Goal: Task Accomplishment & Management: Manage account settings

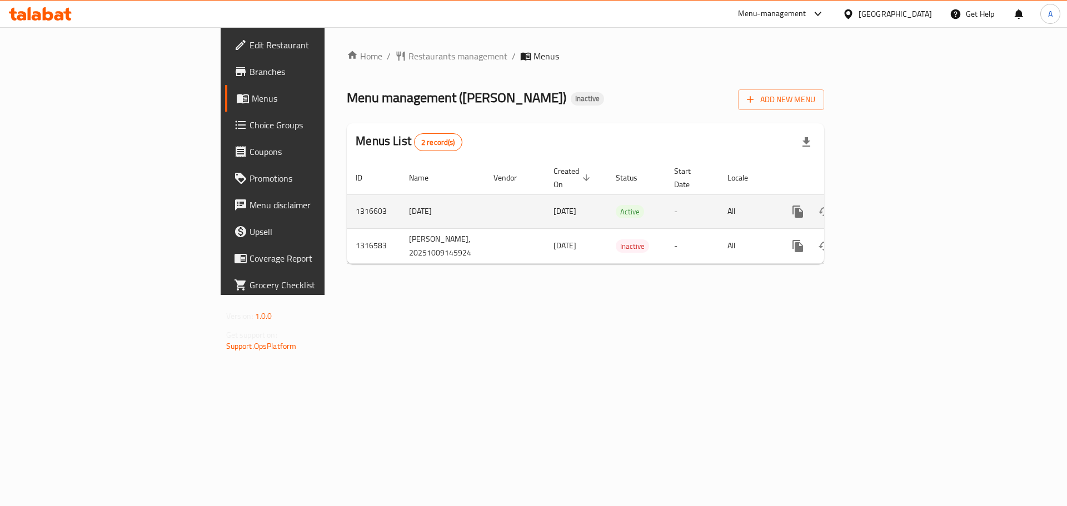
click at [883, 207] on icon "enhanced table" at bounding box center [878, 212] width 10 height 10
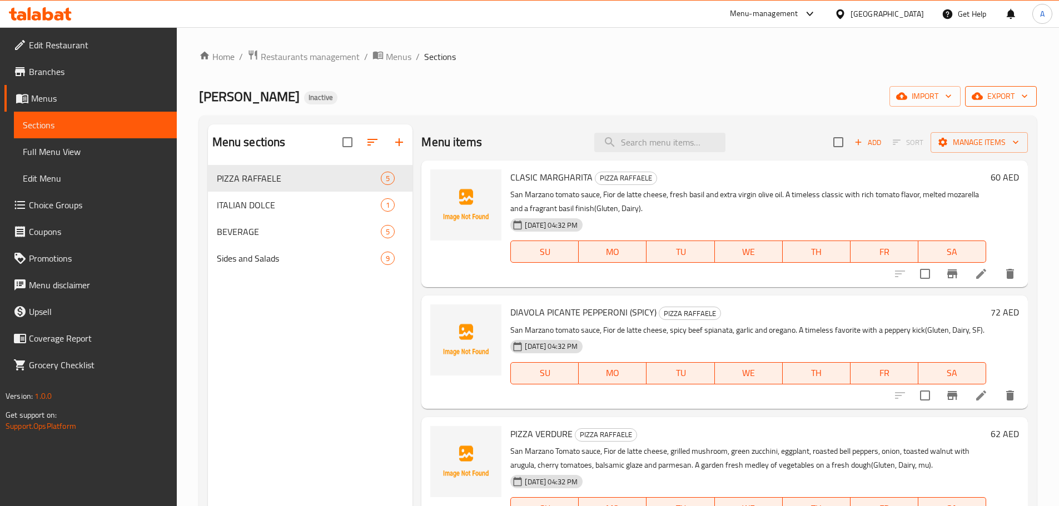
click at [1019, 101] on icon "button" at bounding box center [1024, 96] width 11 height 11
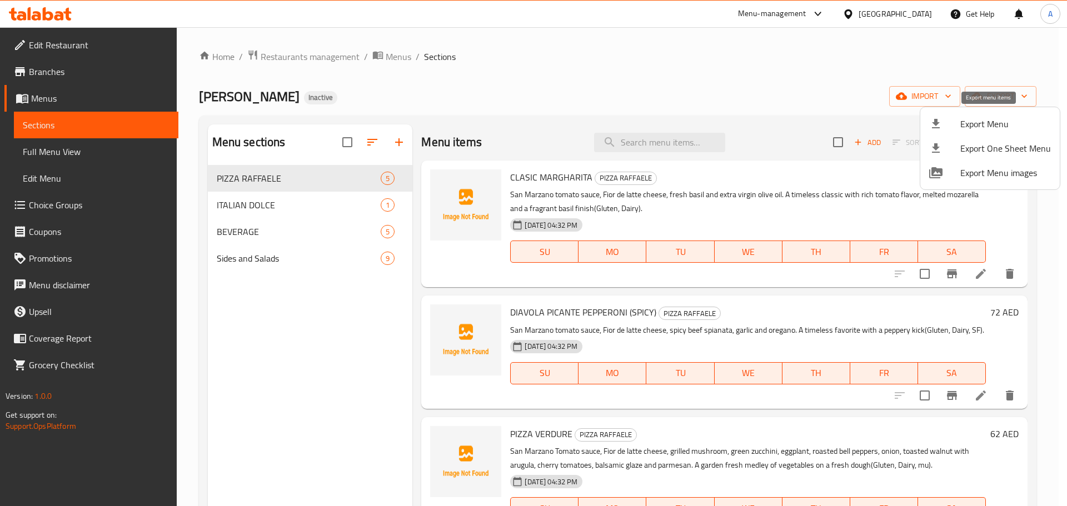
click at [995, 117] on span "Export Menu" at bounding box center [1006, 123] width 91 height 13
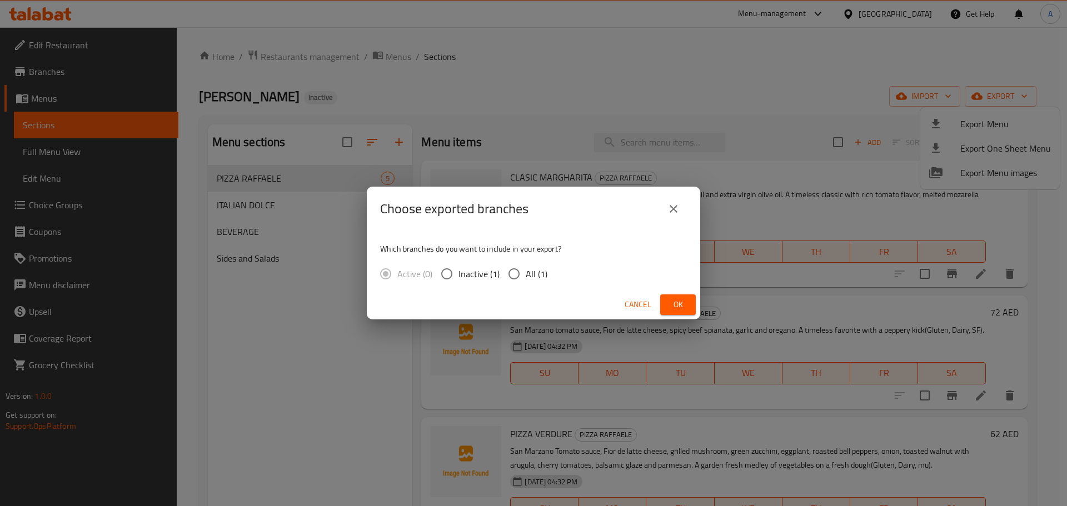
click at [536, 277] on span "All (1)" at bounding box center [537, 273] width 22 height 13
click at [526, 277] on input "All (1)" at bounding box center [514, 273] width 23 height 23
radio input "true"
click at [684, 304] on span "Ok" at bounding box center [678, 305] width 18 height 14
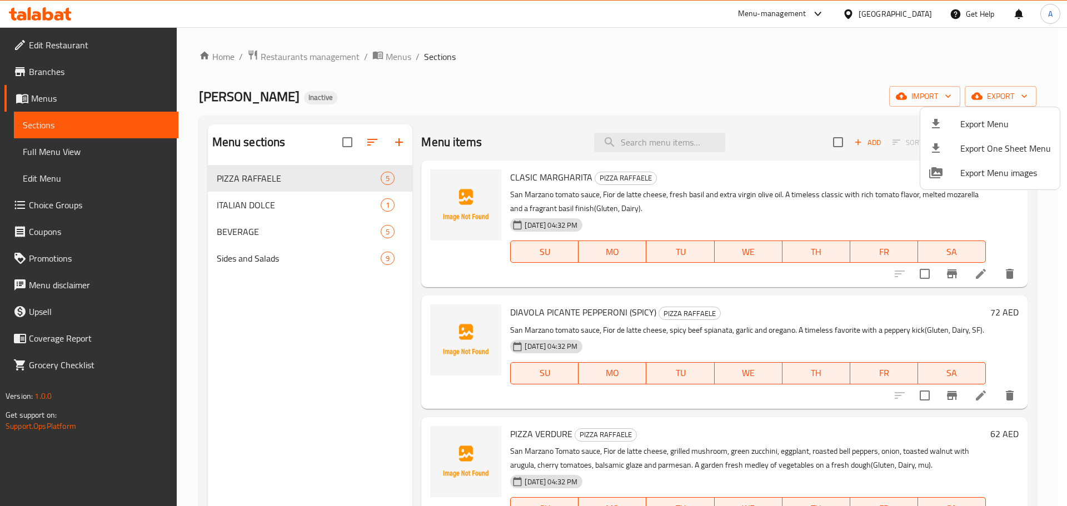
click at [346, 147] on div at bounding box center [533, 253] width 1067 height 506
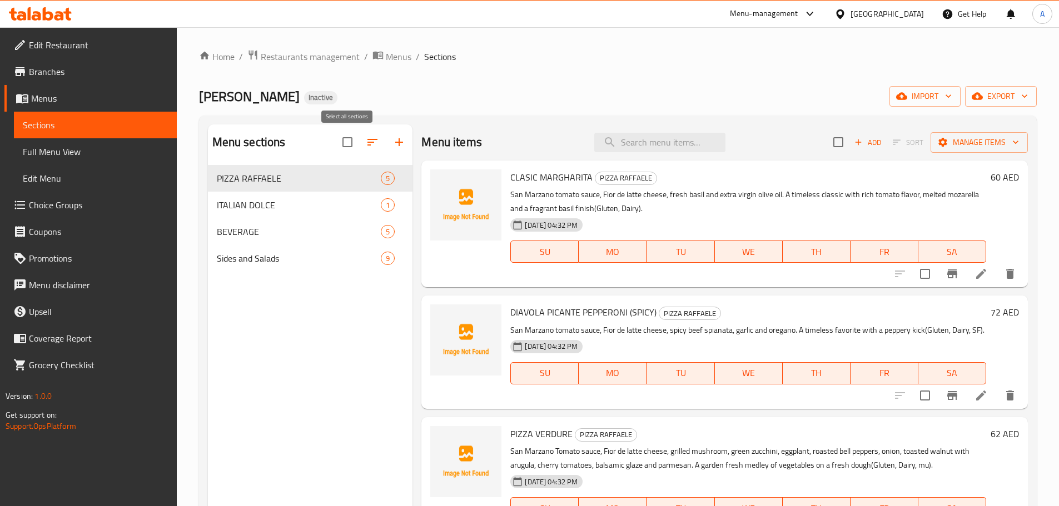
click at [350, 146] on input "checkbox" at bounding box center [347, 142] width 23 height 23
checkbox input "true"
click at [355, 148] on button "button" at bounding box center [345, 142] width 27 height 27
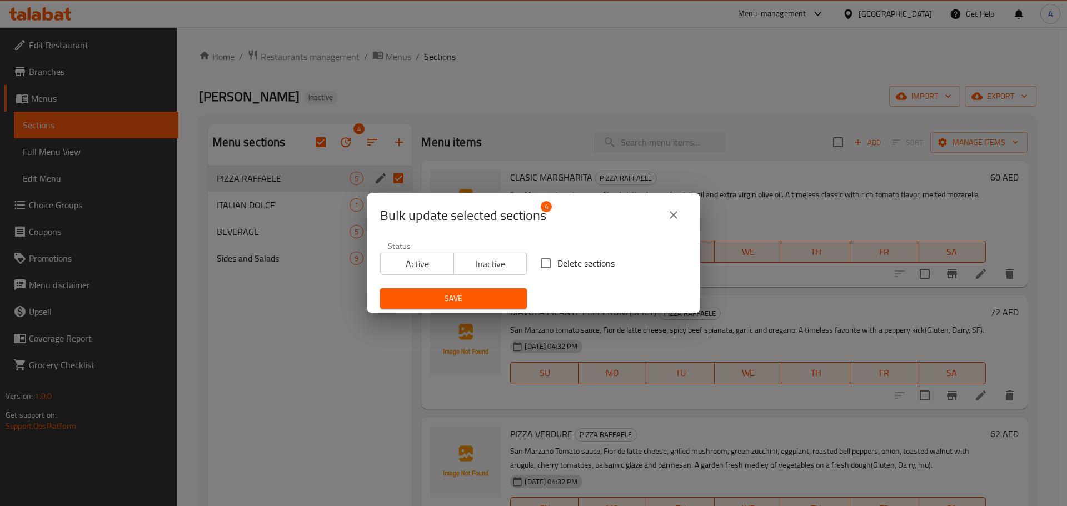
click at [578, 263] on span "Delete sections" at bounding box center [586, 263] width 57 height 13
click at [558, 263] on input "Delete sections" at bounding box center [545, 263] width 23 height 23
checkbox input "true"
click at [510, 290] on button "Save" at bounding box center [453, 299] width 147 height 21
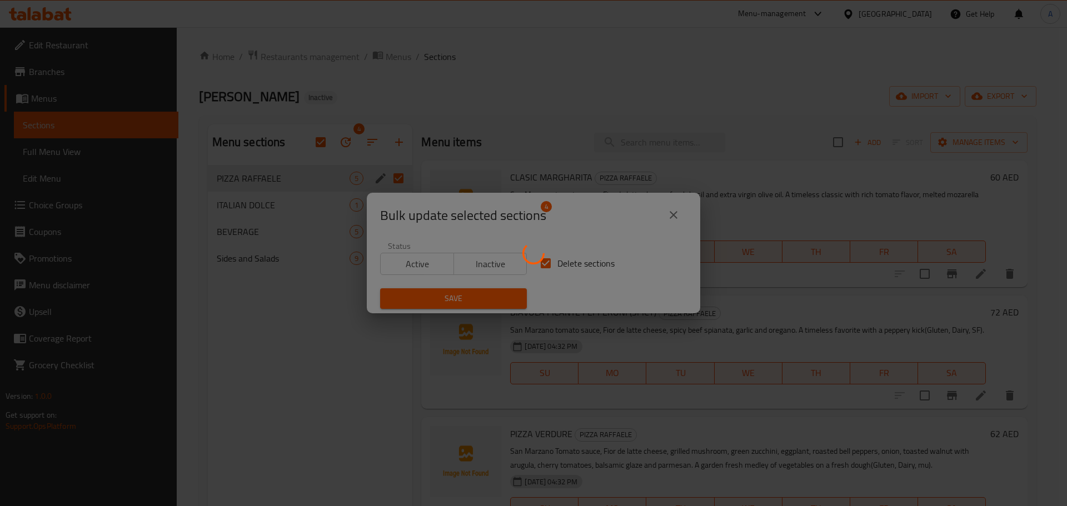
checkbox input "false"
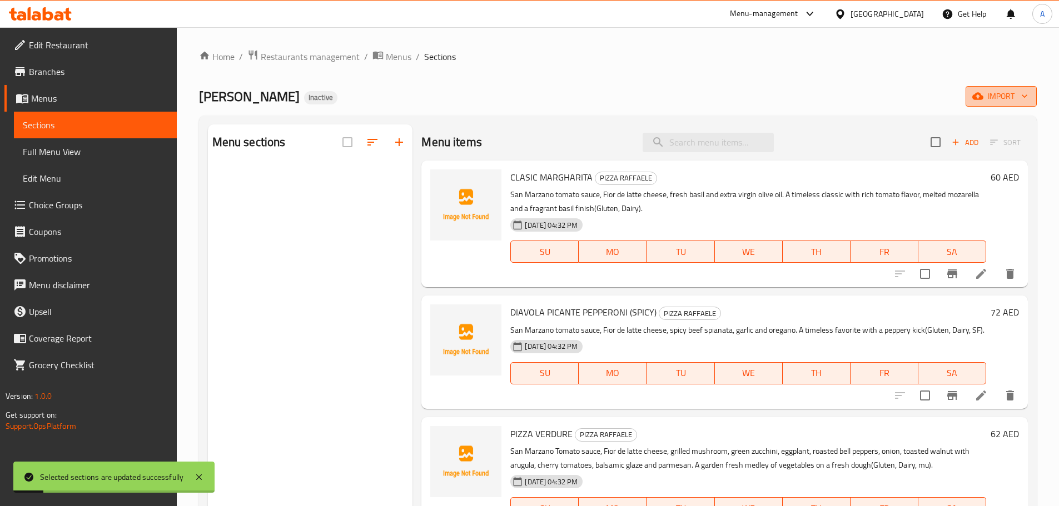
click at [1002, 96] on span "import" at bounding box center [1000, 97] width 53 height 14
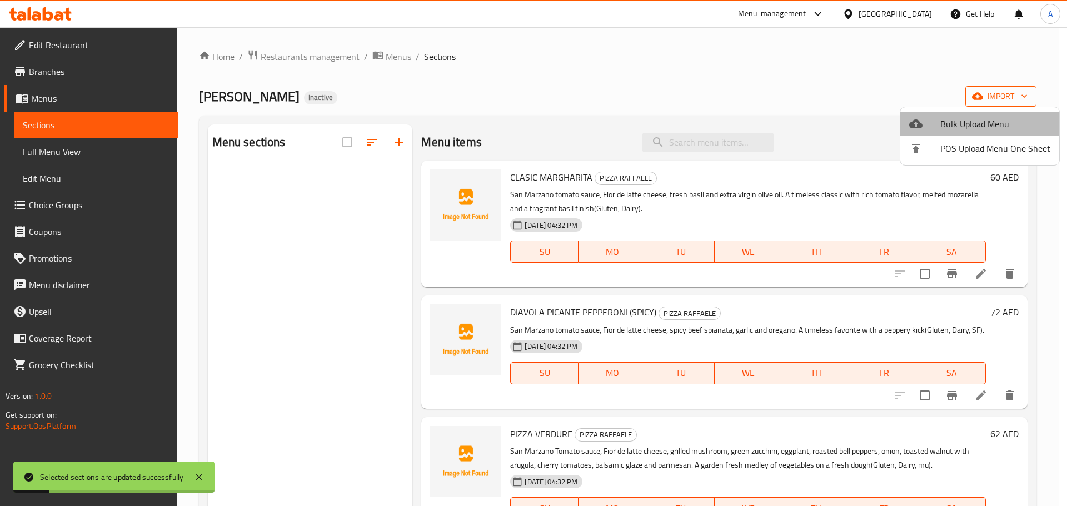
click at [981, 122] on span "Bulk Upload Menu" at bounding box center [996, 123] width 110 height 13
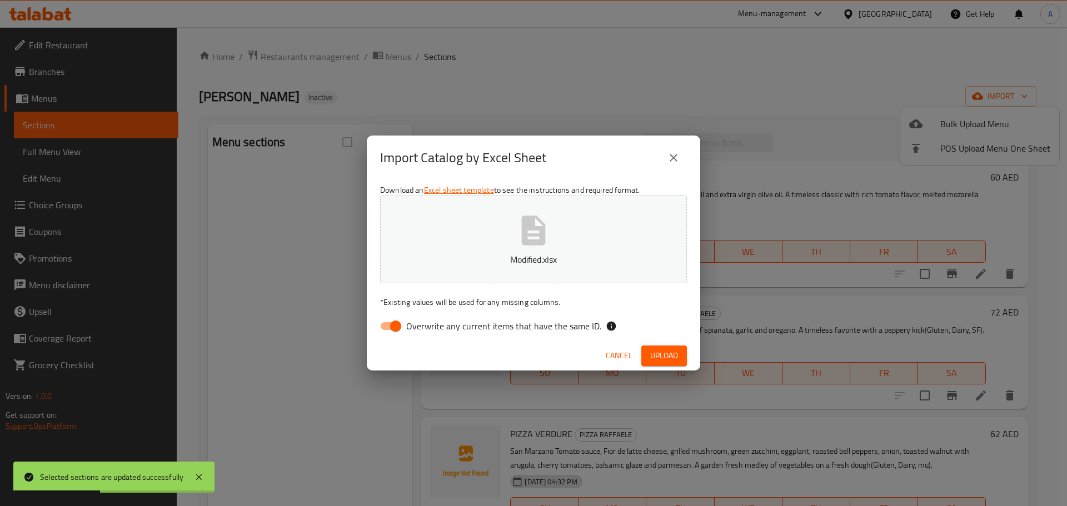
click at [574, 324] on span "Overwrite any current items that have the same ID." at bounding box center [503, 326] width 195 height 13
click at [427, 324] on input "Overwrite any current items that have the same ID." at bounding box center [395, 326] width 63 height 21
checkbox input "false"
click at [698, 357] on div "Cancel Upload" at bounding box center [534, 355] width 334 height 29
click at [674, 363] on button "Upload" at bounding box center [665, 356] width 46 height 21
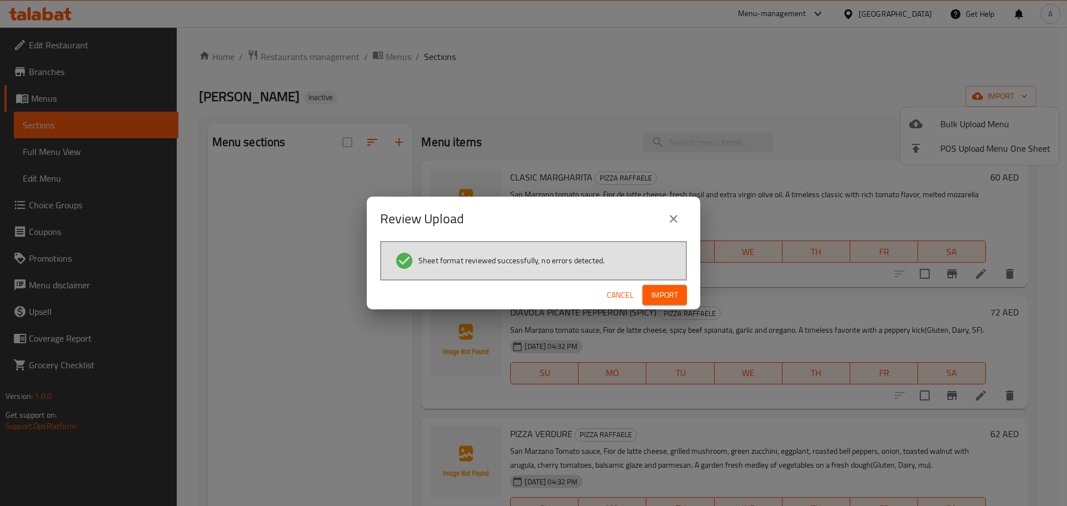
click at [682, 292] on button "Import" at bounding box center [665, 295] width 44 height 21
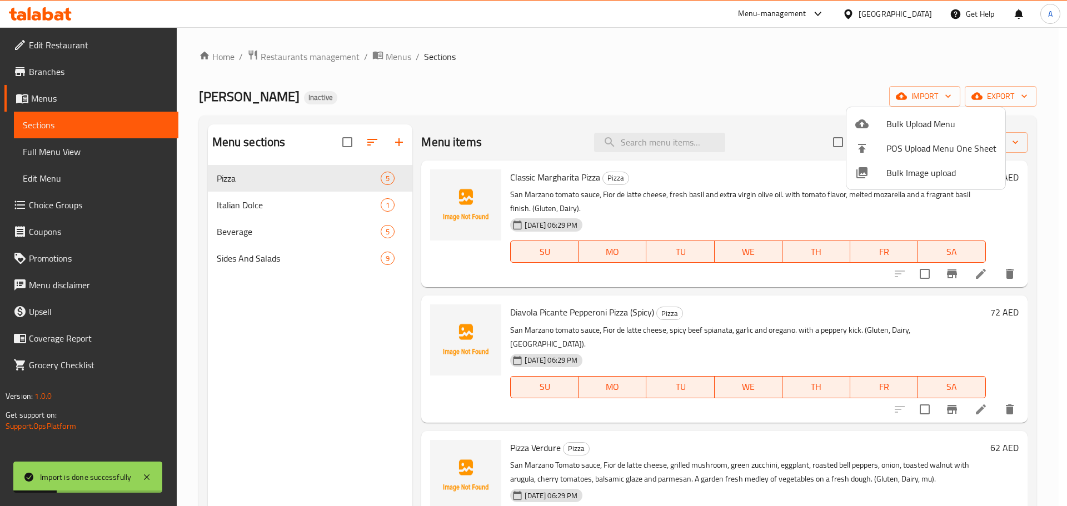
click at [82, 209] on div at bounding box center [533, 253] width 1067 height 506
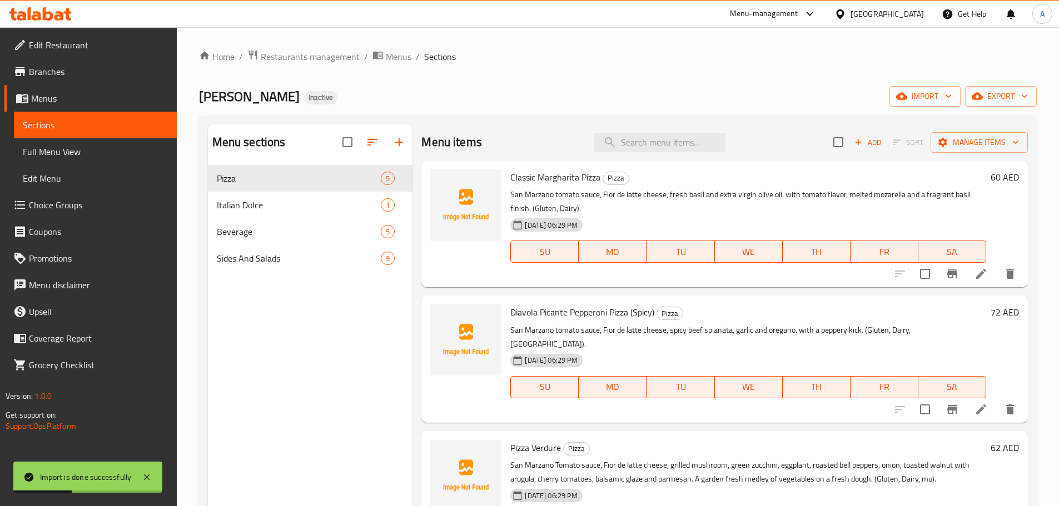
click at [82, 209] on span "Choice Groups" at bounding box center [98, 204] width 139 height 13
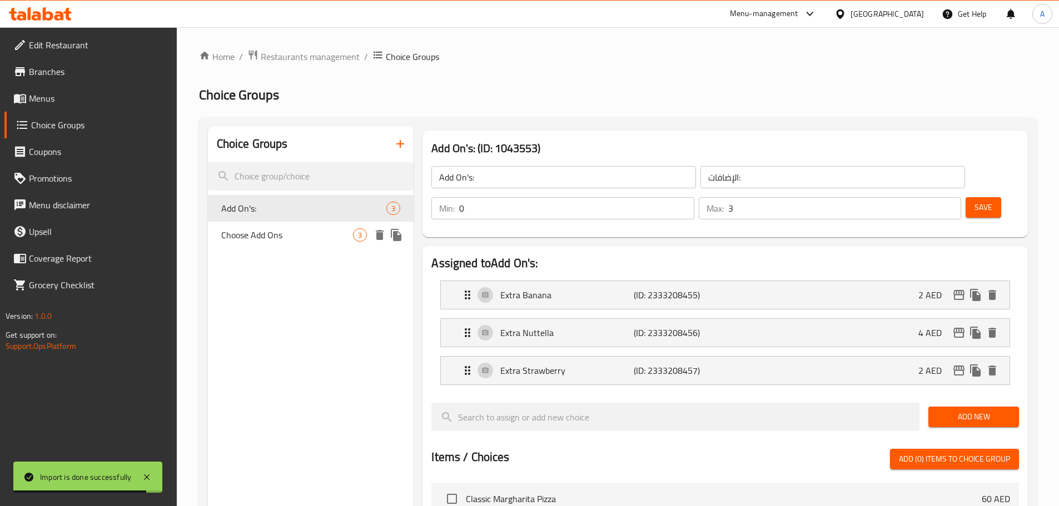
click at [306, 238] on span "Choose Add Ons" at bounding box center [287, 234] width 132 height 13
type input "Choose Add Ons"
type input "اختر الإضافات"
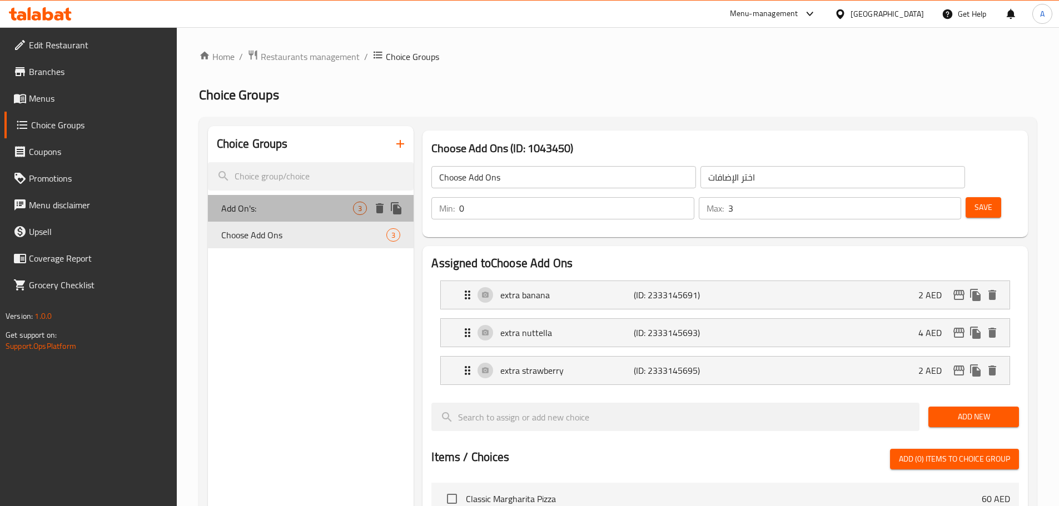
click at [309, 215] on div "Add On's: 3" at bounding box center [311, 208] width 206 height 27
type input "Add On's:"
type input "الإضافات:"
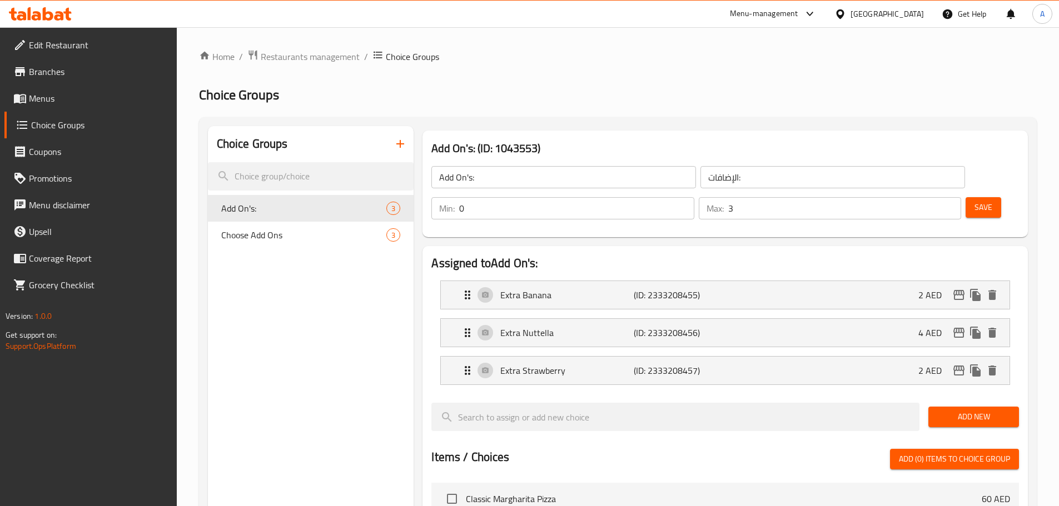
click at [486, 178] on input "Add On's:" at bounding box center [563, 177] width 265 height 22
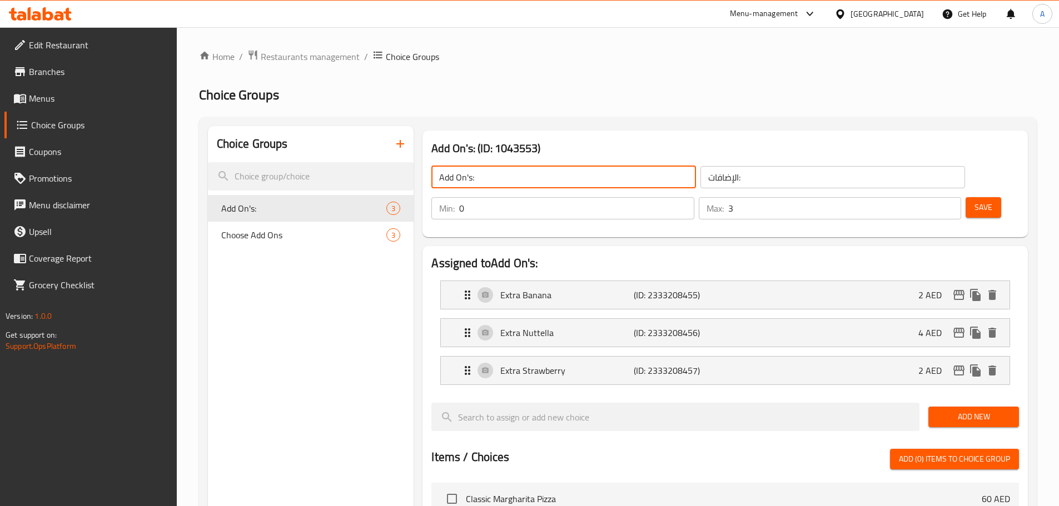
click at [486, 178] on input "Add On's:" at bounding box center [563, 177] width 265 height 22
click at [309, 238] on span "Choose Add Ons" at bounding box center [287, 234] width 132 height 13
type input "Choose Add Ons"
type input "اختر الإضافات"
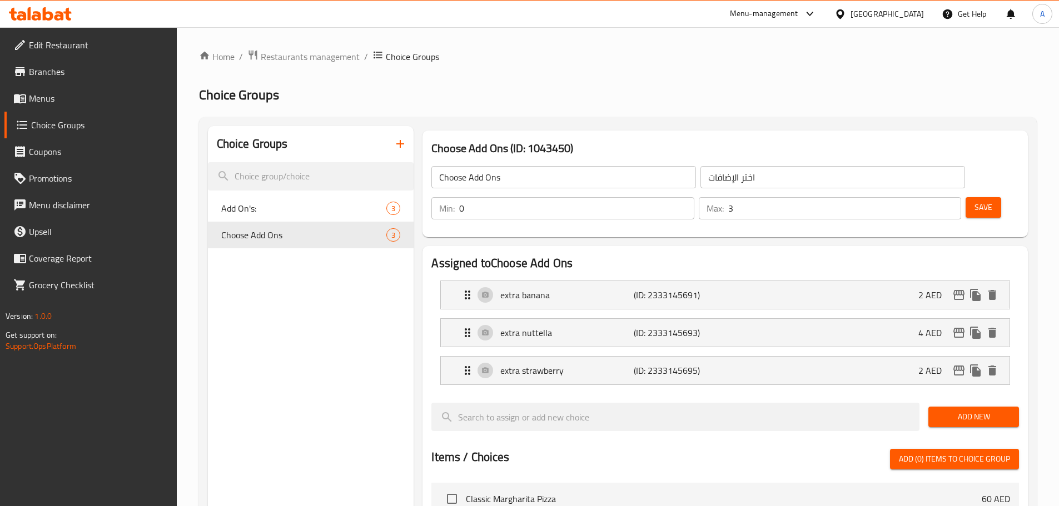
click at [518, 176] on input "Choose Add Ons" at bounding box center [563, 177] width 265 height 22
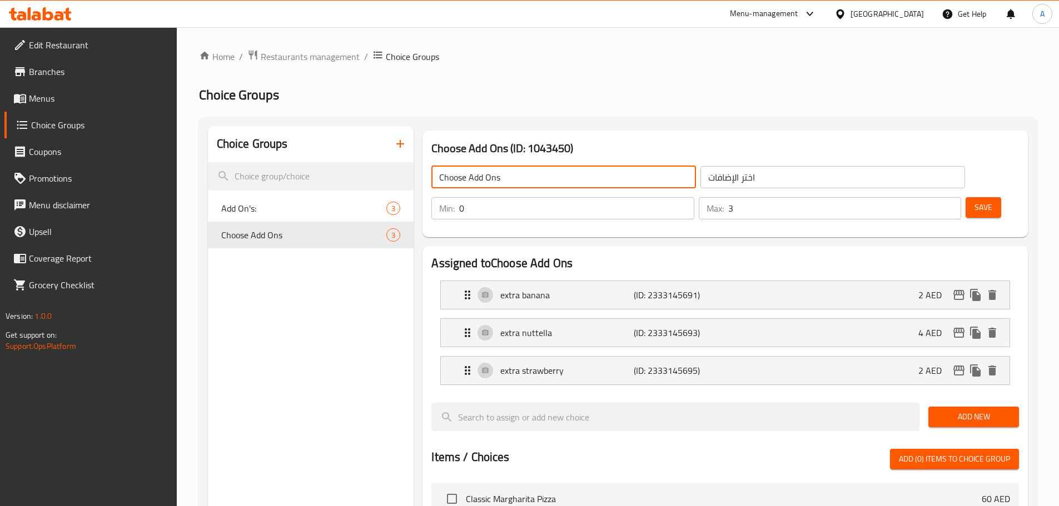
click at [518, 176] on input "Choose Add Ons" at bounding box center [563, 177] width 265 height 22
paste input "Add On's:"
type input "Add On's:"
click at [291, 210] on span "Add On's:" at bounding box center [287, 208] width 132 height 13
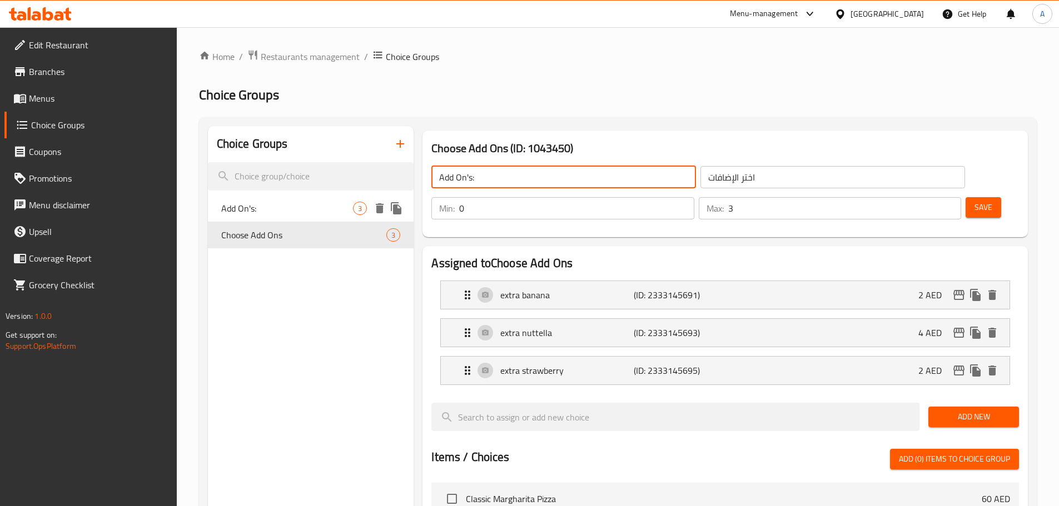
type input "الإضافات:"
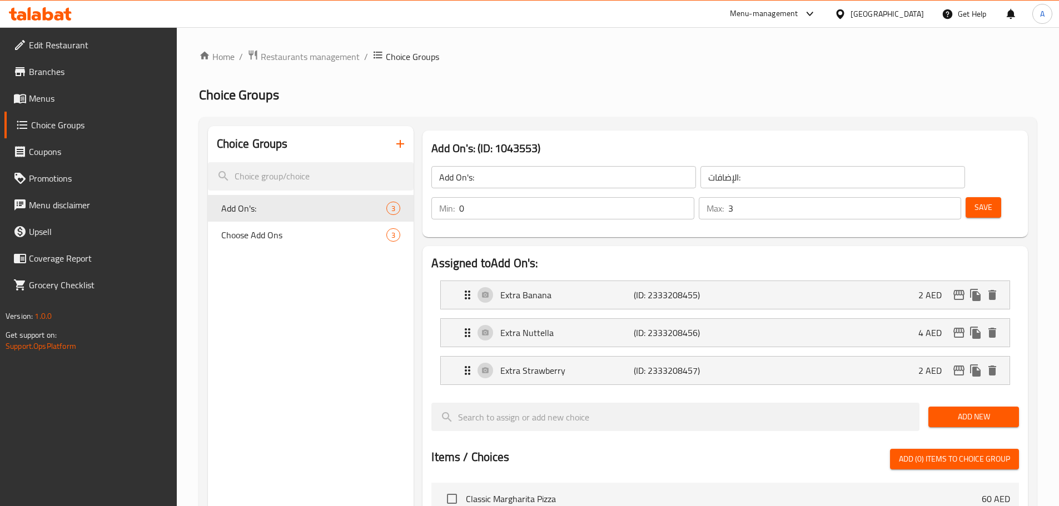
click at [717, 180] on input "الإضافات:" at bounding box center [832, 177] width 265 height 22
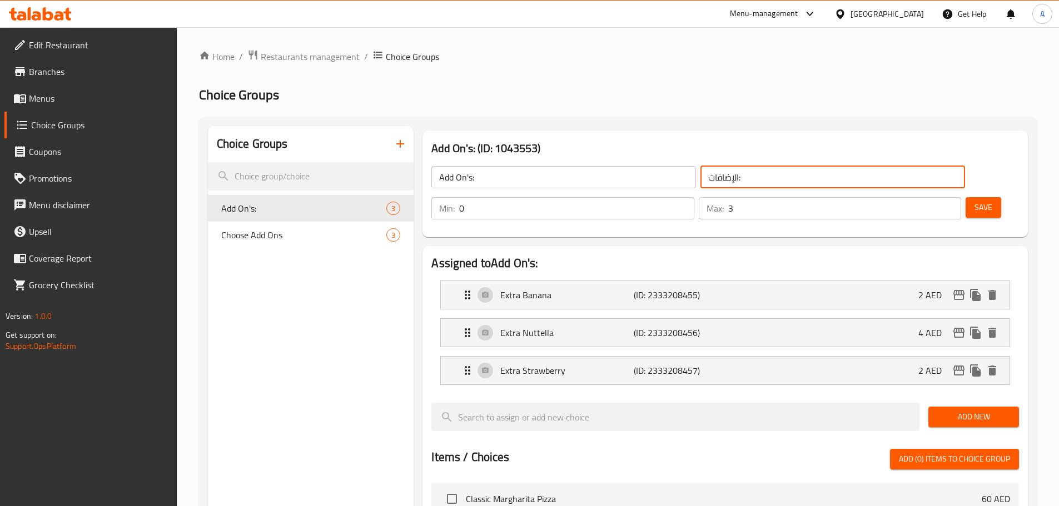
click at [717, 180] on input "الإضافات:" at bounding box center [832, 177] width 265 height 22
click at [700, 180] on input "الإضافات:" at bounding box center [832, 177] width 265 height 22
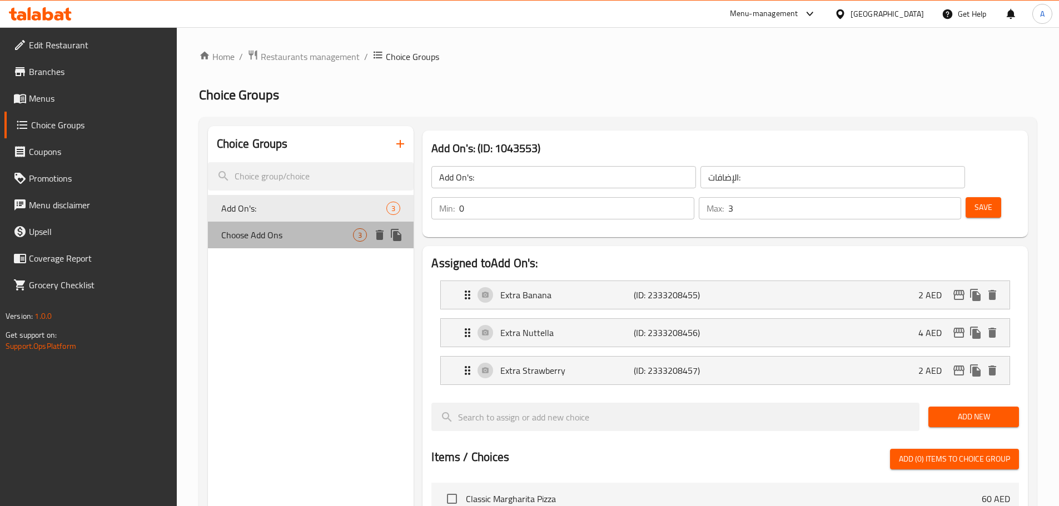
click at [282, 234] on span "Choose Add Ons" at bounding box center [287, 234] width 132 height 13
type input "Choose Add Ons"
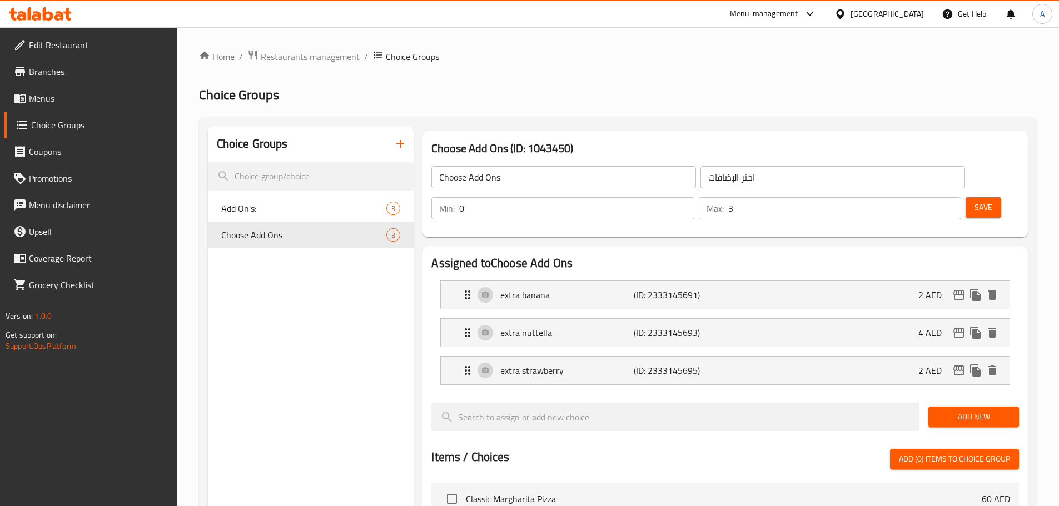
click at [700, 187] on input "اختر الإضافات" at bounding box center [832, 177] width 265 height 22
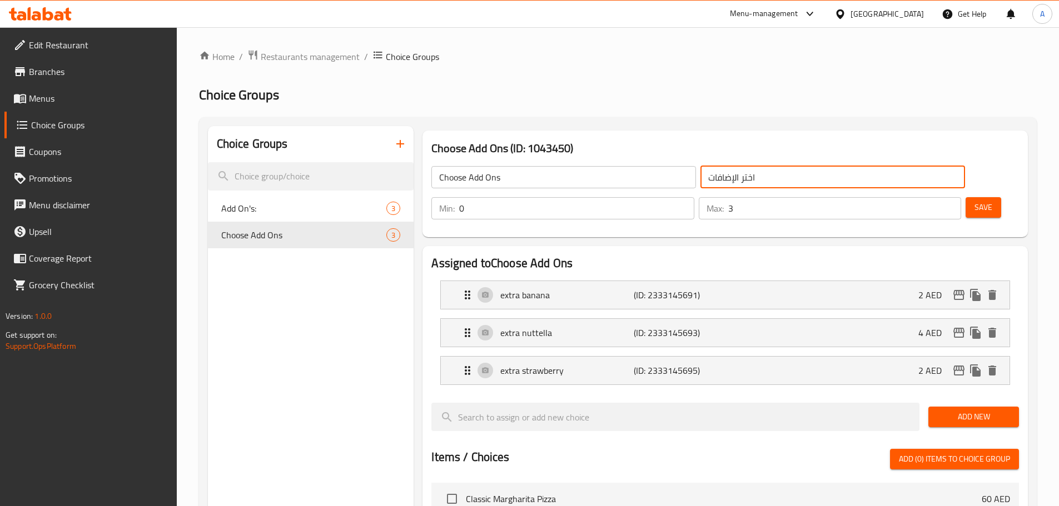
click at [700, 187] on input "اختر الإضافات" at bounding box center [832, 177] width 265 height 22
paste input "لإضافات:"
type input "الإضافات:"
click at [526, 171] on input "Choose Add Ons" at bounding box center [563, 177] width 265 height 22
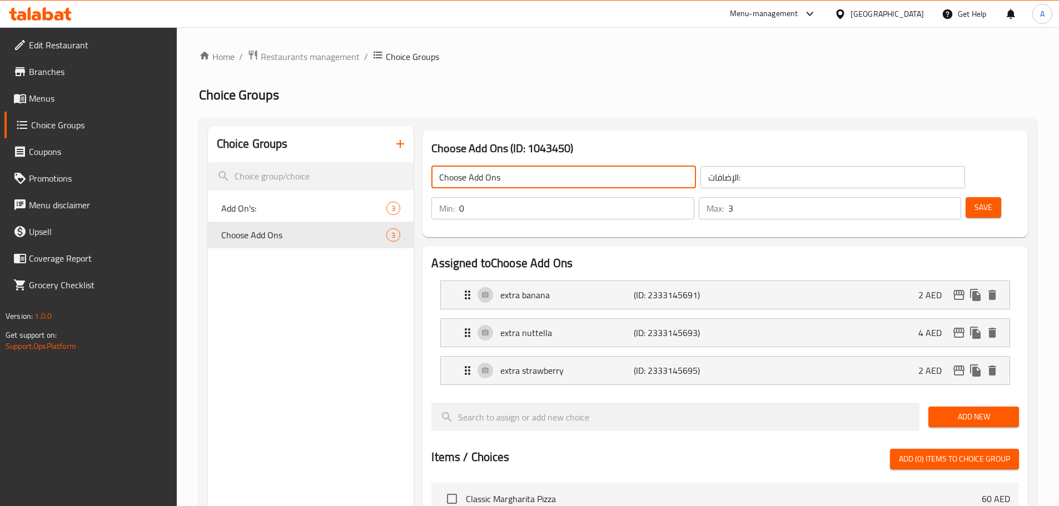
click at [526, 171] on input "Choose Add Ons" at bounding box center [563, 177] width 265 height 22
paste input "Add On's:"
type input "Add On's:1"
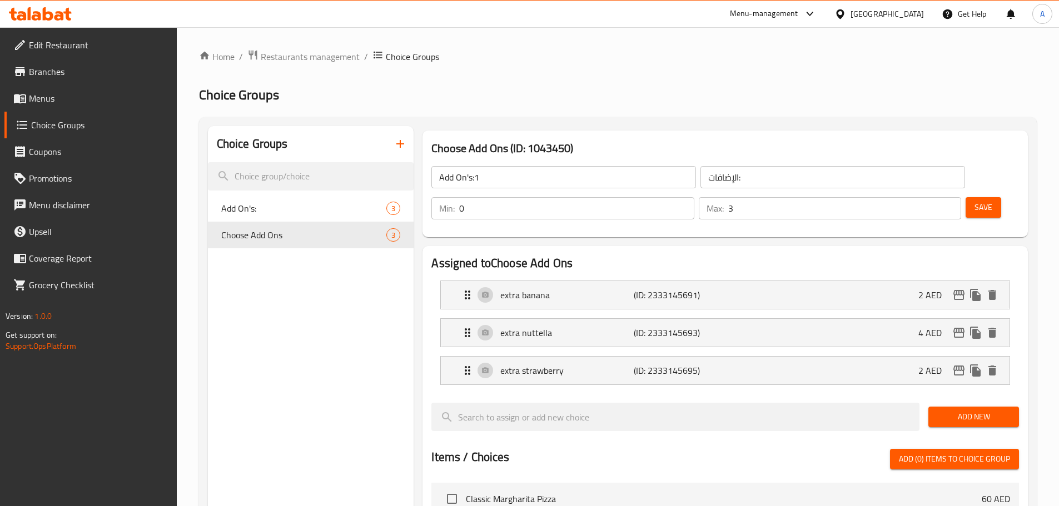
click at [675, 146] on h3 "Choose Add Ons (ID: 1043450)" at bounding box center [725, 149] width 588 height 18
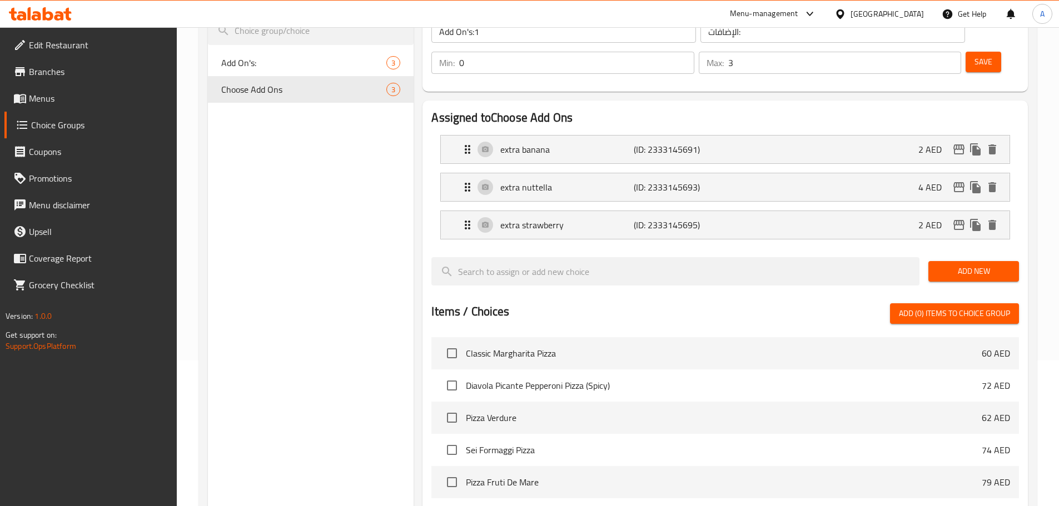
scroll to position [167, 0]
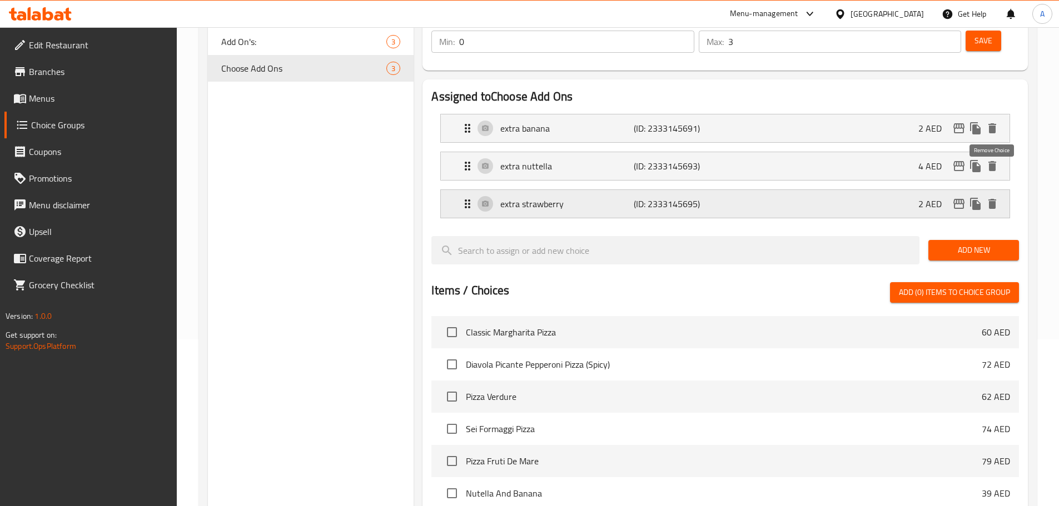
click at [988, 197] on icon "delete" at bounding box center [992, 203] width 13 height 13
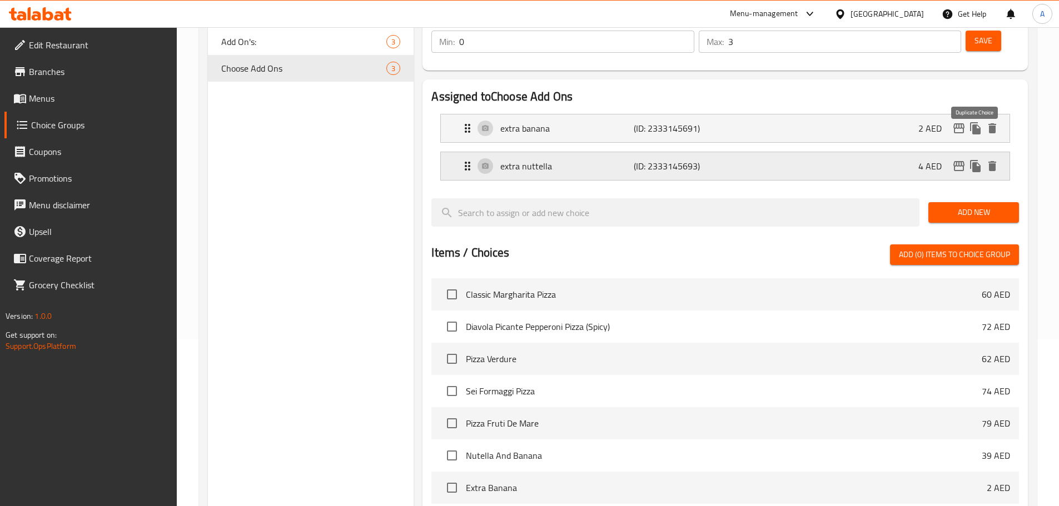
click at [976, 160] on icon "duplicate" at bounding box center [975, 166] width 11 height 12
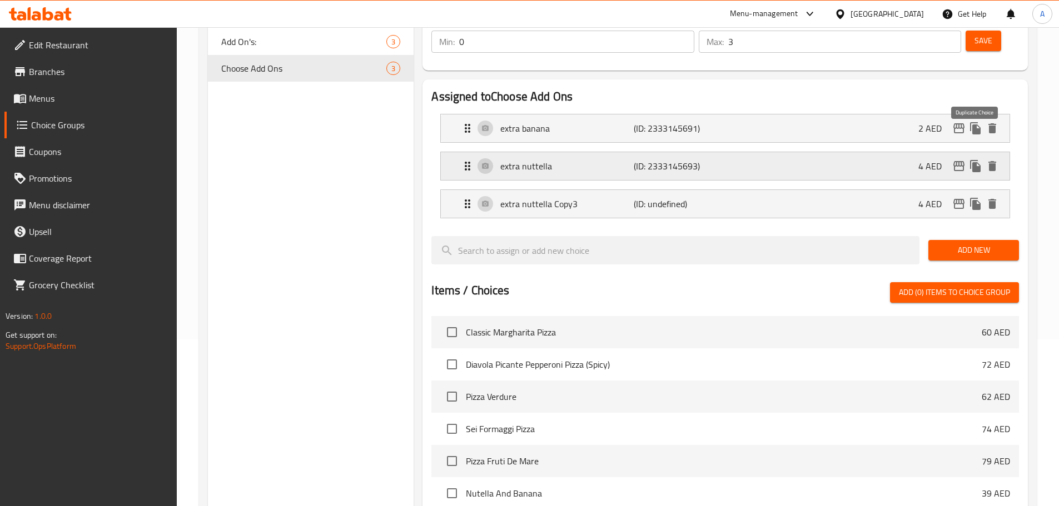
click at [976, 160] on icon "duplicate" at bounding box center [975, 166] width 11 height 12
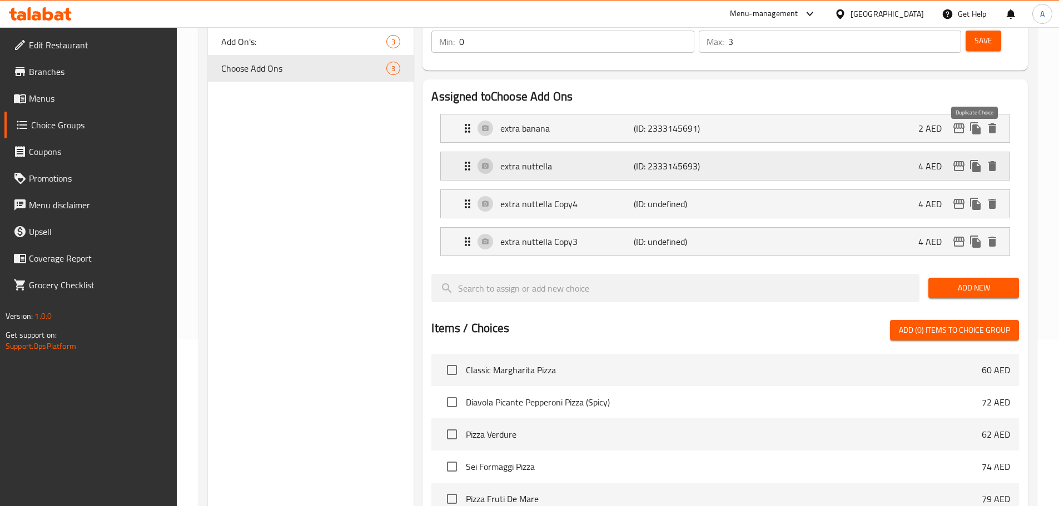
click at [976, 160] on icon "duplicate" at bounding box center [975, 166] width 11 height 12
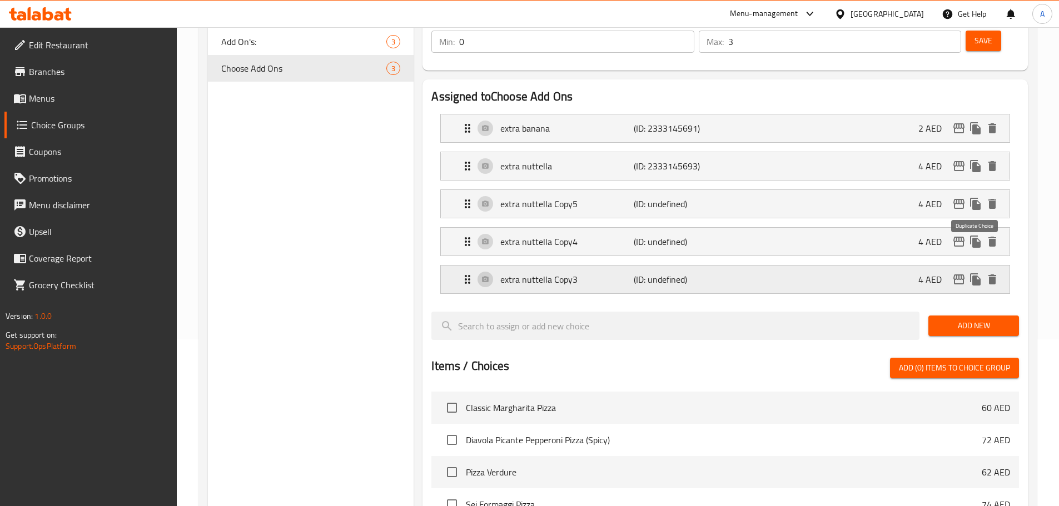
click at [980, 274] on icon "duplicate" at bounding box center [975, 280] width 11 height 12
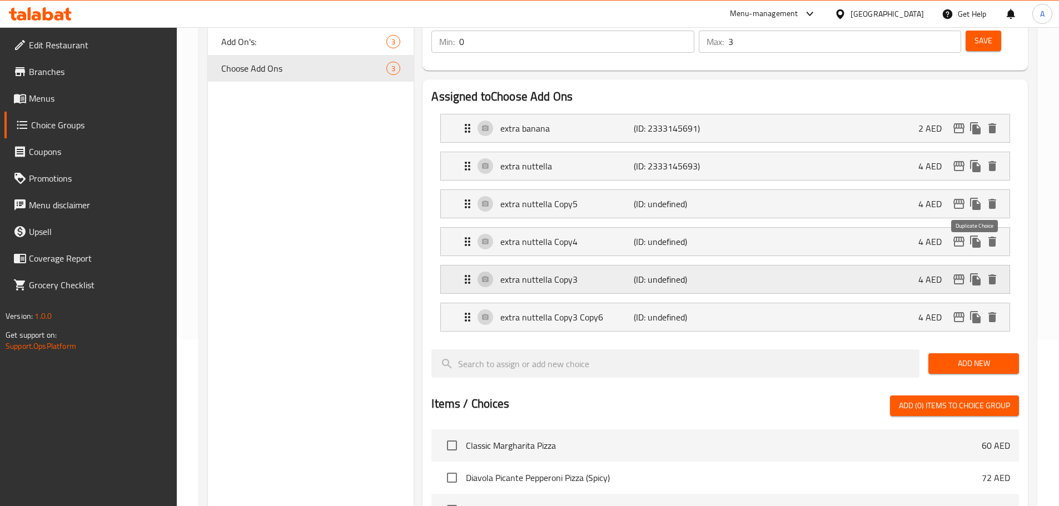
click at [980, 274] on icon "duplicate" at bounding box center [975, 280] width 11 height 12
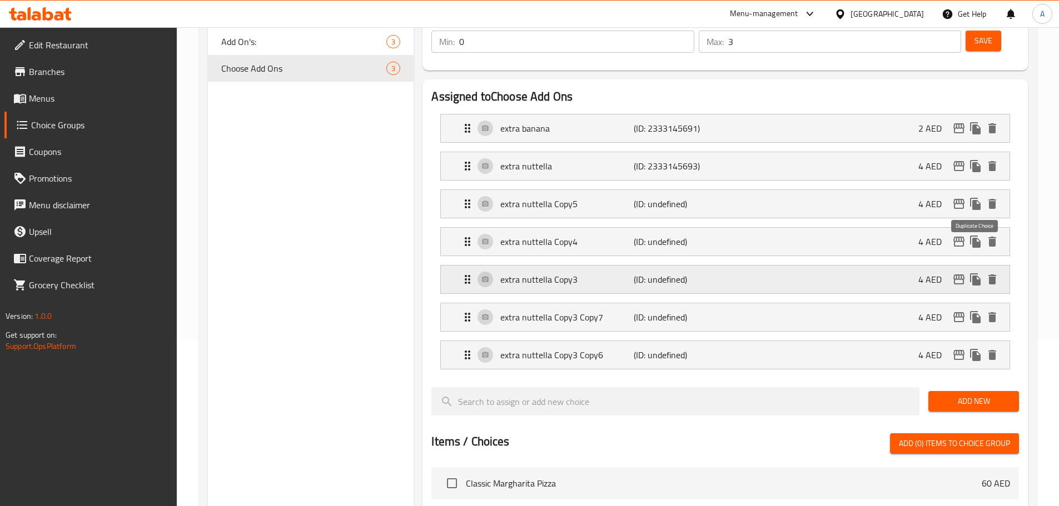
click at [980, 274] on icon "duplicate" at bounding box center [975, 280] width 11 height 12
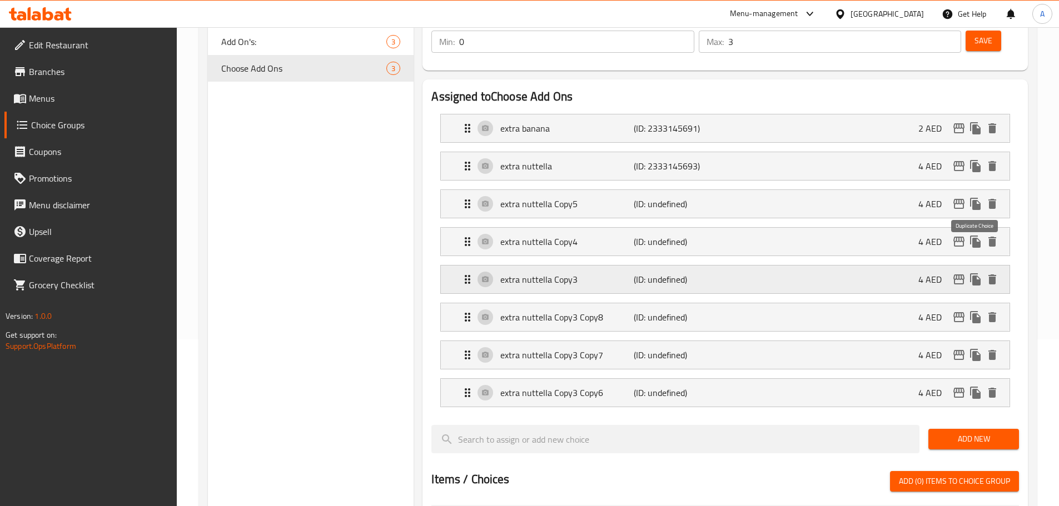
click at [980, 274] on icon "duplicate" at bounding box center [975, 280] width 11 height 12
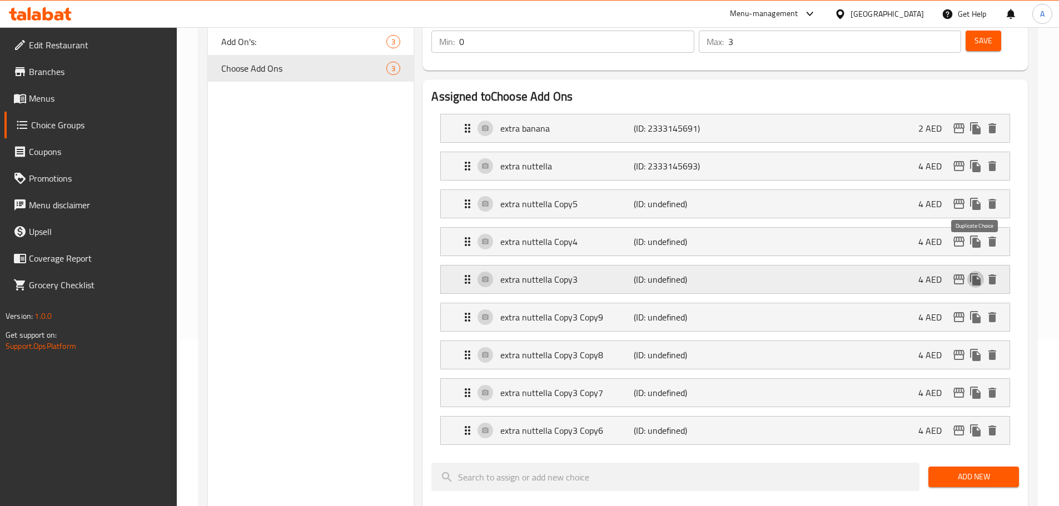
click at [980, 274] on icon "duplicate" at bounding box center [975, 280] width 11 height 12
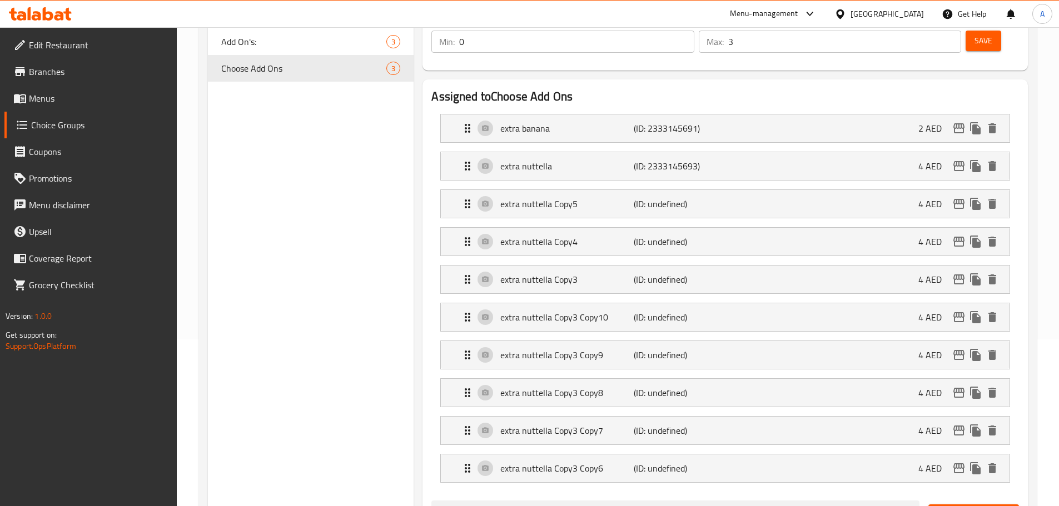
scroll to position [278, 0]
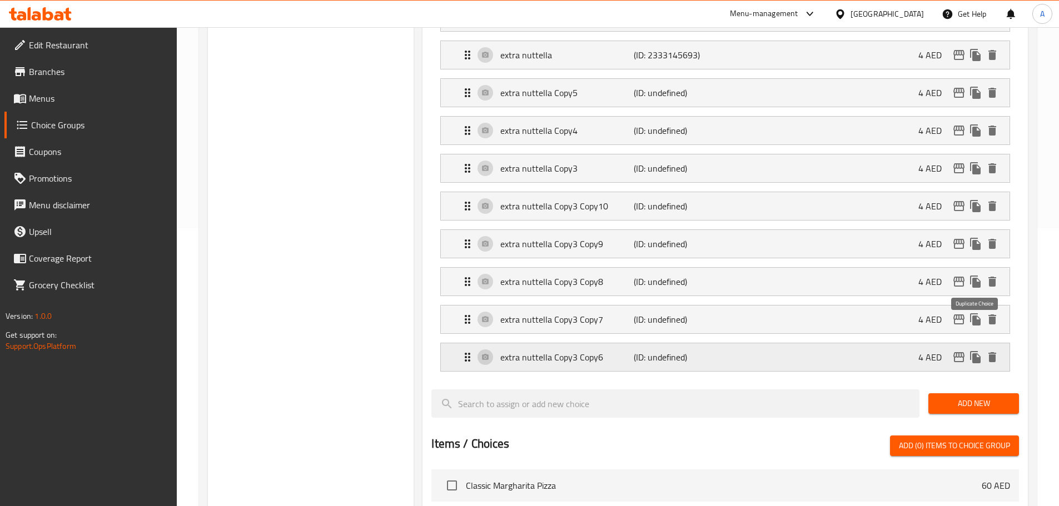
click at [978, 351] on icon "duplicate" at bounding box center [975, 357] width 13 height 13
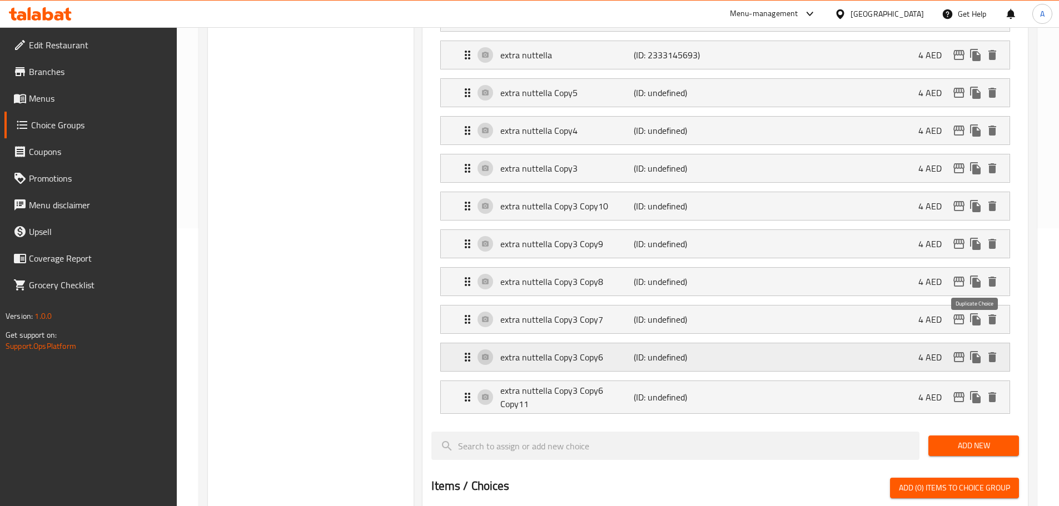
click at [978, 351] on icon "duplicate" at bounding box center [975, 357] width 13 height 13
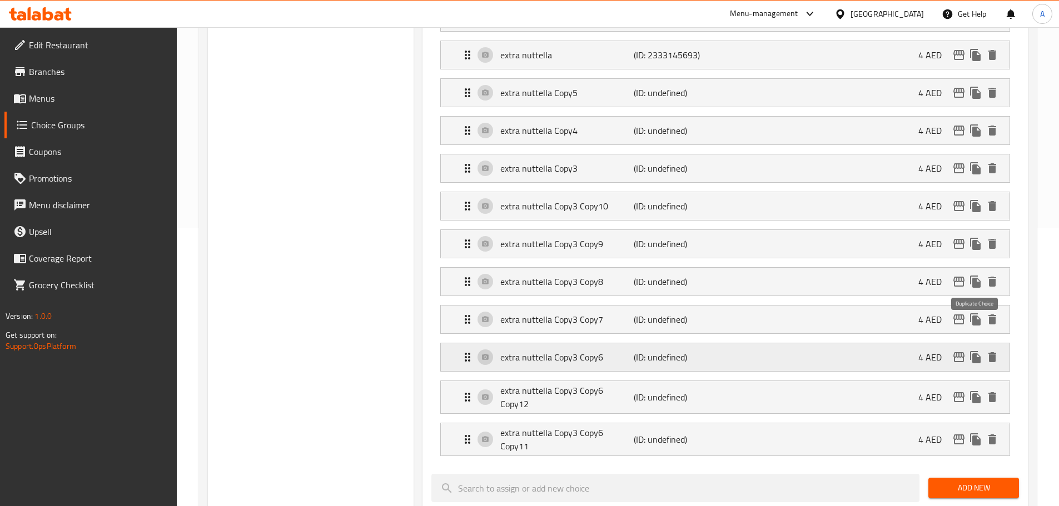
click at [978, 351] on icon "duplicate" at bounding box center [975, 357] width 13 height 13
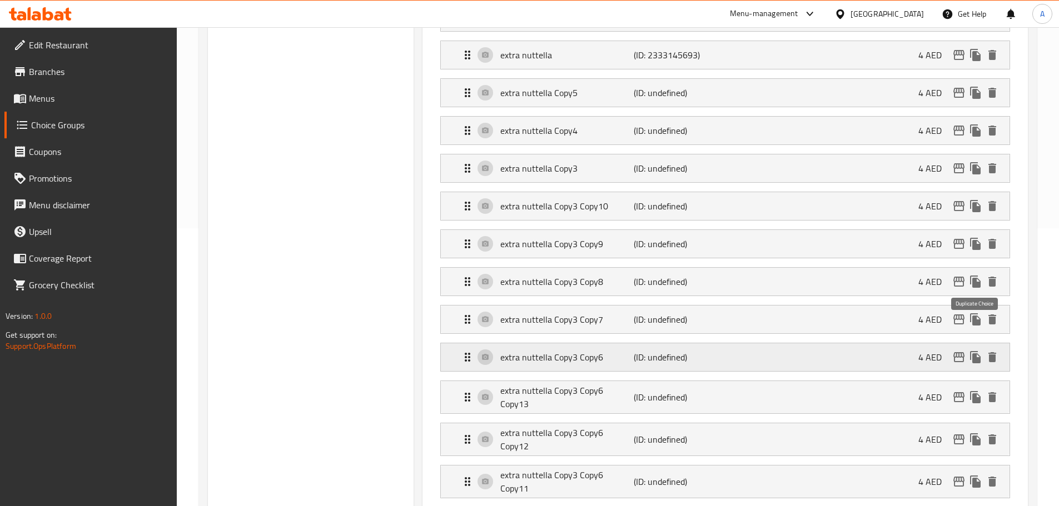
click at [978, 351] on icon "duplicate" at bounding box center [975, 357] width 13 height 13
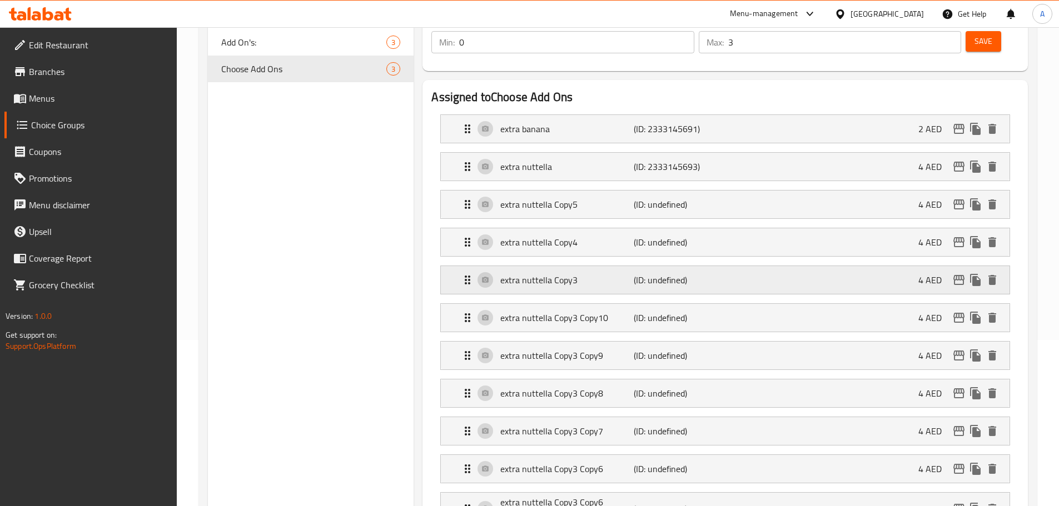
scroll to position [167, 0]
click at [547, 273] on p "extra nuttella Copy3" at bounding box center [566, 279] width 133 height 13
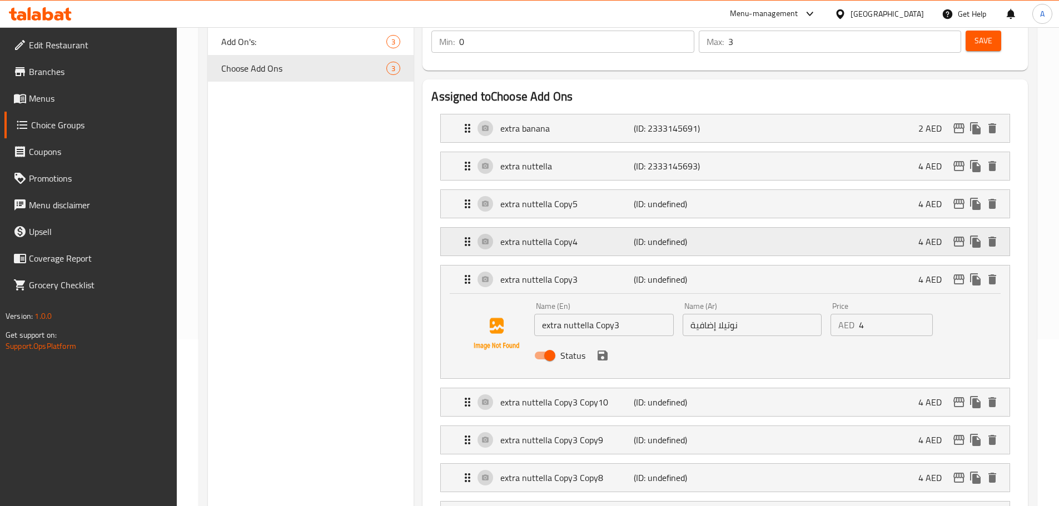
click at [527, 235] on p "extra nuttella Copy4" at bounding box center [566, 241] width 133 height 13
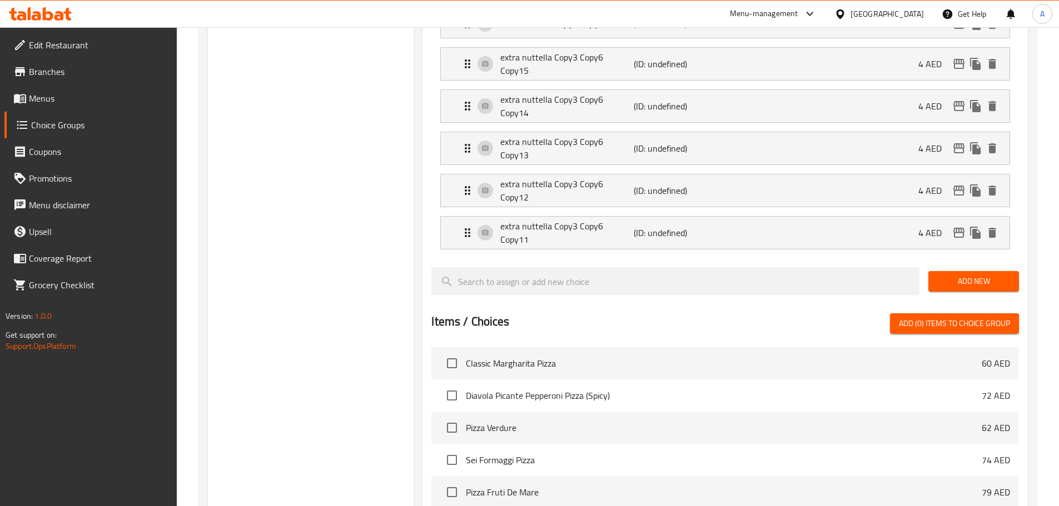
scroll to position [834, 0]
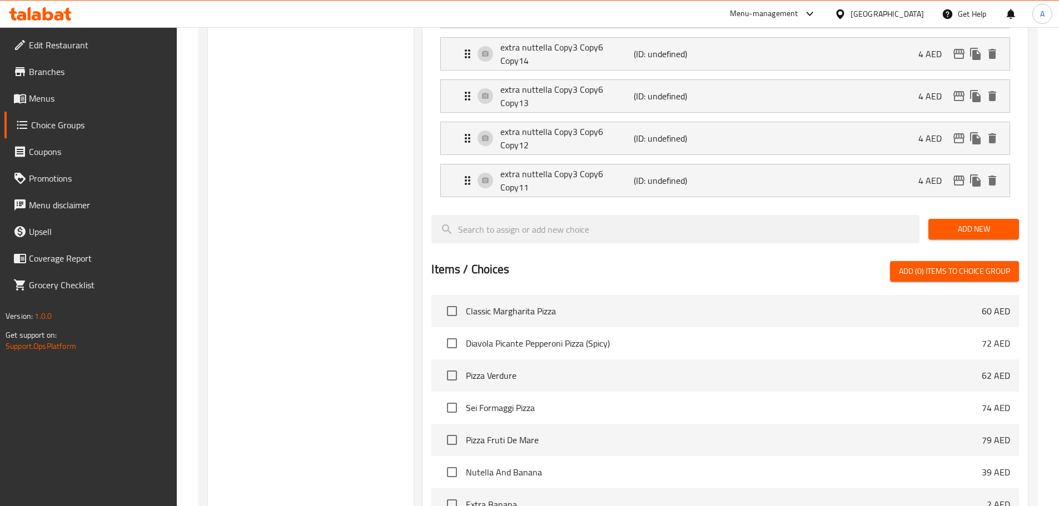
drag, startPoint x: 525, startPoint y: 131, endPoint x: 522, endPoint y: 115, distance: 16.4
click at [525, 167] on p "extra nuttella Copy3 Copy6 Copy11" at bounding box center [566, 180] width 133 height 27
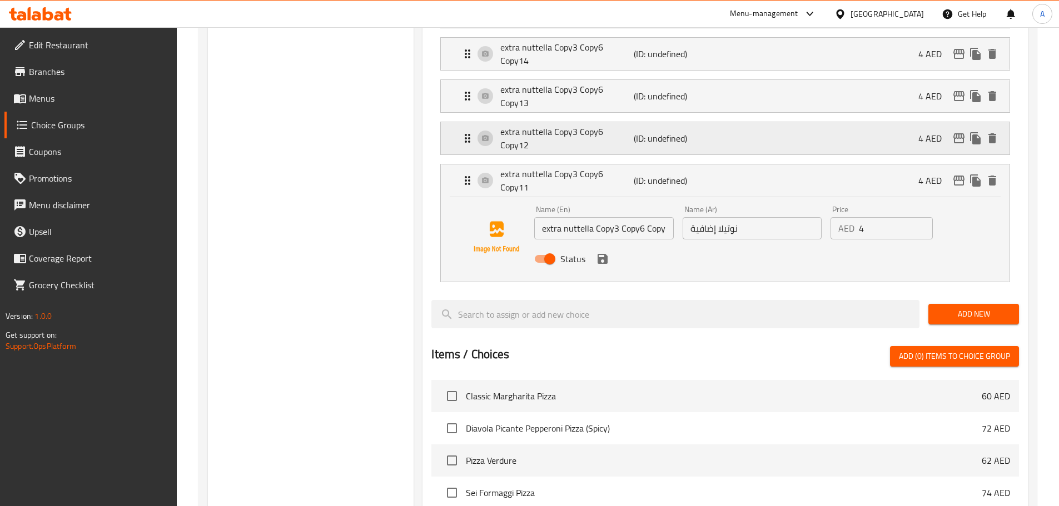
click at [518, 125] on p "extra nuttella Copy3 Copy6 Copy12" at bounding box center [566, 138] width 133 height 27
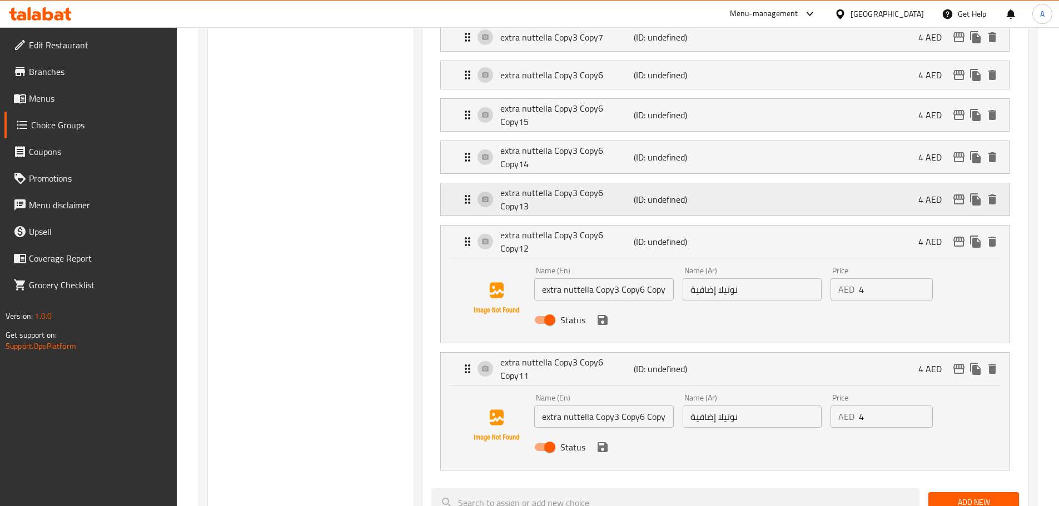
scroll to position [723, 0]
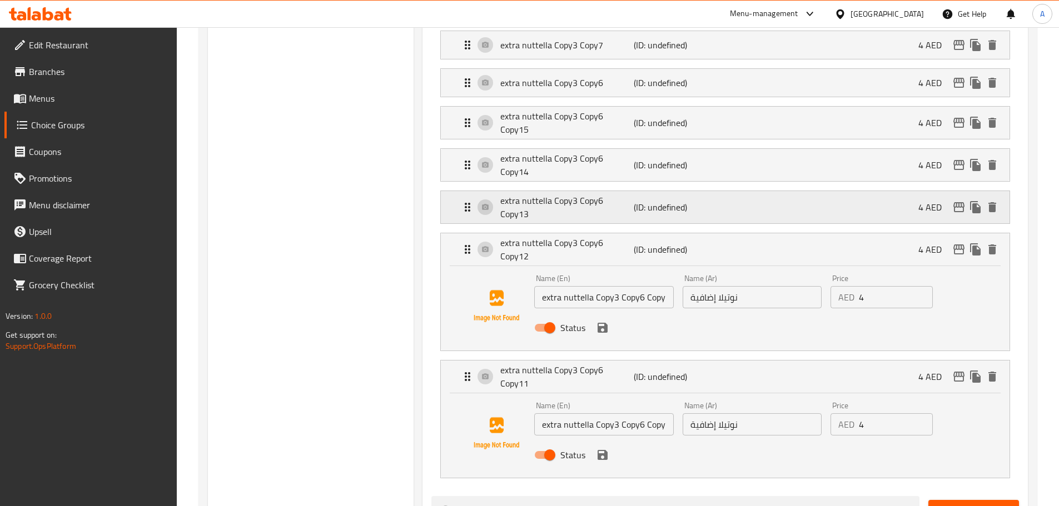
click at [543, 194] on p "extra nuttella Copy3 Copy6 Copy13" at bounding box center [566, 207] width 133 height 27
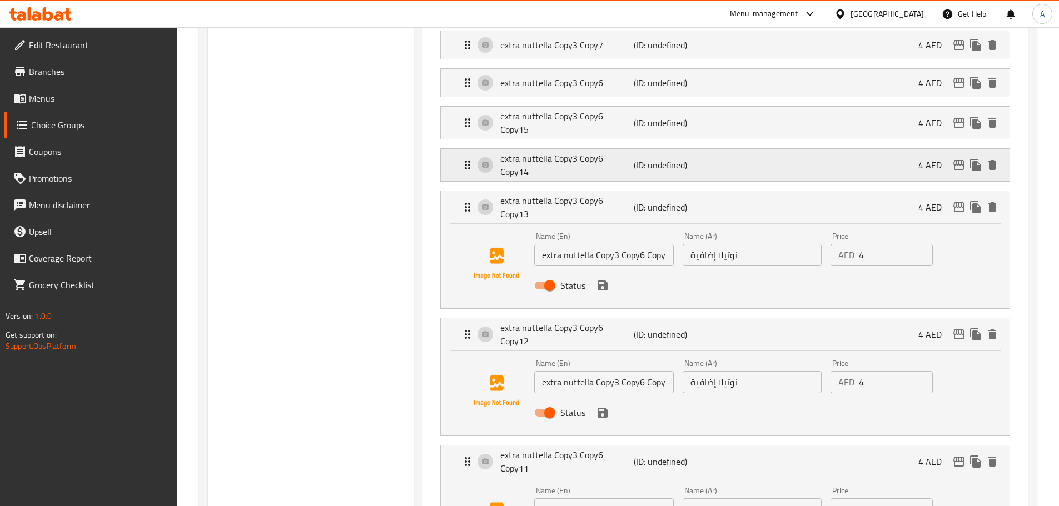
click at [531, 152] on p "extra nuttella Copy3 Copy6 Copy14" at bounding box center [566, 165] width 133 height 27
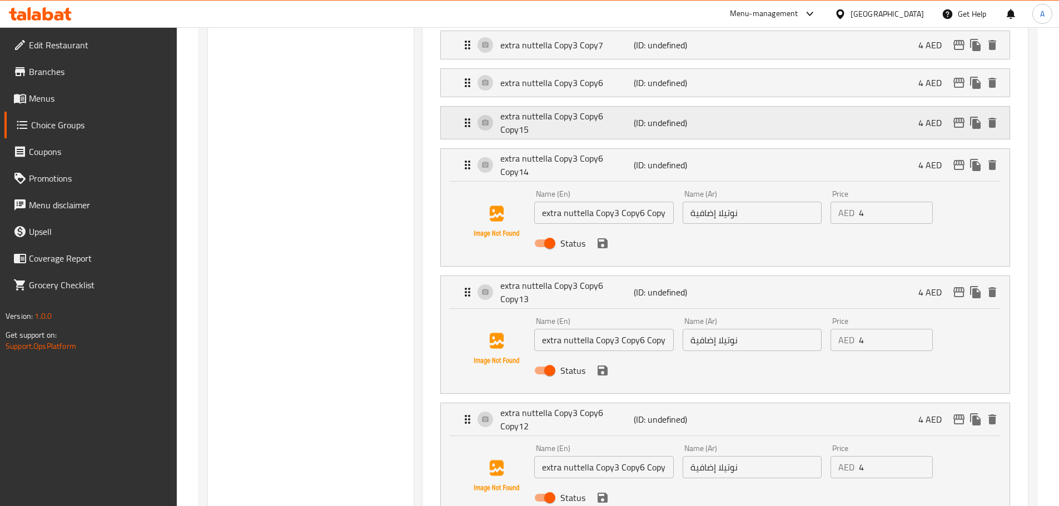
click at [524, 110] on p "extra nuttella Copy3 Copy6 Copy15" at bounding box center [566, 123] width 133 height 27
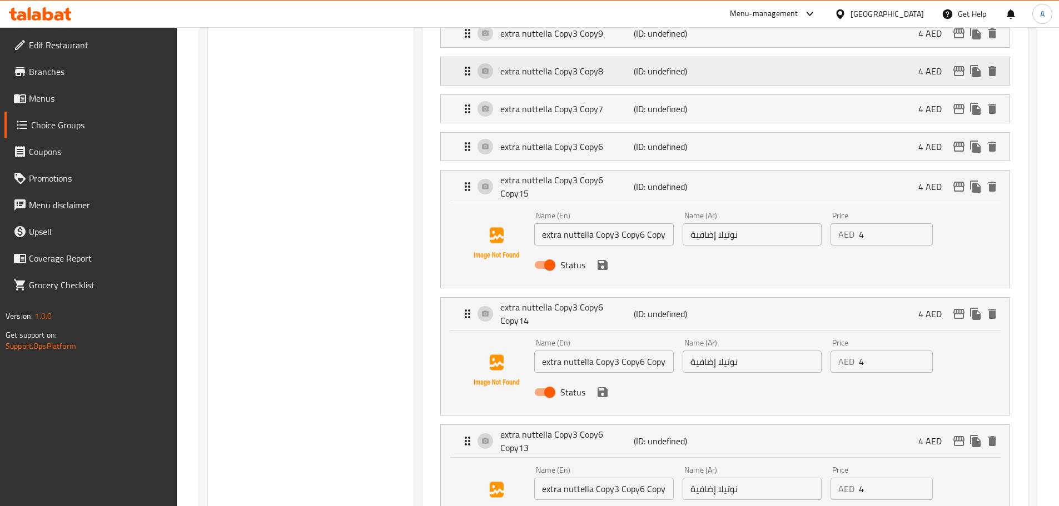
scroll to position [556, 0]
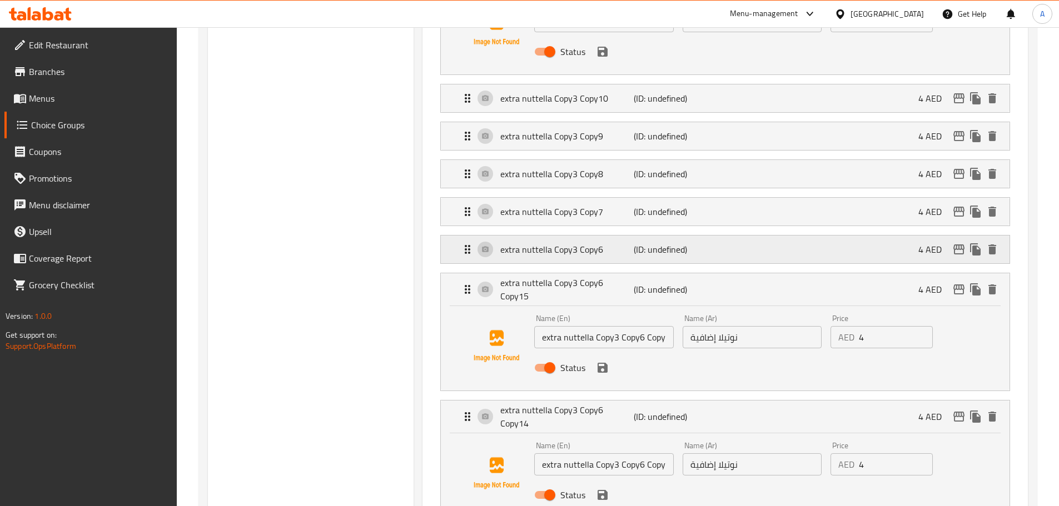
click at [535, 243] on p "extra nuttella Copy3 Copy6" at bounding box center [566, 249] width 133 height 13
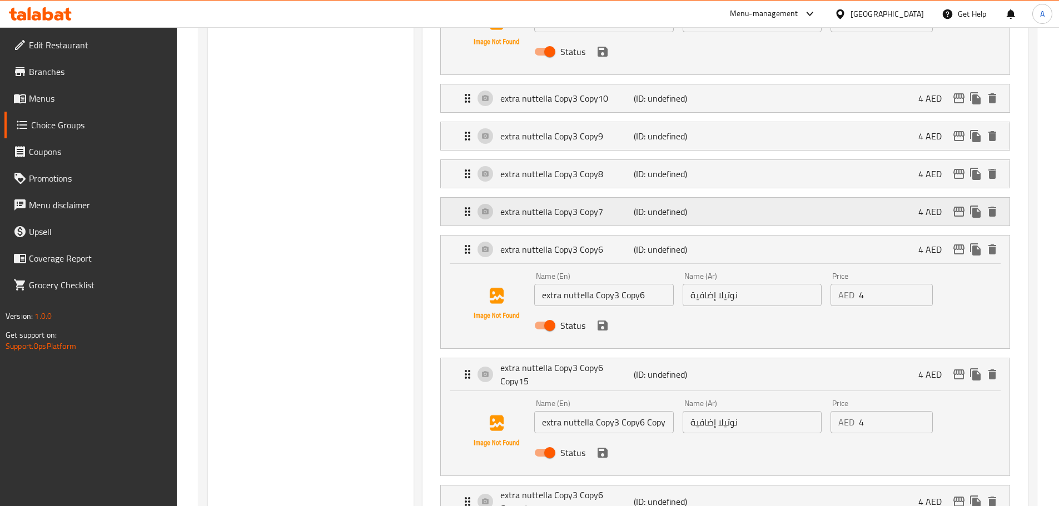
click at [527, 205] on p "extra nuttella Copy3 Copy7" at bounding box center [566, 211] width 133 height 13
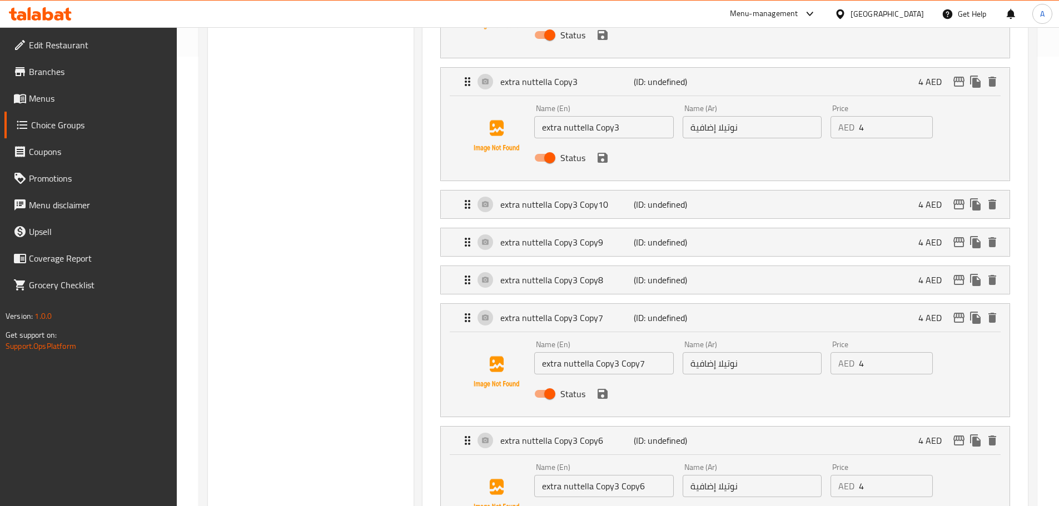
scroll to position [445, 0]
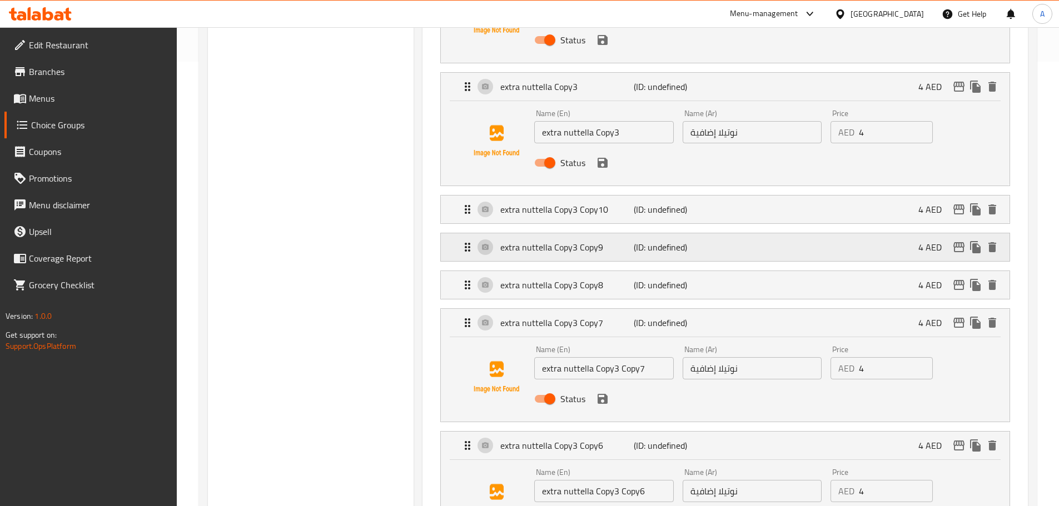
drag, startPoint x: 534, startPoint y: 248, endPoint x: 529, endPoint y: 203, distance: 44.8
click at [535, 279] on p "extra nuttella Copy3 Copy8" at bounding box center [566, 285] width 133 height 13
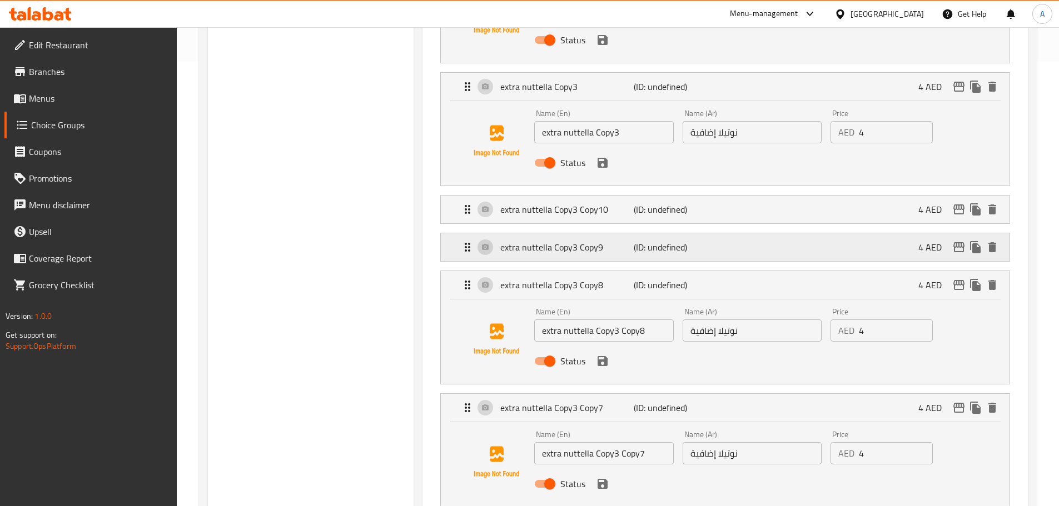
click at [529, 233] on div "extra nuttella Copy3 Copy9 (ID: undefined) 4 AED" at bounding box center [728, 247] width 535 height 28
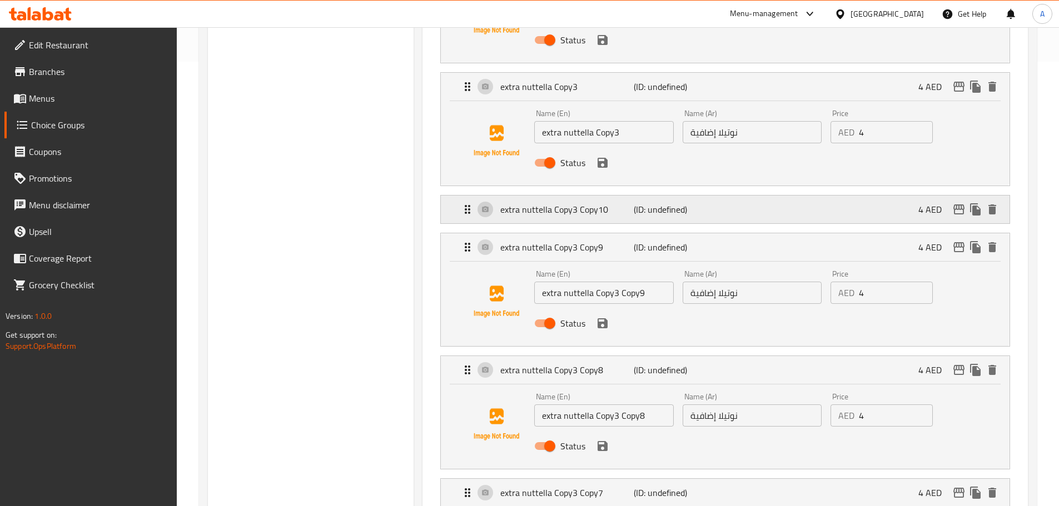
click at [529, 196] on div "extra nuttella Copy3 Copy10 (ID: undefined) 4 AED" at bounding box center [728, 210] width 535 height 28
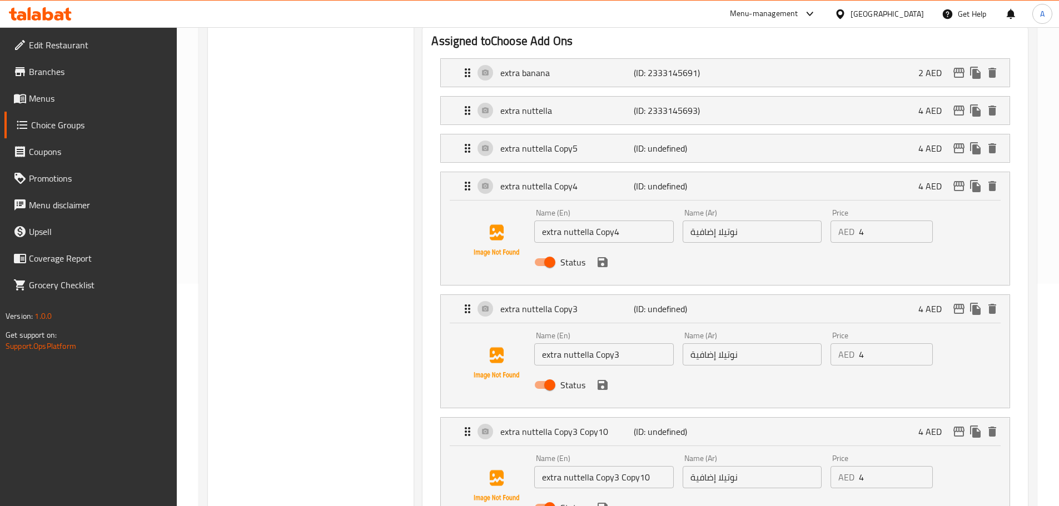
scroll to position [167, 0]
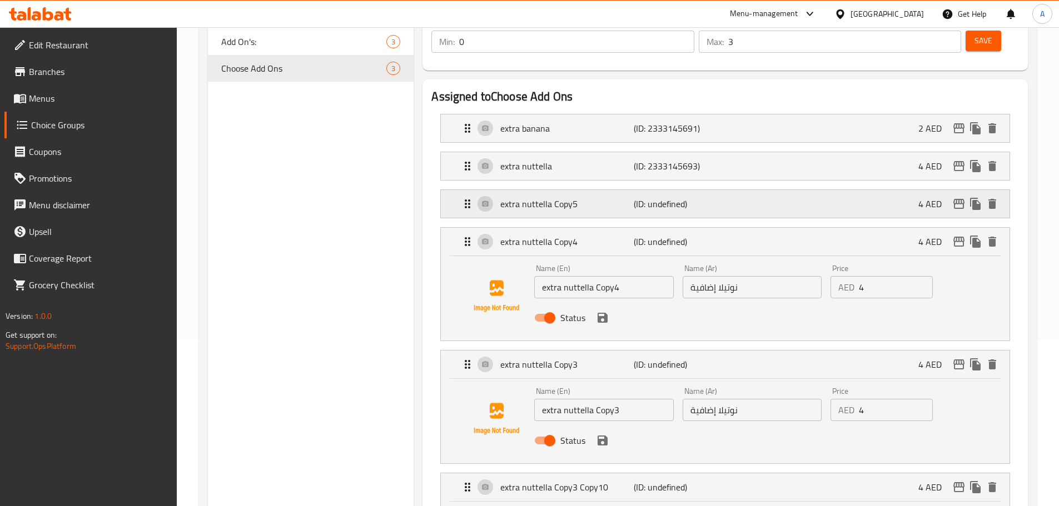
click at [535, 197] on p "extra nuttella Copy5" at bounding box center [566, 203] width 133 height 13
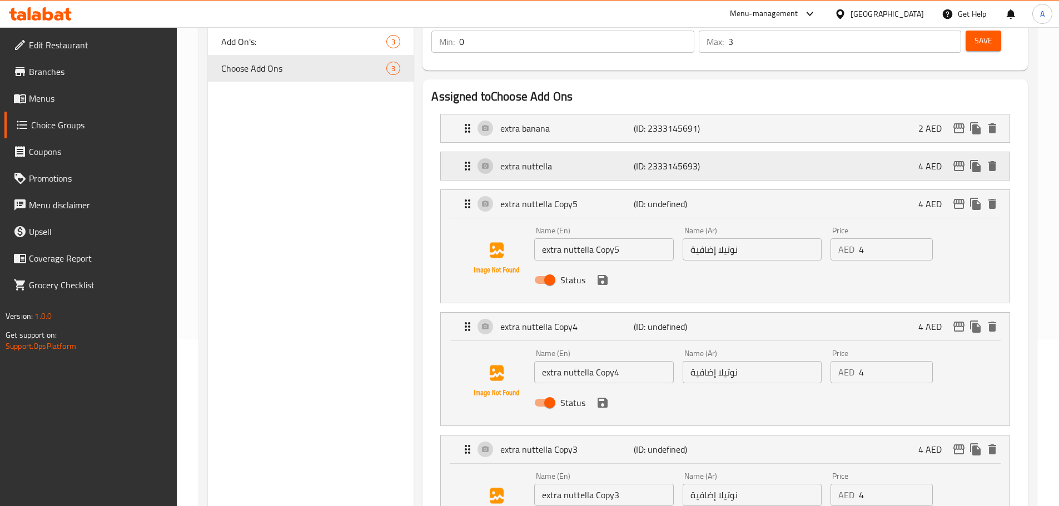
click at [534, 160] on p "extra nuttella" at bounding box center [566, 166] width 133 height 13
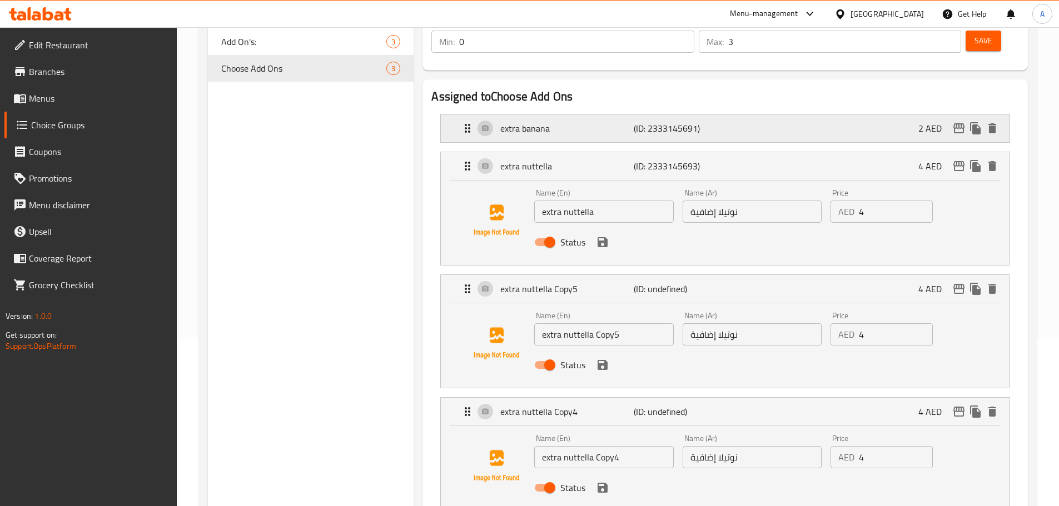
click at [525, 115] on div "extra banana (ID: 2333145691) 2 AED" at bounding box center [728, 129] width 535 height 28
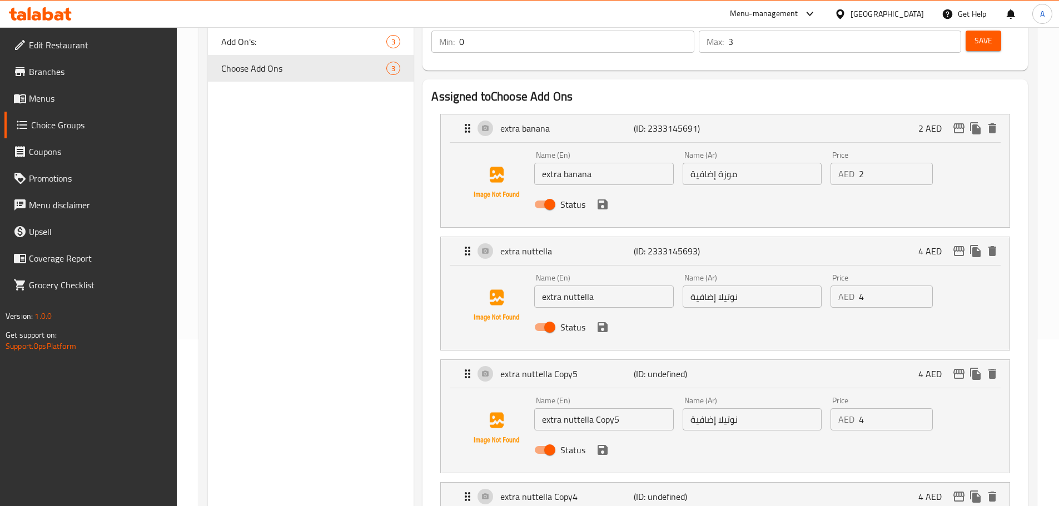
click at [579, 151] on div "Name (En) extra banana Name (En)" at bounding box center [603, 168] width 139 height 34
click at [580, 163] on input "extra banana" at bounding box center [603, 174] width 139 height 22
paste input "Extra San Marzano Sauce"
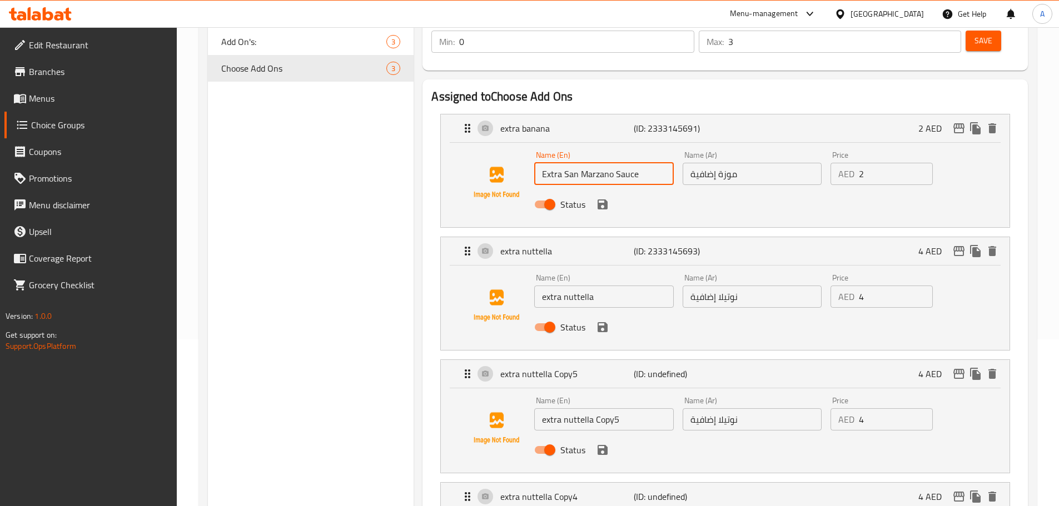
type input "Extra San Marzano Sauce"
click at [611, 286] on input "extra nuttella" at bounding box center [603, 297] width 139 height 22
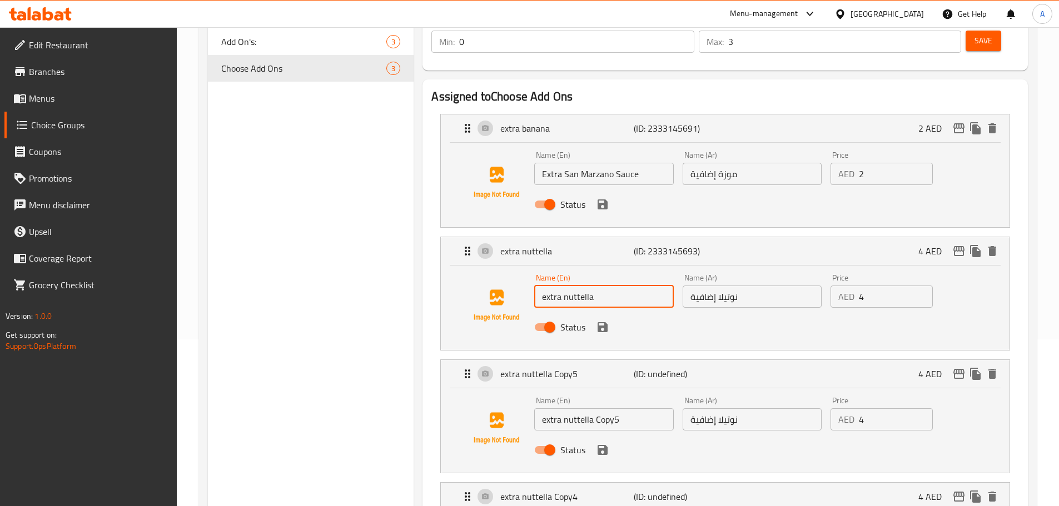
click at [611, 286] on input "extra nuttella" at bounding box center [603, 297] width 139 height 22
paste input "Extra Fior De Latte Mozar"
type input "Extra Fior De Latte Mozarella"
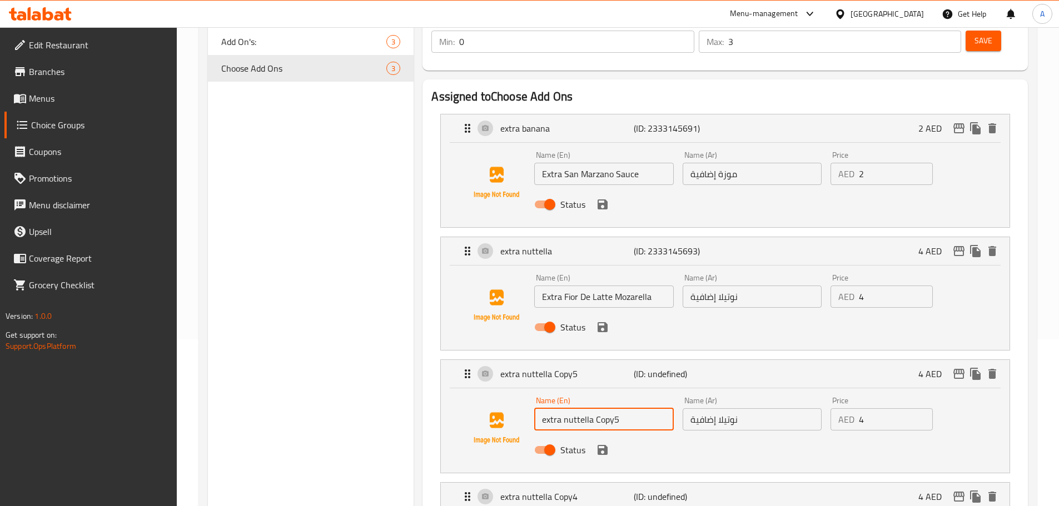
click at [628, 409] on input "extra nuttella Copy5" at bounding box center [603, 420] width 139 height 22
paste input "Extra Parmigiano"
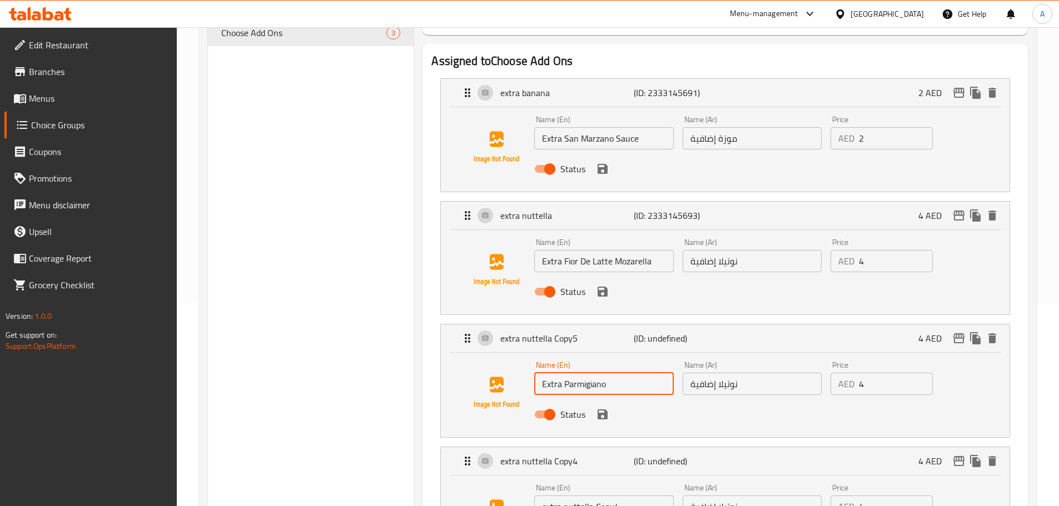
scroll to position [222, 0]
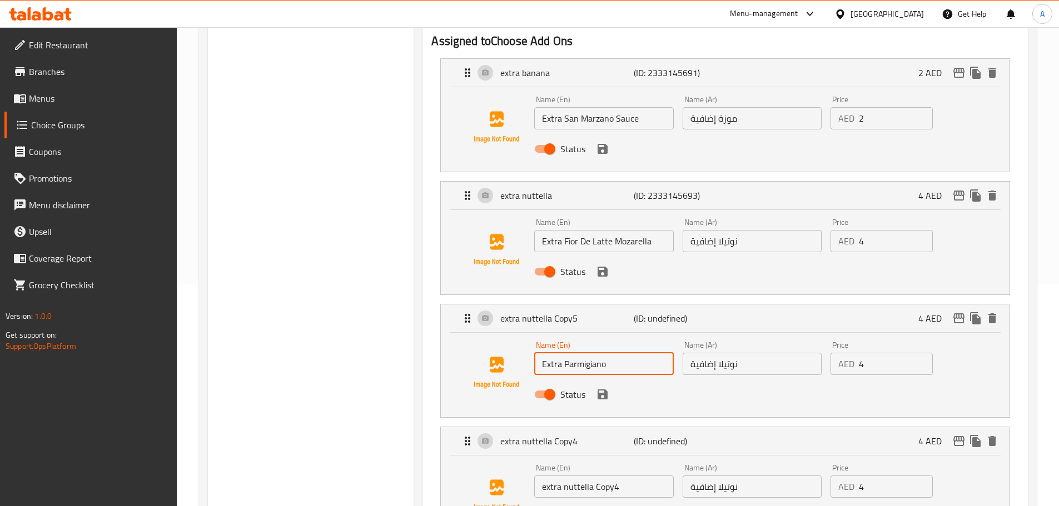
type input "Extra Parmigiano"
click at [622, 230] on input "Extra Fior De Latte Mozarella" at bounding box center [603, 241] width 139 height 22
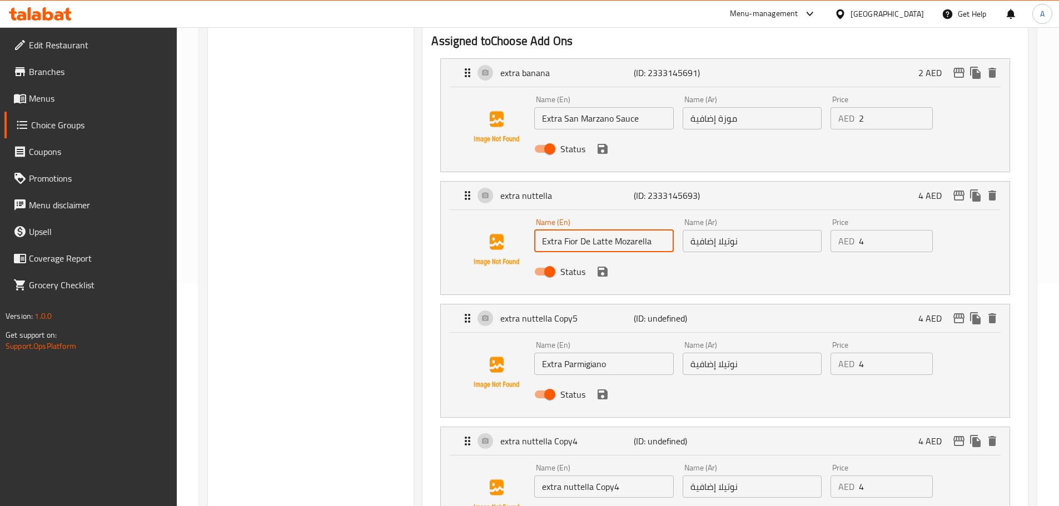
click at [629, 230] on input "Extra Fior De Latte Mozarella" at bounding box center [603, 241] width 139 height 22
type input "Extra Fior De Latte Mozzarella"
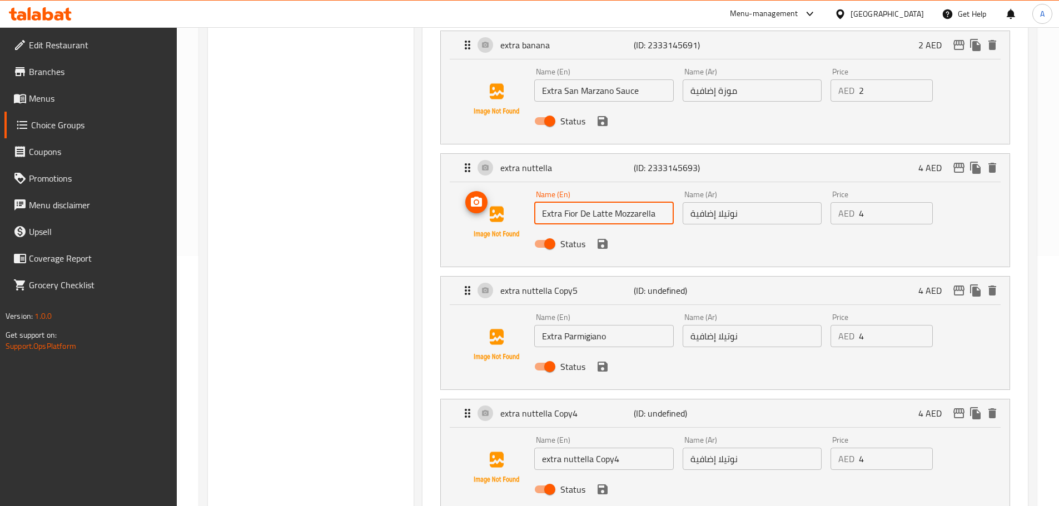
scroll to position [278, 0]
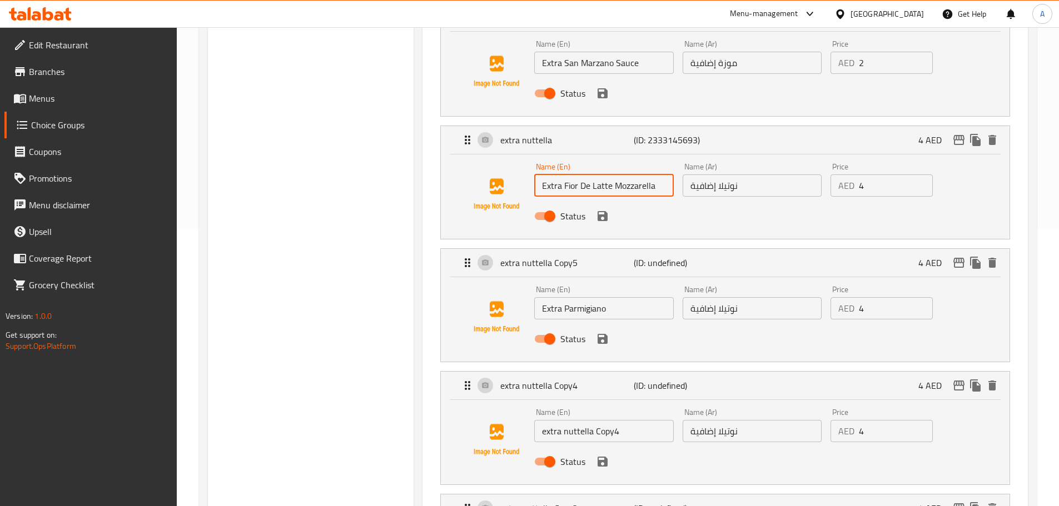
click at [624, 297] on input "Extra Parmigiano" at bounding box center [603, 308] width 139 height 22
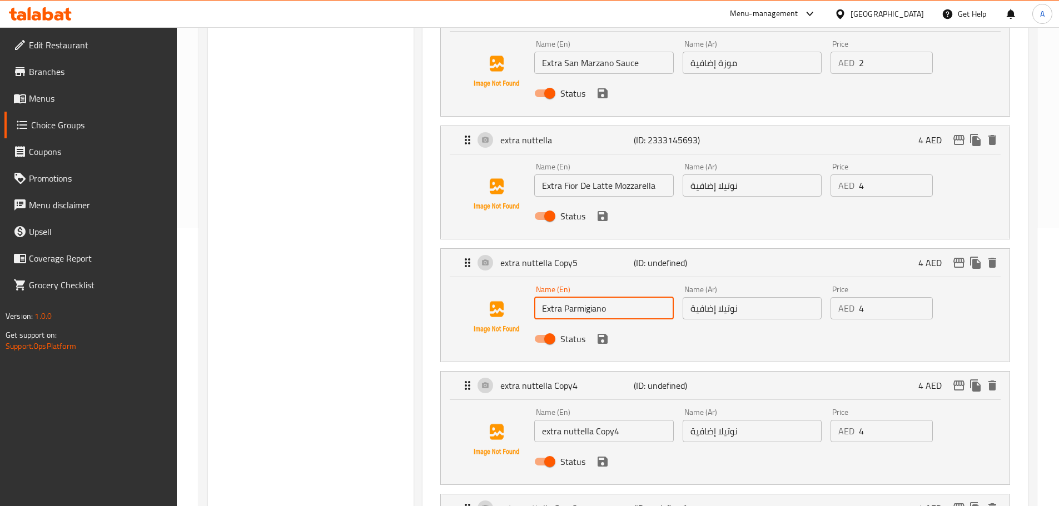
click at [624, 297] on input "Extra Parmigiano" at bounding box center [603, 308] width 139 height 22
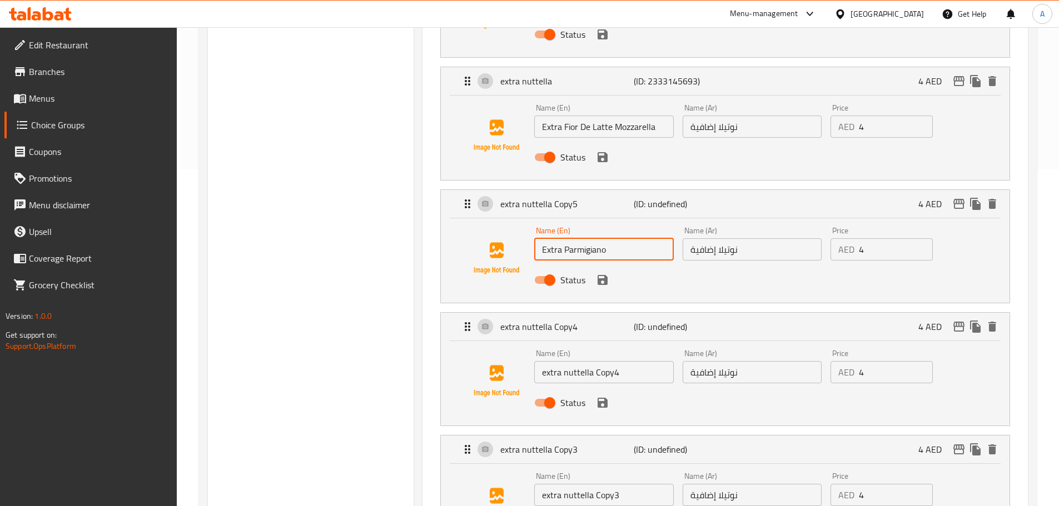
scroll to position [389, 0]
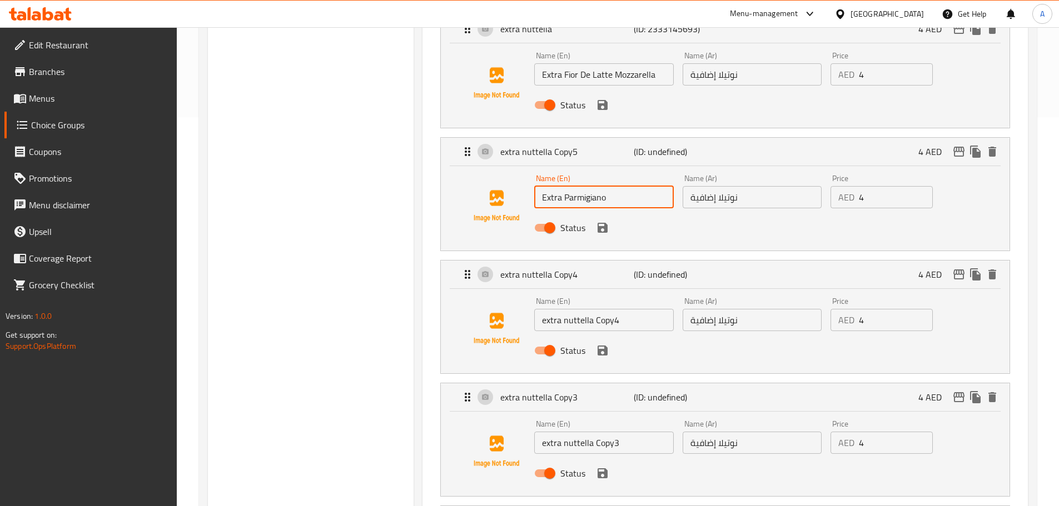
click at [633, 302] on div "Name (En) extra nuttella Copy4 Name (En)" at bounding box center [604, 314] width 148 height 43
click at [631, 309] on input "extra nuttella Copy4" at bounding box center [603, 320] width 139 height 22
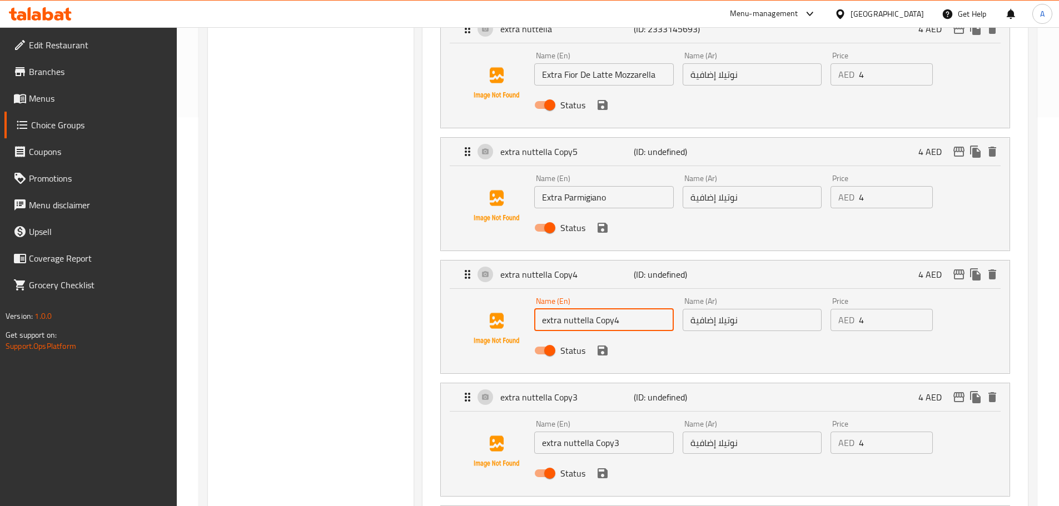
click at [631, 309] on input "extra nuttella Copy4" at bounding box center [603, 320] width 139 height 22
paste input "Extra Burrata Cheese"
type input "Extra Burrata Cheese"
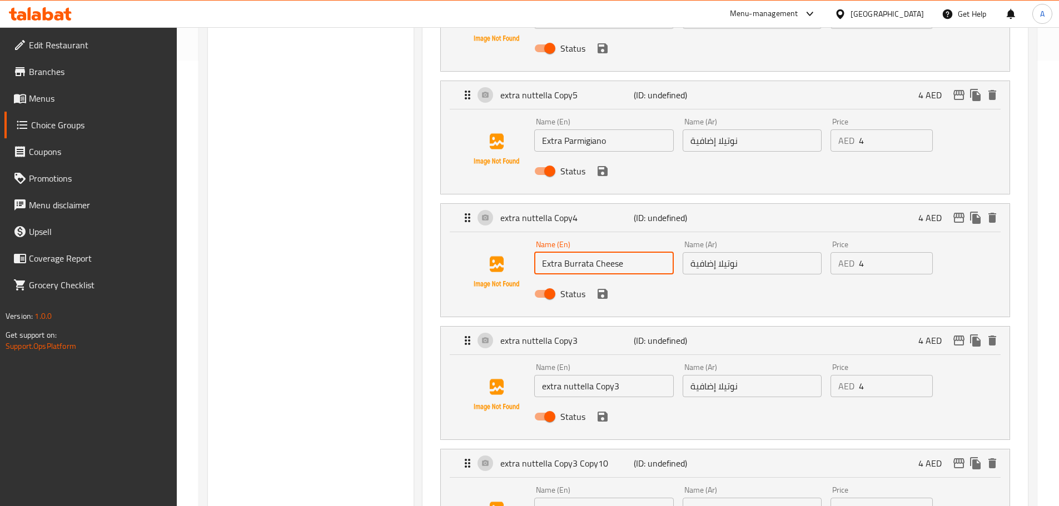
scroll to position [556, 0]
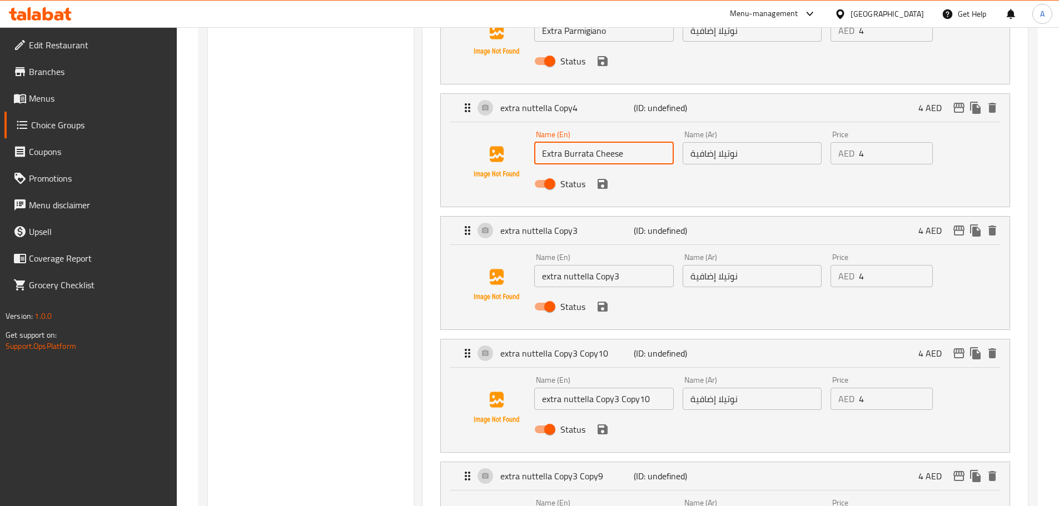
click at [625, 265] on input "extra nuttella Copy3" at bounding box center [603, 276] width 139 height 22
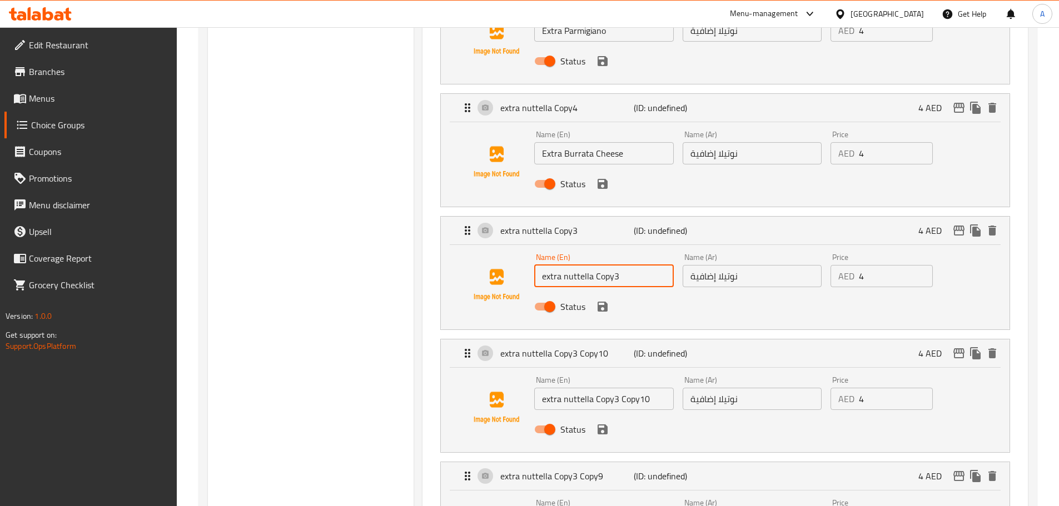
click at [625, 265] on input "extra nuttella Copy3" at bounding box center [603, 276] width 139 height 22
paste input "Extra Smoked Povola"
type input "Extra Smoked Povola"
click at [642, 388] on input "extra nuttella Copy3 Copy10" at bounding box center [603, 399] width 139 height 22
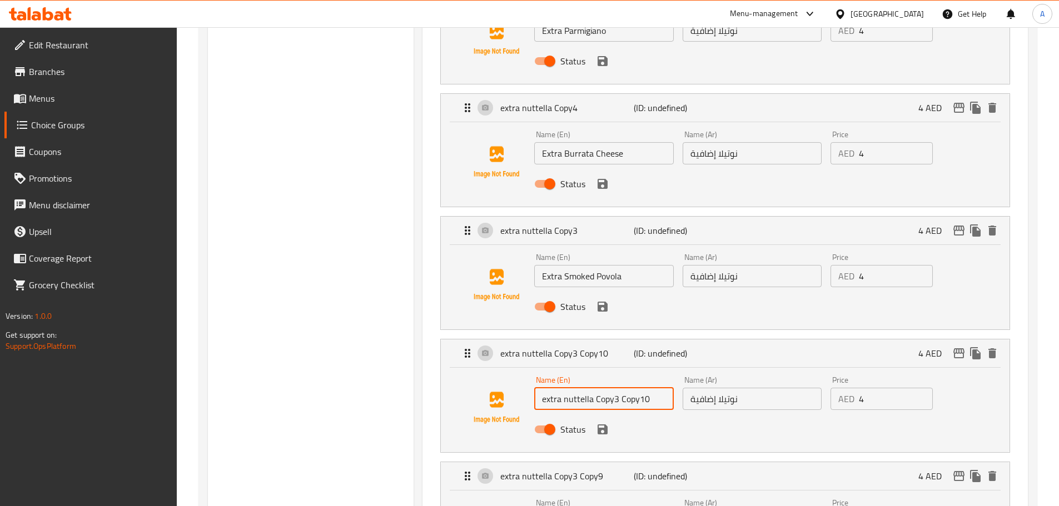
click at [639, 388] on input "extra nuttella Copy3 Copy10" at bounding box center [603, 399] width 139 height 22
paste input "Extra Pepperoni Salami"
type input "Extra Pepperoni Salami"
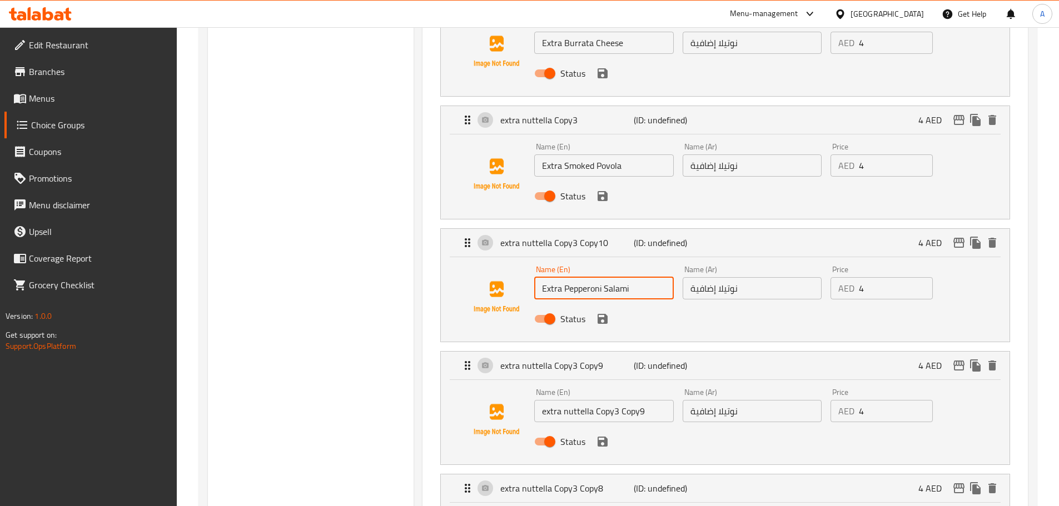
scroll to position [667, 0]
click at [634, 400] on input "extra nuttella Copy3 Copy9" at bounding box center [603, 411] width 139 height 22
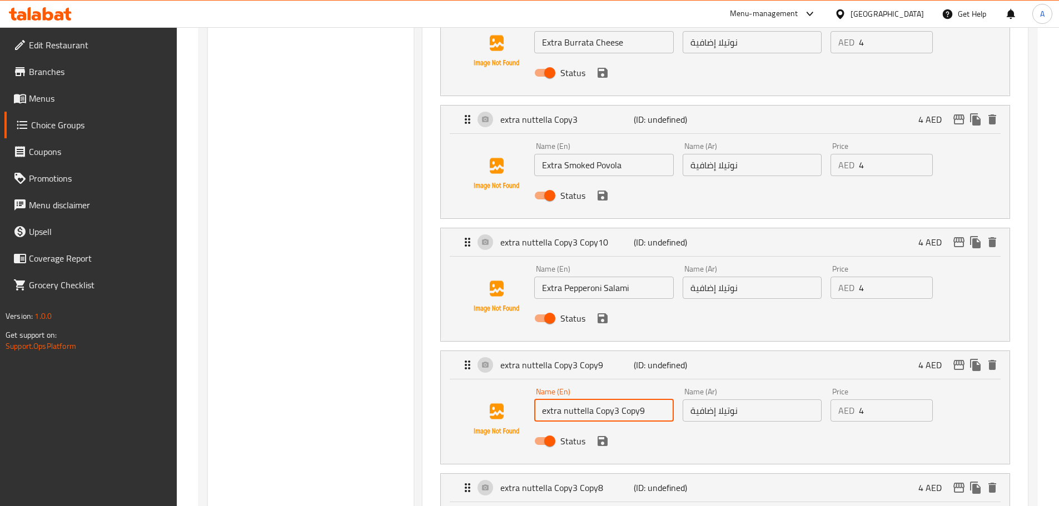
click at [634, 400] on input "extra nuttella Copy3 Copy9" at bounding box center [603, 411] width 139 height 22
paste input "Extra Shrimps"
type input "Extra Shrimps"
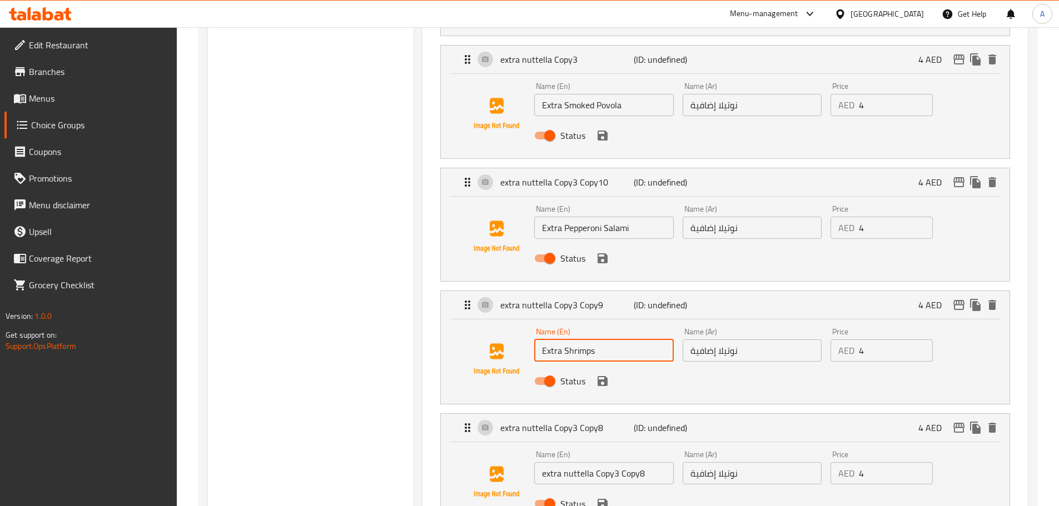
scroll to position [834, 0]
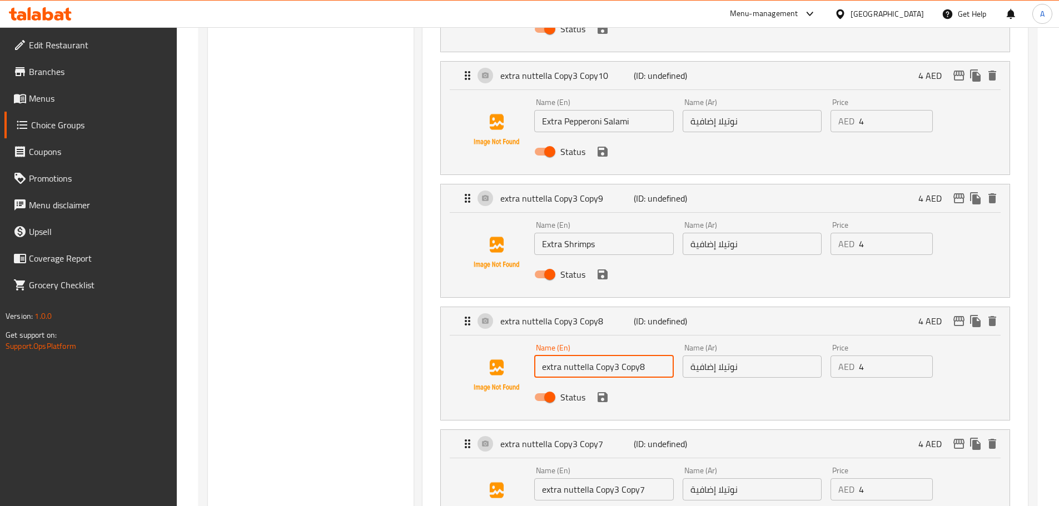
click at [599, 356] on input "extra nuttella Copy3 Copy8" at bounding box center [603, 367] width 139 height 22
paste input "Extra Chilli Flakes"
type input "Extra Chilli Flakes"
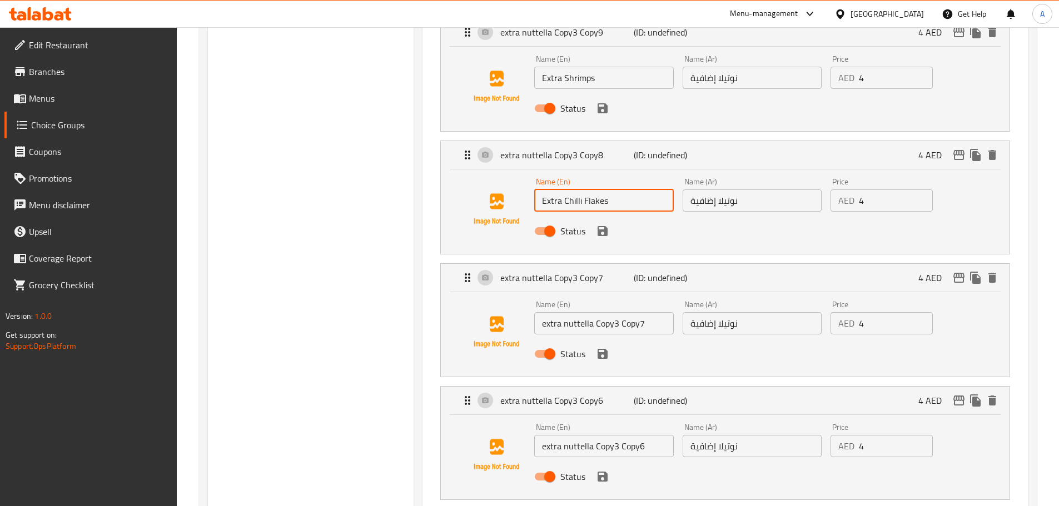
scroll to position [1001, 0]
click at [630, 312] on input "extra nuttella Copy3 Copy7" at bounding box center [603, 323] width 139 height 22
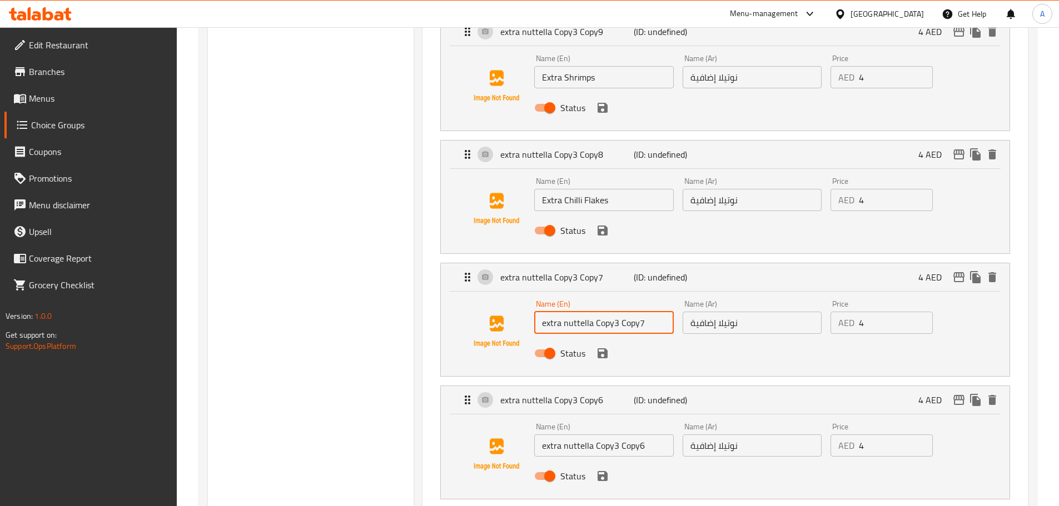
click at [630, 312] on input "extra nuttella Copy3 Copy7" at bounding box center [603, 323] width 139 height 22
paste input "Extra Chili Oil"
type input "Extra Chili Oil"
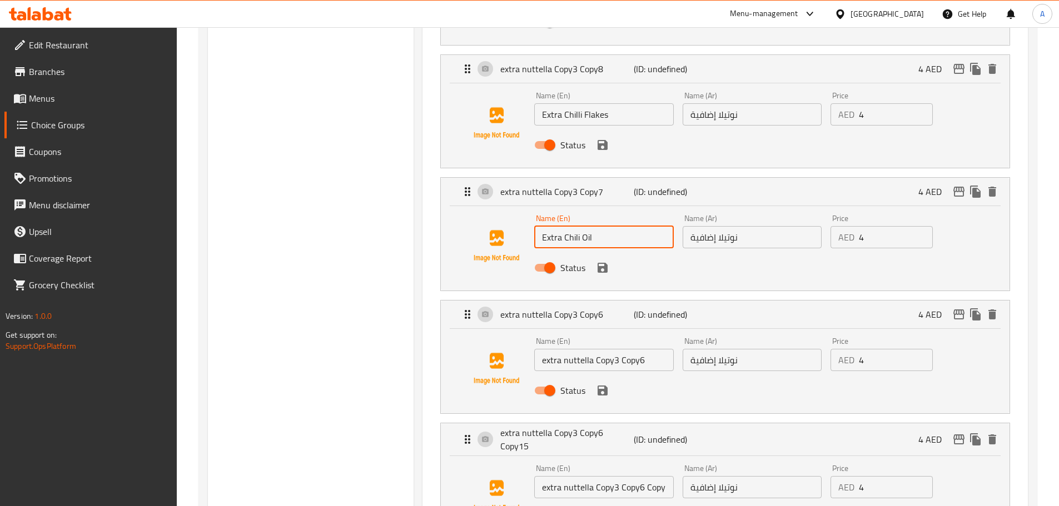
scroll to position [1167, 0]
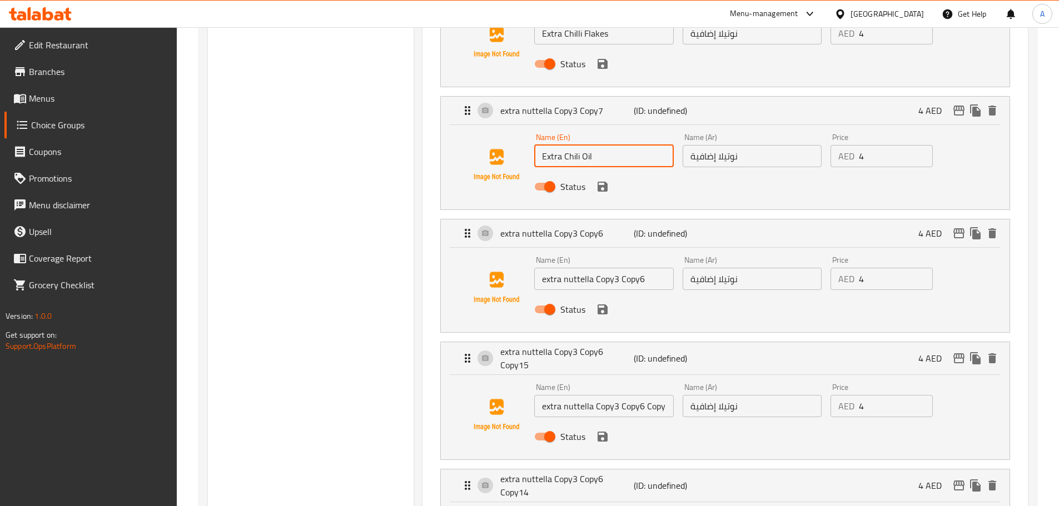
click at [613, 260] on div "Name (En) extra nuttella Copy3 Copy6 Name (En)" at bounding box center [604, 273] width 148 height 43
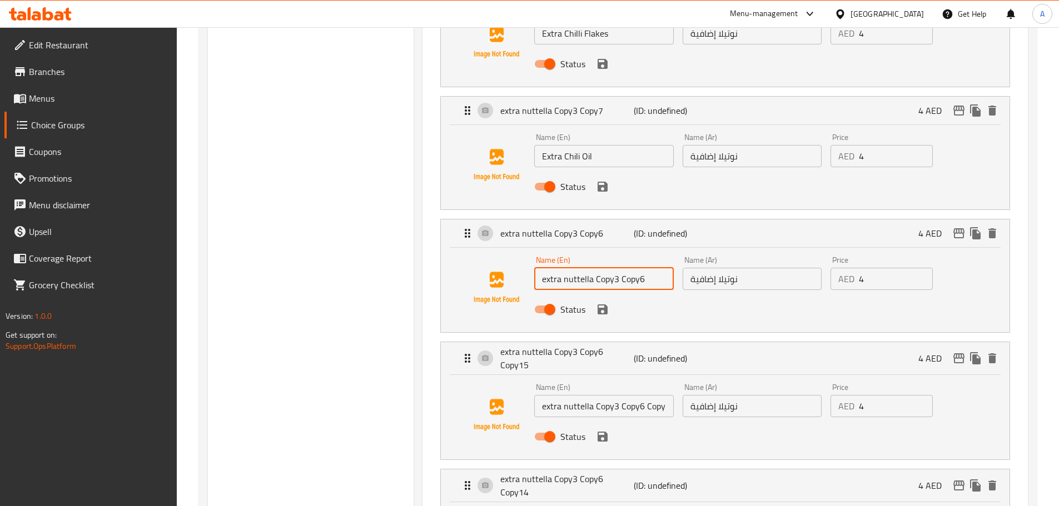
click at [616, 268] on input "extra nuttella Copy3 Copy6" at bounding box center [603, 279] width 139 height 22
paste input "Extra Basil Leaves"
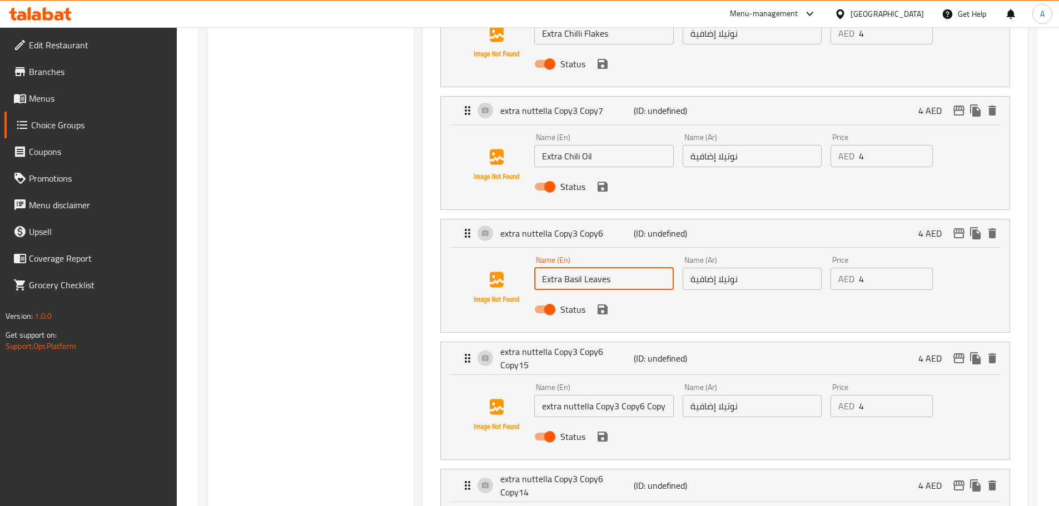
type input "Extra Basil Leaves"
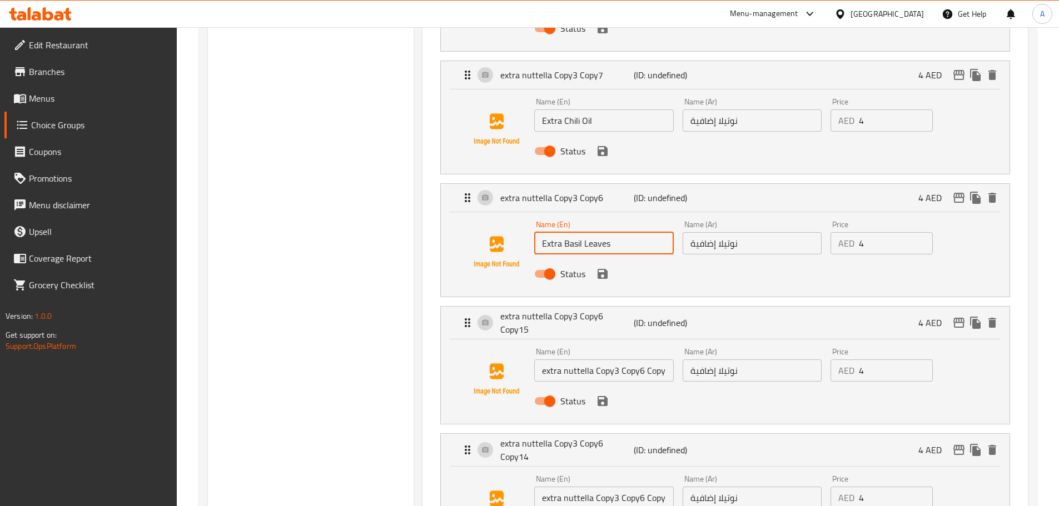
scroll to position [1223, 0]
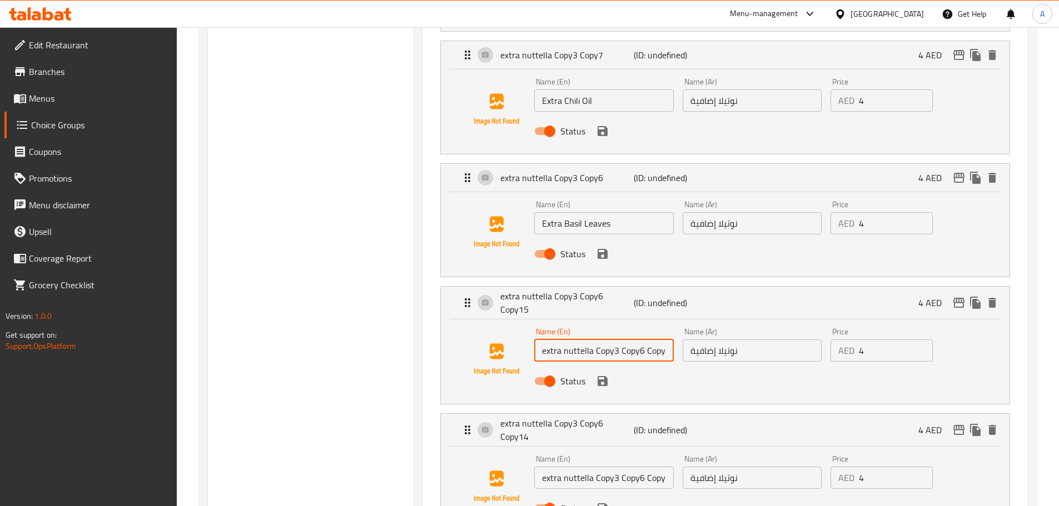
click at [618, 340] on input "extra nuttella Copy3 Copy6 Copy15" at bounding box center [603, 351] width 139 height 22
paste input "Extra Mushrooms"
type input "Extra Mushrooms"
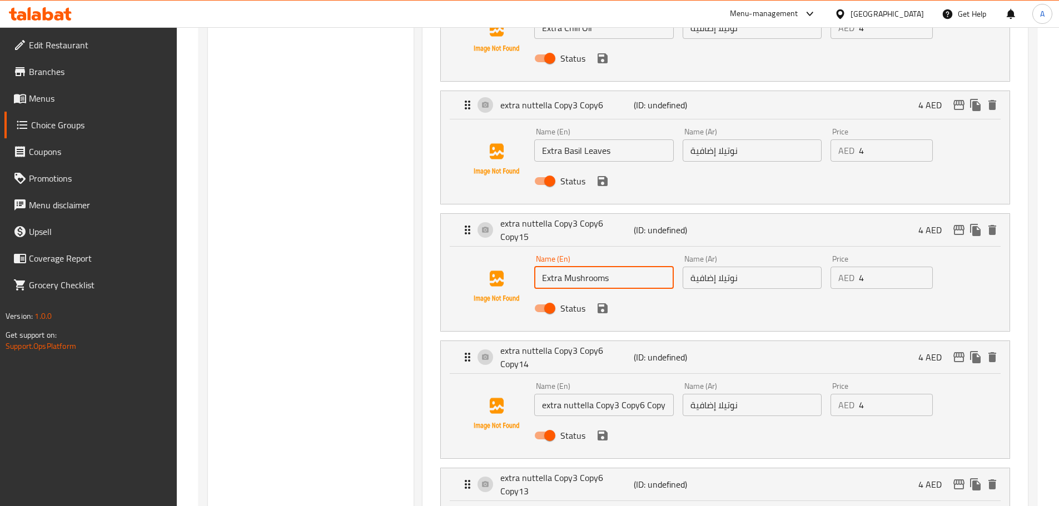
scroll to position [1334, 0]
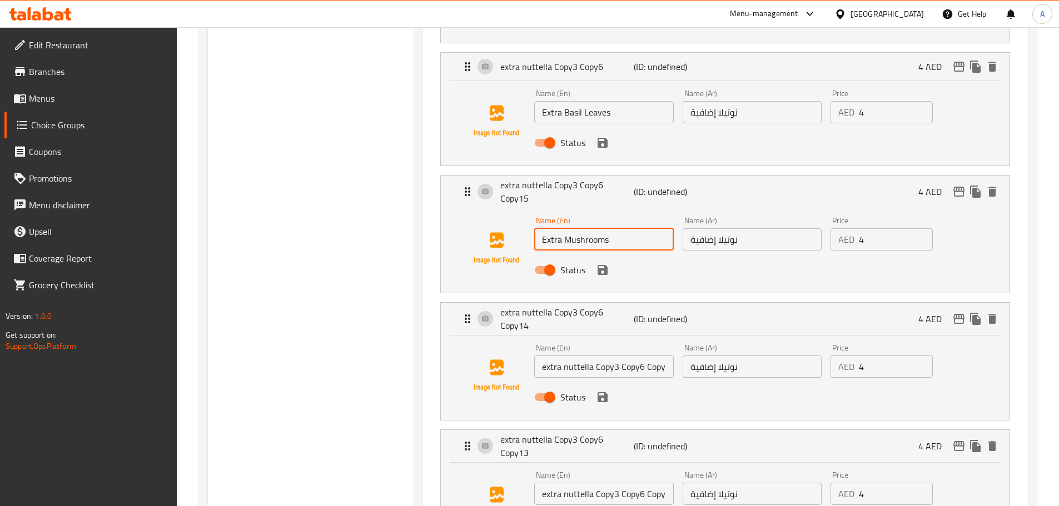
click at [619, 356] on input "extra nuttella Copy3 Copy6 Copy14" at bounding box center [603, 367] width 139 height 22
paste input "Extra Onion"
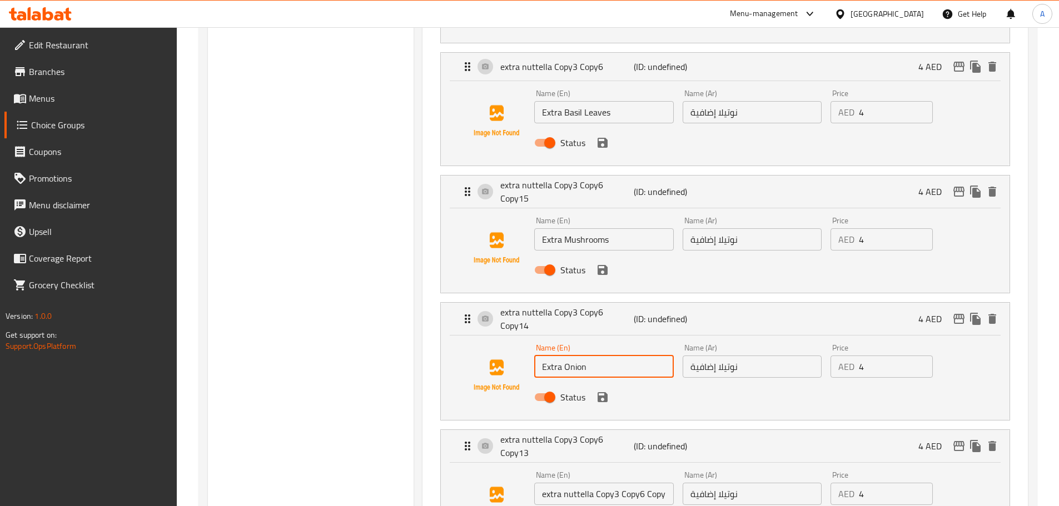
type input "Extra Onion"
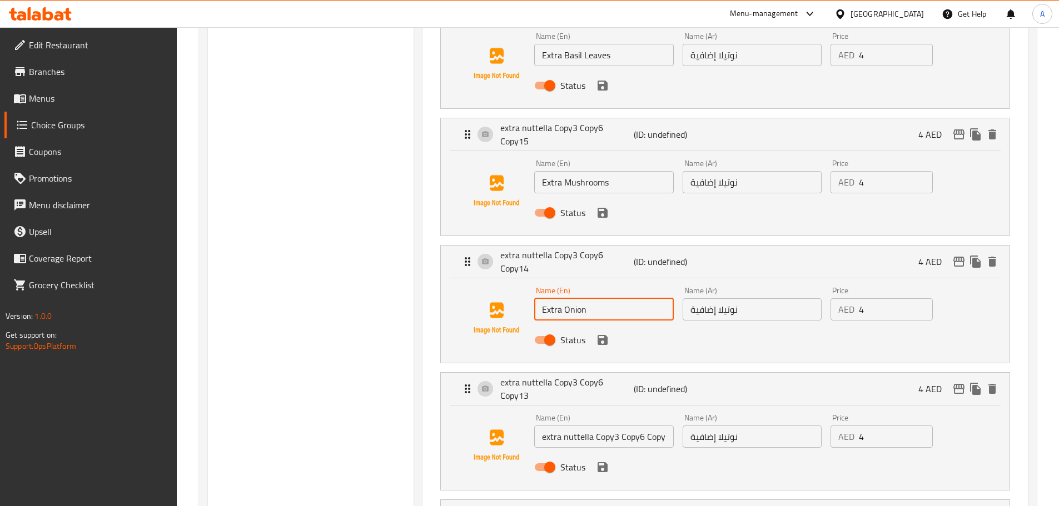
scroll to position [1445, 0]
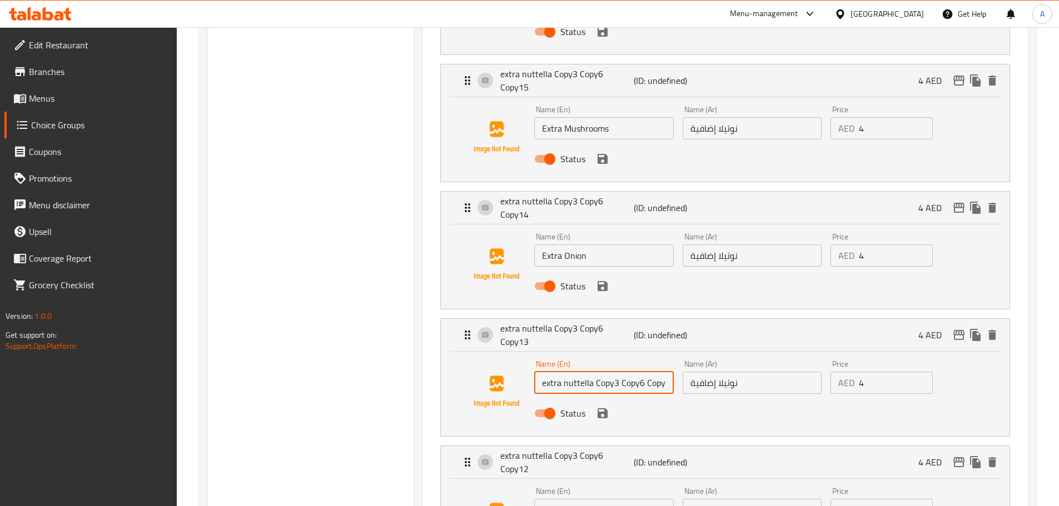
click at [611, 372] on input "extra nuttella Copy3 Copy6 Copy13" at bounding box center [603, 383] width 139 height 22
paste input "Extra Jalapeno"
type input "Extra Jalapeno"
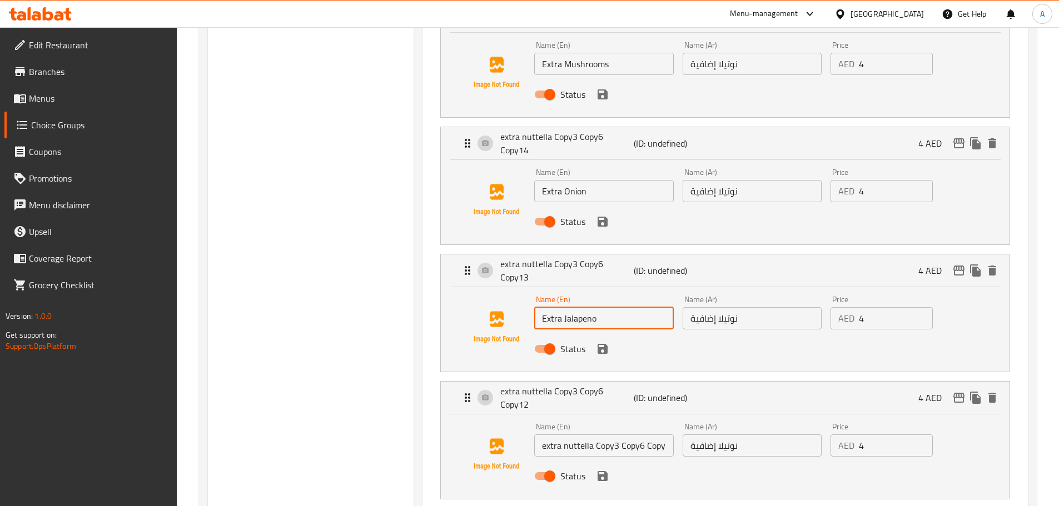
scroll to position [1612, 0]
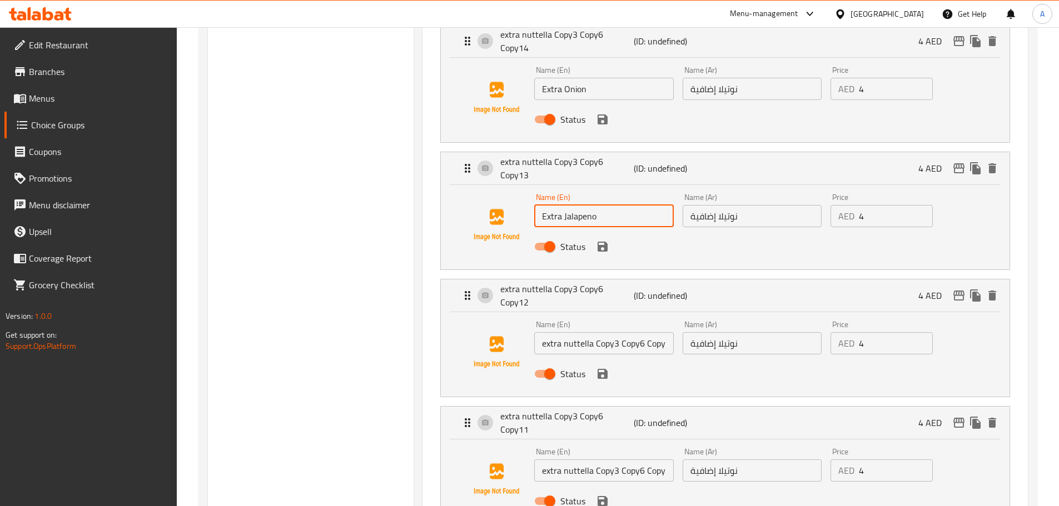
click at [579, 332] on input "extra nuttella Copy3 Copy6 Copy12" at bounding box center [603, 343] width 139 height 22
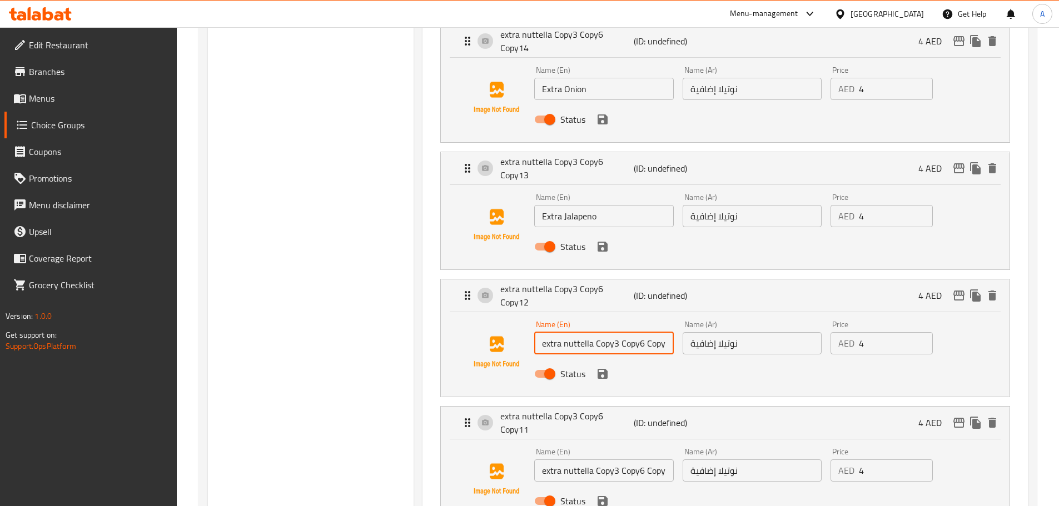
click at [579, 332] on input "extra nuttella Copy3 Copy6 Copy12" at bounding box center [603, 343] width 139 height 22
paste input "Extra Capsicum"
type input "Extra Capsicum"
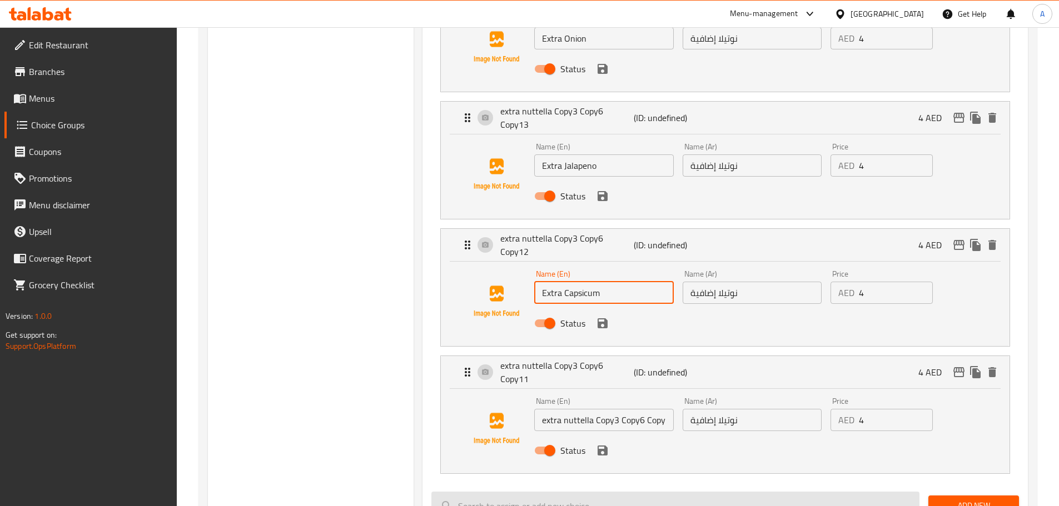
scroll to position [1723, 0]
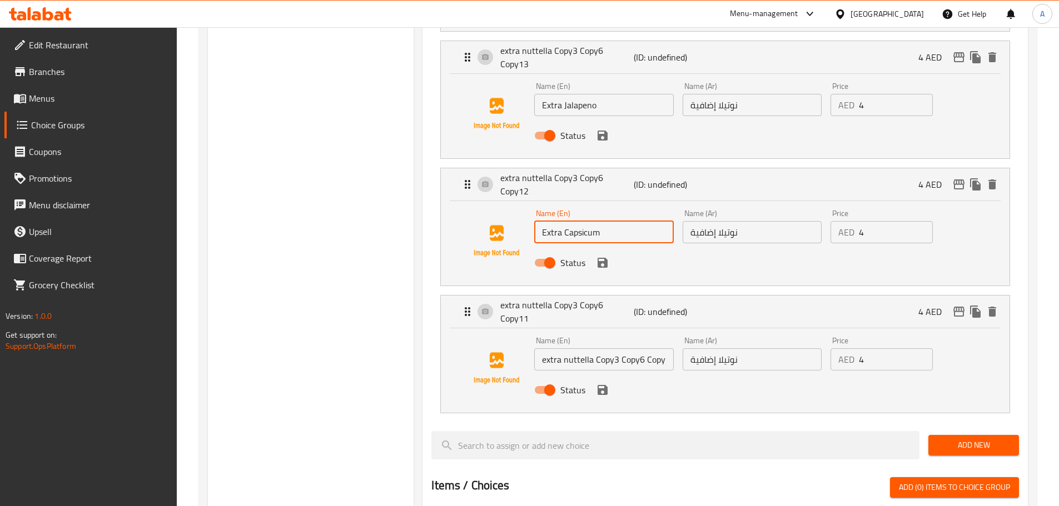
click at [634, 349] on input "extra nuttella Copy3 Copy6 Copy11" at bounding box center [603, 360] width 139 height 22
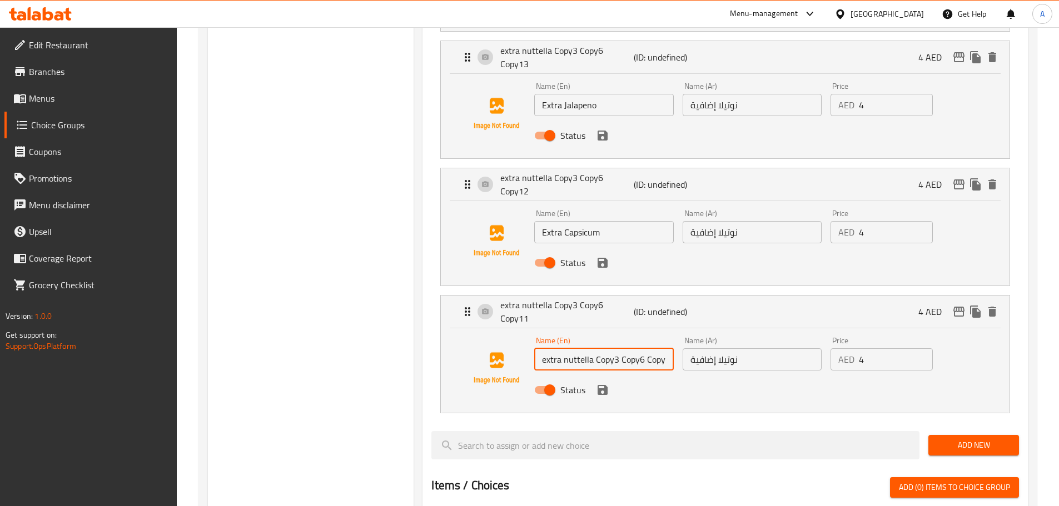
click at [634, 349] on input "extra nuttella Copy3 Copy6 Copy11" at bounding box center [603, 360] width 139 height 22
paste input "Extra Black Olives"
type input "Extra Black Olives"
click at [716, 349] on input "نوتيلا إضافية" at bounding box center [752, 360] width 139 height 22
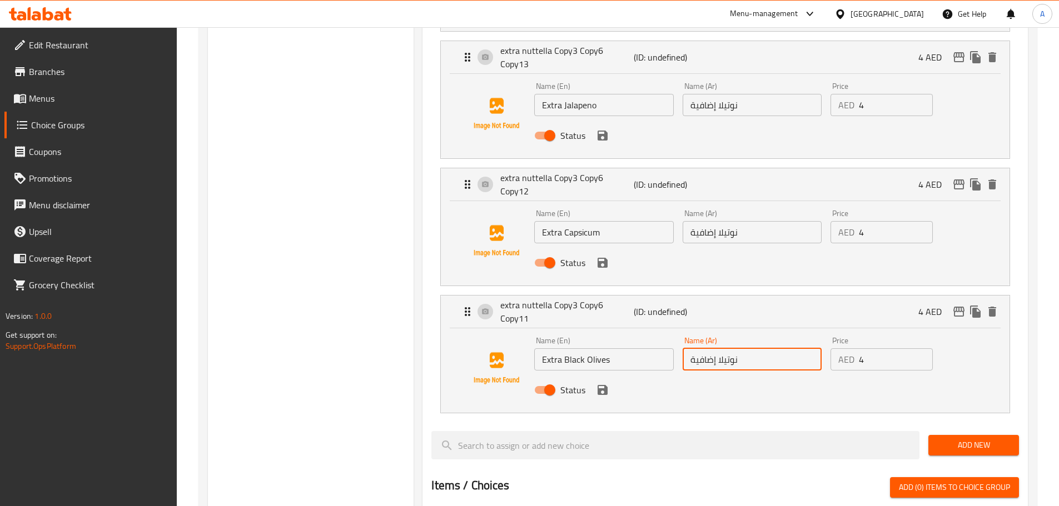
click at [716, 349] on input "نوتيلا إضافية" at bounding box center [752, 360] width 139 height 22
click at [729, 349] on input "نوتيلا إضافية" at bounding box center [752, 360] width 139 height 22
type input "نو إضافية"
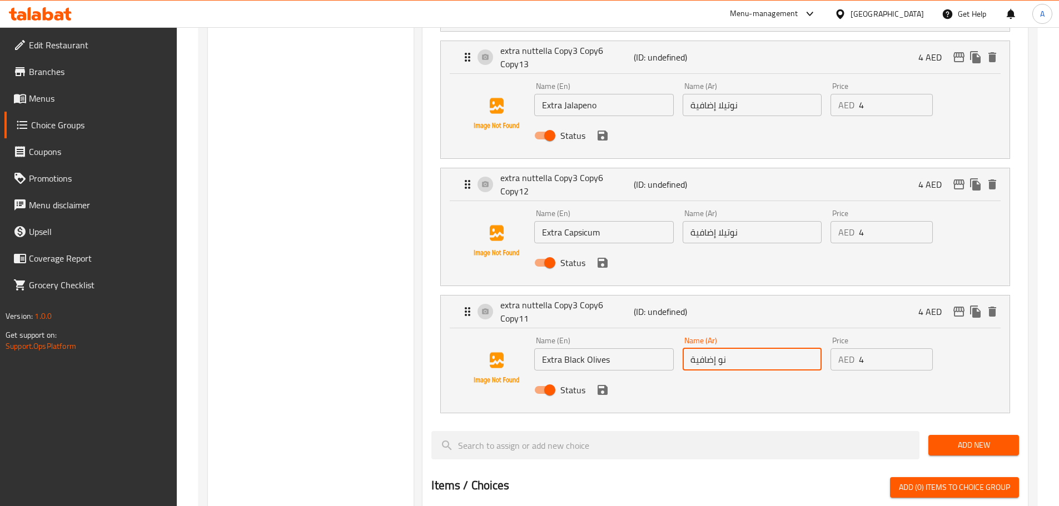
click at [732, 349] on input "نو إضافية" at bounding box center [752, 360] width 139 height 22
click at [709, 221] on input "نوتيلا إضافية" at bounding box center [752, 232] width 139 height 22
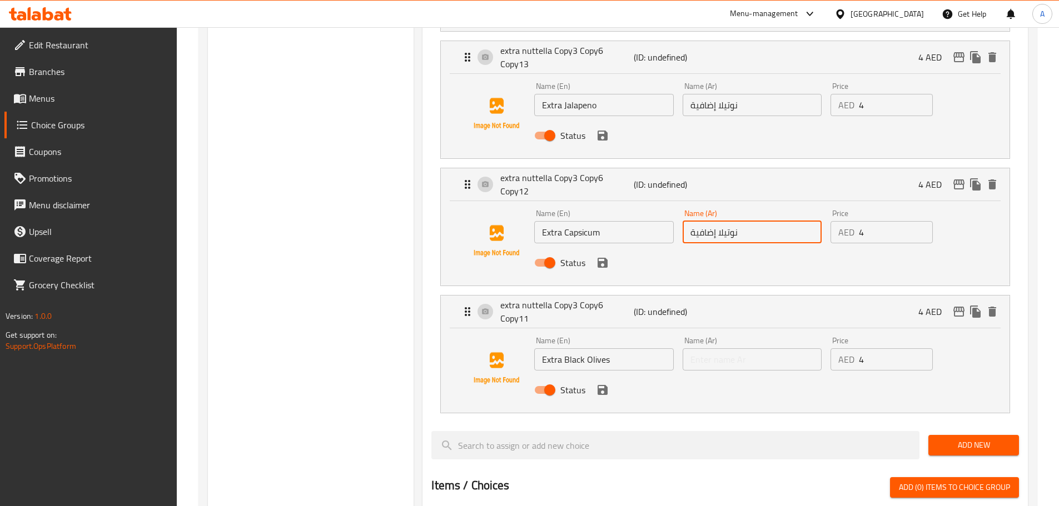
click at [709, 221] on input "نوتيلا إضافية" at bounding box center [752, 232] width 139 height 22
click at [807, 349] on input "text" at bounding box center [752, 360] width 139 height 22
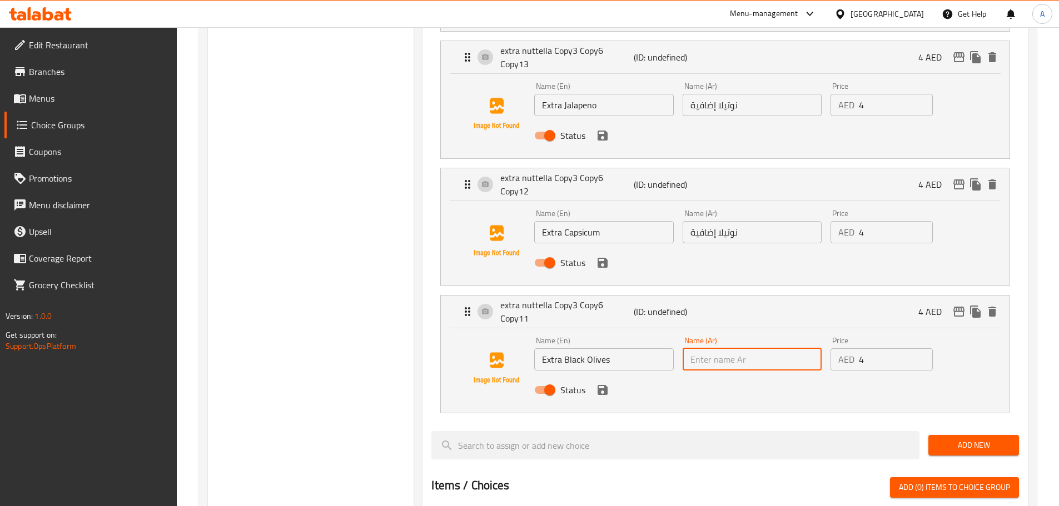
paste input "إضافية"
click at [794, 349] on input "إضافية" at bounding box center [752, 360] width 139 height 22
click at [770, 349] on input "إضافة" at bounding box center [752, 360] width 139 height 22
click at [806, 349] on input "إضافة زيتون أسود" at bounding box center [752, 360] width 139 height 22
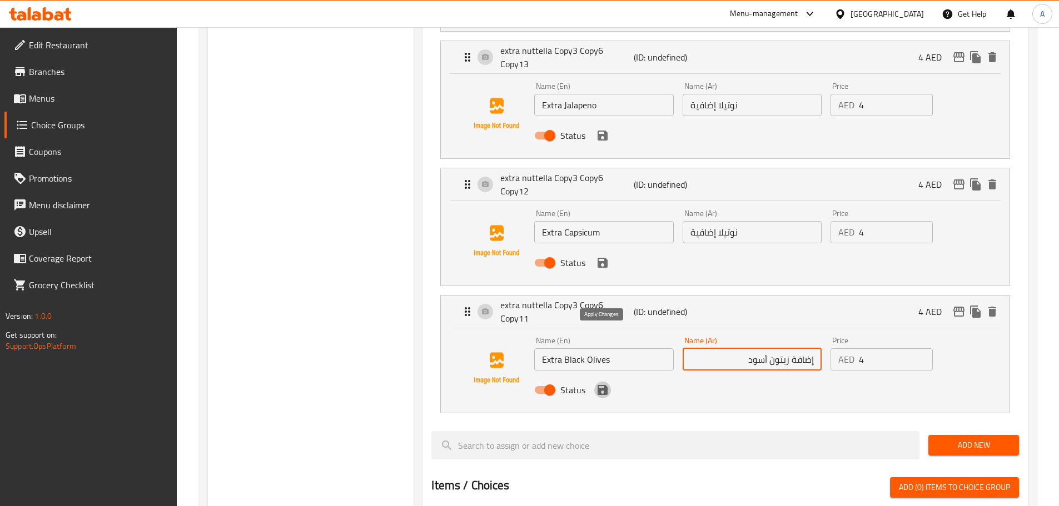
click at [604, 385] on icon "save" at bounding box center [603, 390] width 10 height 10
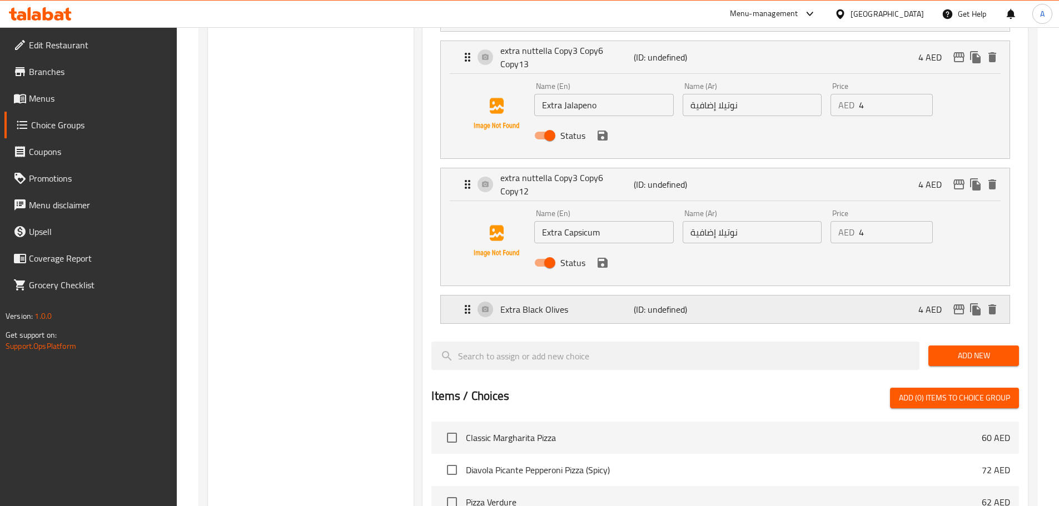
type input "إضافة زيتون أسود"
click at [584, 296] on div "Extra Black Olives (ID: undefined) 4 AED" at bounding box center [728, 310] width 535 height 28
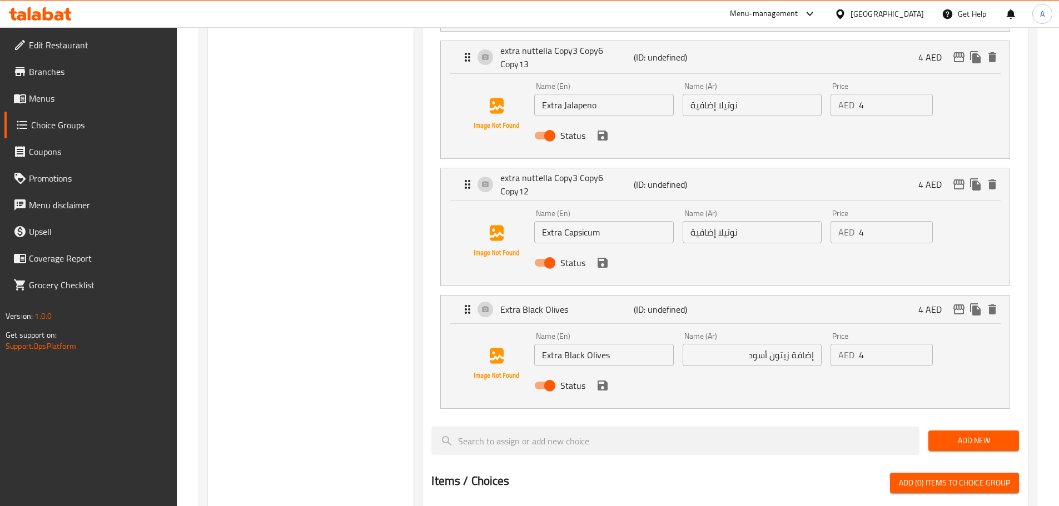
click at [755, 221] on input "نوتيلا إضافية" at bounding box center [752, 232] width 139 height 22
paste input "إضافة"
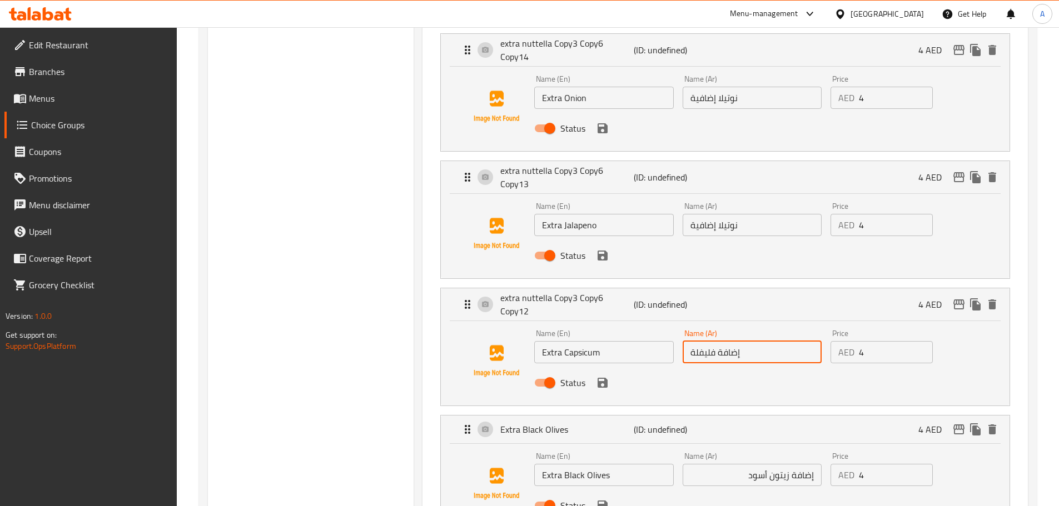
scroll to position [1557, 0]
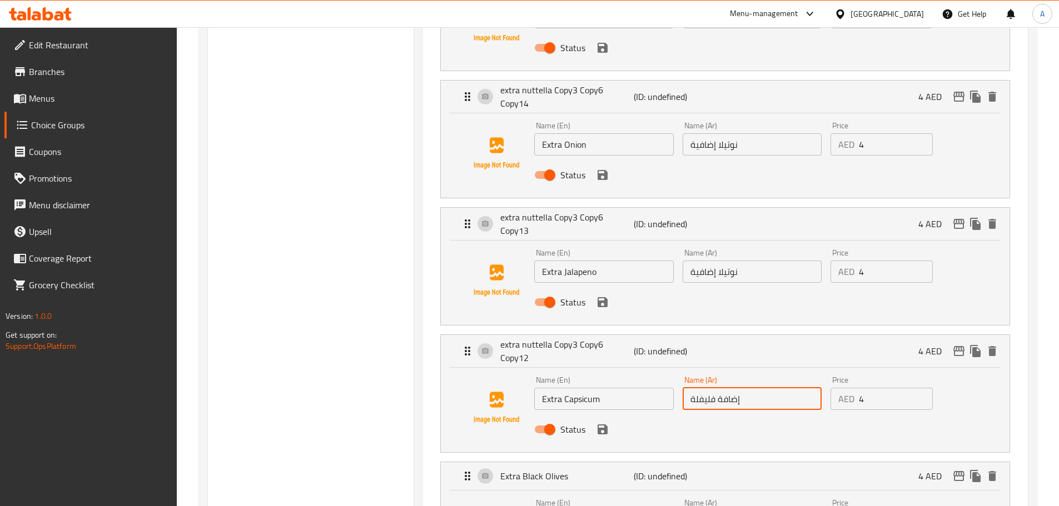
type input "إضافة فليفلة"
click at [758, 261] on input "نوتيلا إضافية" at bounding box center [752, 272] width 139 height 22
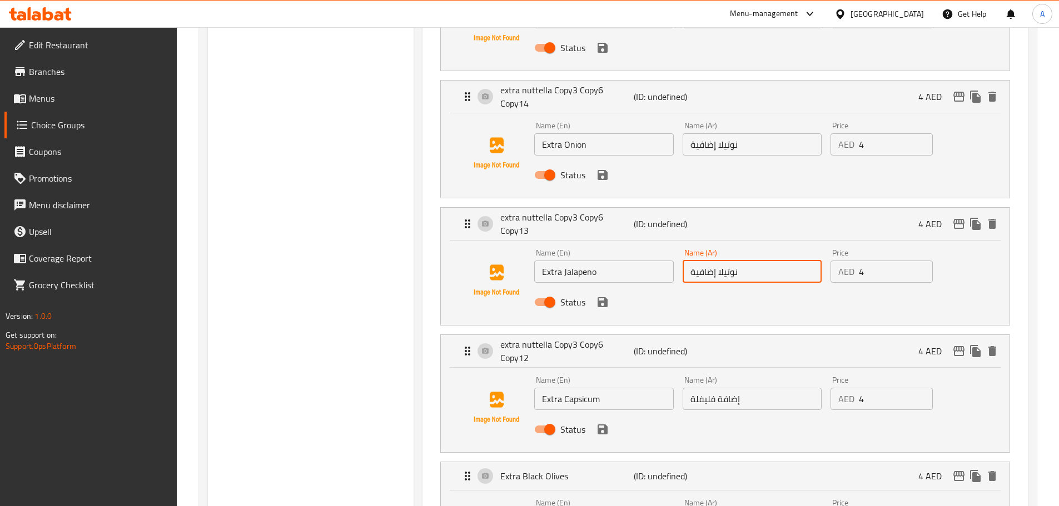
click at [758, 261] on input "نوتيلا إضافية" at bounding box center [752, 272] width 139 height 22
paste input "إضافة"
type input "إضافة هالبينو"
click at [755, 133] on input "نوتيلا إضافية" at bounding box center [752, 144] width 139 height 22
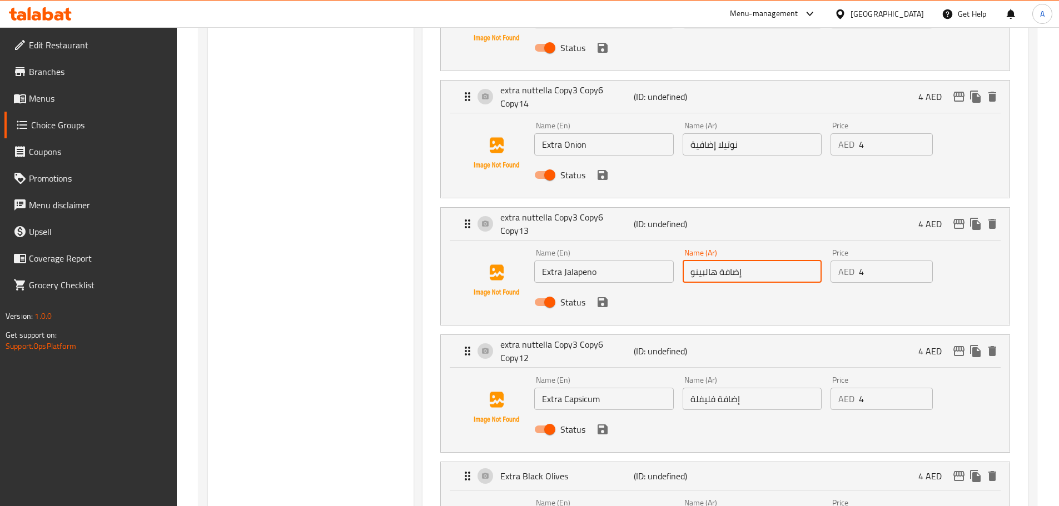
click at [755, 133] on input "نوتيلا إضافية" at bounding box center [752, 144] width 139 height 22
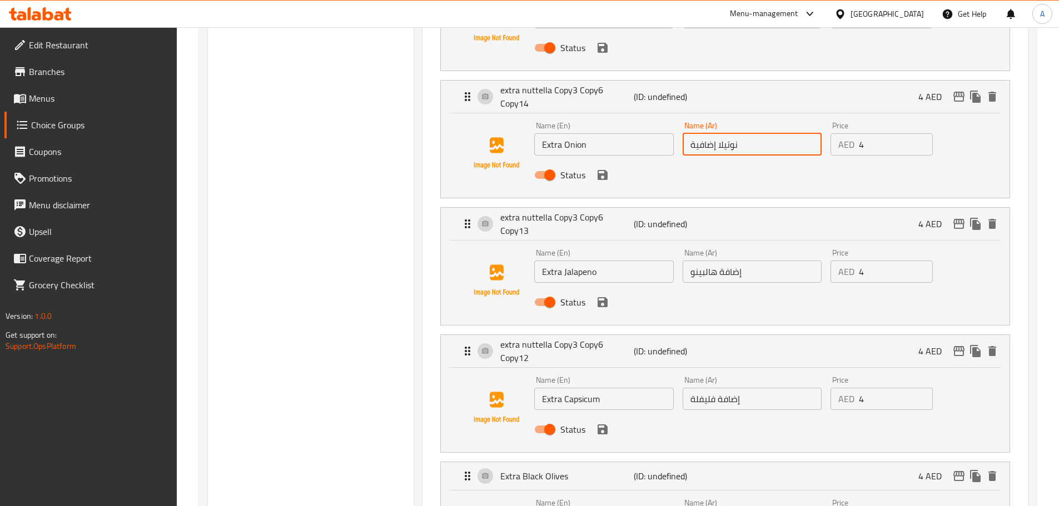
click at [755, 133] on input "نوتيلا إضافية" at bounding box center [752, 144] width 139 height 22
paste input "إضافة"
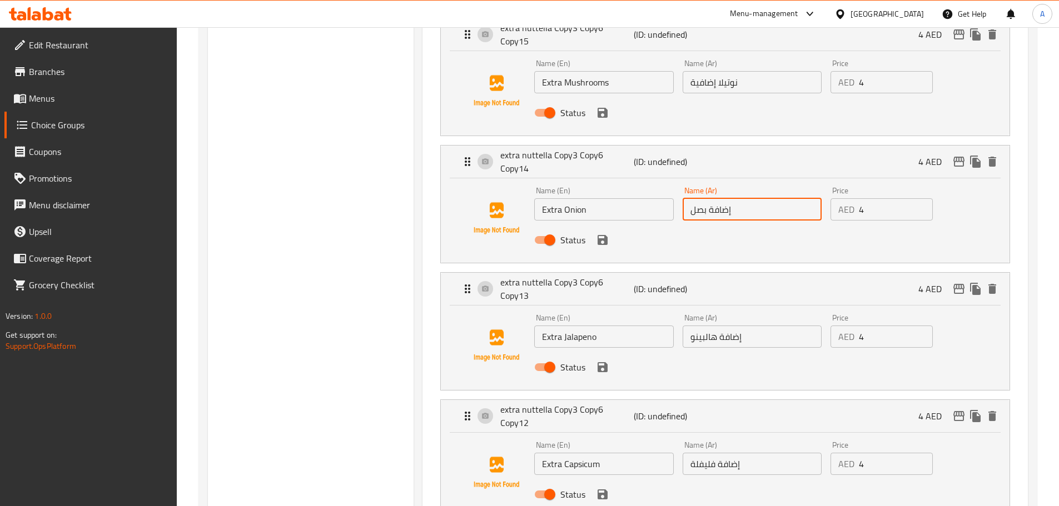
scroll to position [1334, 0]
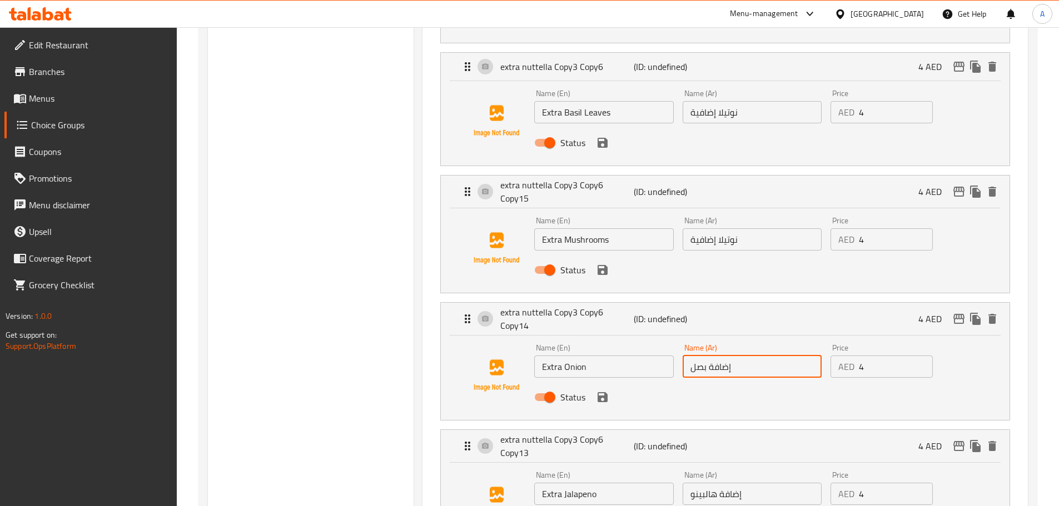
type input "إضافة بصل"
click at [761, 228] on input "نوتيلا إضافية" at bounding box center [752, 239] width 139 height 22
paste input "إضافة"
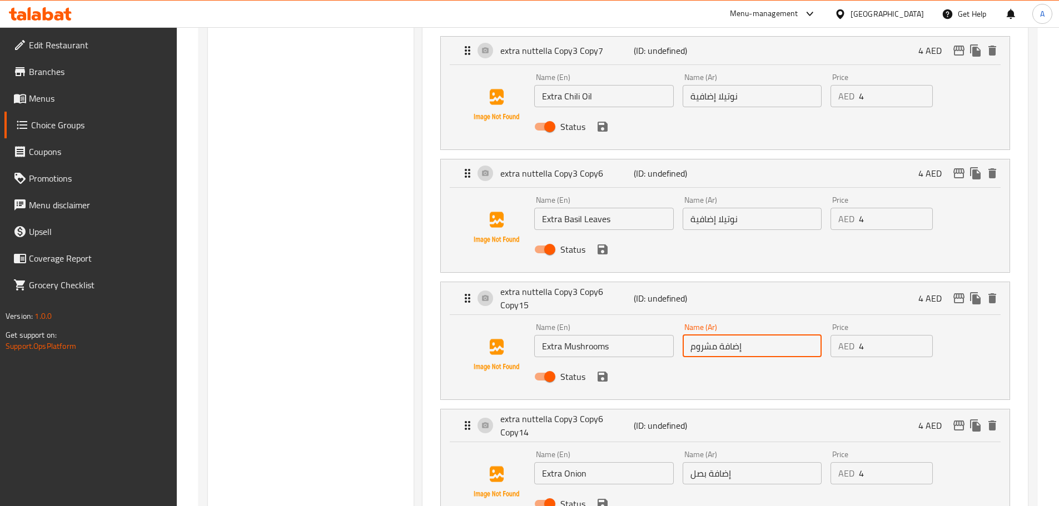
scroll to position [1223, 0]
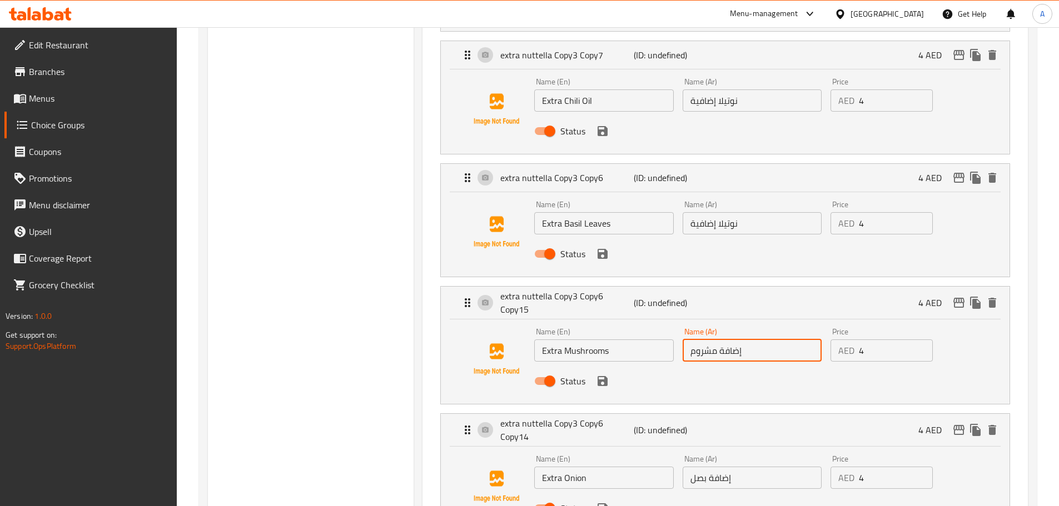
type input "إضافة مشروم"
click at [760, 212] on input "نوتيلا إضافية" at bounding box center [752, 223] width 139 height 22
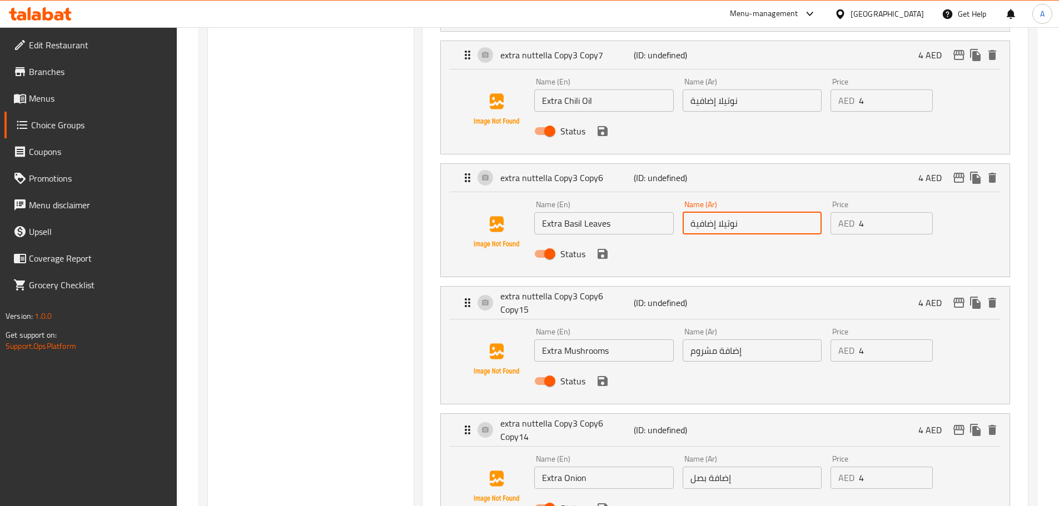
click at [760, 212] on input "نوتيلا إضافية" at bounding box center [752, 223] width 139 height 22
paste input "إضافة"
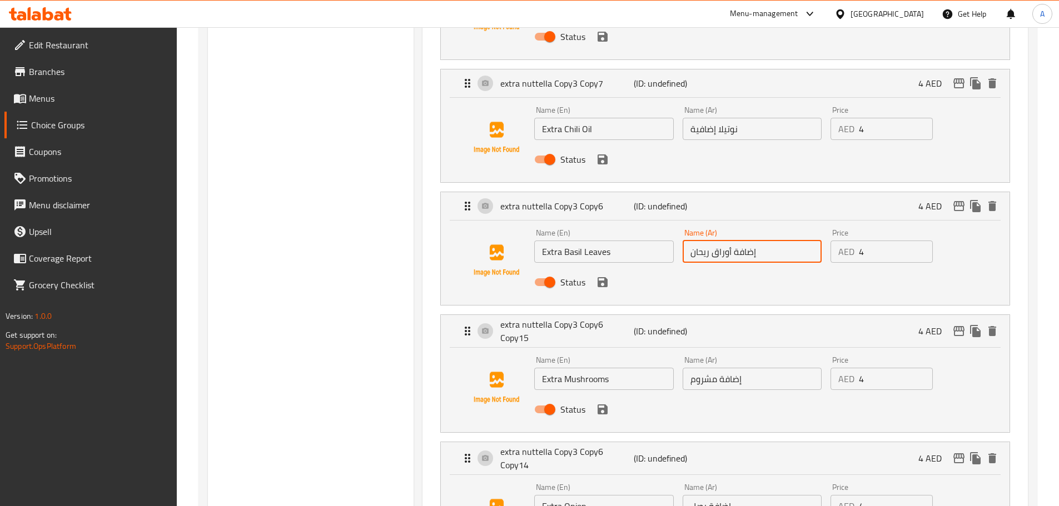
scroll to position [1167, 0]
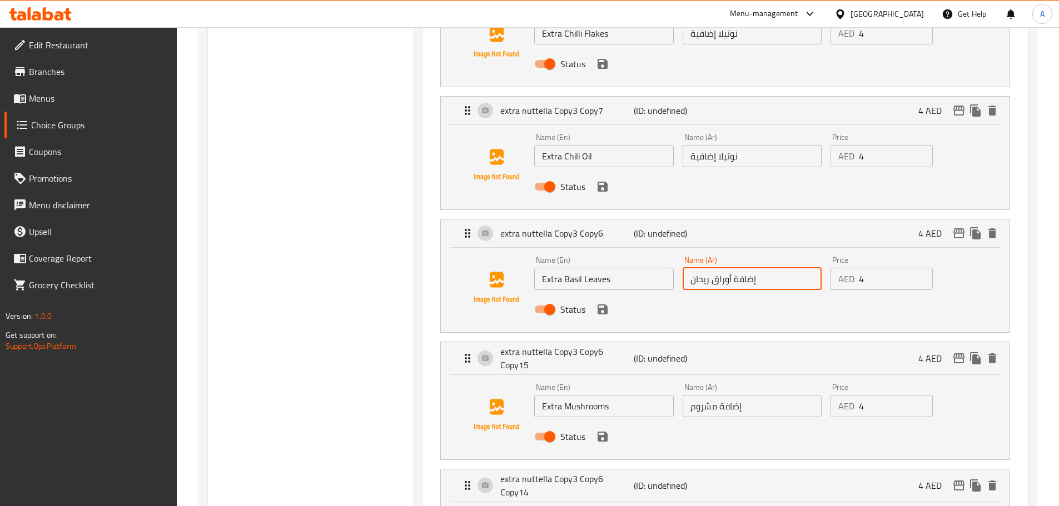
type input "إضافة أوراق ريحان"
click at [753, 145] on input "نوتيلا إضافية" at bounding box center [752, 156] width 139 height 22
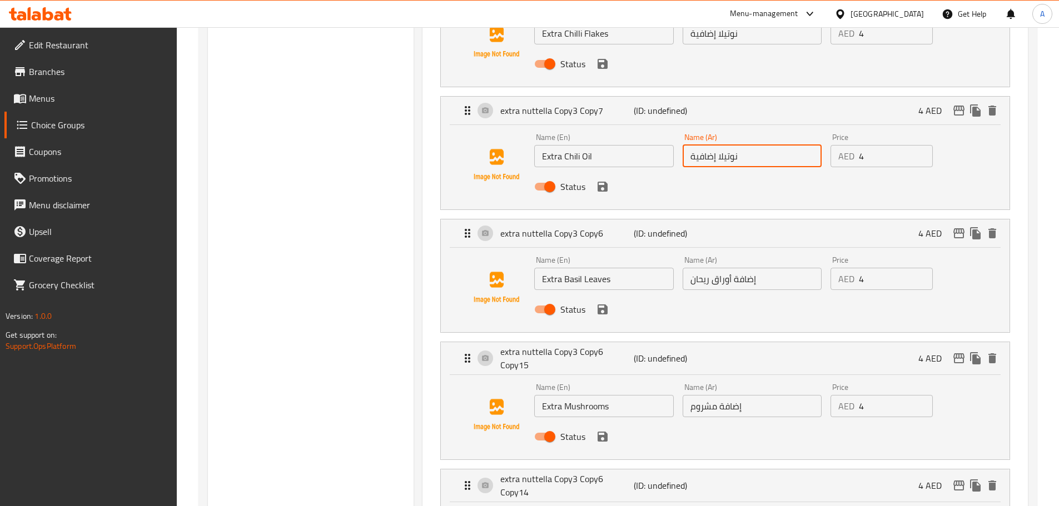
click at [753, 145] on input "نوتيلا إضافية" at bounding box center [752, 156] width 139 height 22
paste input "إضافة"
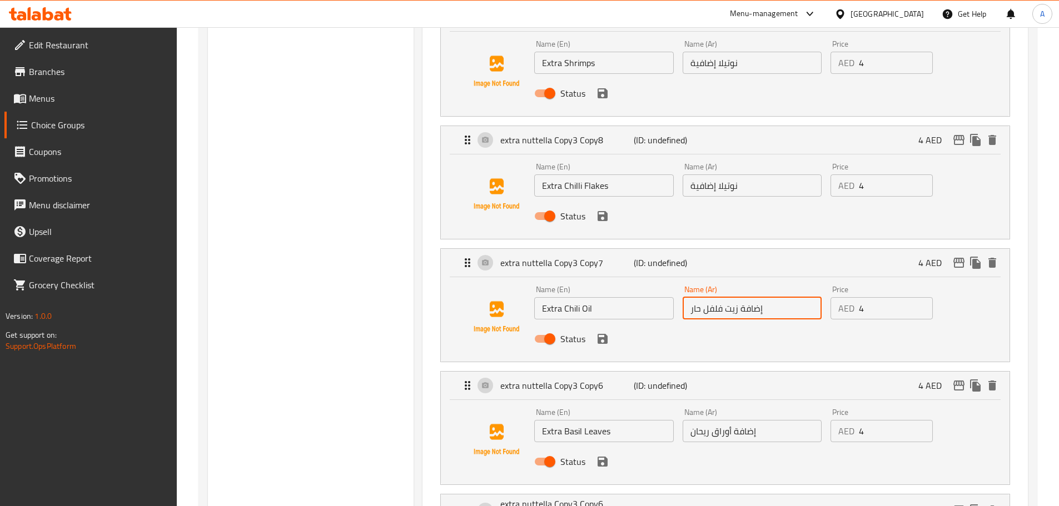
scroll to position [1001, 0]
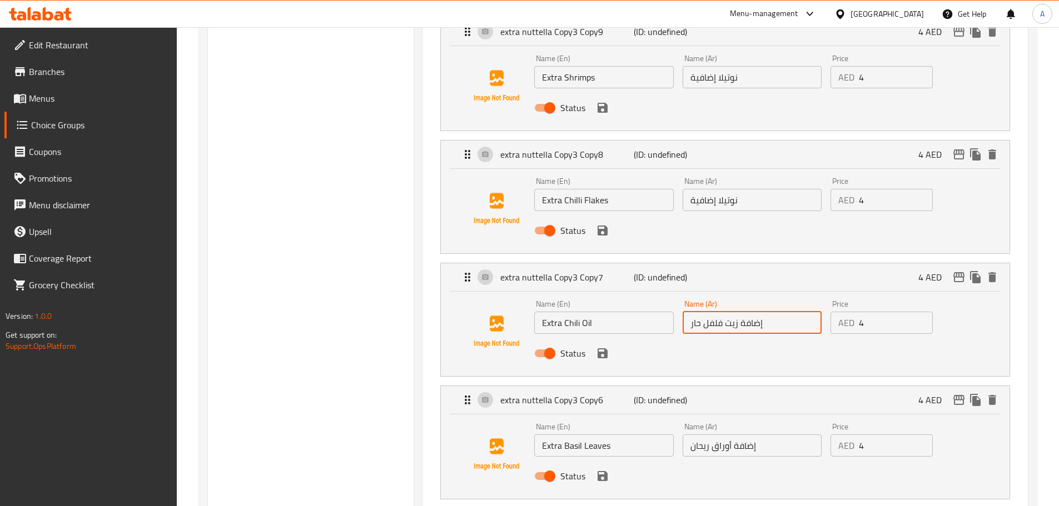
type input "إضافة زيت فلفل حار"
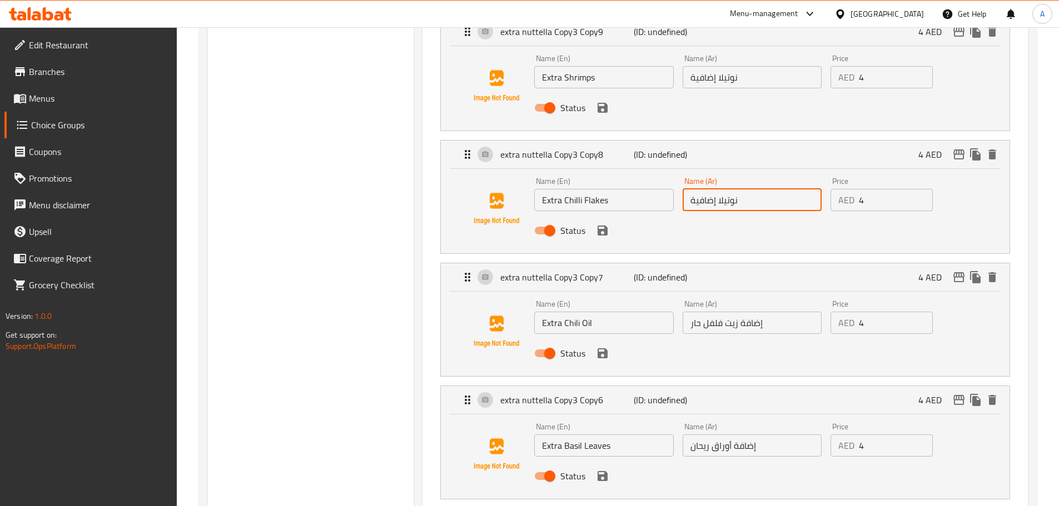
click at [731, 189] on input "نوتيلا إضافية" at bounding box center [752, 200] width 139 height 22
paste input "إضافة"
type input "إضافة رقائق فلفل حار"
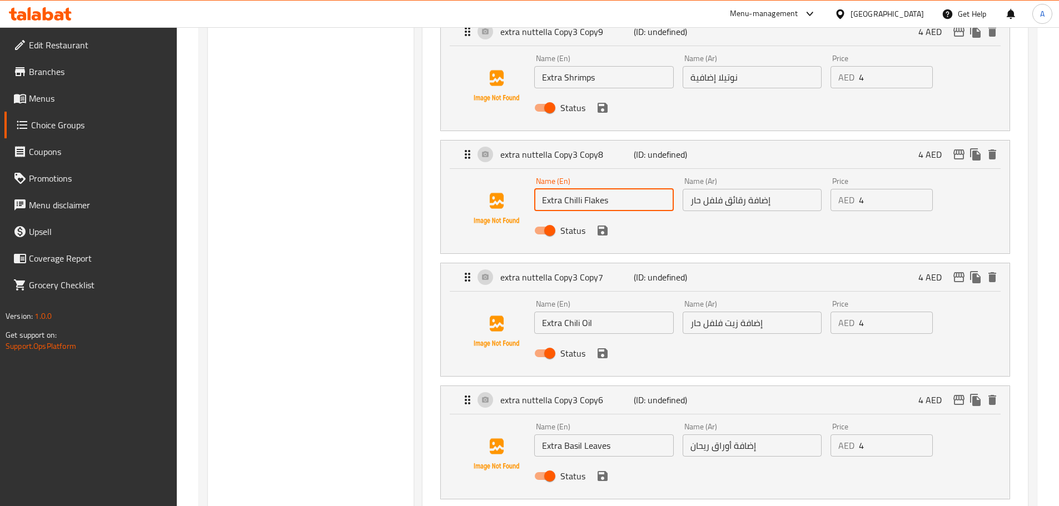
drag, startPoint x: 564, startPoint y: 170, endPoint x: 650, endPoint y: 170, distance: 86.2
click at [650, 189] on input "Extra Chilli Flakes" at bounding box center [603, 200] width 139 height 22
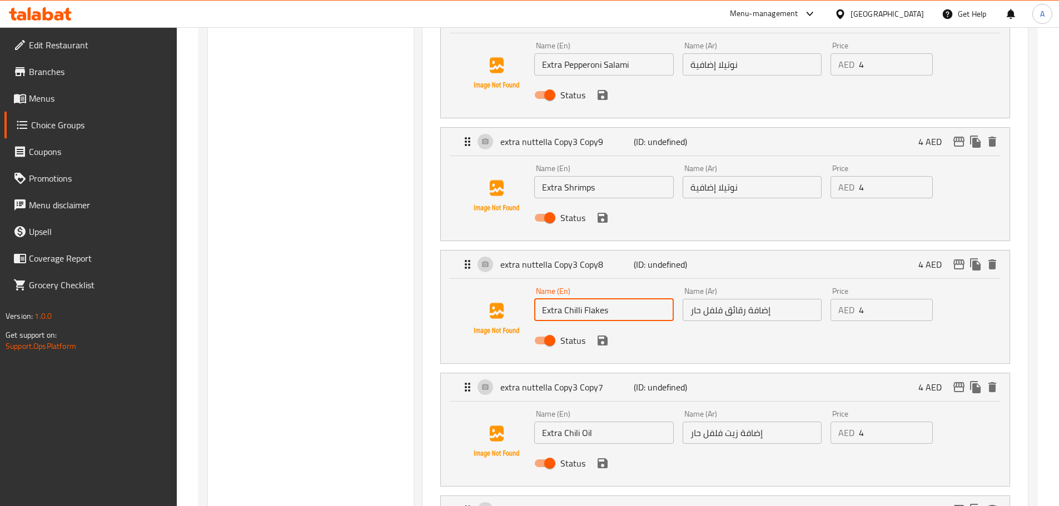
scroll to position [889, 0]
click at [757, 300] on input "إضافة رقائق فلفل حار" at bounding box center [752, 311] width 139 height 22
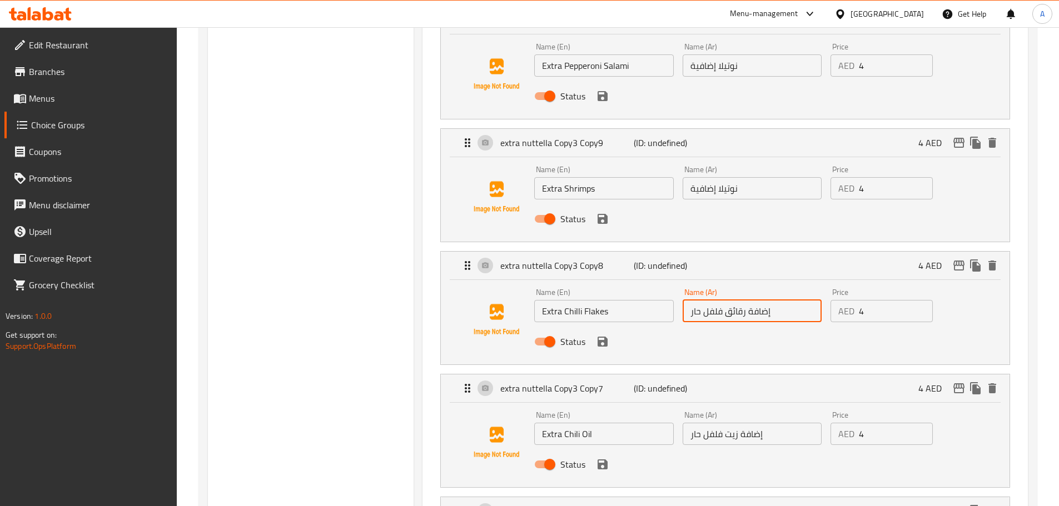
click at [757, 300] on input "إضافة رقائق فلفل حار" at bounding box center [752, 311] width 139 height 22
click at [749, 177] on input "نوتيلا إضافية" at bounding box center [752, 188] width 139 height 22
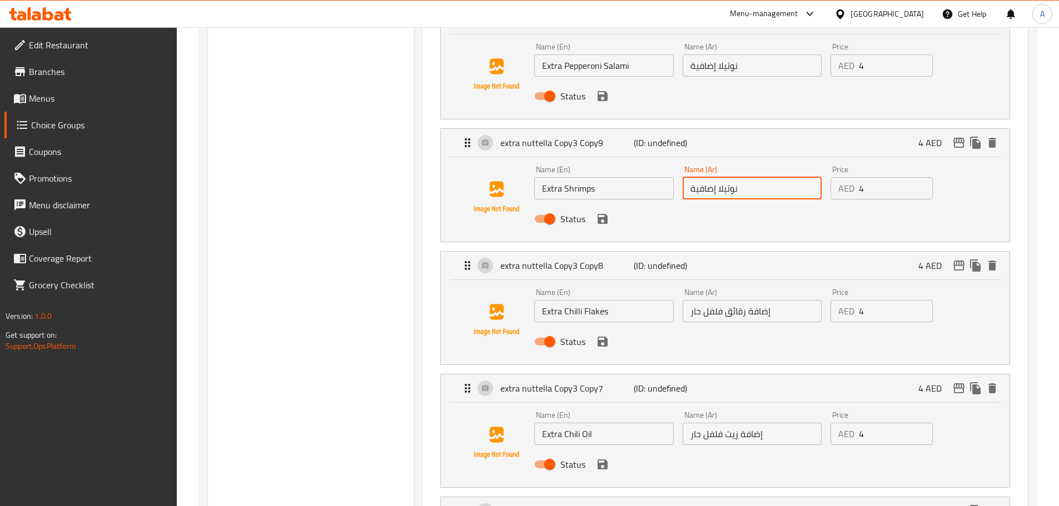
click at [749, 177] on input "نوتيلا إضافية" at bounding box center [752, 188] width 139 height 22
paste input "إضافة"
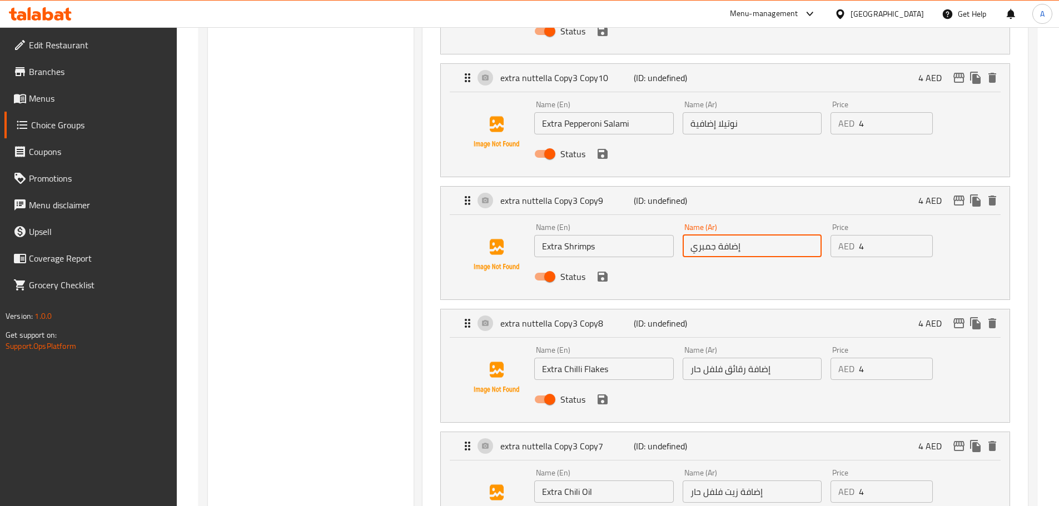
scroll to position [778, 0]
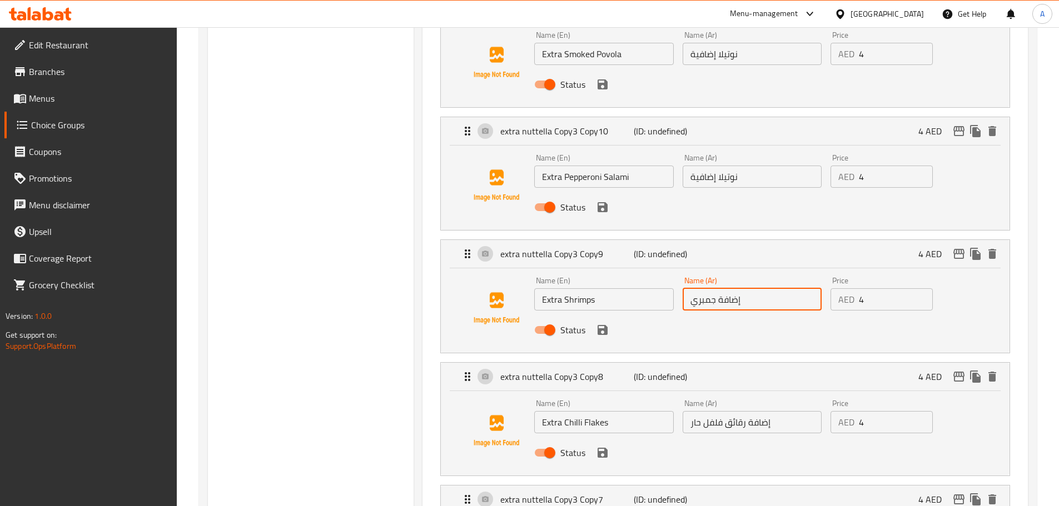
type input "إضافة جمبري"
click at [760, 166] on input "نوتيلا إضافية" at bounding box center [752, 177] width 139 height 22
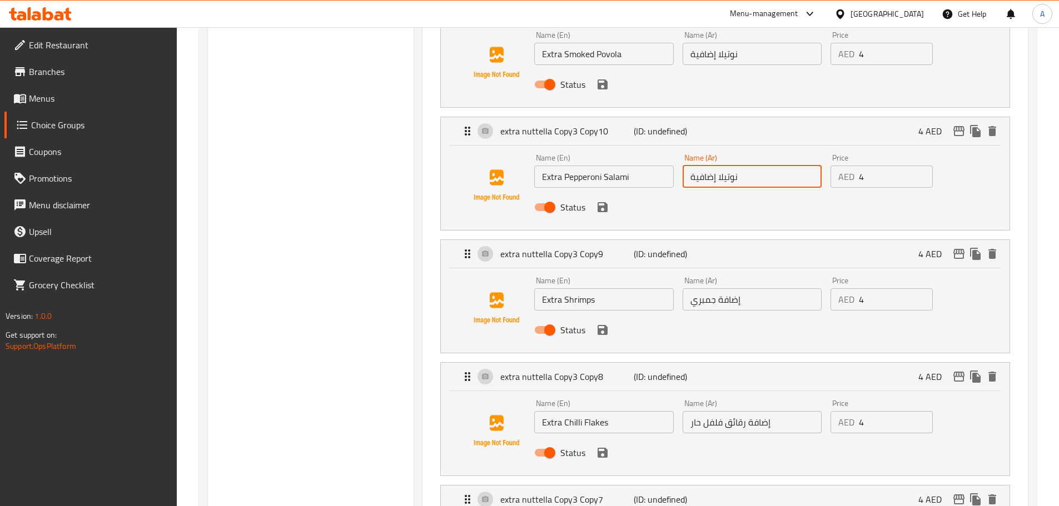
click at [760, 166] on input "نوتيلا إضافية" at bounding box center [752, 177] width 139 height 22
paste input "إضافة"
click at [576, 166] on input "Extra Pepperoni Salami" at bounding box center [603, 177] width 139 height 22
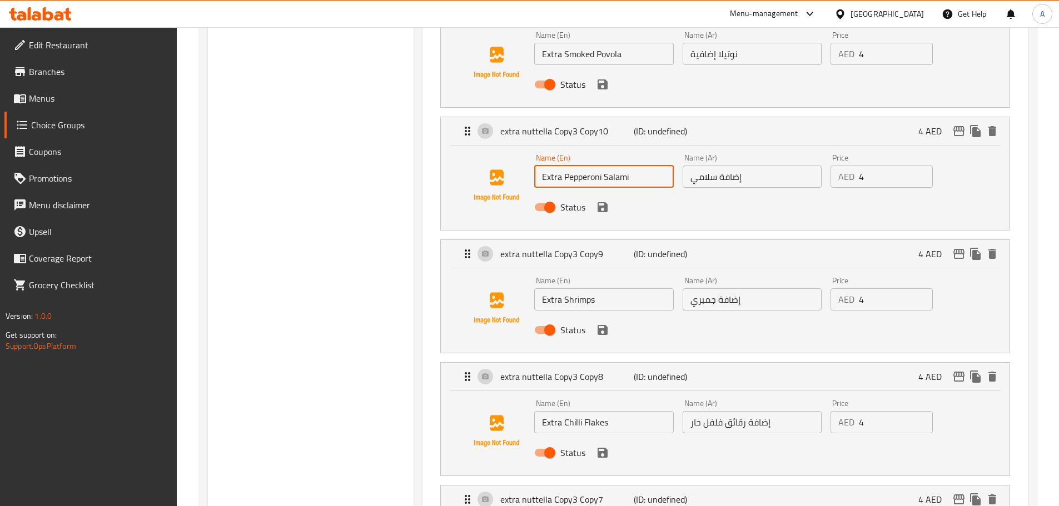
click at [576, 166] on input "Extra Pepperoni Salami" at bounding box center [603, 177] width 139 height 22
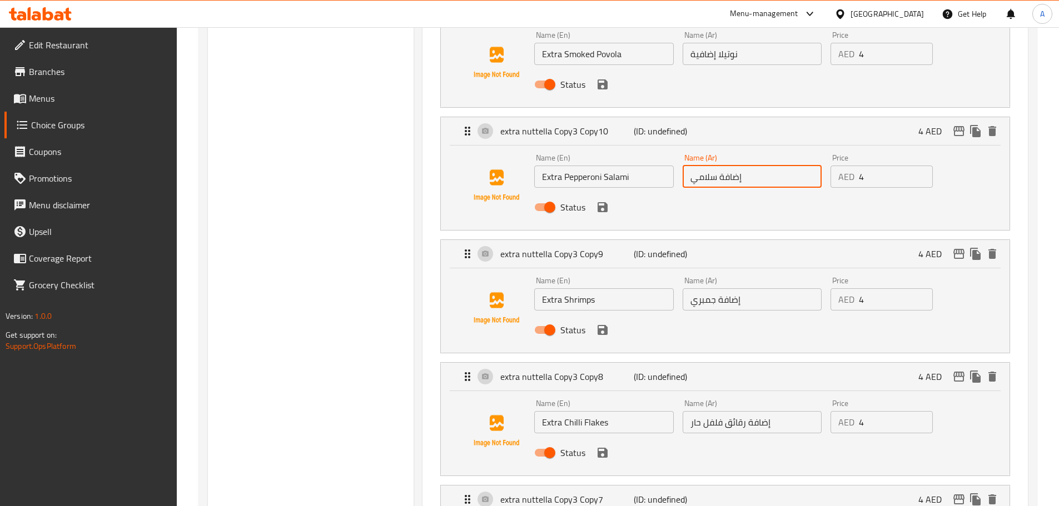
click at [685, 166] on input "إضافة سلامي" at bounding box center [752, 177] width 139 height 22
click at [793, 166] on input "إضافة سلامي" at bounding box center [752, 177] width 139 height 22
click at [709, 166] on input "إضافة سلامي" at bounding box center [752, 177] width 139 height 22
paste input "بيبروني"
click at [807, 166] on input "إضافة [PERSON_NAME]" at bounding box center [752, 177] width 139 height 22
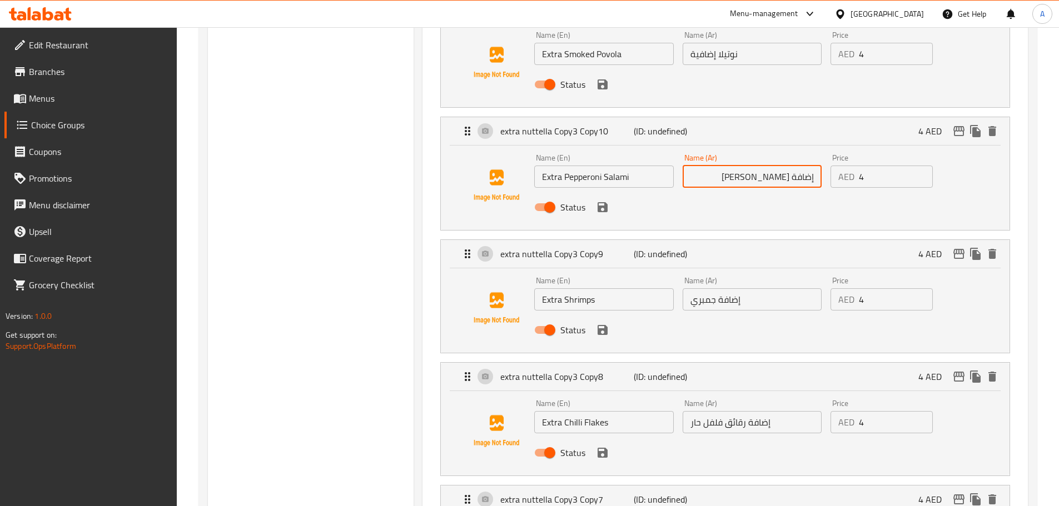
click at [807, 166] on input "إضافة [PERSON_NAME]" at bounding box center [752, 177] width 139 height 22
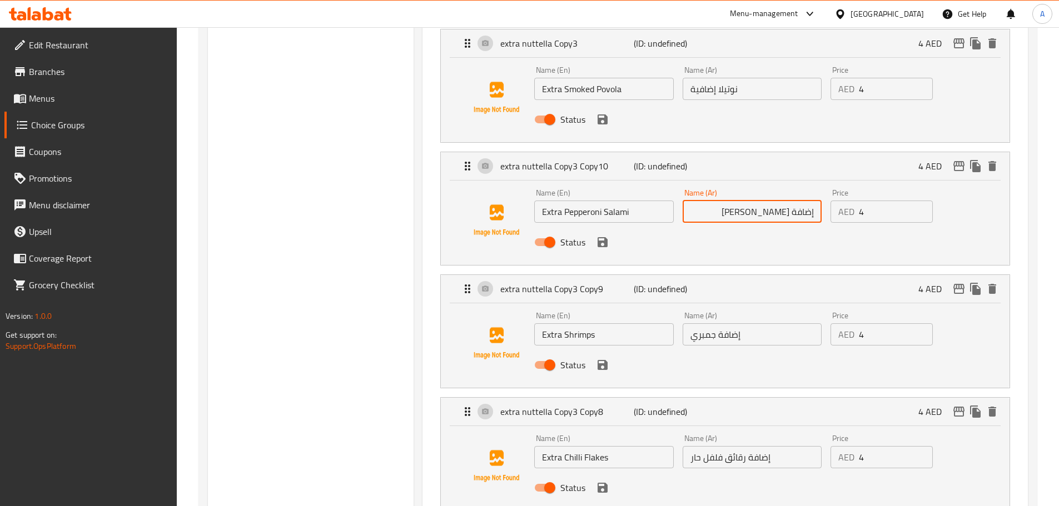
scroll to position [611, 0]
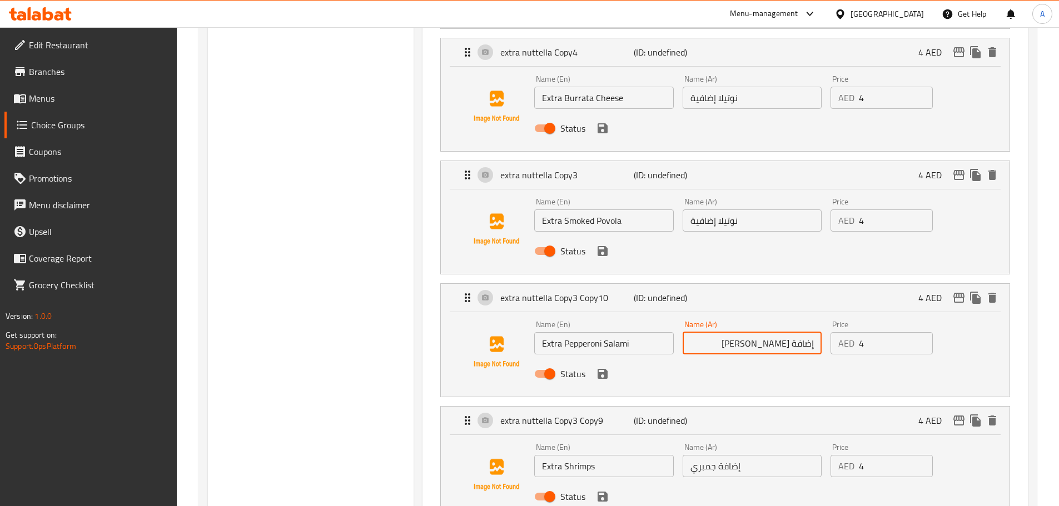
type input "إضافة [PERSON_NAME]"
click at [778, 210] on input "نوتيلا إضافية" at bounding box center [752, 221] width 139 height 22
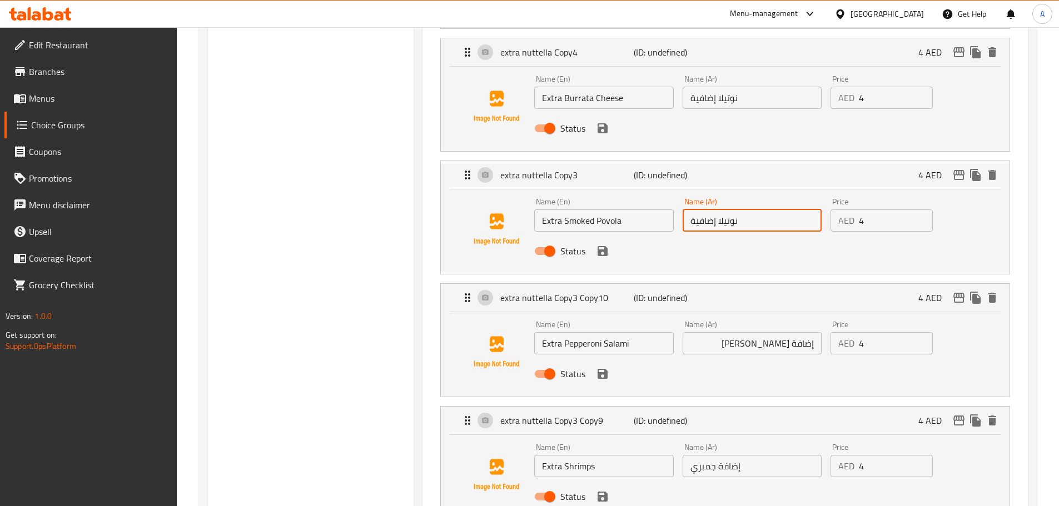
click at [778, 210] on input "نوتيلا إضافية" at bounding box center [752, 221] width 139 height 22
paste input "إضافة"
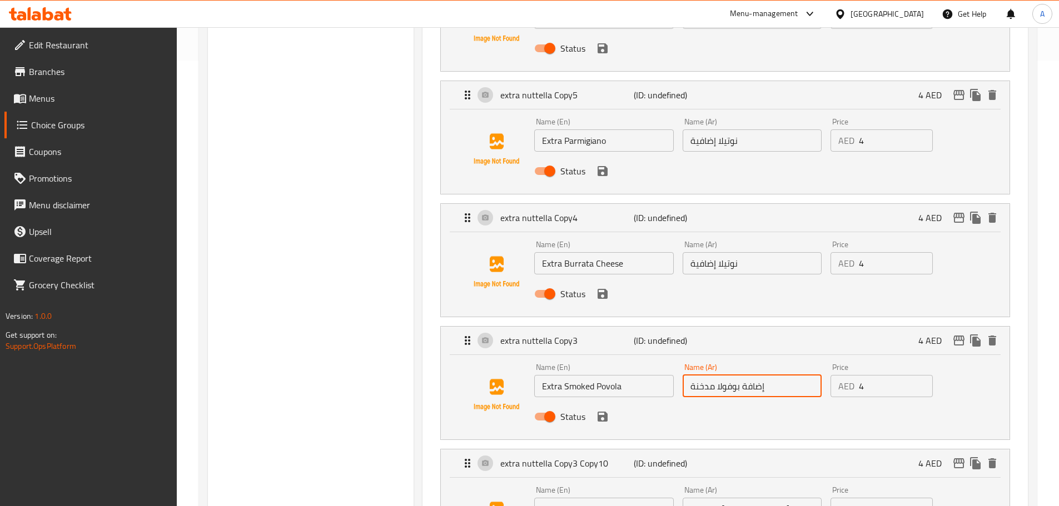
scroll to position [445, 0]
type input "إضافة بوفولا مدخنة"
click at [768, 253] on input "نوتيلا إضافية" at bounding box center [752, 264] width 139 height 22
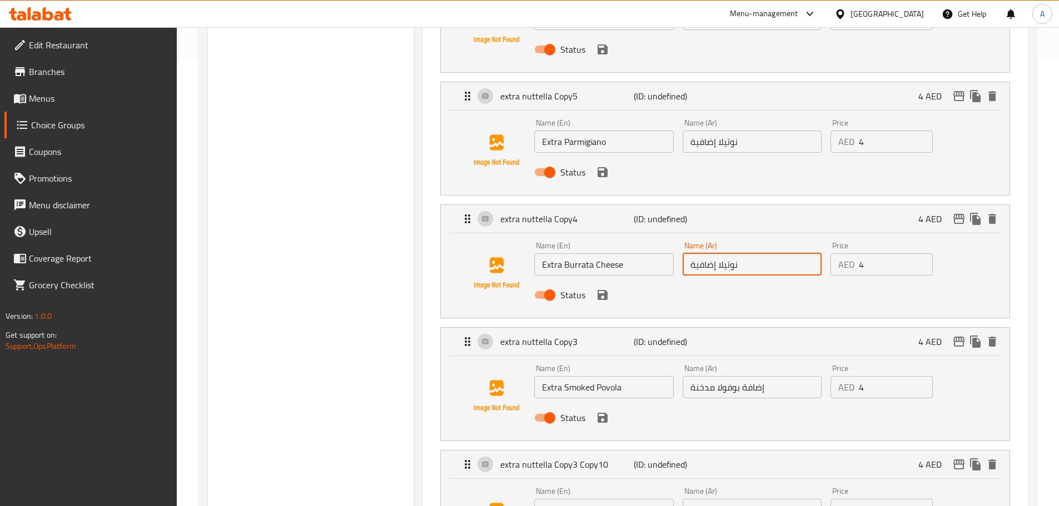
click at [768, 253] on input "نوتيلا إضافية" at bounding box center [752, 264] width 139 height 22
paste input "إضافة"
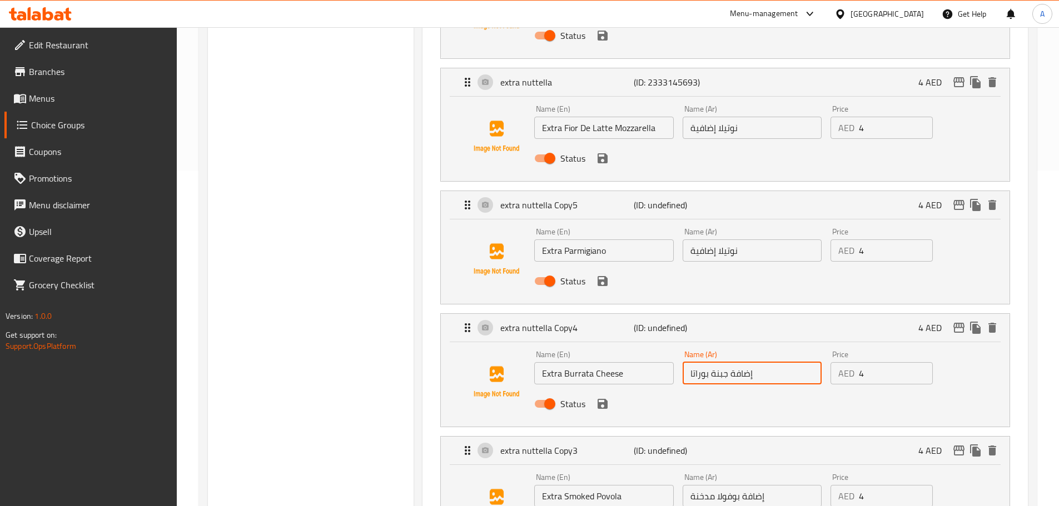
scroll to position [334, 0]
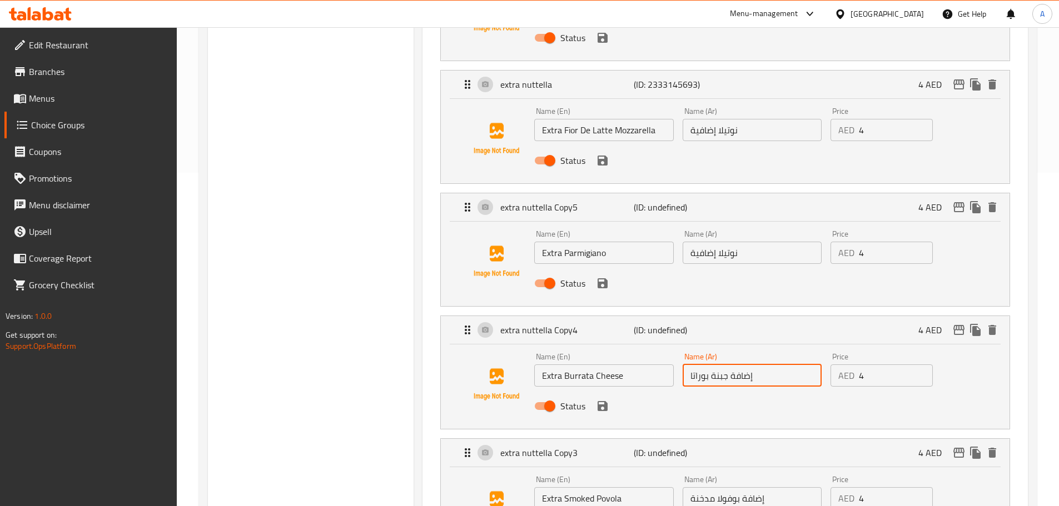
type input "إضافة جبنة بوراتا"
click at [765, 242] on input "نوتيلا إضافية" at bounding box center [752, 253] width 139 height 22
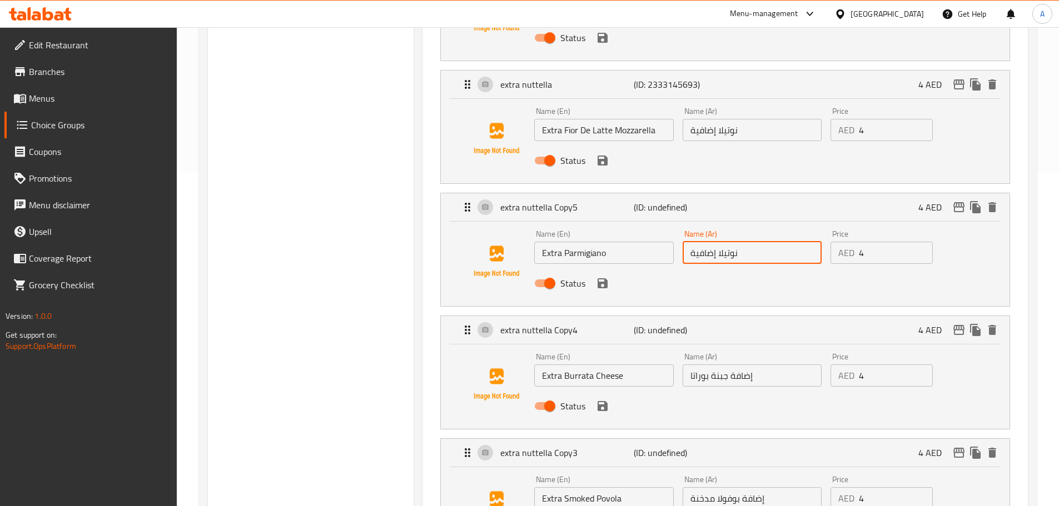
click at [765, 242] on input "نوتيلا إضافية" at bounding box center [752, 253] width 139 height 22
paste input "إضافة"
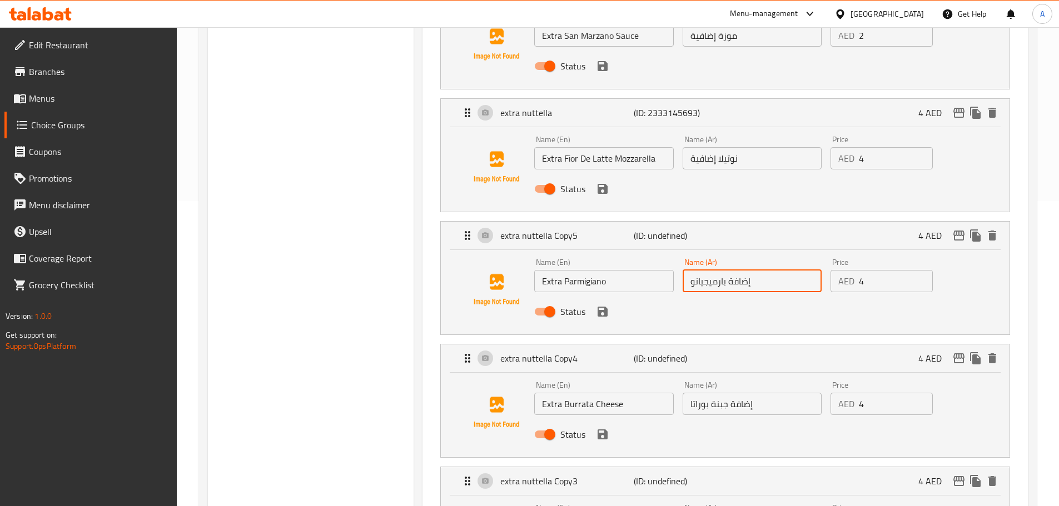
scroll to position [278, 0]
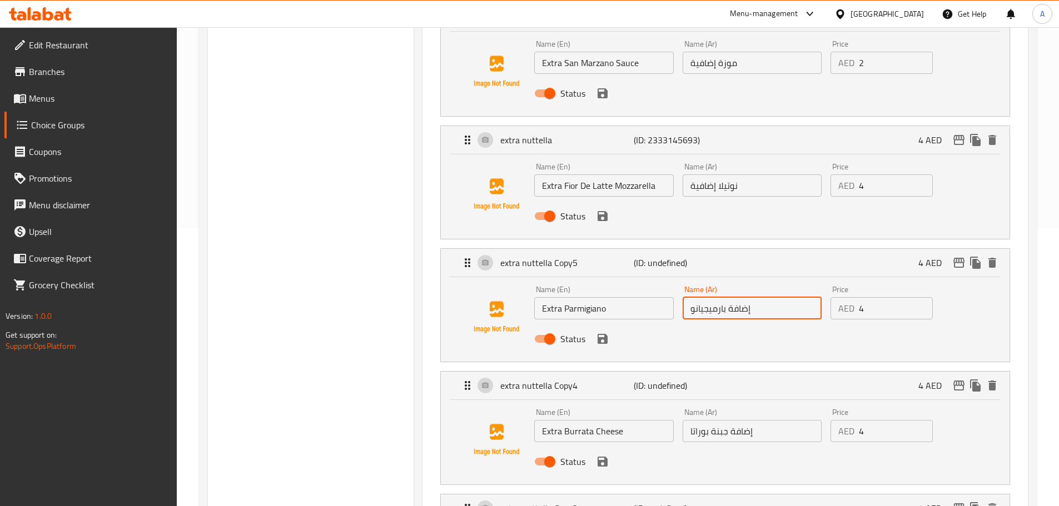
type input "إضافة بارميجيانو"
click at [754, 175] on input "نوتيلا إضافية" at bounding box center [752, 186] width 139 height 22
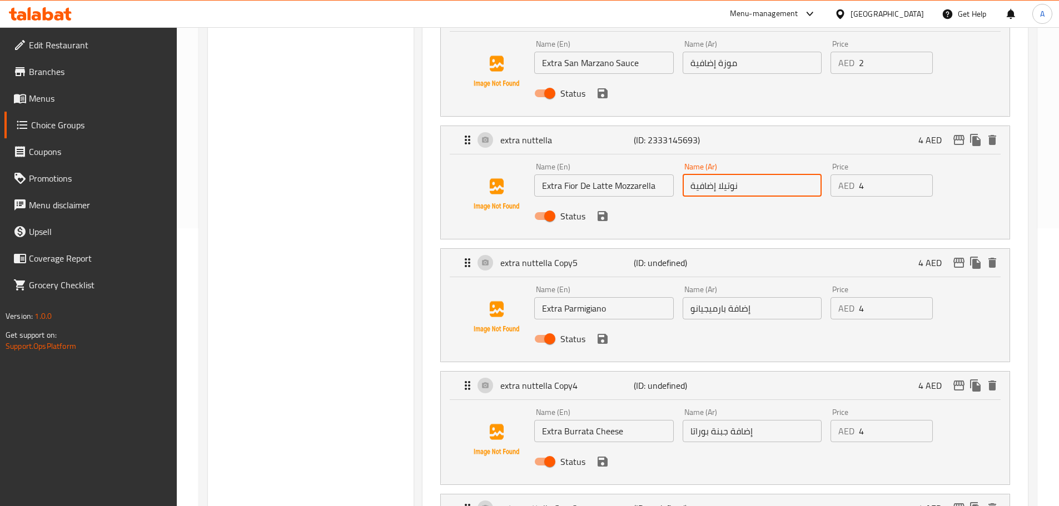
click at [754, 175] on input "نوتيلا إضافية" at bounding box center [752, 186] width 139 height 22
paste input "إضافة"
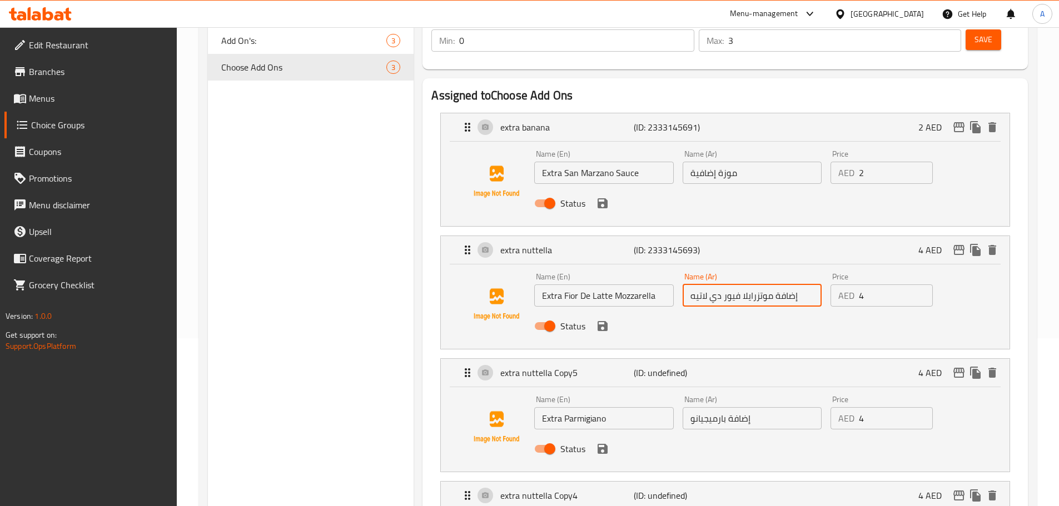
scroll to position [167, 0]
type input "إضافة موتزرايلا فيور دي لاتيه"
click at [764, 163] on input "موزة إضافية" at bounding box center [752, 174] width 139 height 22
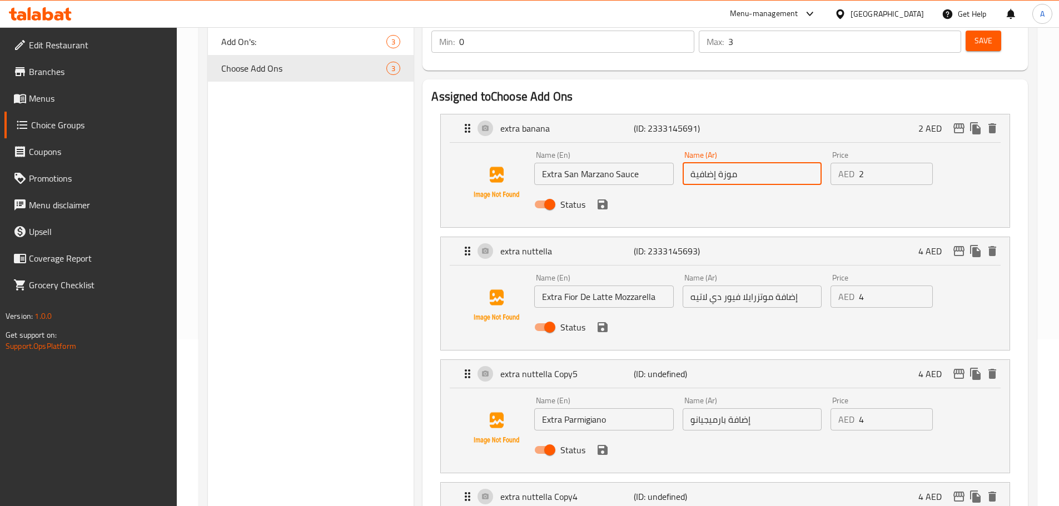
click at [764, 163] on input "موزة إضافية" at bounding box center [752, 174] width 139 height 22
paste input "إضافة"
type input "إضافة صوص سان مازانو"
drag, startPoint x: 867, startPoint y: 138, endPoint x: 823, endPoint y: 142, distance: 44.1
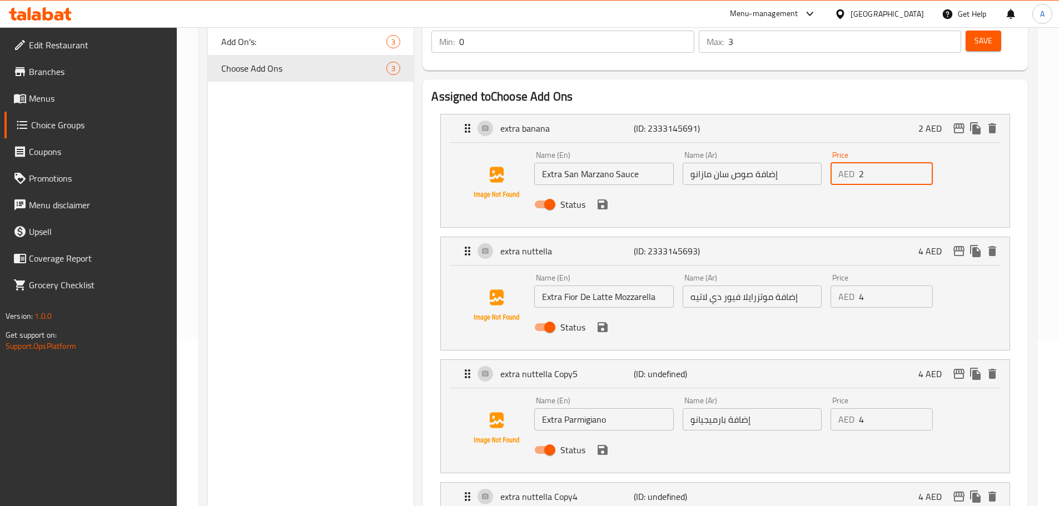
click at [819, 147] on div "Name (En) Extra San Marzano Sauce Name (En) Name (Ar) إضافة صوص سان مازانو Name…" at bounding box center [752, 183] width 444 height 73
type input "4"
drag, startPoint x: 886, startPoint y: 266, endPoint x: 848, endPoint y: 265, distance: 38.4
click at [848, 286] on div "AED 4 Price" at bounding box center [882, 297] width 102 height 22
type input "10"
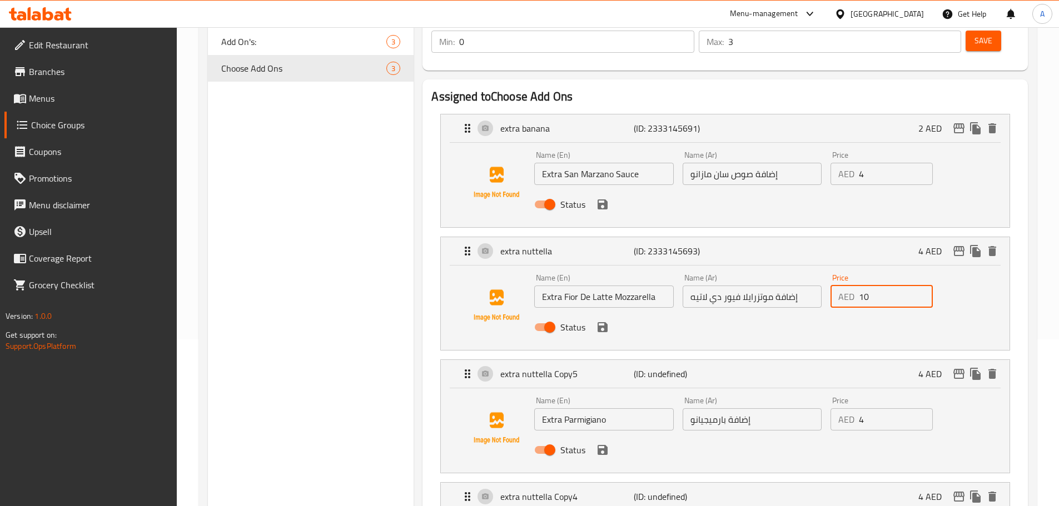
drag, startPoint x: 883, startPoint y: 387, endPoint x: 803, endPoint y: 383, distance: 80.2
click at [803, 392] on div "Name (En) Extra Parmigiano Name (En) Name (Ar) إضافة بارميجيانو Name (Ar) Price…" at bounding box center [752, 428] width 444 height 73
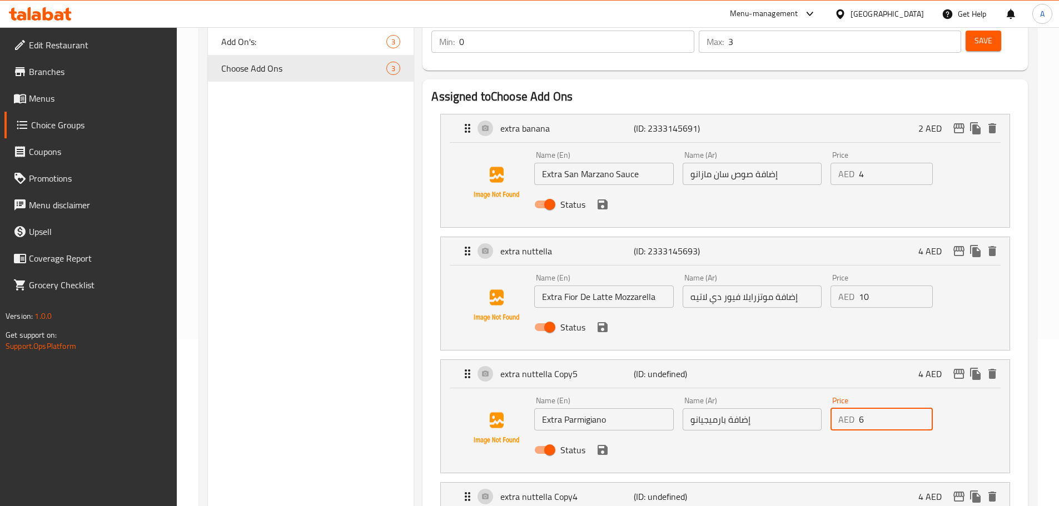
click at [611, 190] on div "Status" at bounding box center [752, 205] width 444 height 30
click at [603, 200] on icon "save" at bounding box center [603, 205] width 10 height 10
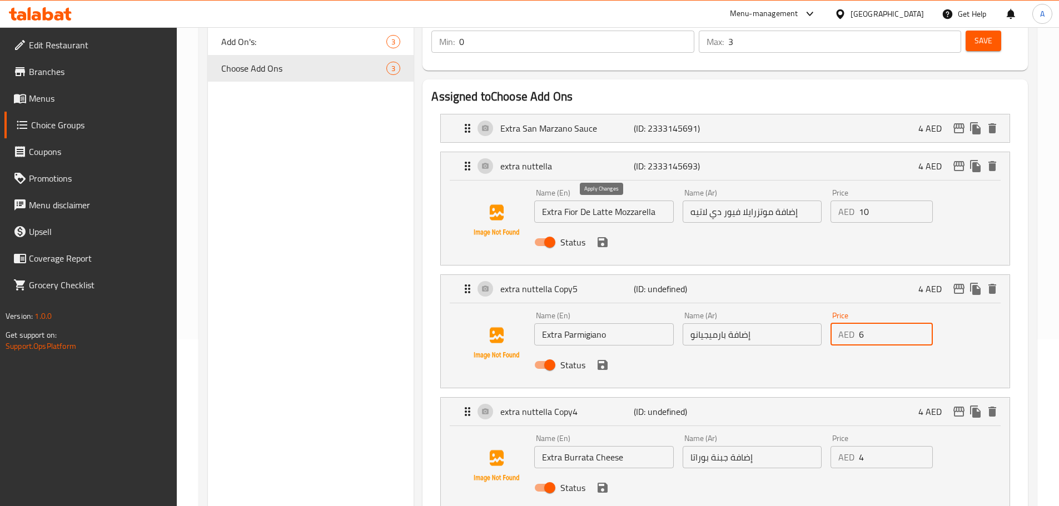
type input "6"
click at [594, 234] on button "save" at bounding box center [602, 242] width 17 height 17
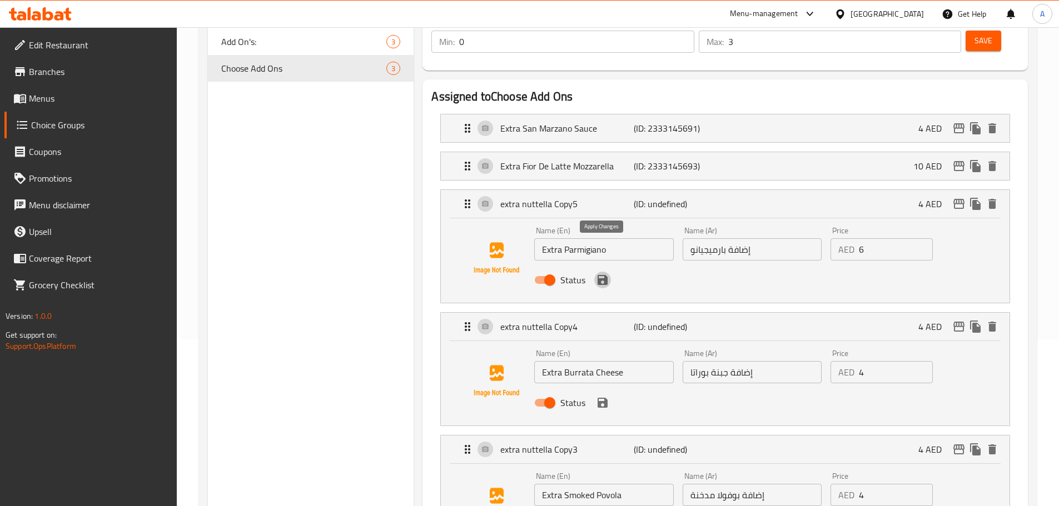
click at [598, 275] on icon "save" at bounding box center [603, 280] width 10 height 10
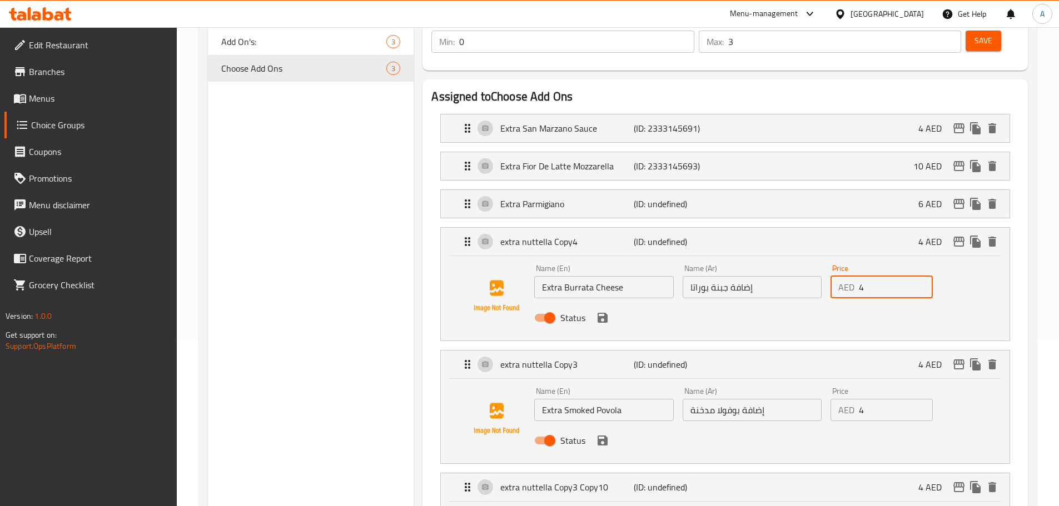
drag, startPoint x: 874, startPoint y: 257, endPoint x: 846, endPoint y: 260, distance: 28.5
click at [846, 276] on div "AED 4 Price" at bounding box center [882, 287] width 102 height 22
click at [592, 303] on div "Status" at bounding box center [752, 318] width 444 height 30
drag, startPoint x: 599, startPoint y: 286, endPoint x: 663, endPoint y: 279, distance: 63.8
click at [600, 313] on icon "save" at bounding box center [603, 318] width 10 height 10
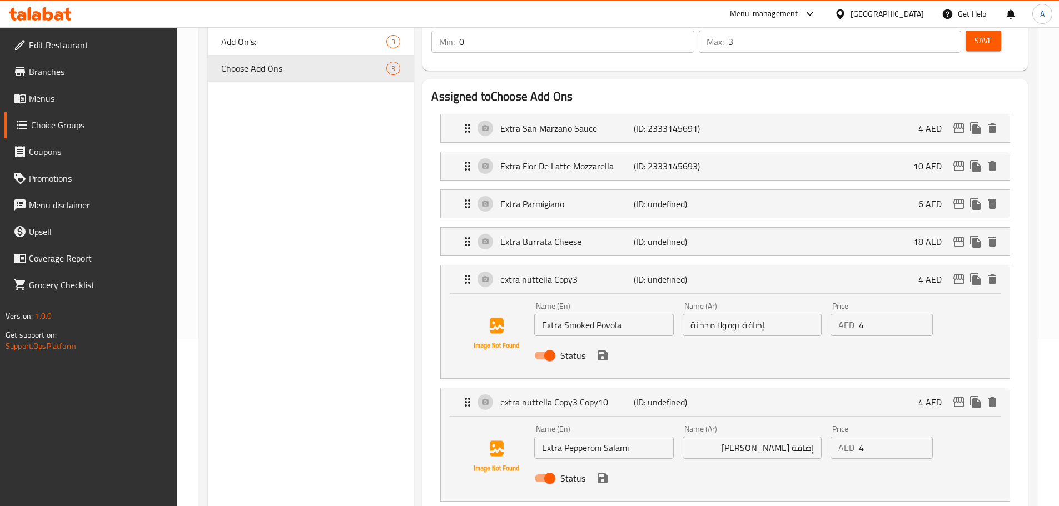
type input "18"
drag, startPoint x: 881, startPoint y: 303, endPoint x: 807, endPoint y: 299, distance: 74.0
click at [806, 300] on div "Name (En) Extra Smoked Povola Name (En) Name (Ar) إضافة بوفولا مدخنة Name (Ar) …" at bounding box center [752, 334] width 444 height 73
click at [605, 351] on icon "save" at bounding box center [603, 356] width 10 height 10
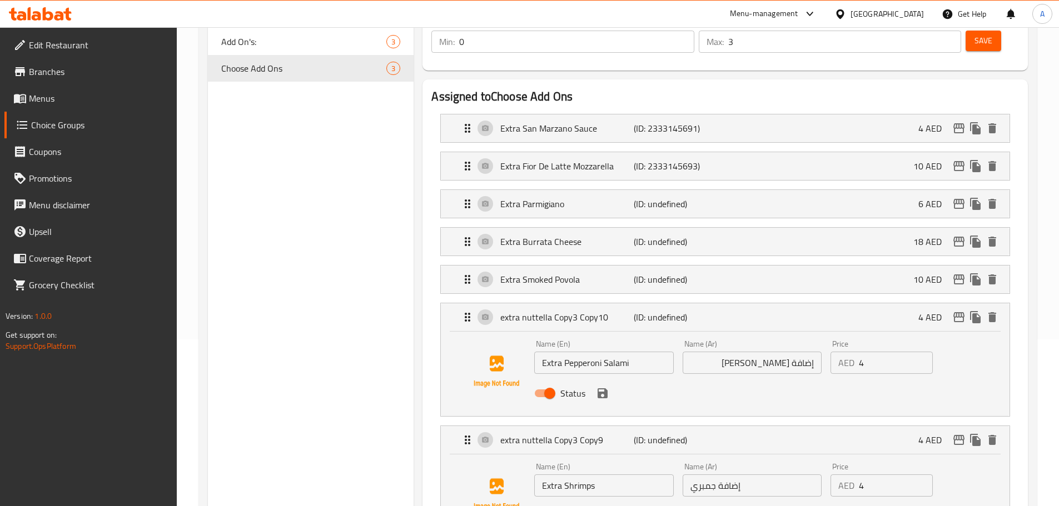
type input "10"
drag, startPoint x: 888, startPoint y: 335, endPoint x: 809, endPoint y: 333, distance: 79.0
click at [809, 336] on div "Name (En) Extra Pepperoni Salami Name (En) Name (Ar) إضافة سلامي بيبروني Name (…" at bounding box center [752, 372] width 444 height 73
drag, startPoint x: 890, startPoint y: 334, endPoint x: 823, endPoint y: 332, distance: 66.7
click at [823, 336] on div "Name (En) Extra Pepperoni Salami Name (En) Name (Ar) إضافة سلامي بيبروني Name (…" at bounding box center [752, 372] width 444 height 73
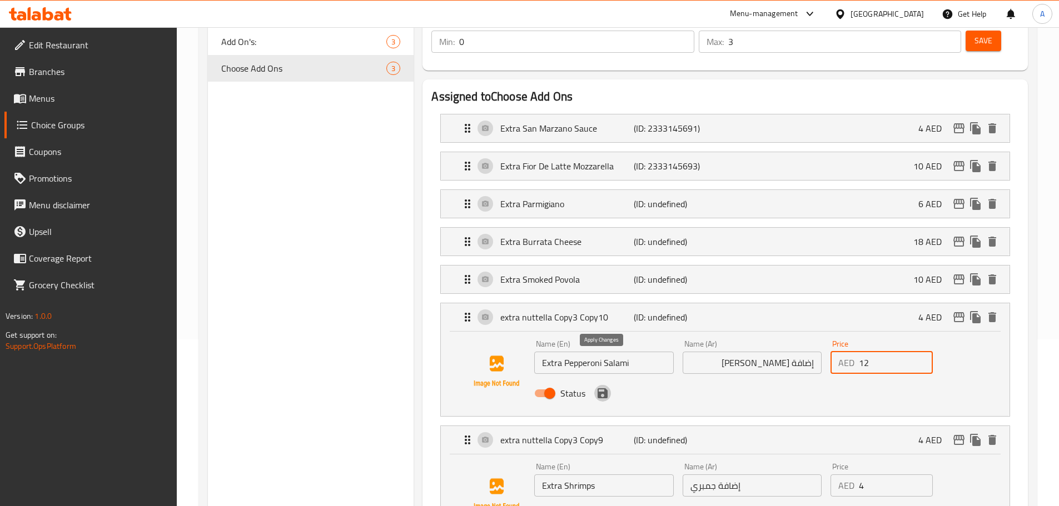
click at [597, 387] on icon "save" at bounding box center [602, 393] width 13 height 13
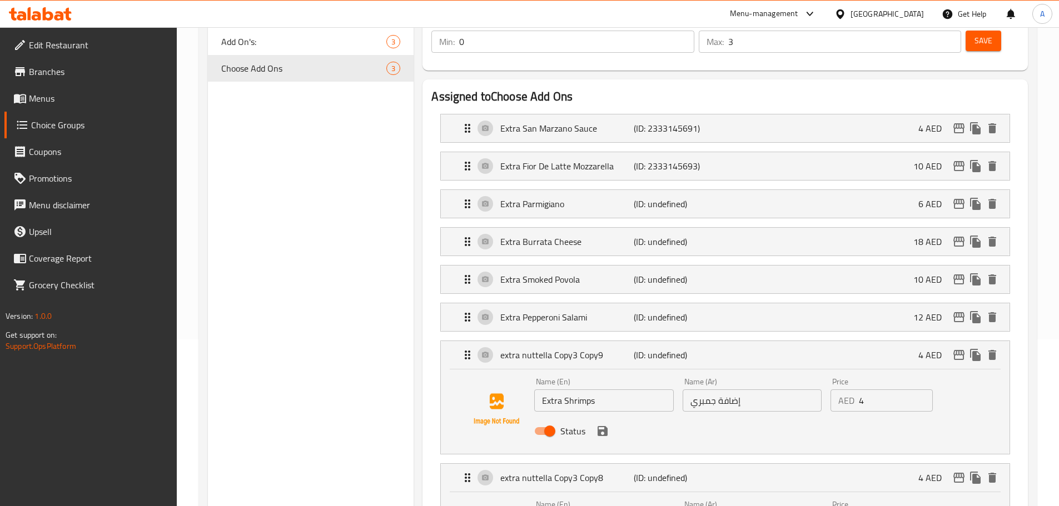
type input "12"
drag, startPoint x: 875, startPoint y: 366, endPoint x: 849, endPoint y: 362, distance: 25.9
click at [849, 390] on div "AED 4 Price" at bounding box center [882, 401] width 102 height 22
click at [598, 426] on icon "save" at bounding box center [603, 431] width 10 height 10
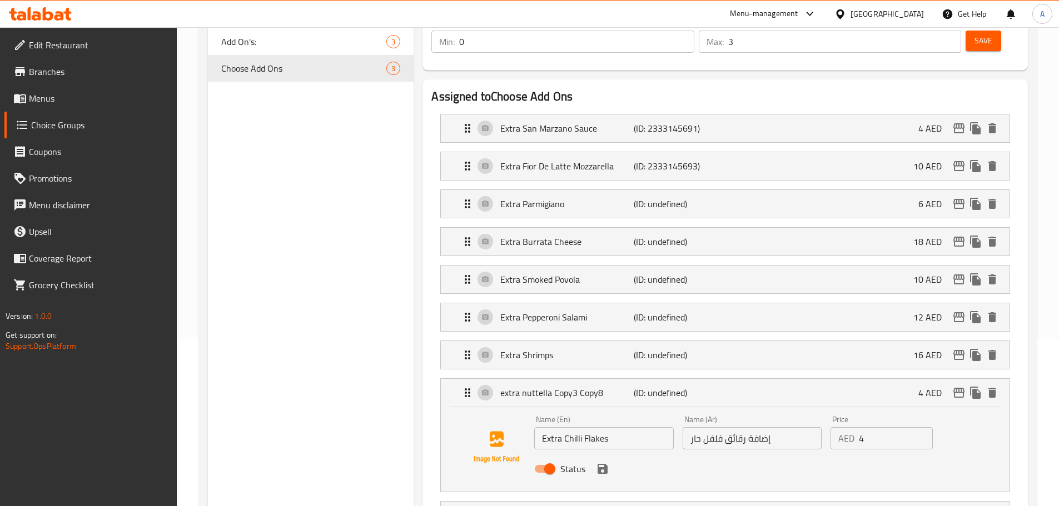
type input "16"
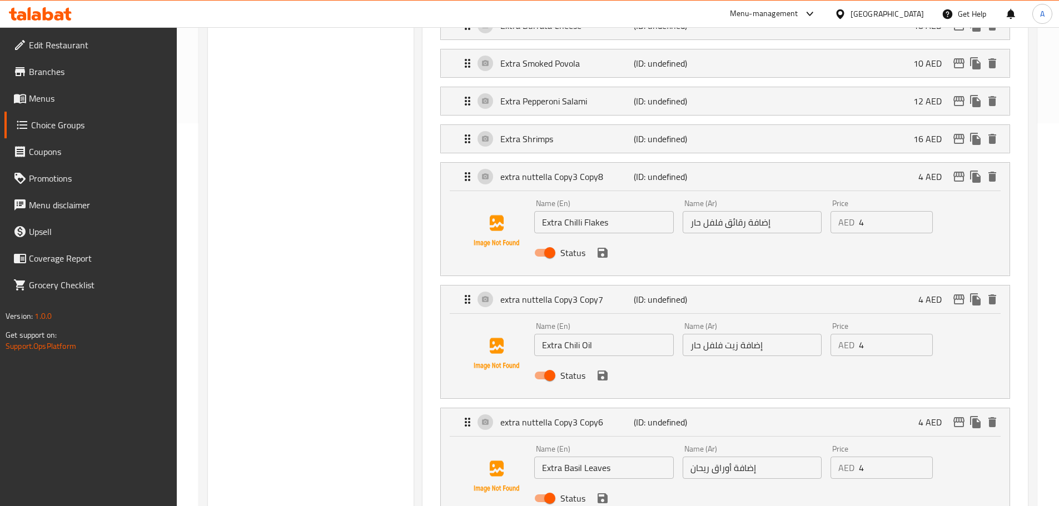
scroll to position [445, 0]
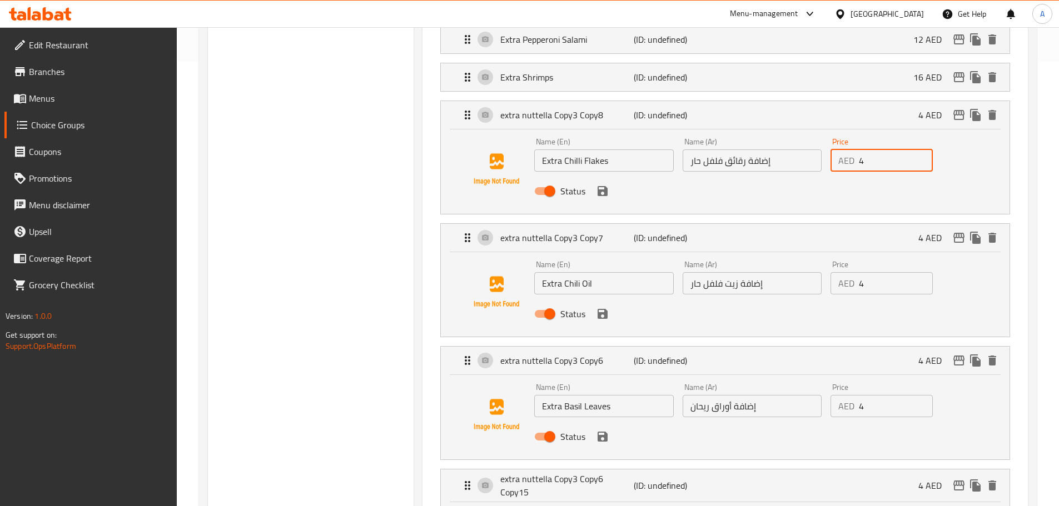
drag, startPoint x: 867, startPoint y: 131, endPoint x: 834, endPoint y: 131, distance: 32.8
click at [834, 150] on div "AED 4 Price" at bounding box center [882, 161] width 102 height 22
type input "2"
drag, startPoint x: 836, startPoint y: 249, endPoint x: 827, endPoint y: 249, distance: 8.9
click at [827, 256] on div "Price AED 4 Price" at bounding box center [881, 277] width 111 height 43
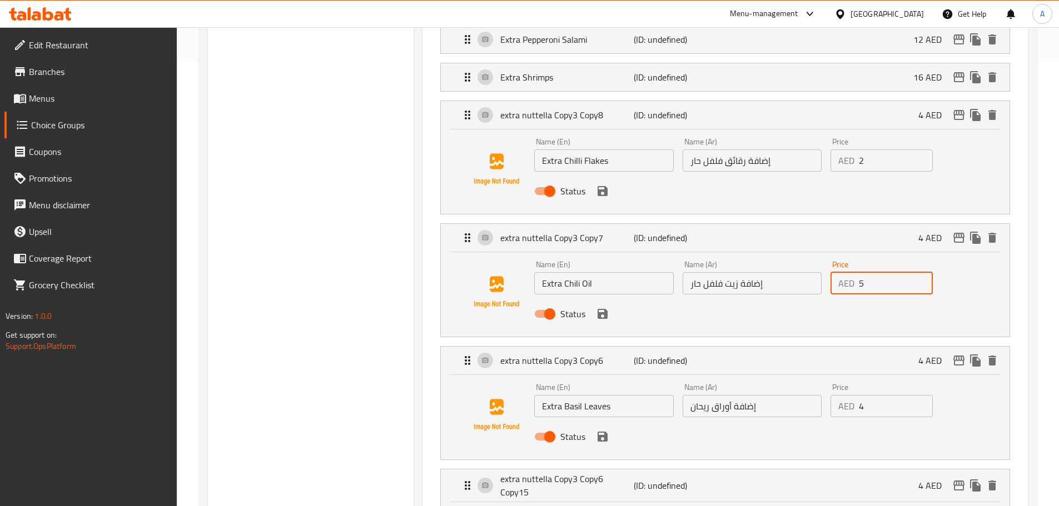
type input "5"
drag, startPoint x: 884, startPoint y: 377, endPoint x: 851, endPoint y: 377, distance: 33.4
click at [851, 395] on div "AED 4 Price" at bounding box center [882, 406] width 102 height 22
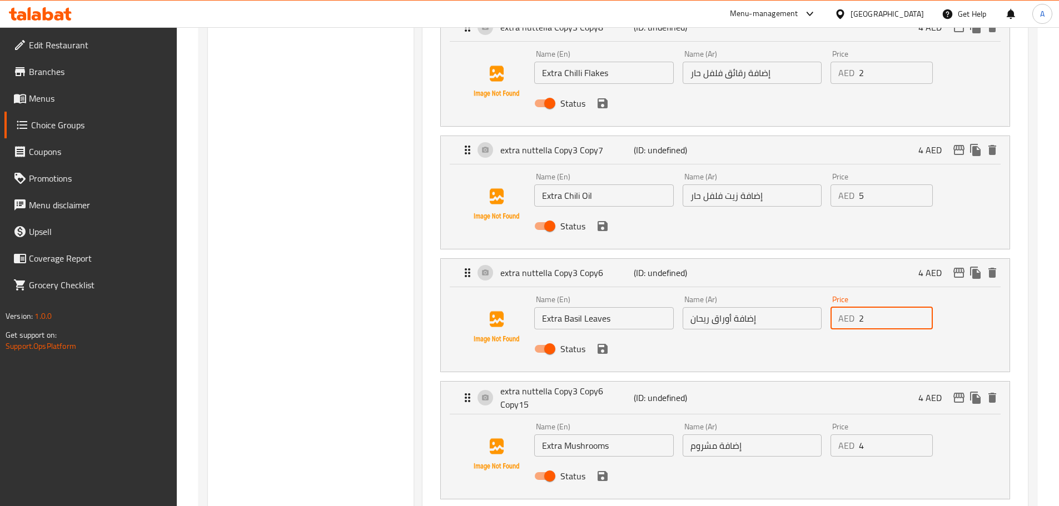
scroll to position [556, 0]
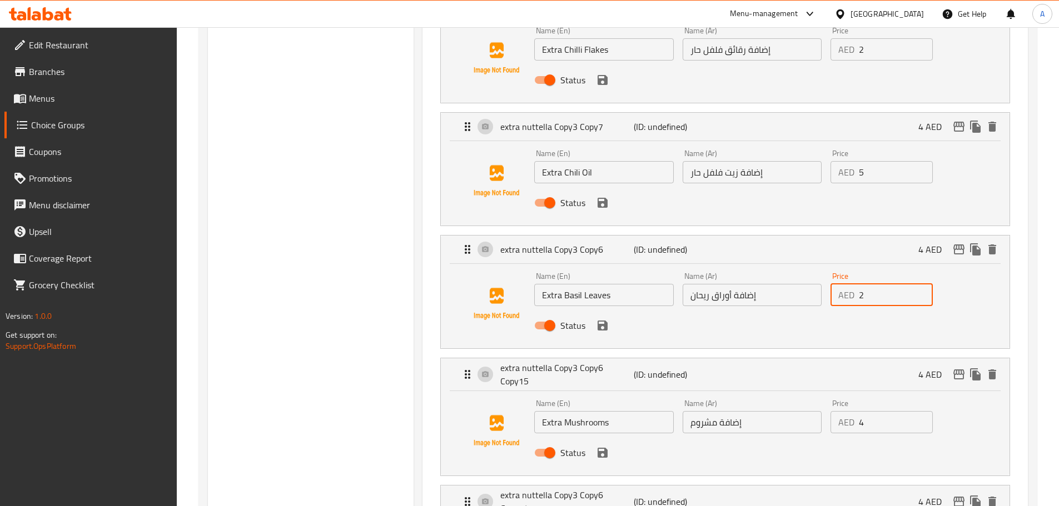
type input "2"
click at [829, 395] on div "Price AED 4 Price" at bounding box center [881, 416] width 111 height 43
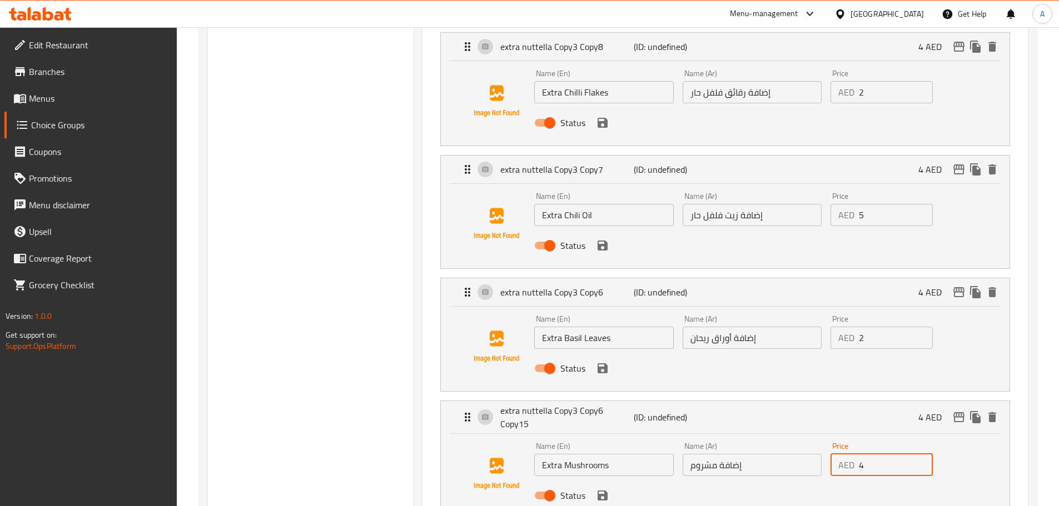
scroll to position [500, 0]
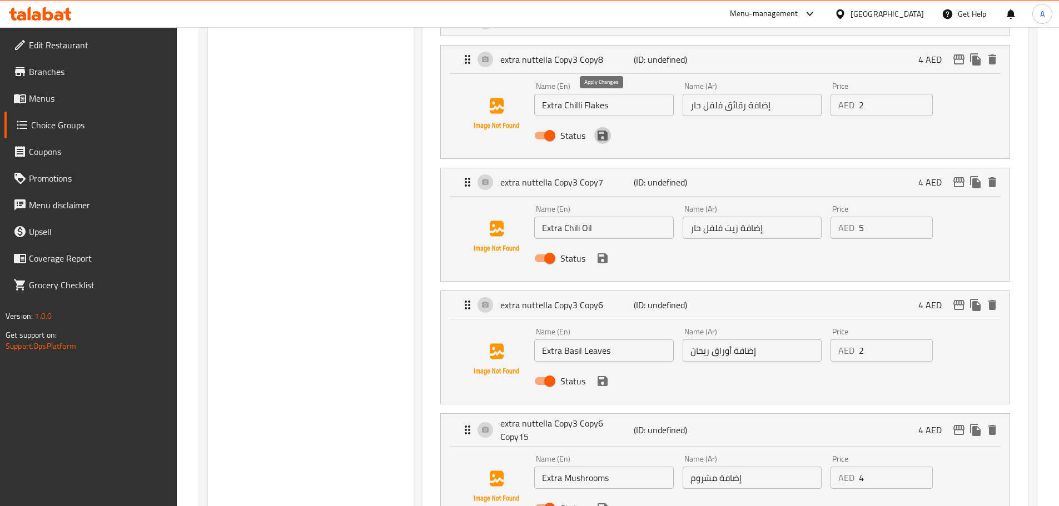
click at [594, 127] on button "save" at bounding box center [602, 135] width 17 height 17
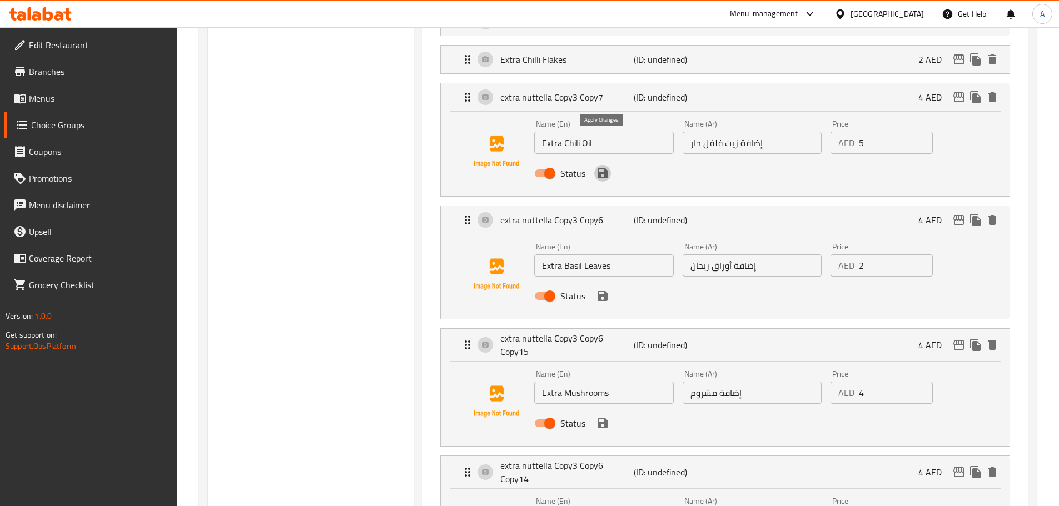
click at [603, 168] on icon "save" at bounding box center [603, 173] width 10 height 10
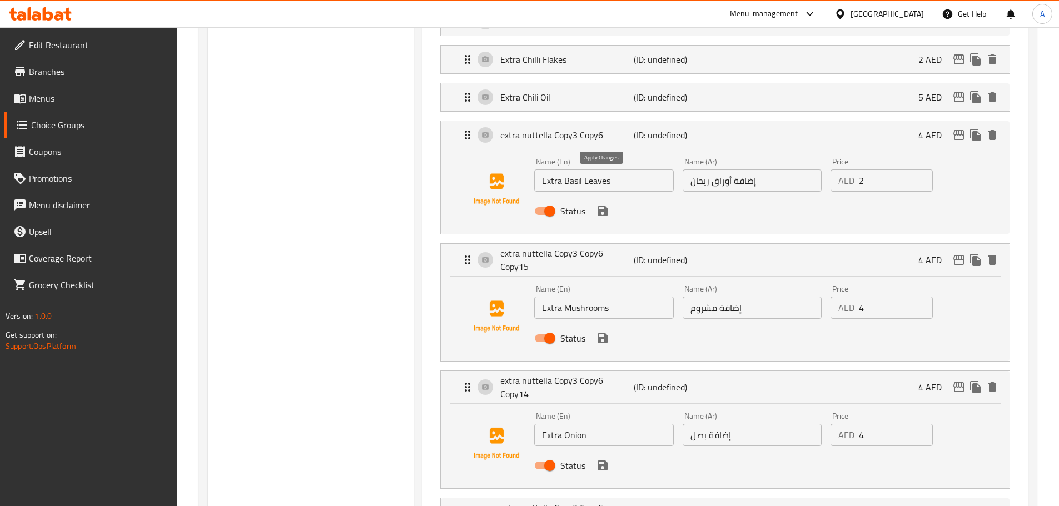
click at [604, 205] on icon "save" at bounding box center [602, 211] width 13 height 13
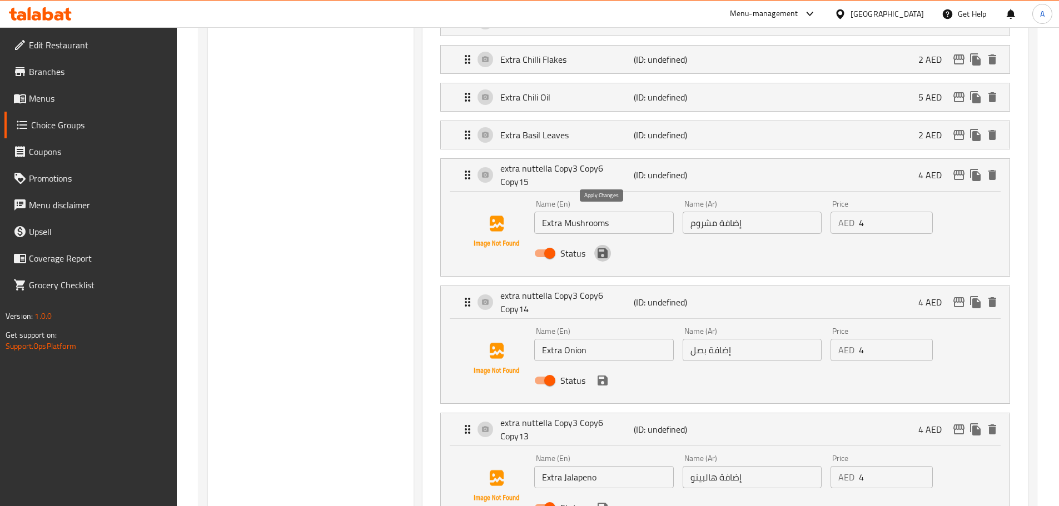
click at [598, 248] on icon "save" at bounding box center [603, 253] width 10 height 10
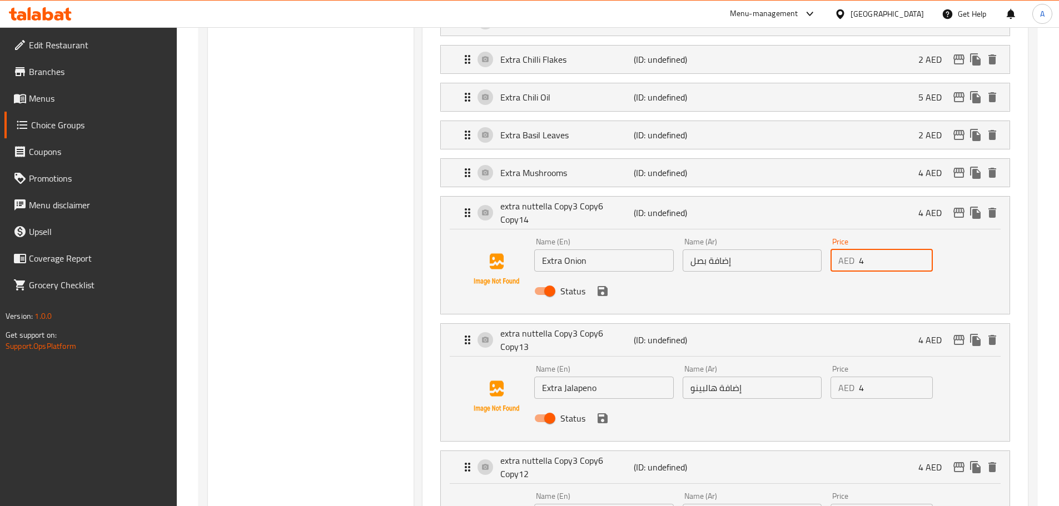
drag, startPoint x: 843, startPoint y: 225, endPoint x: 827, endPoint y: 226, distance: 16.8
click at [827, 233] on div "Price AED 4 Price" at bounding box center [881, 254] width 111 height 43
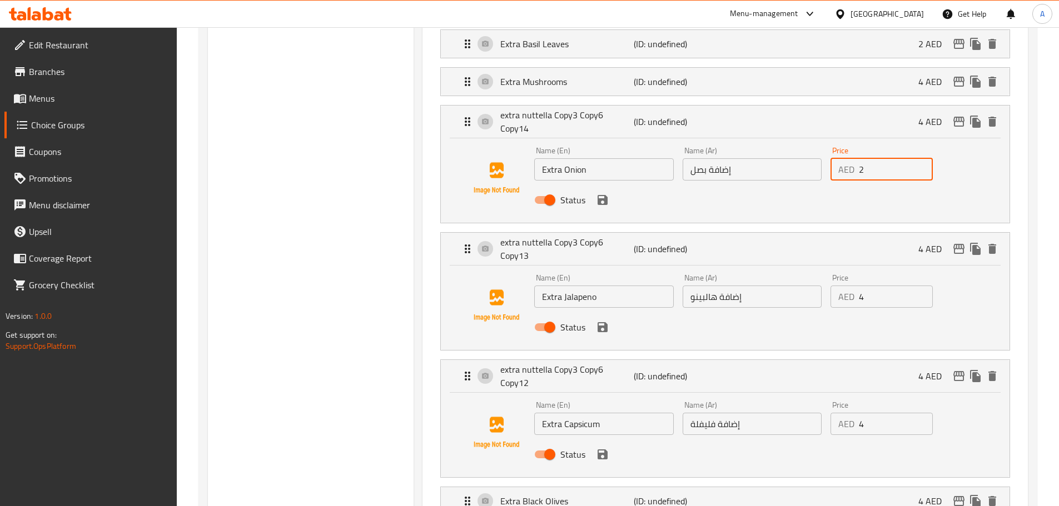
scroll to position [611, 0]
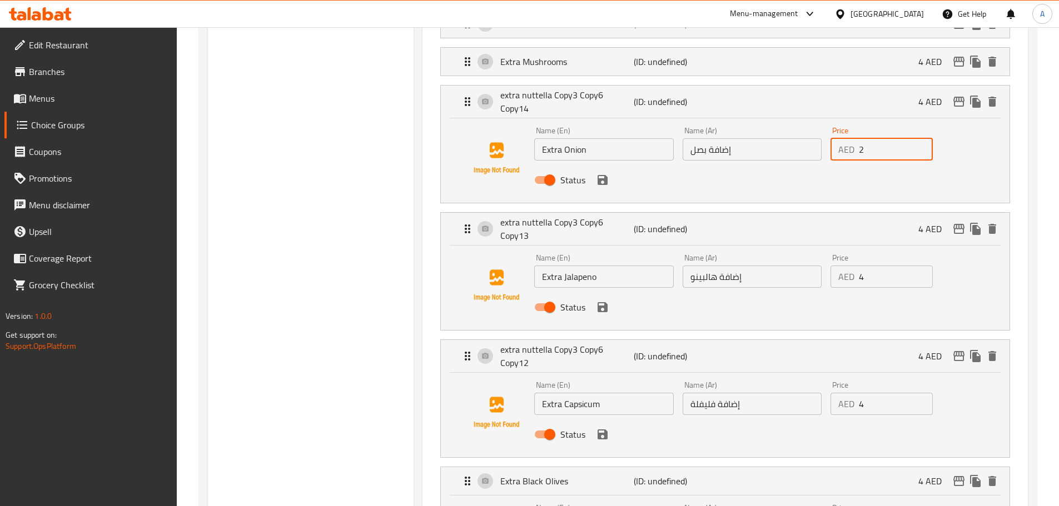
type input "2"
drag, startPoint x: 872, startPoint y: 235, endPoint x: 870, endPoint y: 297, distance: 61.7
click at [828, 250] on div "Price AED 4 Price" at bounding box center [881, 271] width 111 height 43
drag, startPoint x: 874, startPoint y: 354, endPoint x: 839, endPoint y: 355, distance: 35.0
click at [833, 393] on div "AED 4 Price" at bounding box center [882, 404] width 102 height 22
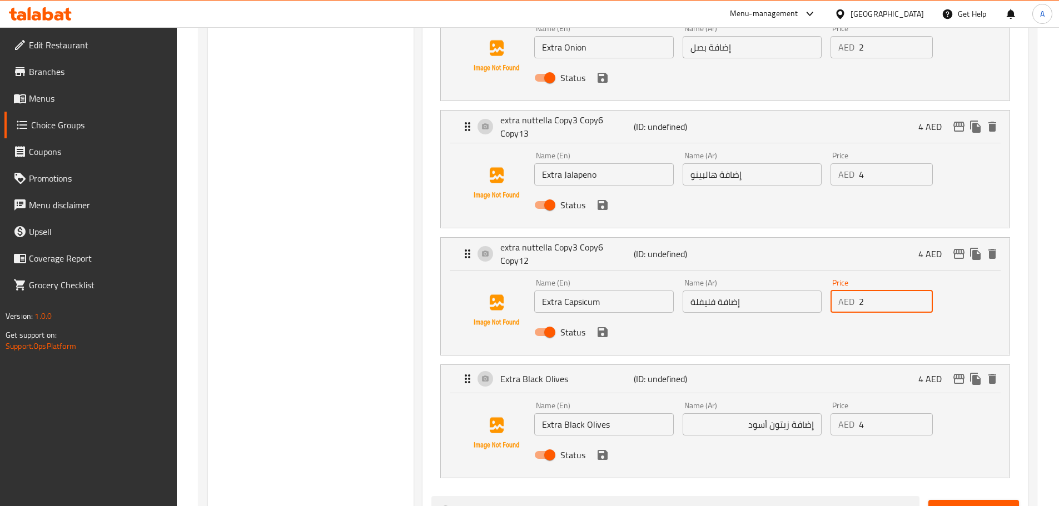
scroll to position [723, 0]
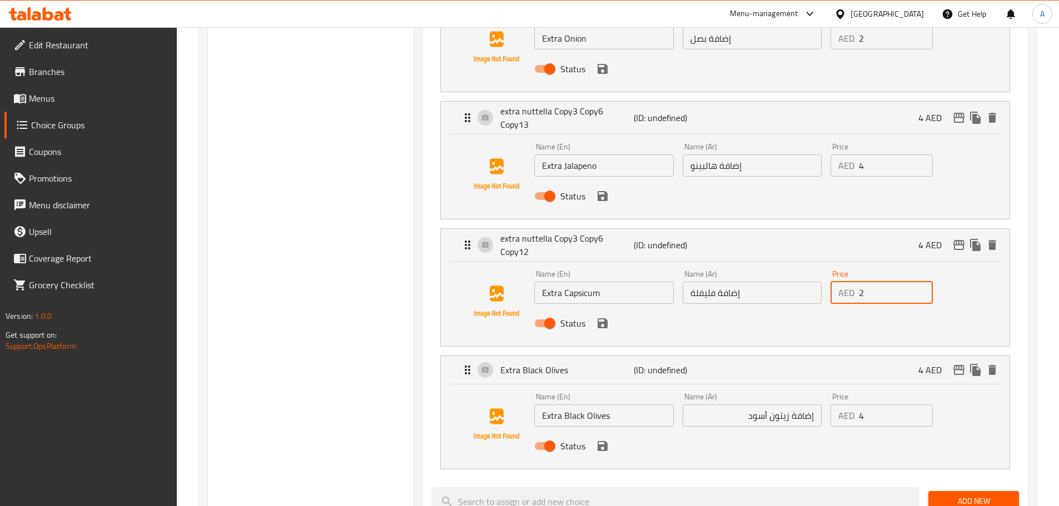
type input "2"
click at [822, 389] on div "Name (En) Extra Black Olives Name (En) Name (Ar) إضافة زيتون أسود Name (Ar) Pri…" at bounding box center [752, 425] width 444 height 73
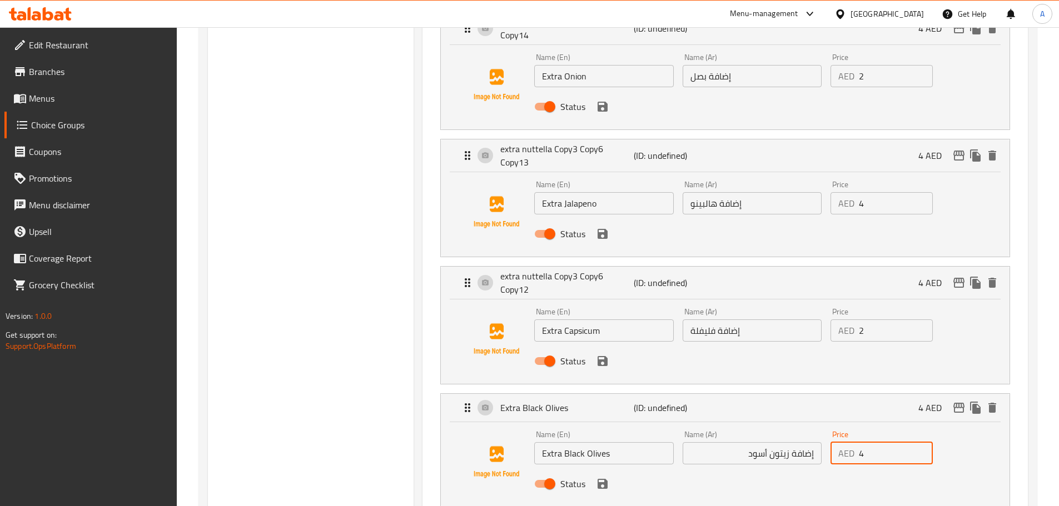
scroll to position [667, 0]
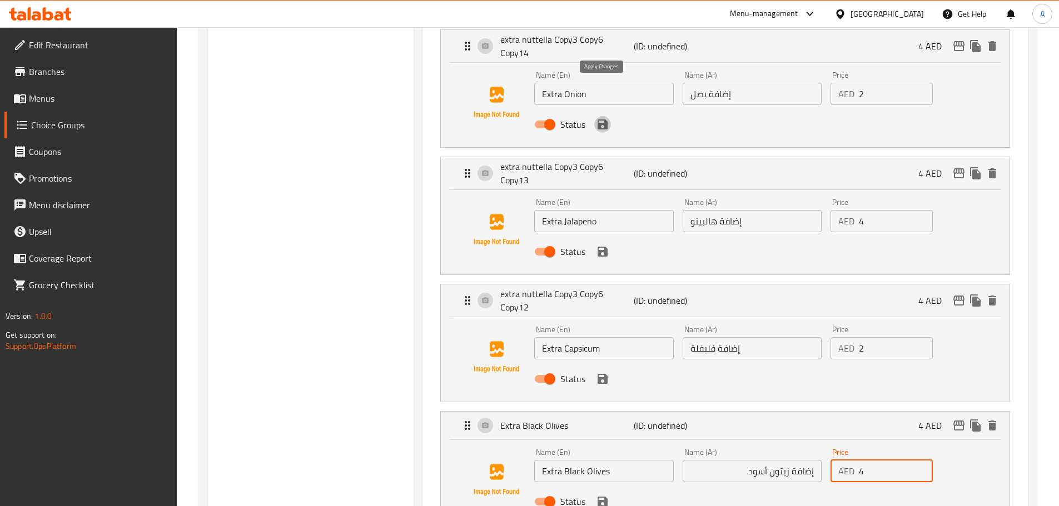
click at [598, 120] on icon "save" at bounding box center [603, 125] width 10 height 10
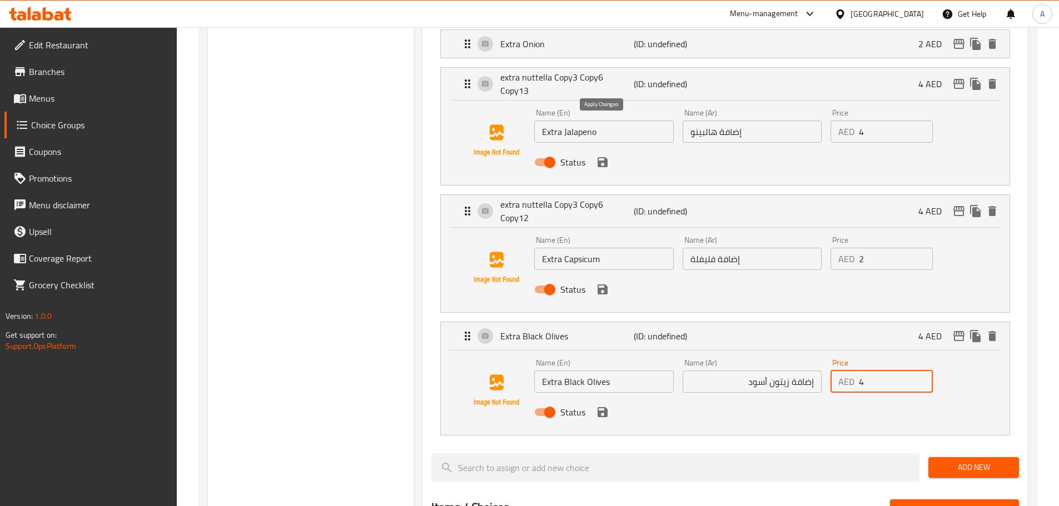
click at [605, 147] on div "Status" at bounding box center [752, 162] width 444 height 30
click at [604, 156] on icon "save" at bounding box center [602, 162] width 13 height 13
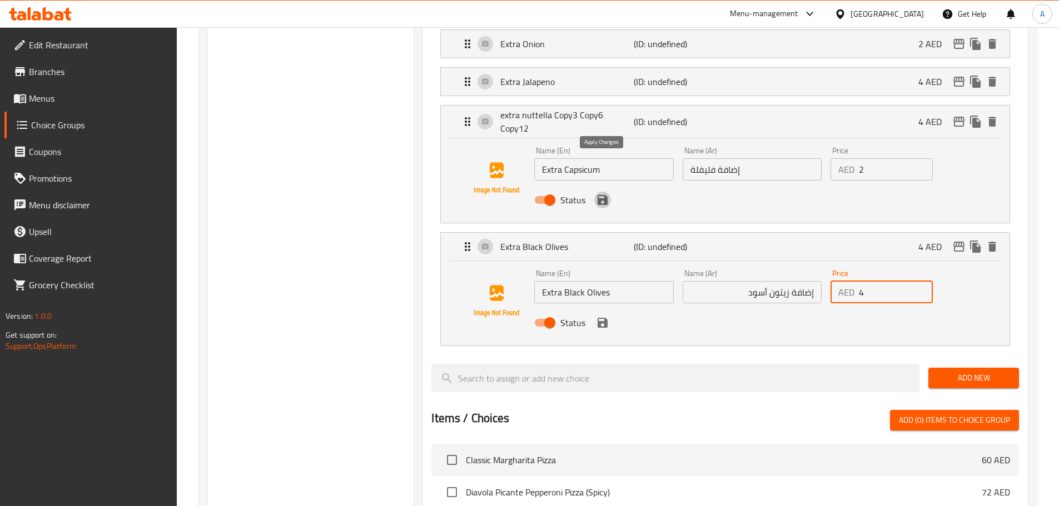
click at [600, 195] on icon "save" at bounding box center [603, 200] width 10 height 10
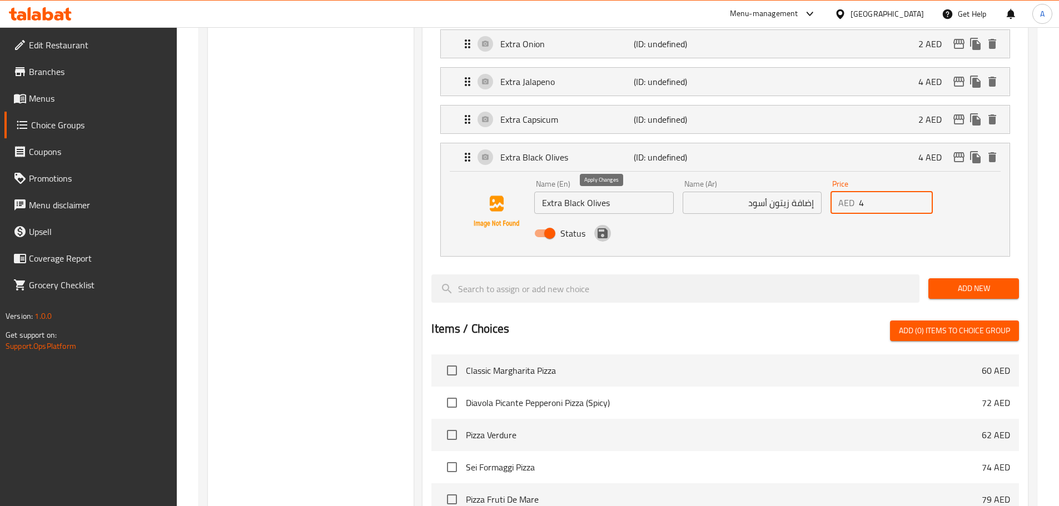
click at [597, 227] on icon "save" at bounding box center [602, 233] width 13 height 13
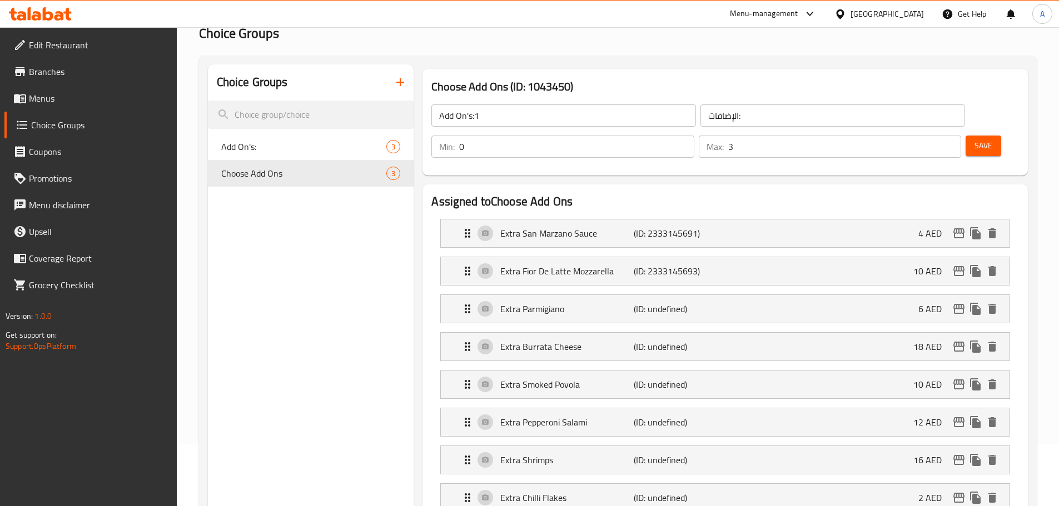
scroll to position [0, 0]
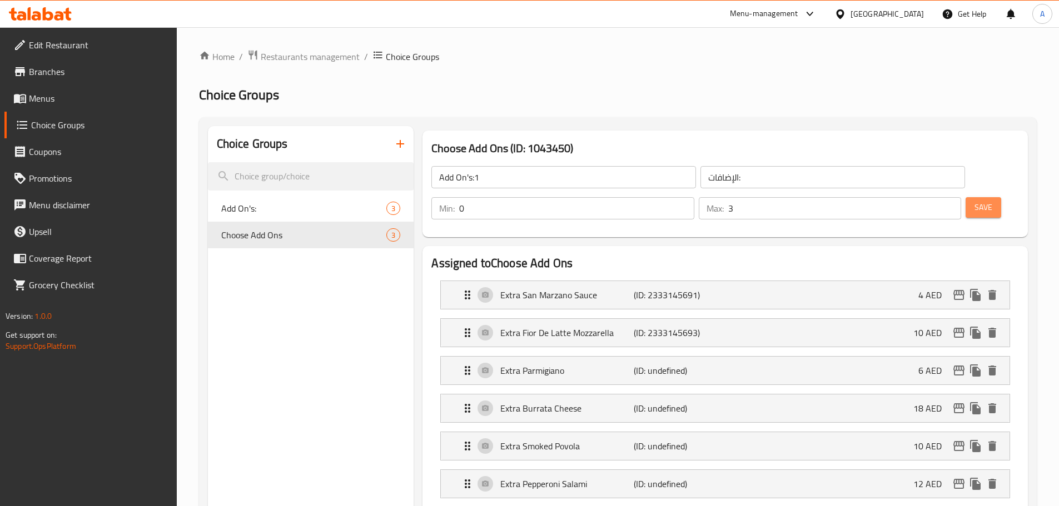
click at [974, 201] on span "Save" at bounding box center [983, 208] width 18 height 14
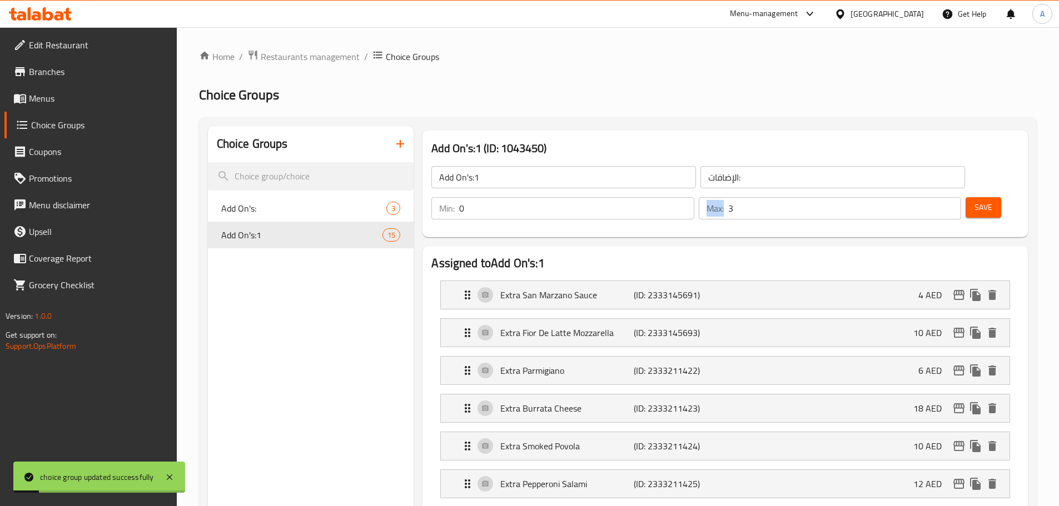
drag, startPoint x: 913, startPoint y: 177, endPoint x: 924, endPoint y: 179, distance: 11.8
click at [924, 197] on div "Max: 3 ​" at bounding box center [830, 208] width 262 height 22
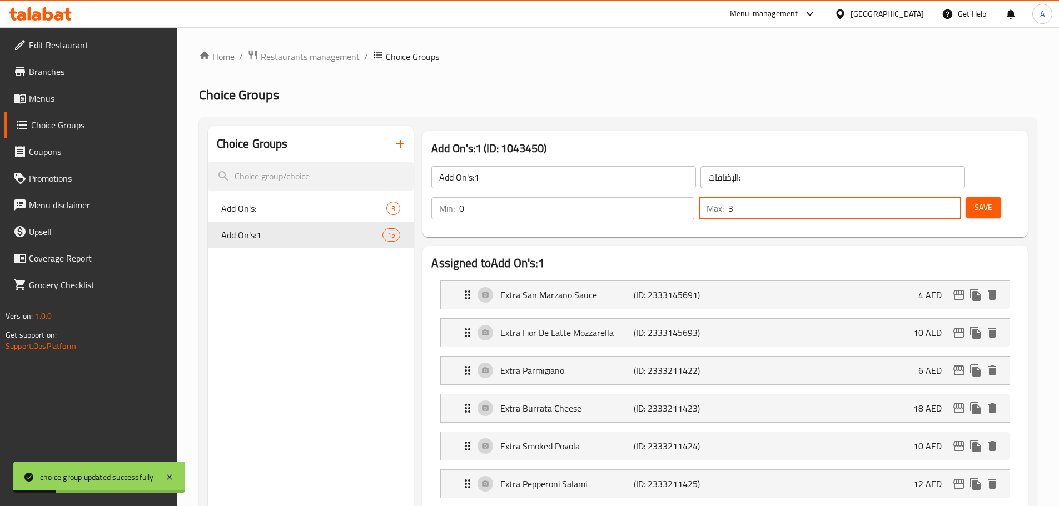
click at [922, 197] on input "3" at bounding box center [844, 208] width 233 height 22
type input "0"
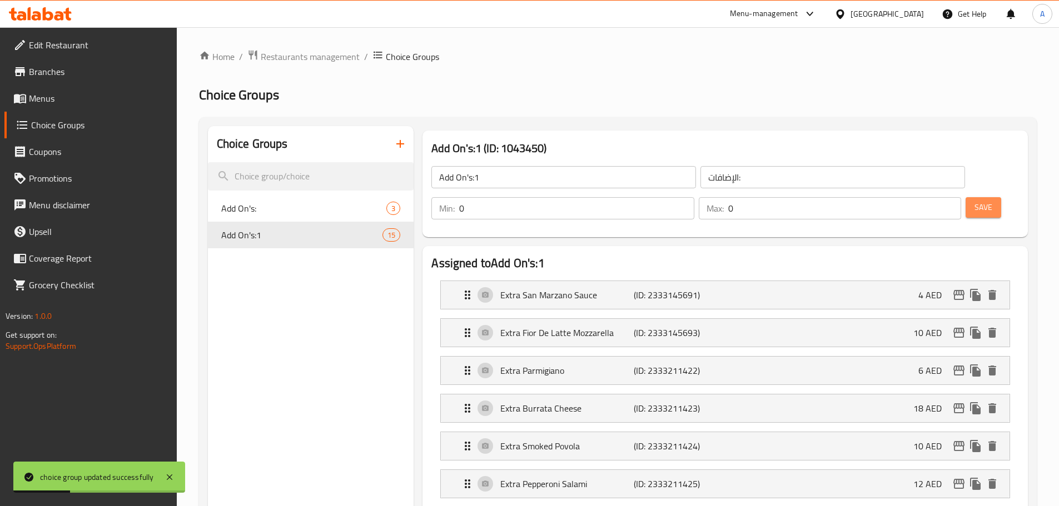
click at [966, 197] on button "Save" at bounding box center [984, 207] width 36 height 21
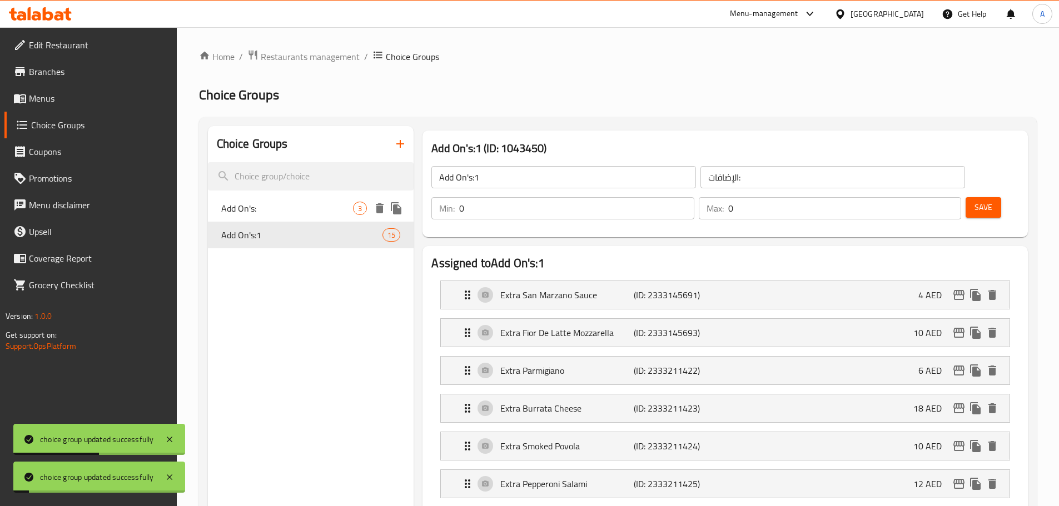
click at [269, 206] on span "Add On's:" at bounding box center [287, 208] width 132 height 13
type input "Add On's:"
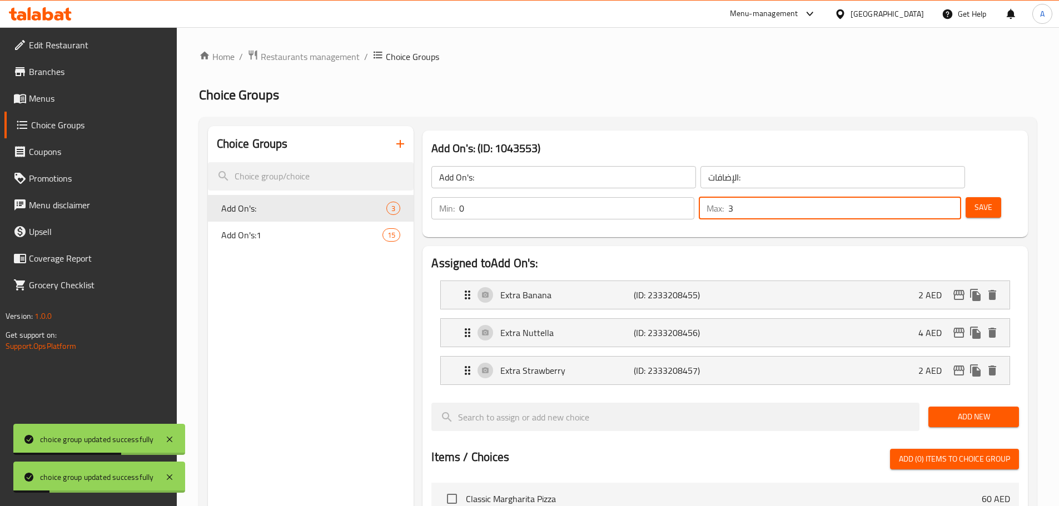
drag, startPoint x: 921, startPoint y: 172, endPoint x: 912, endPoint y: 172, distance: 8.3
click at [912, 197] on div "Max: 3 ​" at bounding box center [830, 208] width 262 height 22
type input "0"
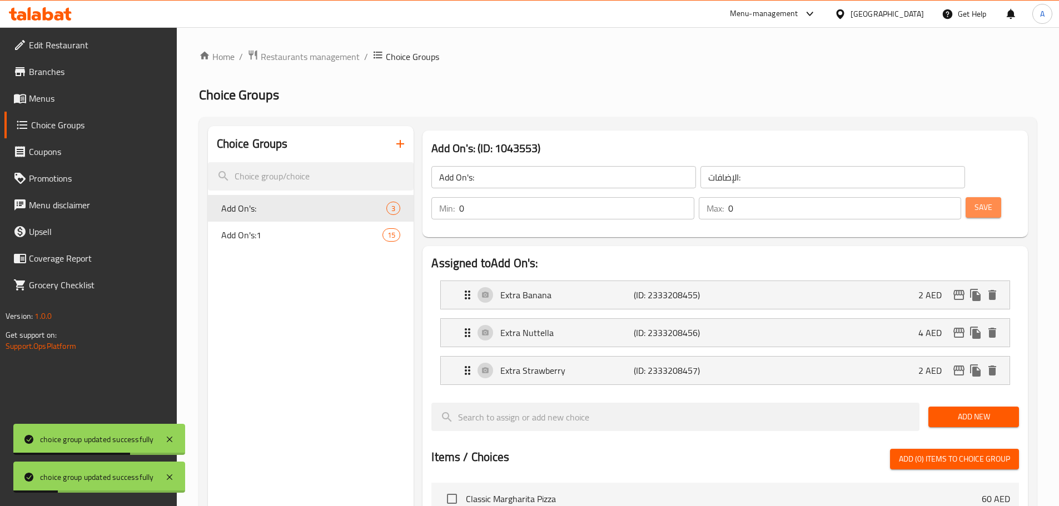
click at [974, 201] on span "Save" at bounding box center [983, 208] width 18 height 14
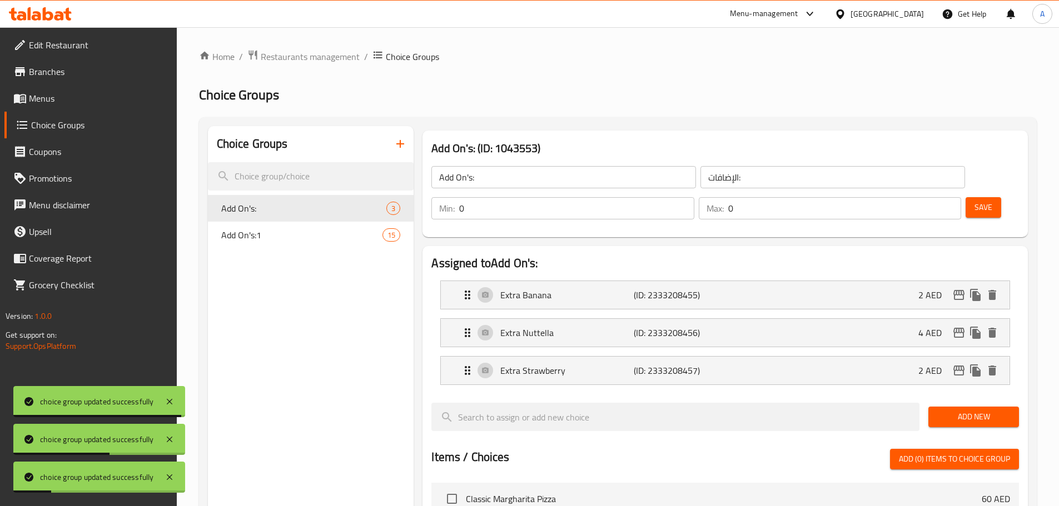
drag, startPoint x: 183, startPoint y: 11, endPoint x: 78, endPoint y: 101, distance: 138.8
click at [78, 101] on span "Menus" at bounding box center [98, 98] width 139 height 13
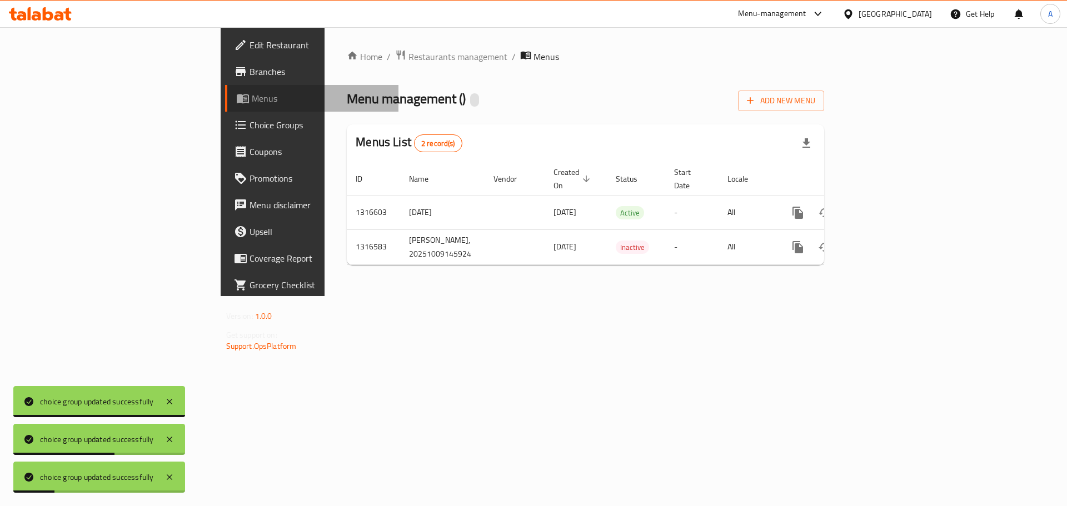
click at [252, 101] on span "Menus" at bounding box center [321, 98] width 138 height 13
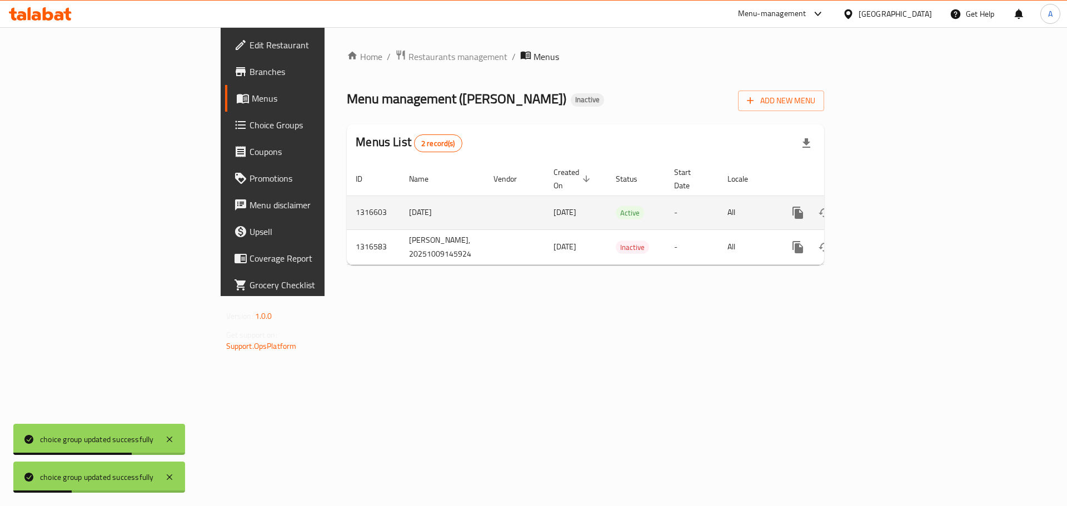
click at [892, 205] on link "enhanced table" at bounding box center [878, 213] width 27 height 27
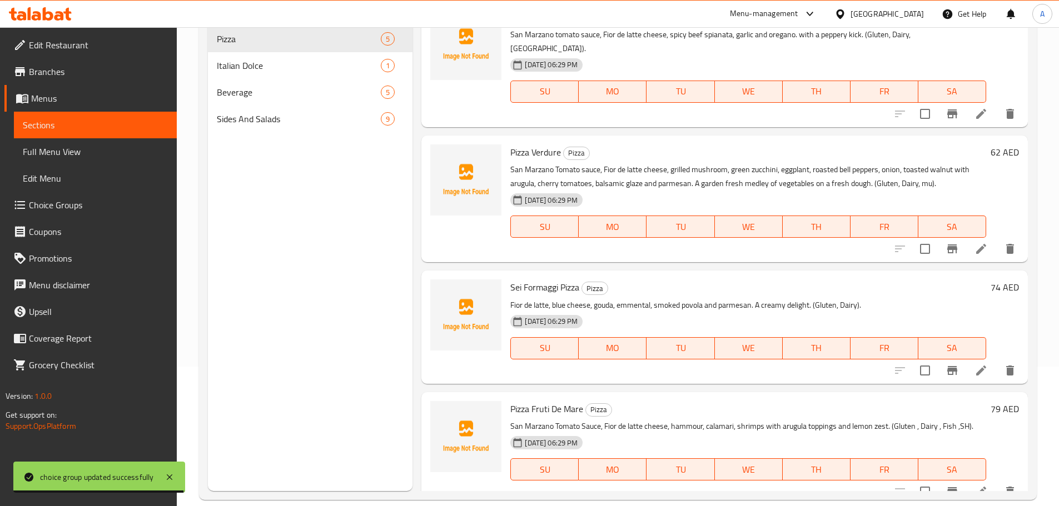
scroll to position [156, 0]
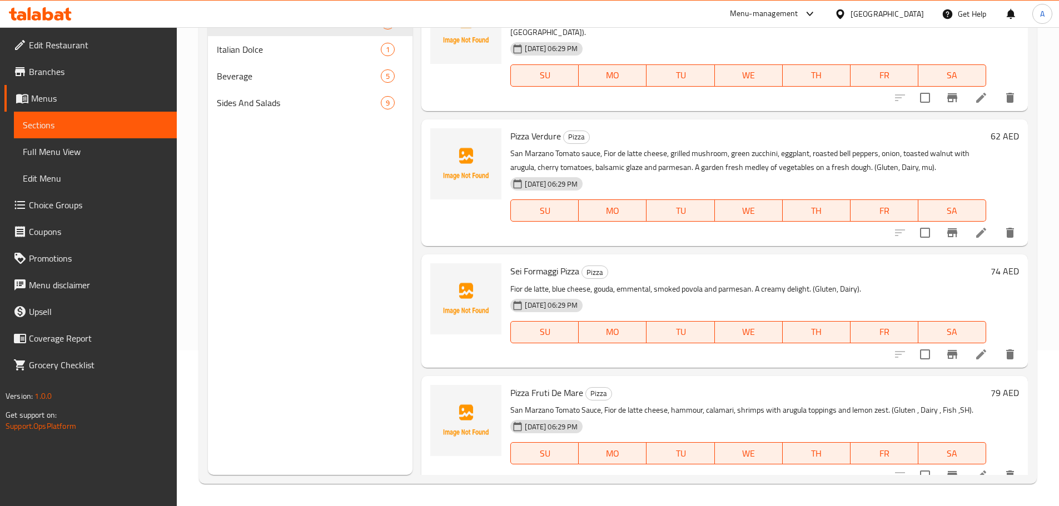
click at [130, 199] on span "Choice Groups" at bounding box center [98, 204] width 139 height 13
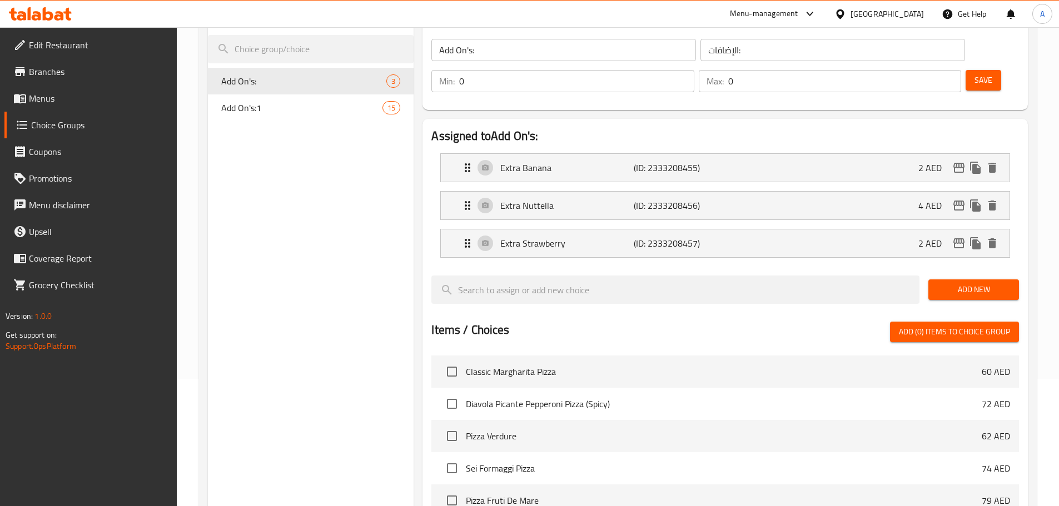
scroll to position [100, 0]
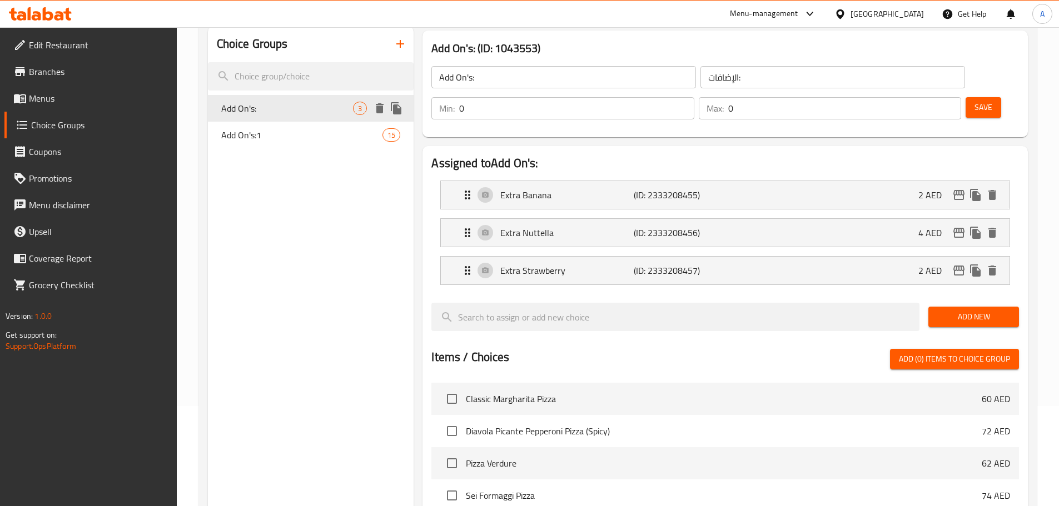
drag, startPoint x: 223, startPoint y: 133, endPoint x: 225, endPoint y: 102, distance: 31.2
click at [225, 102] on div "Add On's: 3 Add On's:1 15" at bounding box center [311, 121] width 206 height 53
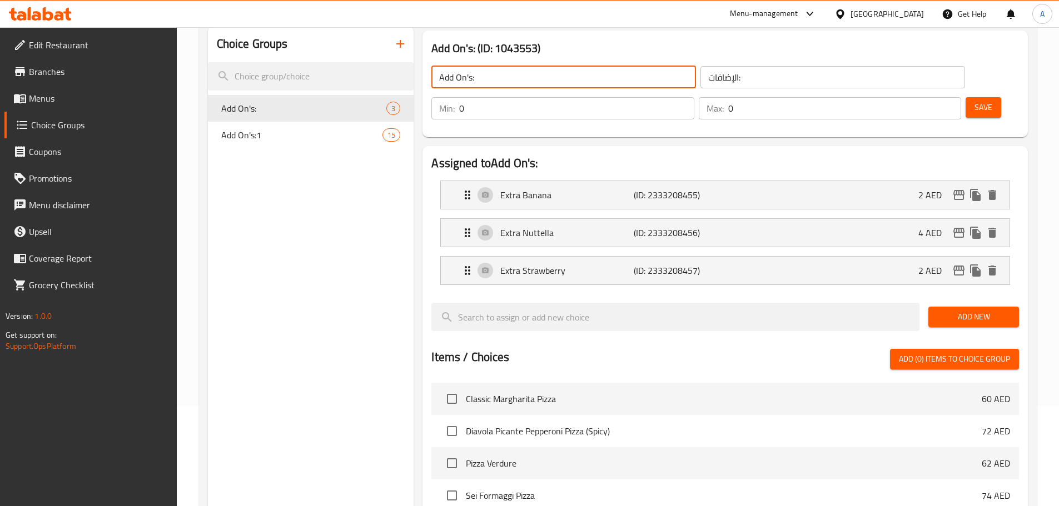
click at [526, 76] on input "Add On's:" at bounding box center [563, 77] width 265 height 22
drag, startPoint x: 311, startPoint y: 129, endPoint x: 421, endPoint y: 86, distance: 118.1
click at [311, 129] on span "Add On's:1" at bounding box center [285, 134] width 128 height 13
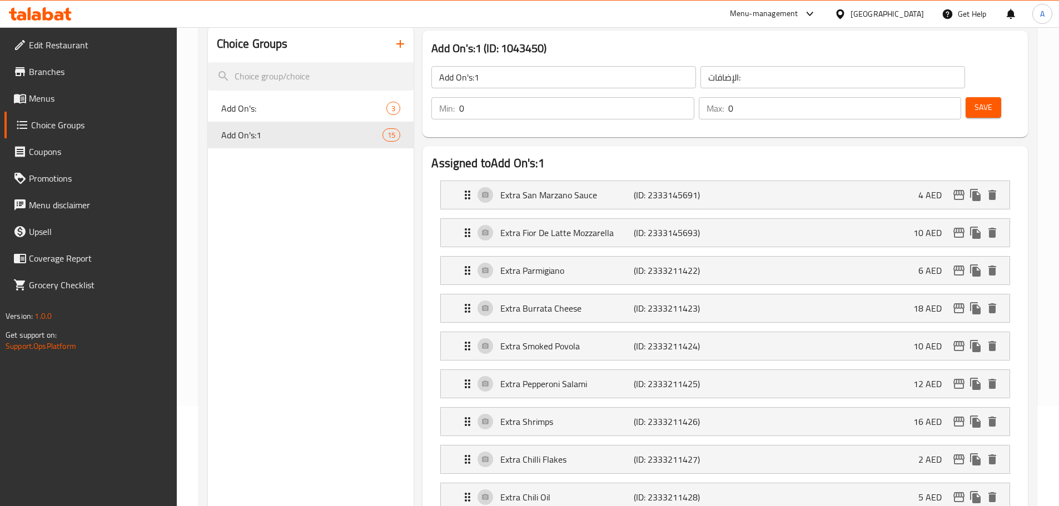
click at [488, 84] on input "Add On's:1" at bounding box center [563, 77] width 265 height 22
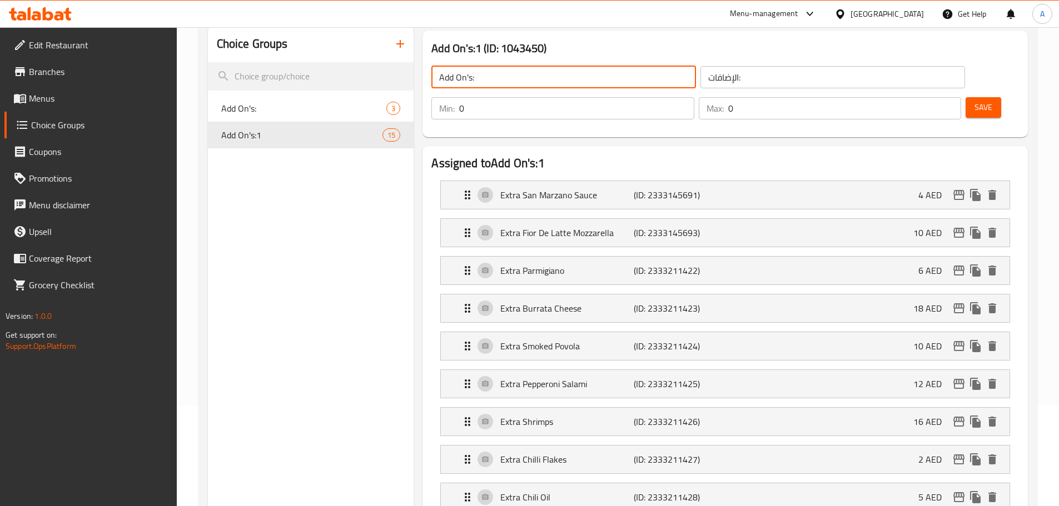
type input "Add On's:"
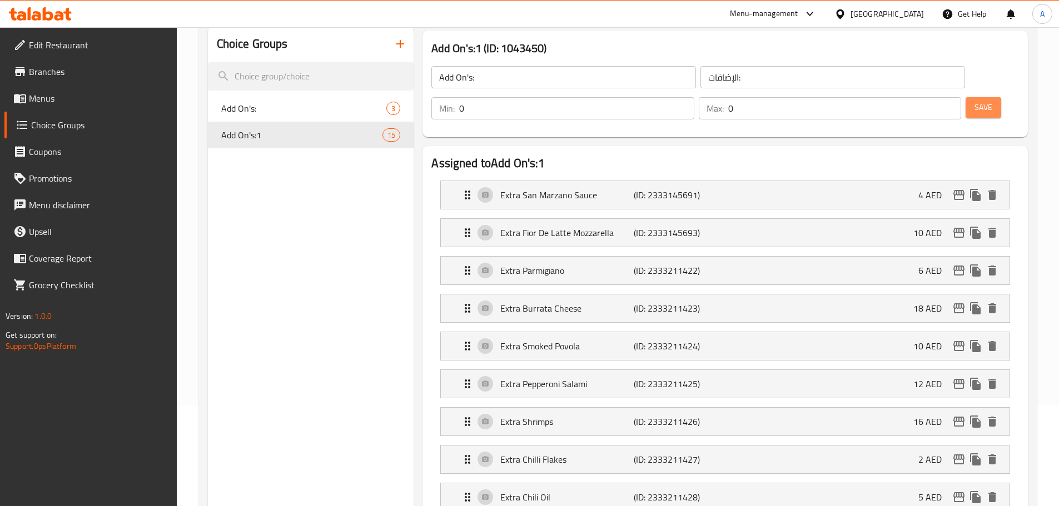
click at [966, 97] on button "Save" at bounding box center [984, 107] width 36 height 21
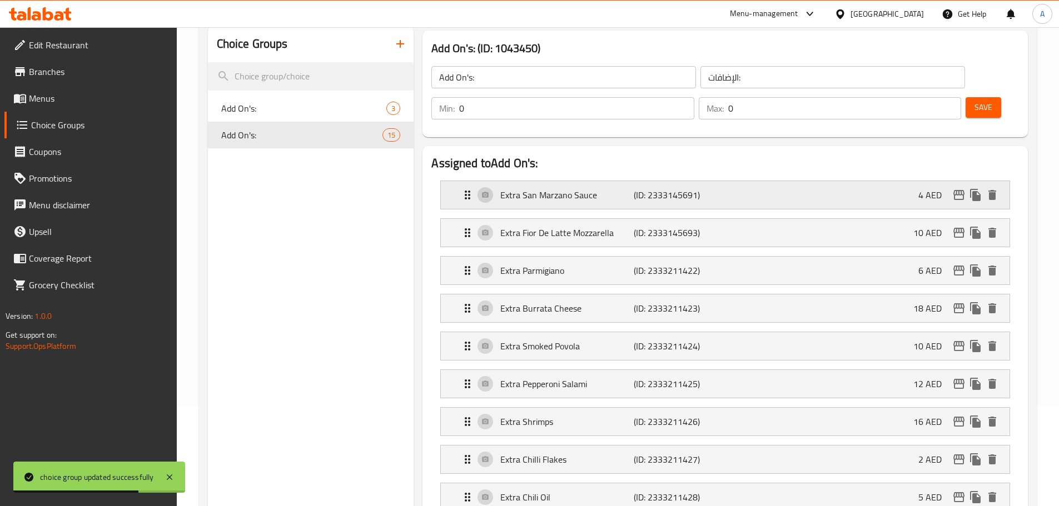
click at [643, 188] on p "(ID: 2333145691)" at bounding box center [678, 194] width 89 height 13
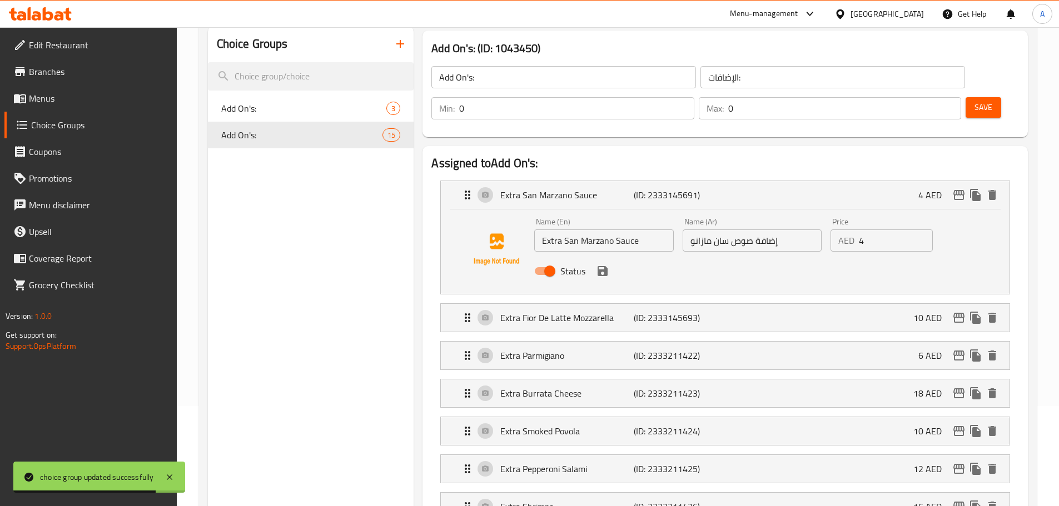
click at [709, 230] on input "إضافة صوص سان مازانو" at bounding box center [752, 241] width 139 height 22
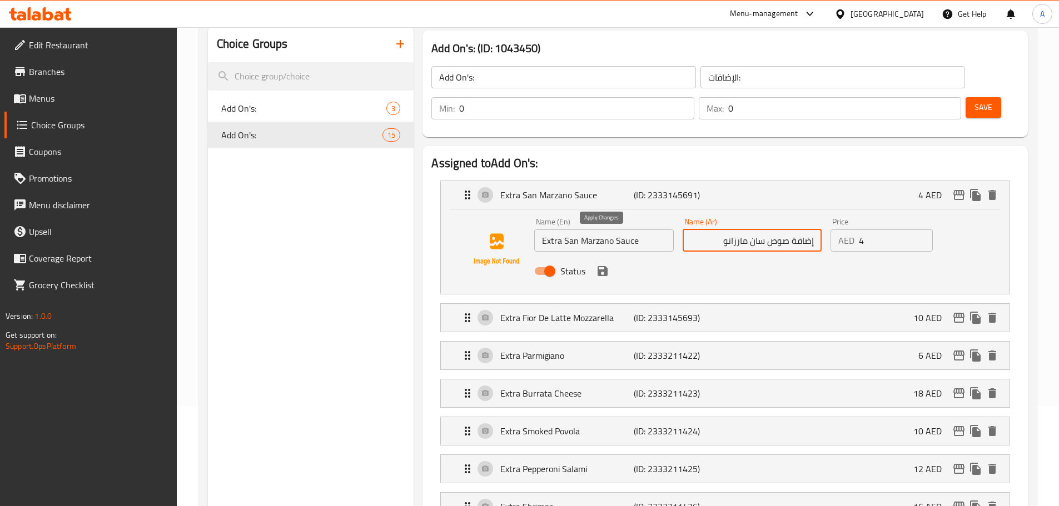
click at [600, 266] on icon "save" at bounding box center [603, 271] width 10 height 10
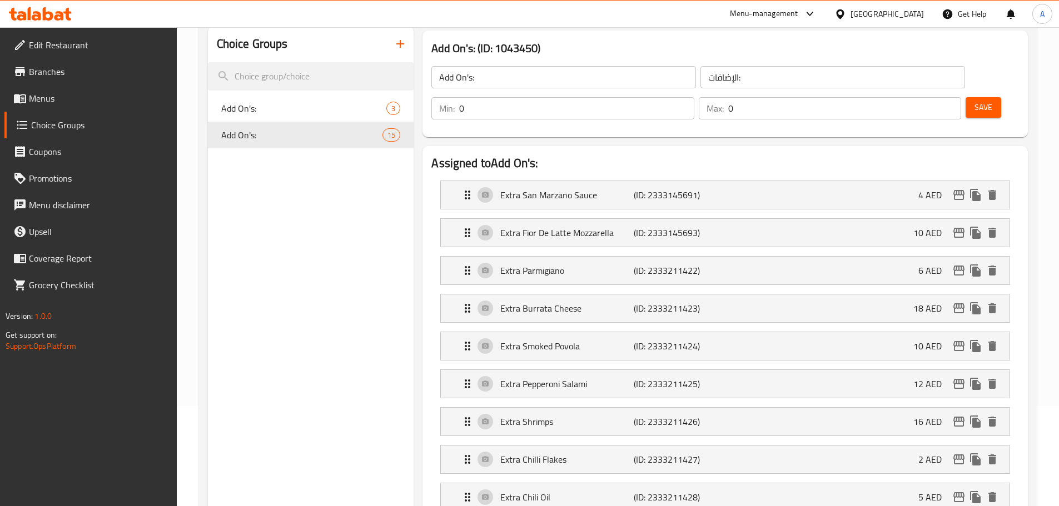
type input "إضافة صوص سان مارزانو"
click at [978, 97] on button "Save" at bounding box center [984, 107] width 36 height 21
click at [61, 99] on span "Menus" at bounding box center [98, 98] width 139 height 13
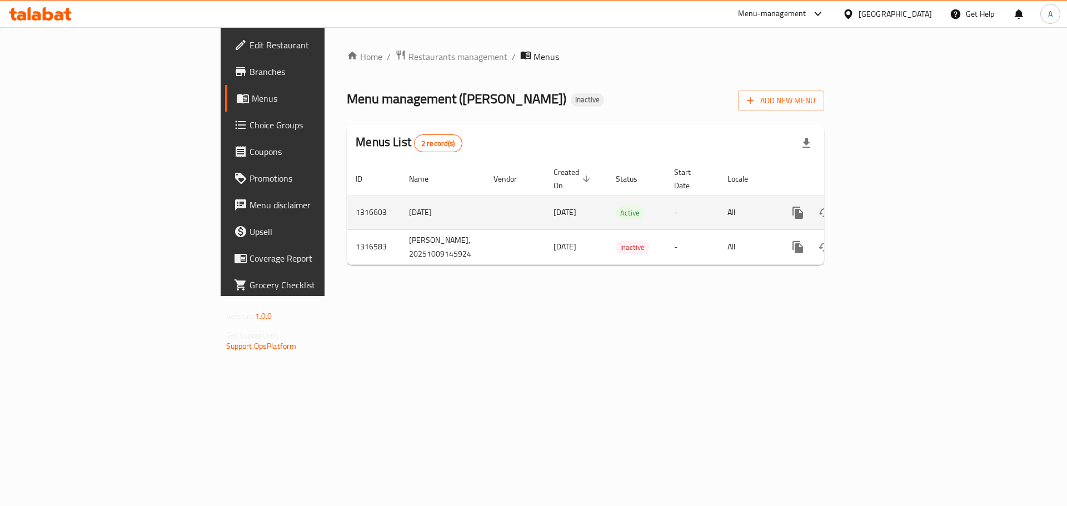
click at [892, 200] on link "enhanced table" at bounding box center [878, 213] width 27 height 27
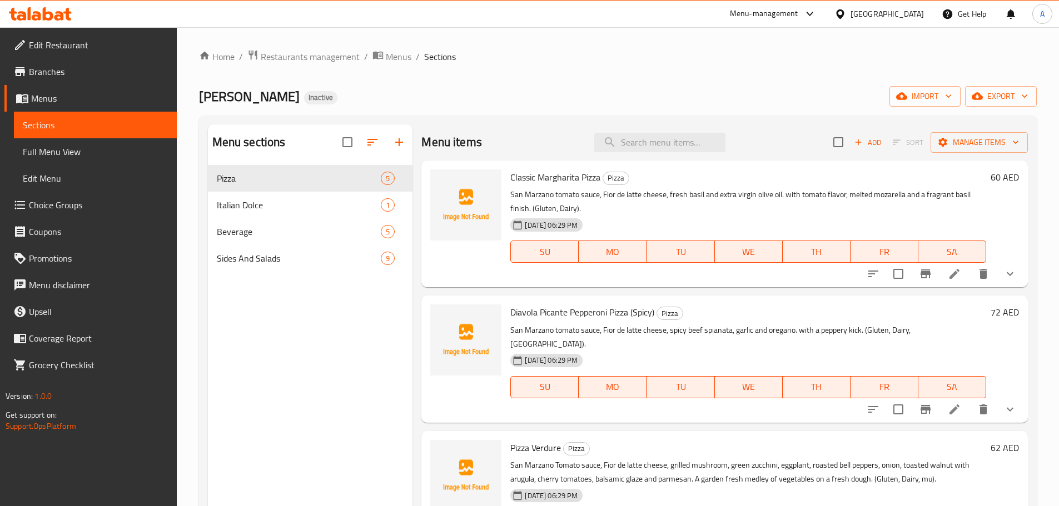
click at [66, 156] on span "Full Menu View" at bounding box center [95, 151] width 145 height 13
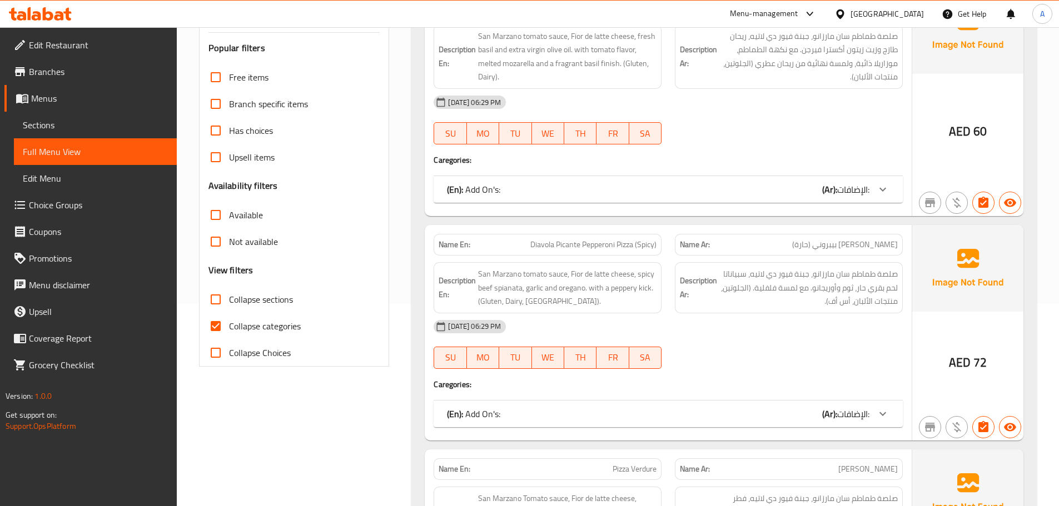
scroll to position [222, 0]
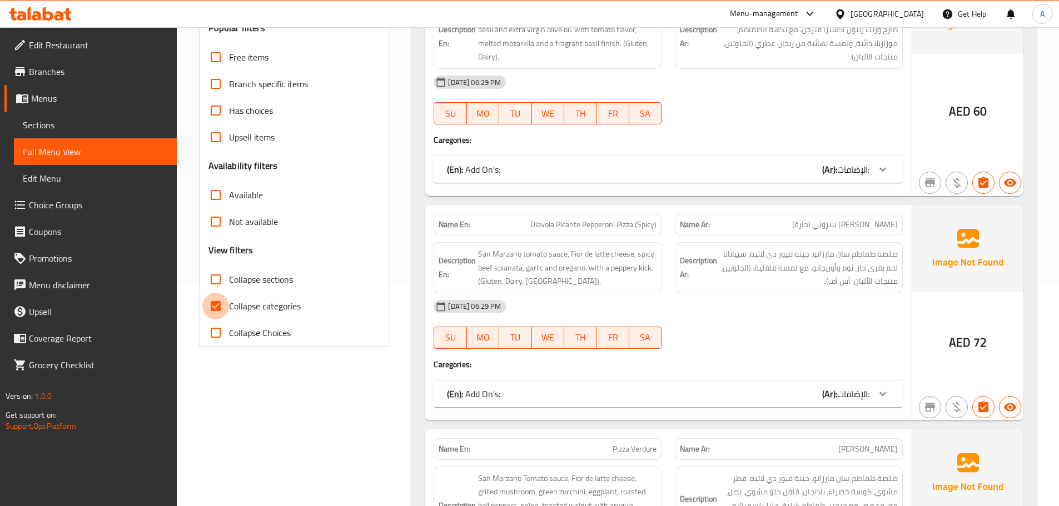
drag, startPoint x: 206, startPoint y: 300, endPoint x: 233, endPoint y: 295, distance: 27.3
click at [206, 300] on input "Collapse categories" at bounding box center [215, 306] width 27 height 27
checkbox input "false"
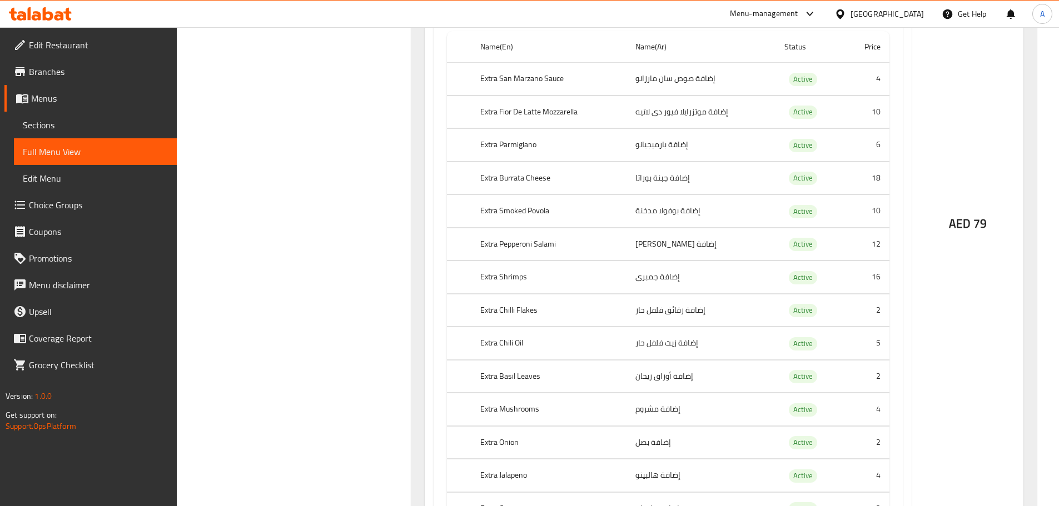
scroll to position [3725, 0]
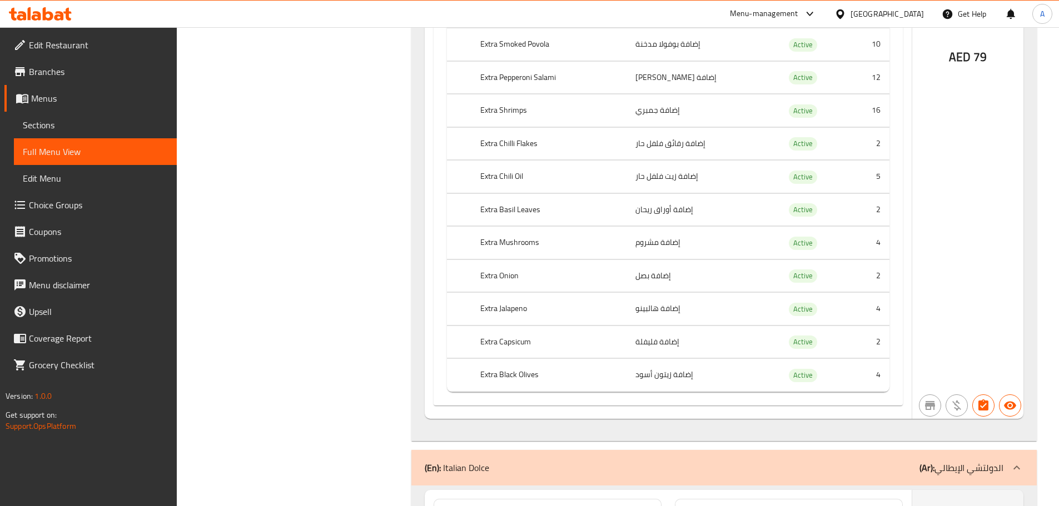
click at [55, 36] on link "Edit Restaurant" at bounding box center [90, 45] width 172 height 27
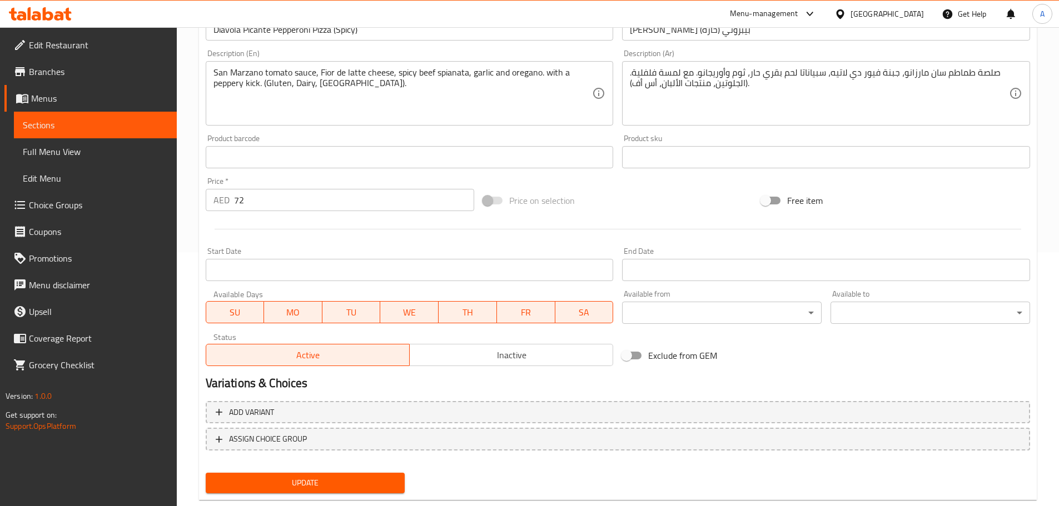
scroll to position [279, 0]
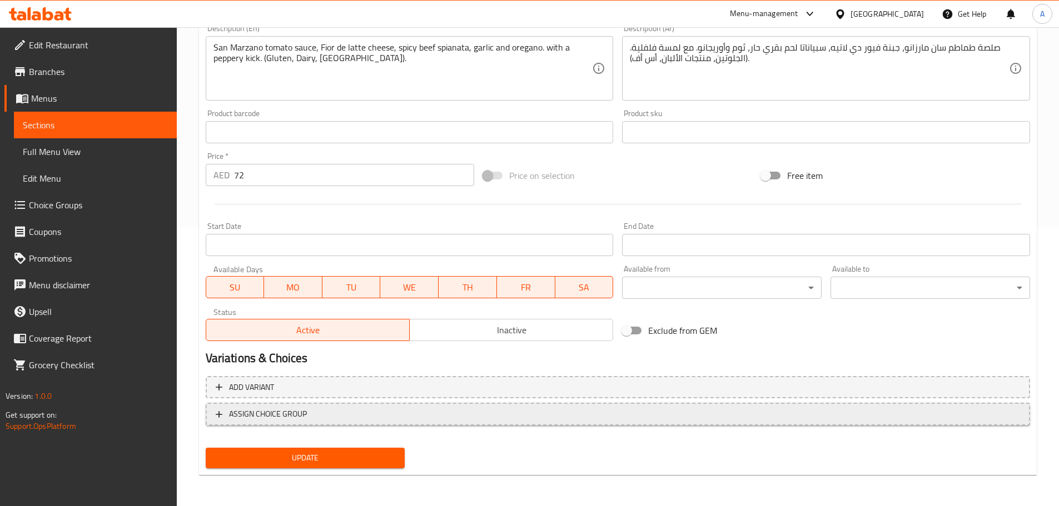
click at [349, 413] on span "ASSIGN CHOICE GROUP" at bounding box center [618, 414] width 804 height 14
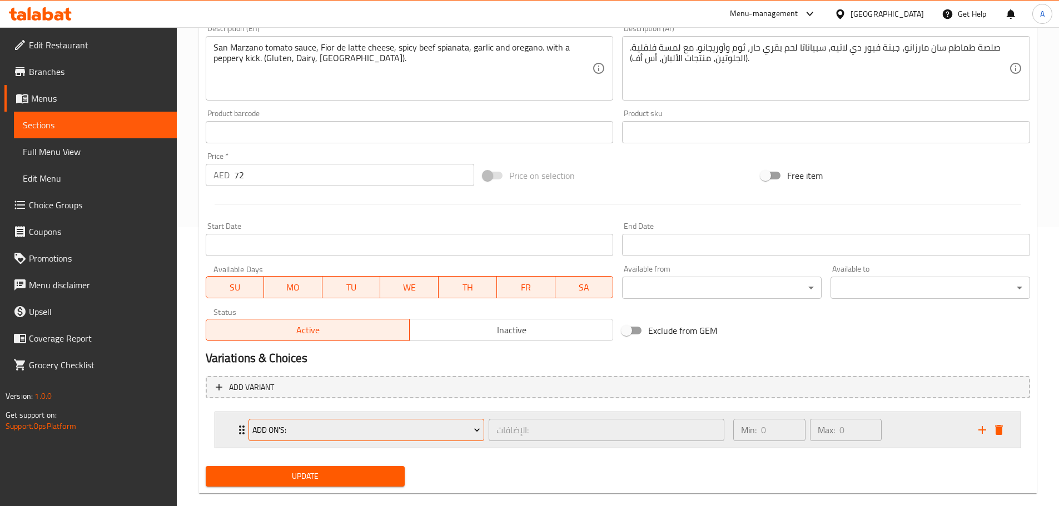
click at [331, 428] on span "Add On's:" at bounding box center [366, 431] width 228 height 14
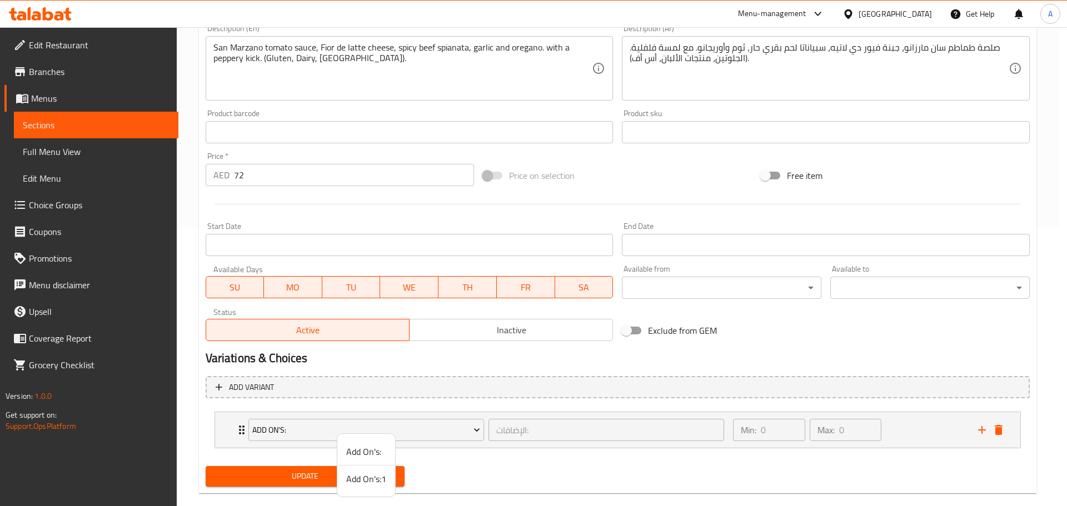
click at [351, 479] on span "Add On's:1" at bounding box center [366, 479] width 40 height 13
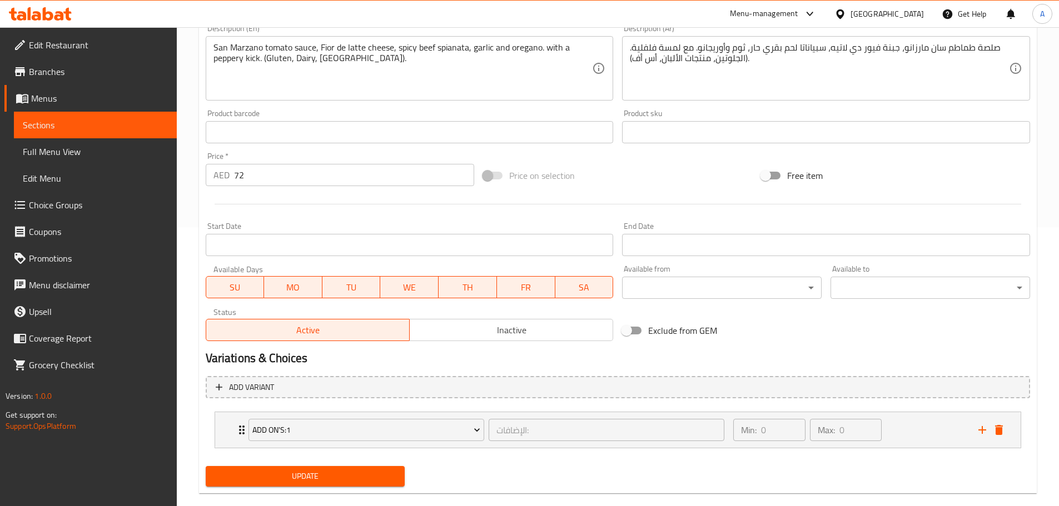
click at [352, 479] on span "Update" at bounding box center [306, 477] width 182 height 14
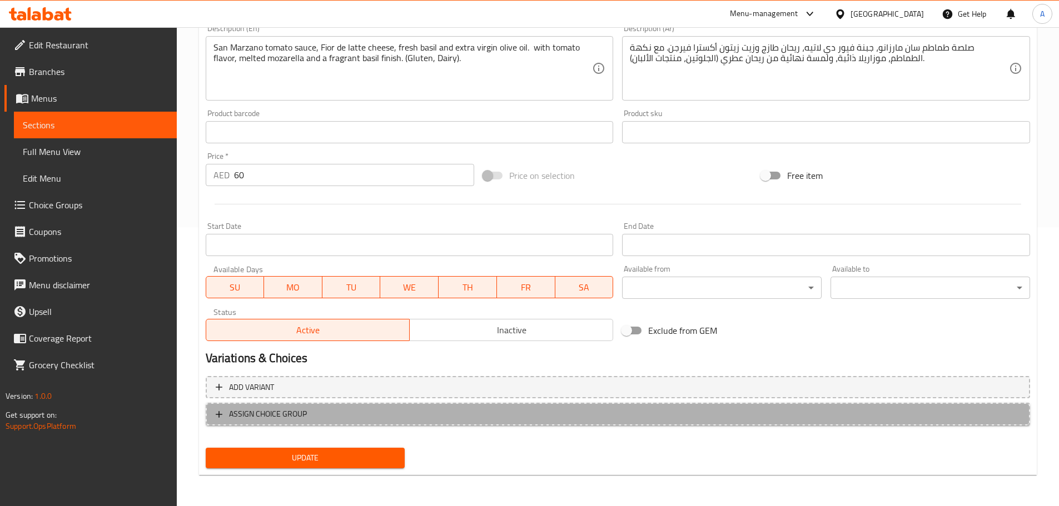
click at [304, 416] on span "ASSIGN CHOICE GROUP" at bounding box center [268, 414] width 78 height 14
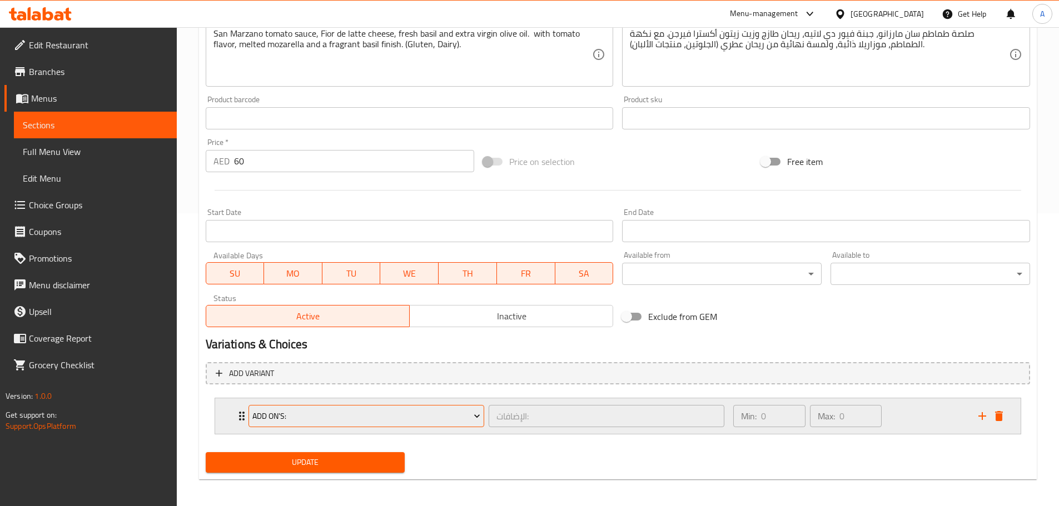
scroll to position [297, 0]
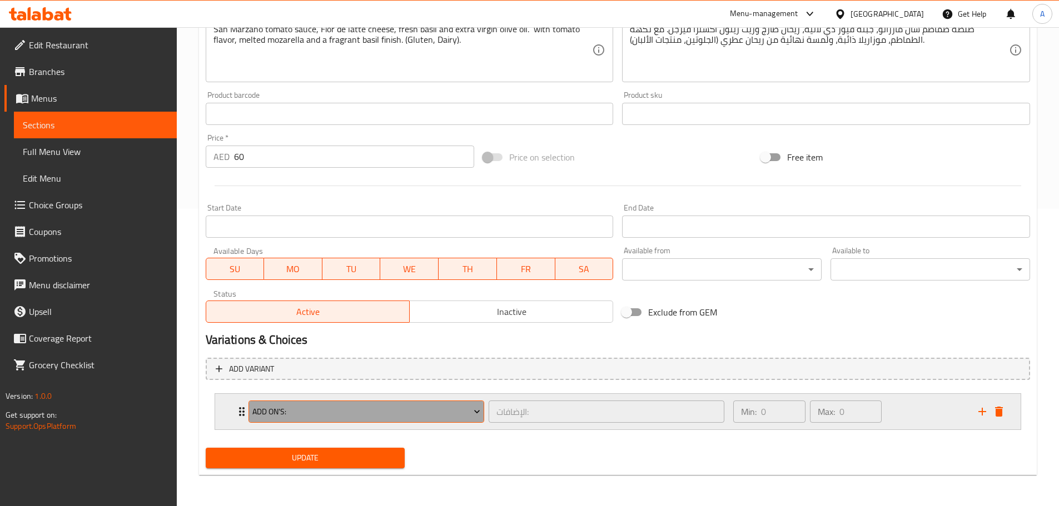
click at [348, 411] on span "Add On's:" at bounding box center [366, 412] width 228 height 14
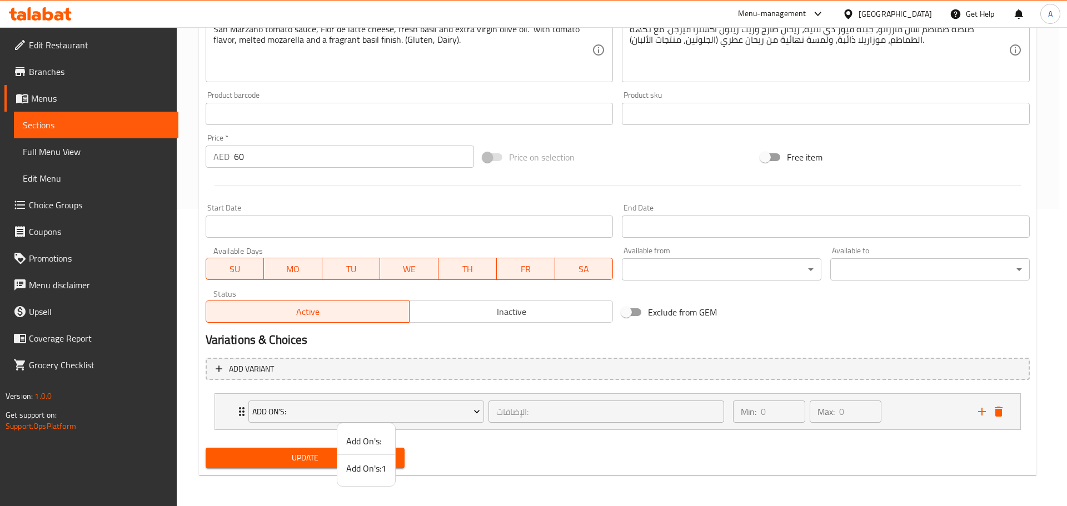
click at [366, 465] on span "Add On's:1" at bounding box center [366, 468] width 40 height 13
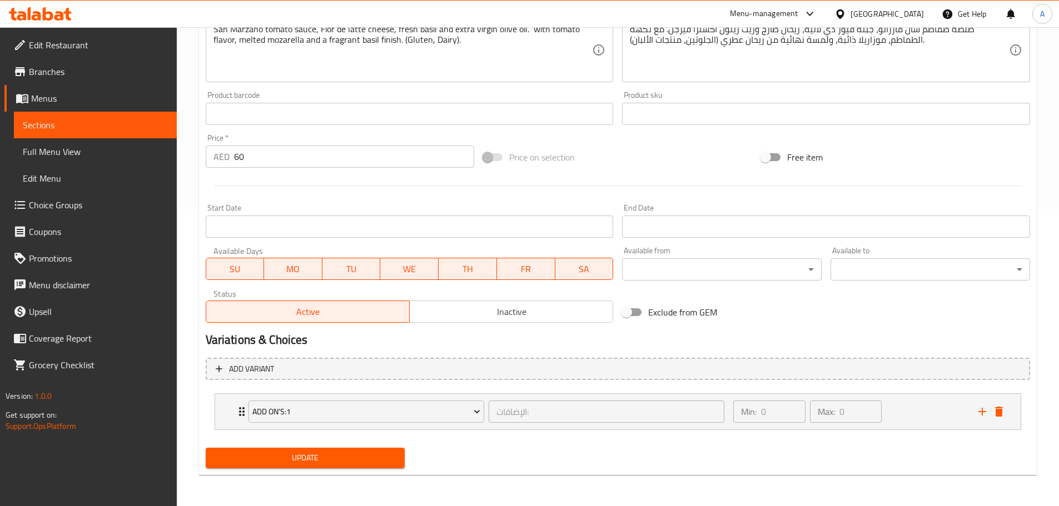
click at [357, 460] on span "Update" at bounding box center [306, 458] width 182 height 14
click at [92, 98] on span "Menus" at bounding box center [99, 98] width 137 height 13
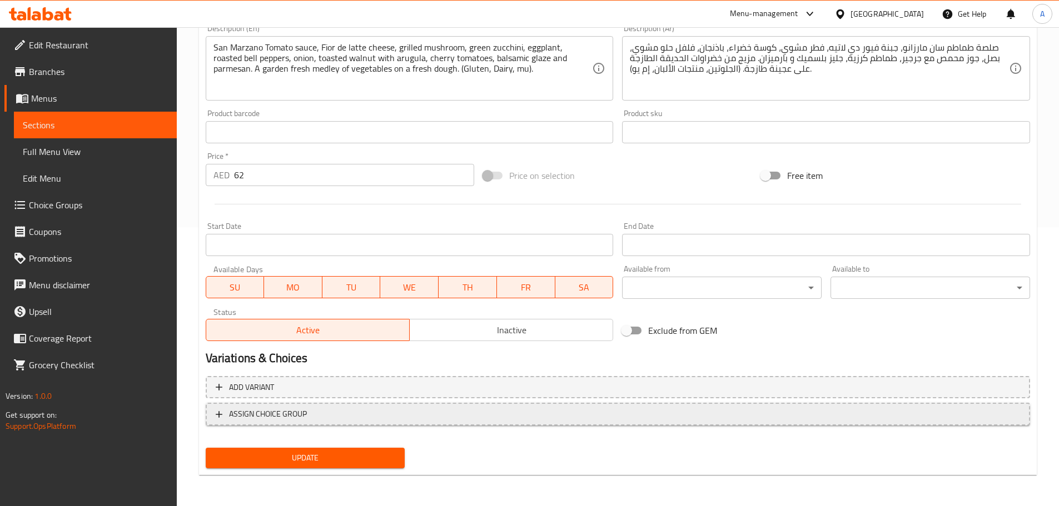
click at [296, 409] on span "ASSIGN CHOICE GROUP" at bounding box center [268, 414] width 78 height 14
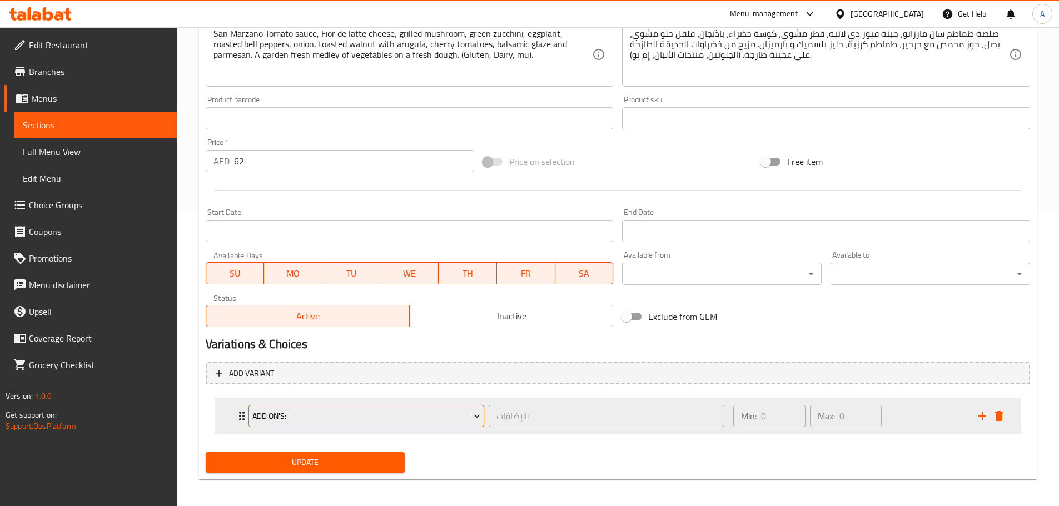
scroll to position [297, 0]
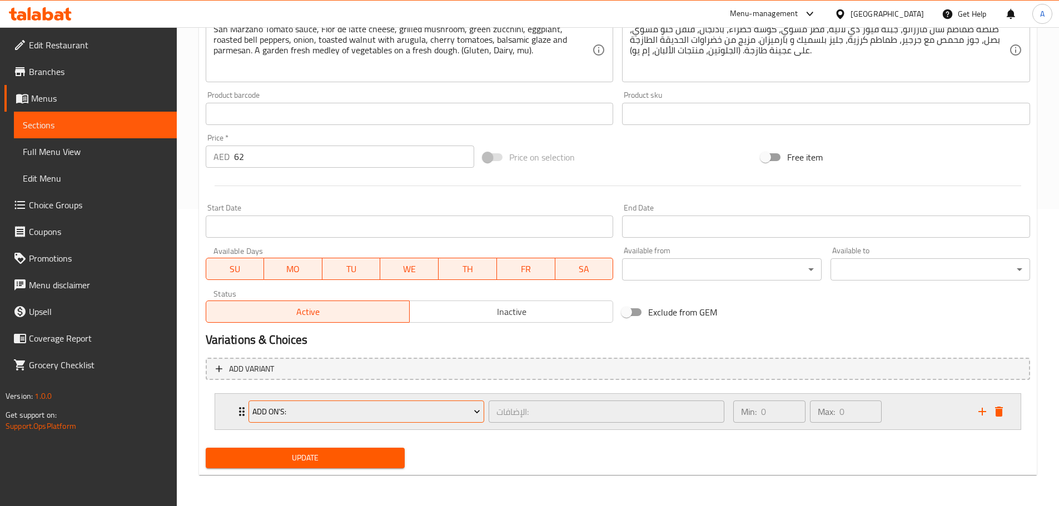
click at [310, 414] on span "Add On's:" at bounding box center [366, 412] width 228 height 14
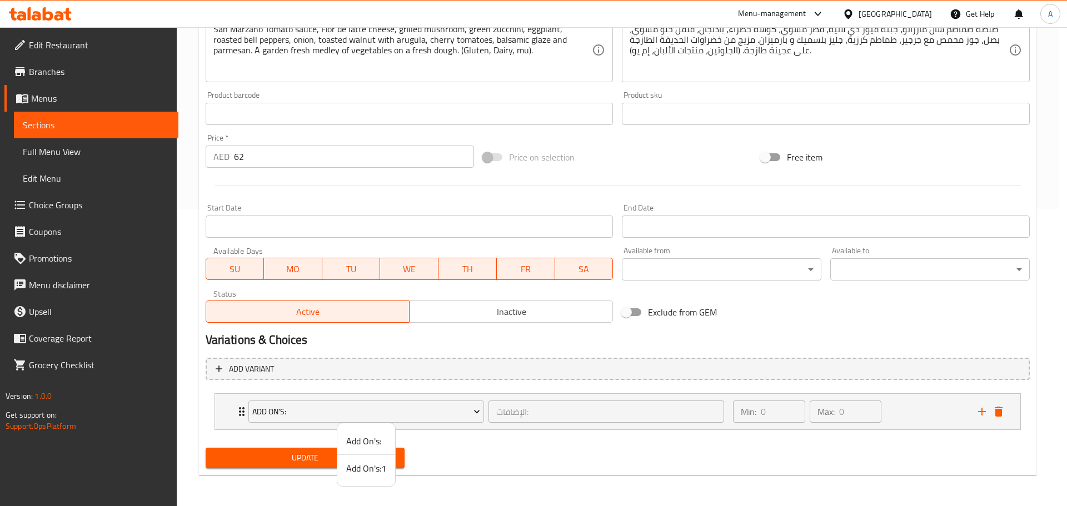
click at [357, 464] on span "Add On's:1" at bounding box center [366, 468] width 40 height 13
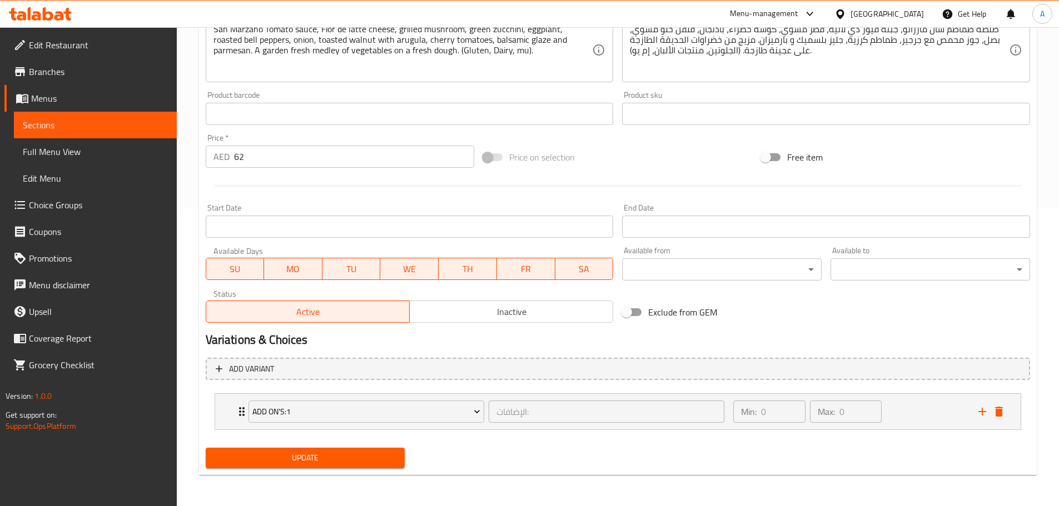
click at [359, 466] on button "Update" at bounding box center [306, 458] width 200 height 21
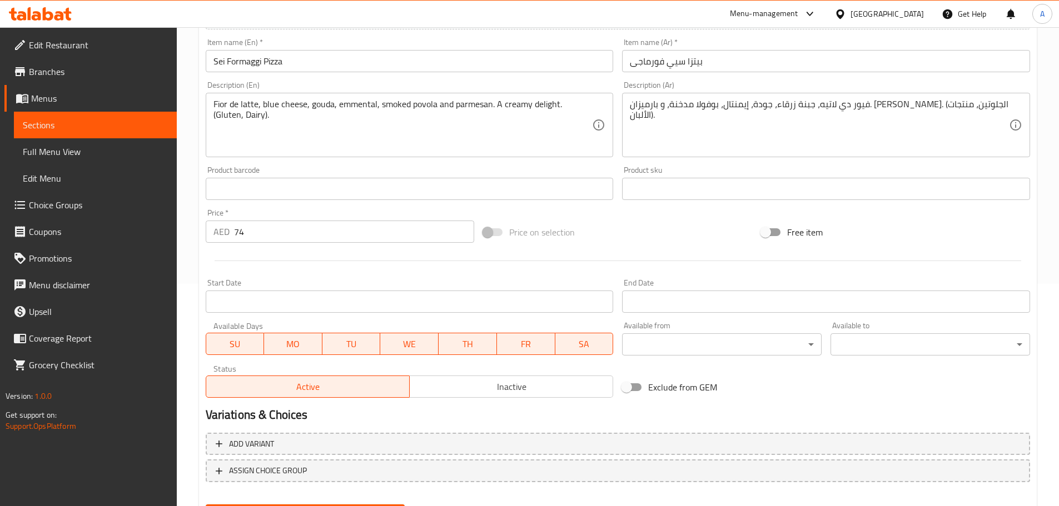
scroll to position [279, 0]
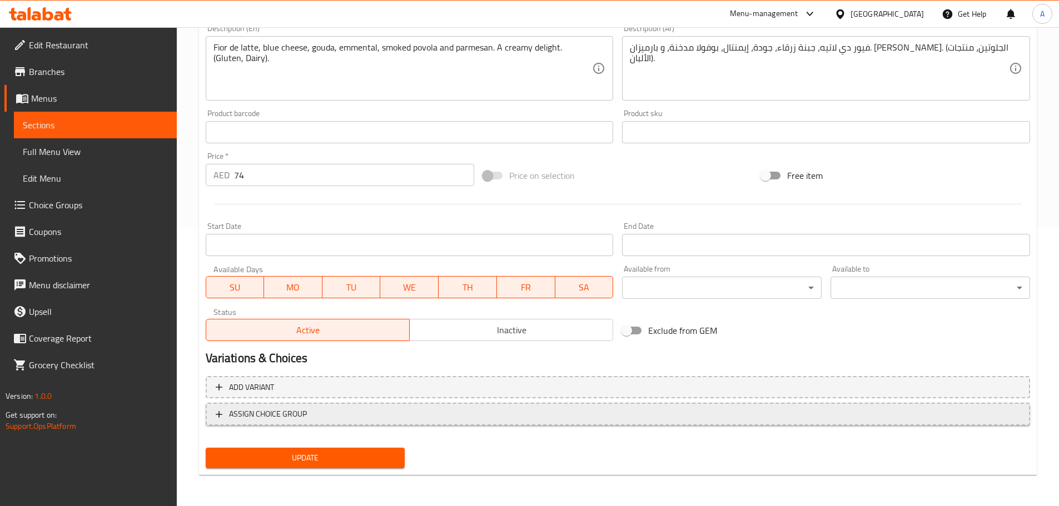
click at [343, 417] on span "ASSIGN CHOICE GROUP" at bounding box center [618, 414] width 804 height 14
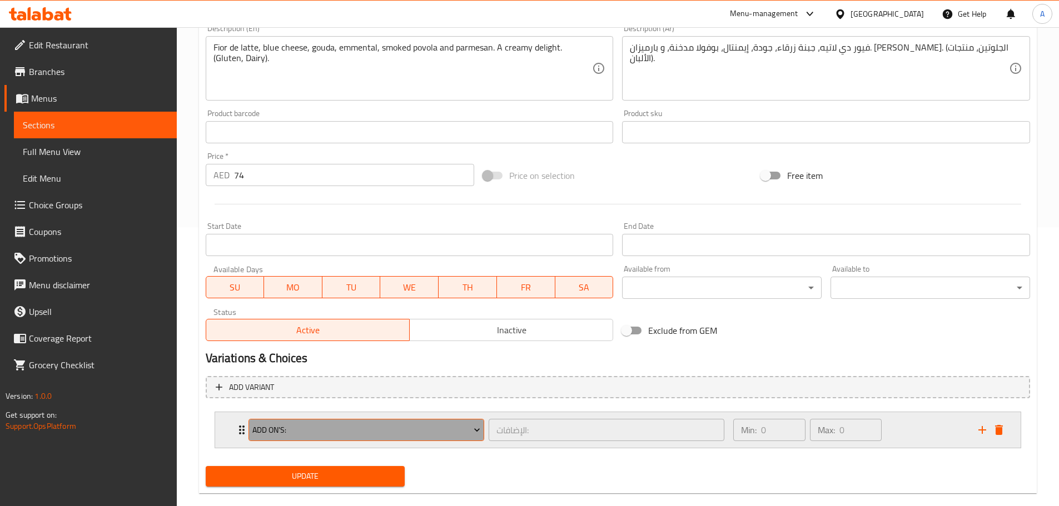
click at [347, 427] on span "Add On's:" at bounding box center [366, 431] width 228 height 14
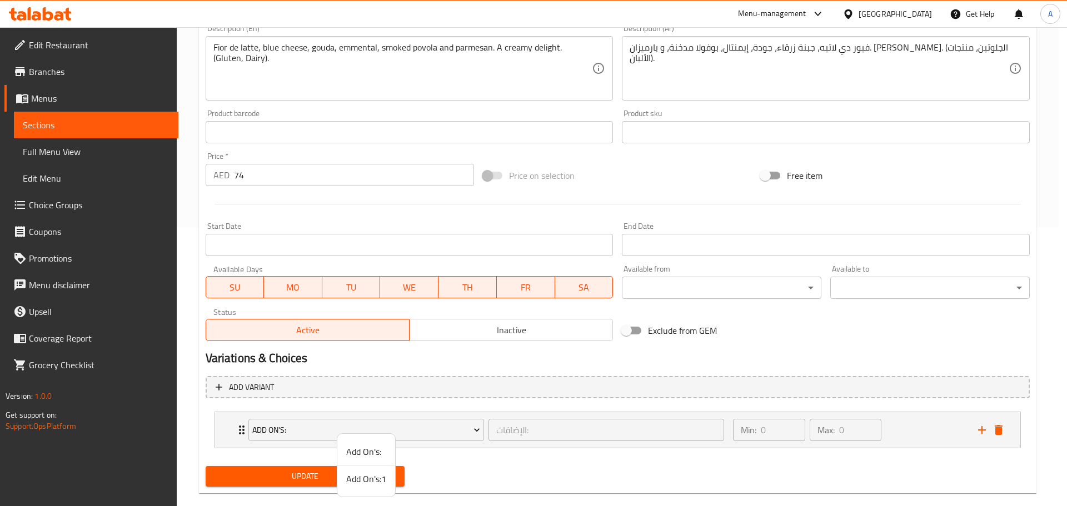
click at [361, 481] on span "Add On's:1" at bounding box center [366, 479] width 40 height 13
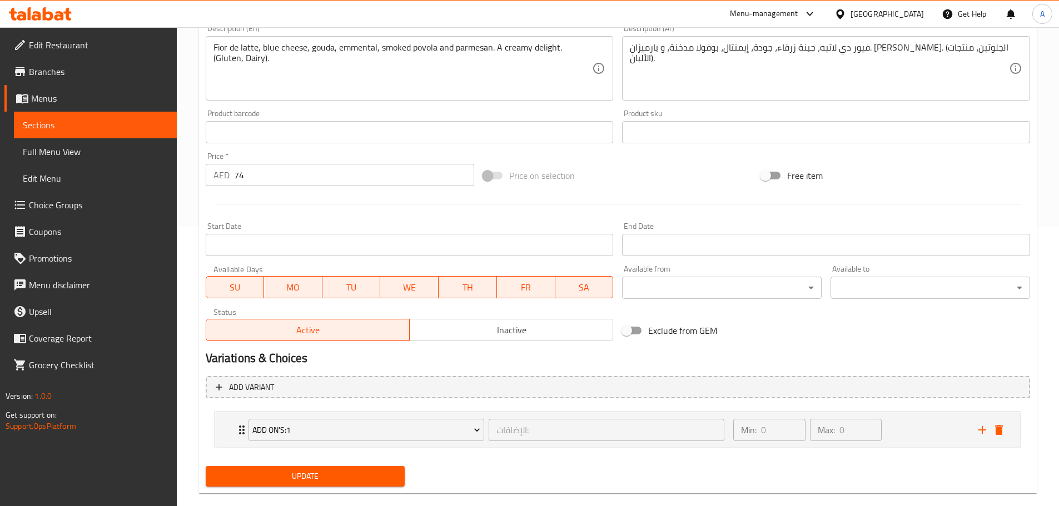
click at [361, 481] on span "Update" at bounding box center [306, 477] width 182 height 14
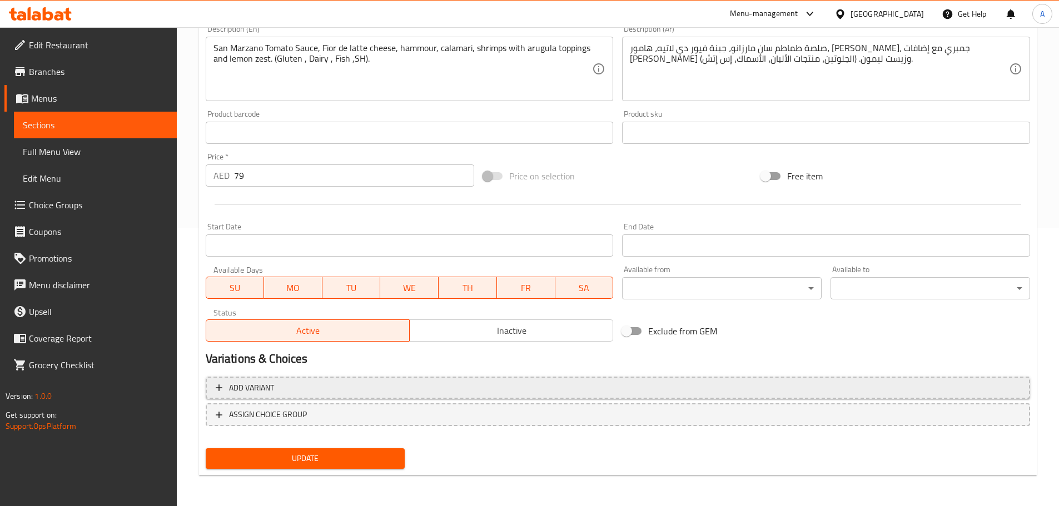
scroll to position [279, 0]
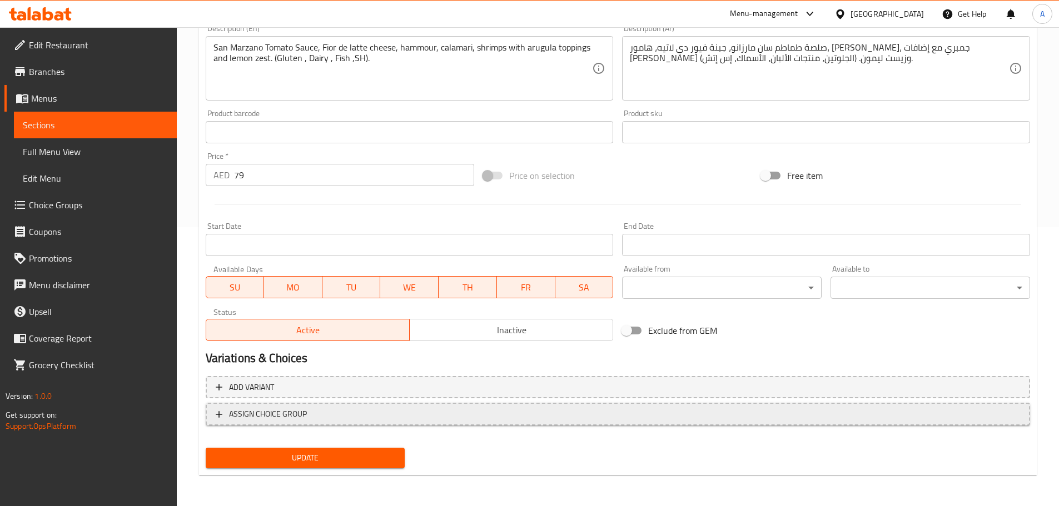
click at [304, 409] on span "ASSIGN CHOICE GROUP" at bounding box center [268, 414] width 78 height 14
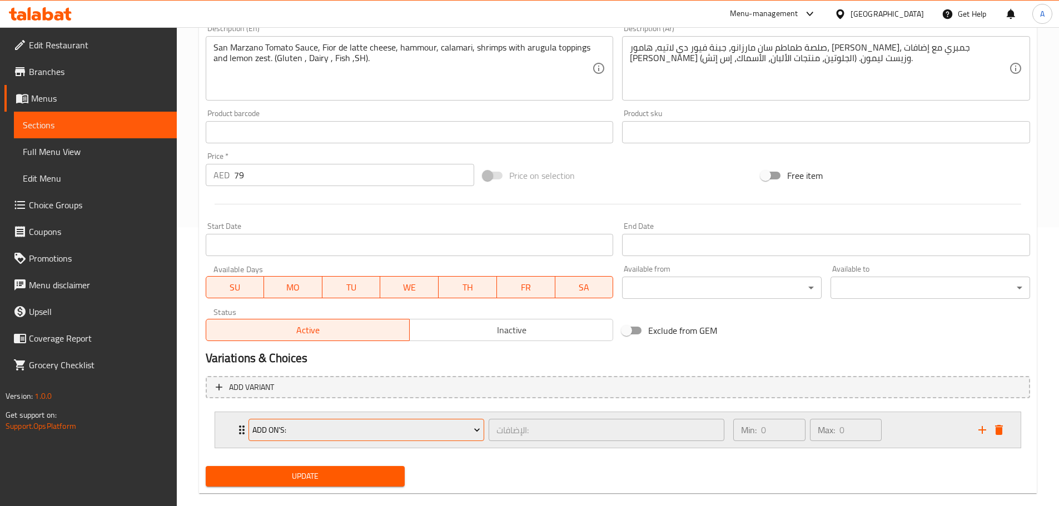
drag, startPoint x: 304, startPoint y: 409, endPoint x: 322, endPoint y: 425, distance: 24.0
click at [322, 425] on span "Add On's:" at bounding box center [366, 431] width 228 height 14
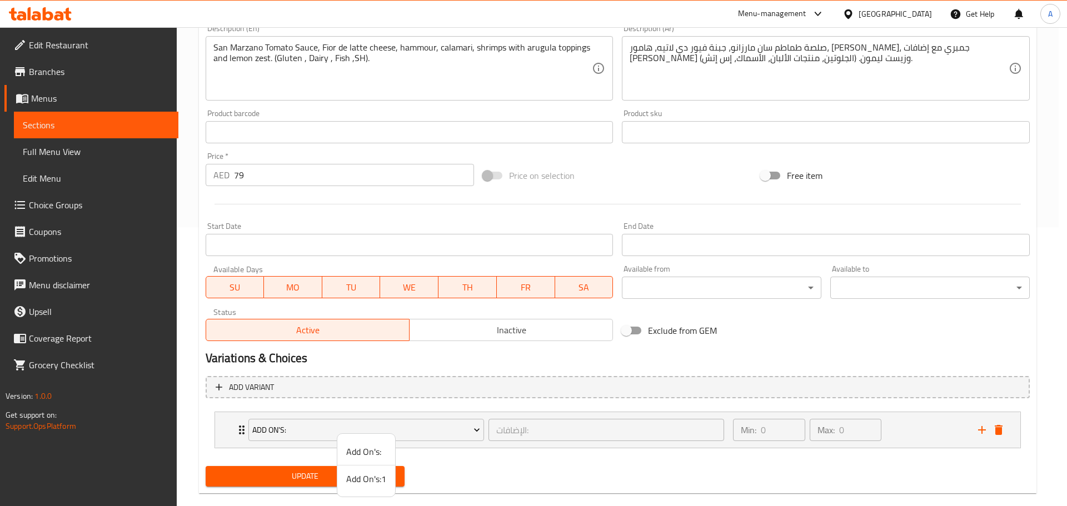
click at [367, 483] on span "Add On's:1" at bounding box center [366, 479] width 40 height 13
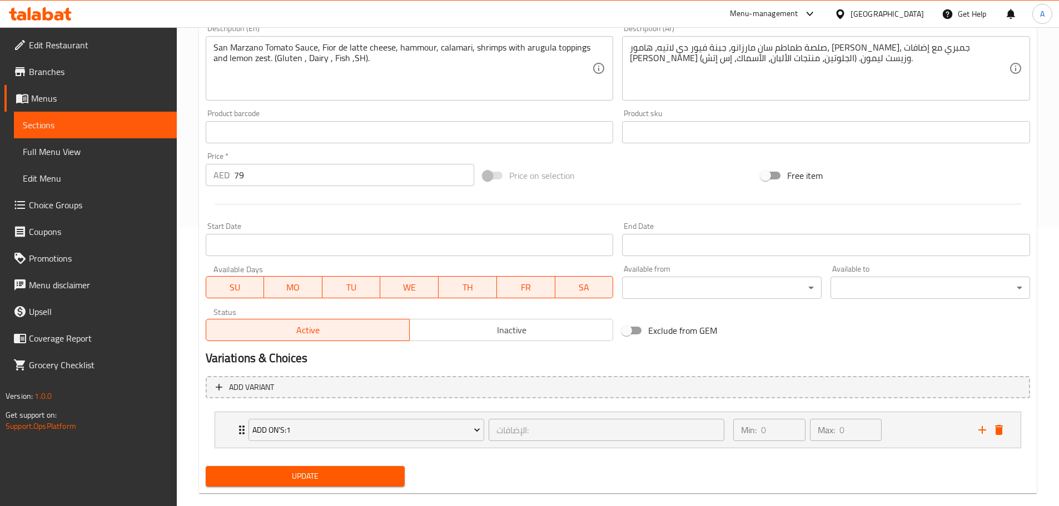
click at [367, 481] on span "Update" at bounding box center [306, 477] width 182 height 14
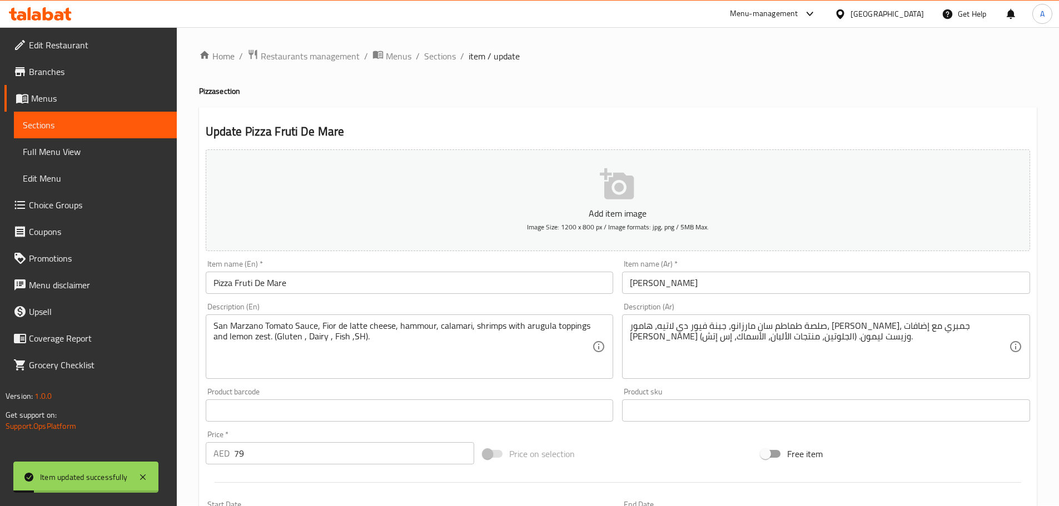
scroll to position [0, 0]
click at [424, 62] on span "Sections" at bounding box center [440, 56] width 32 height 13
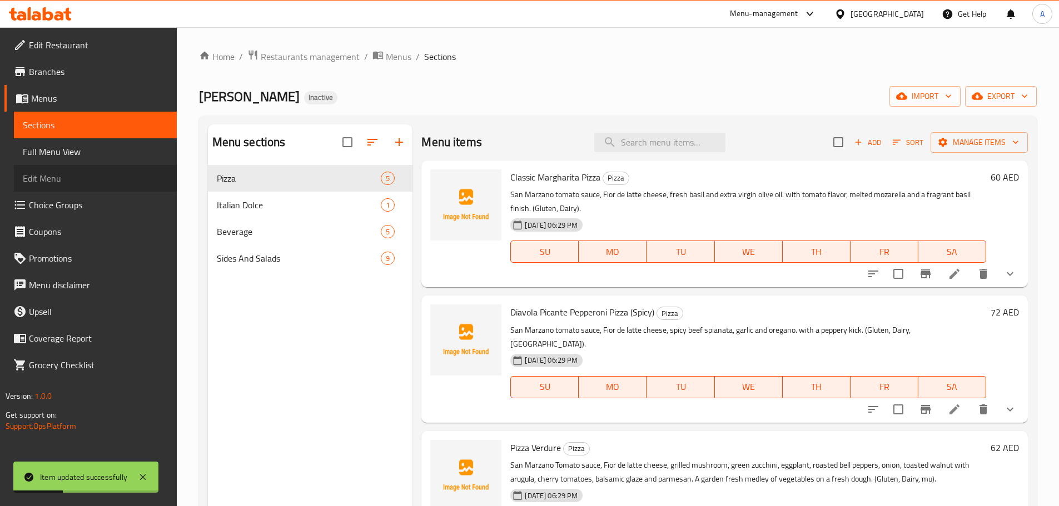
click at [135, 167] on link "Edit Menu" at bounding box center [95, 178] width 163 height 27
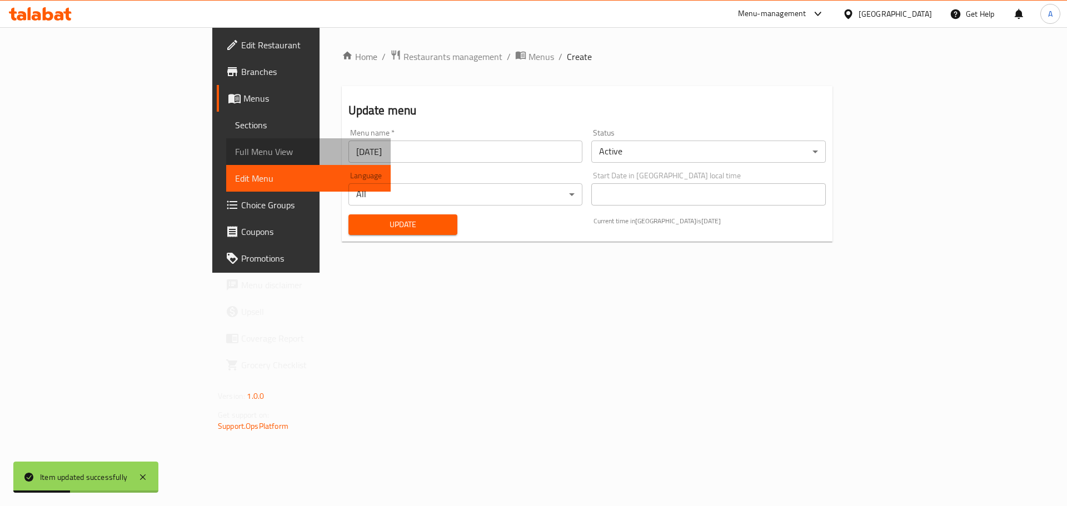
click at [235, 155] on span "Full Menu View" at bounding box center [308, 151] width 147 height 13
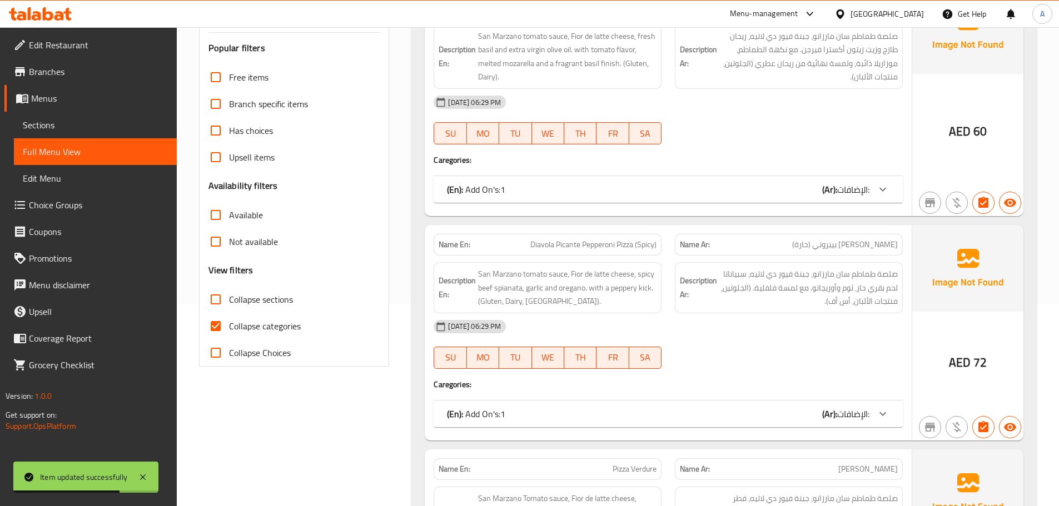
scroll to position [222, 0]
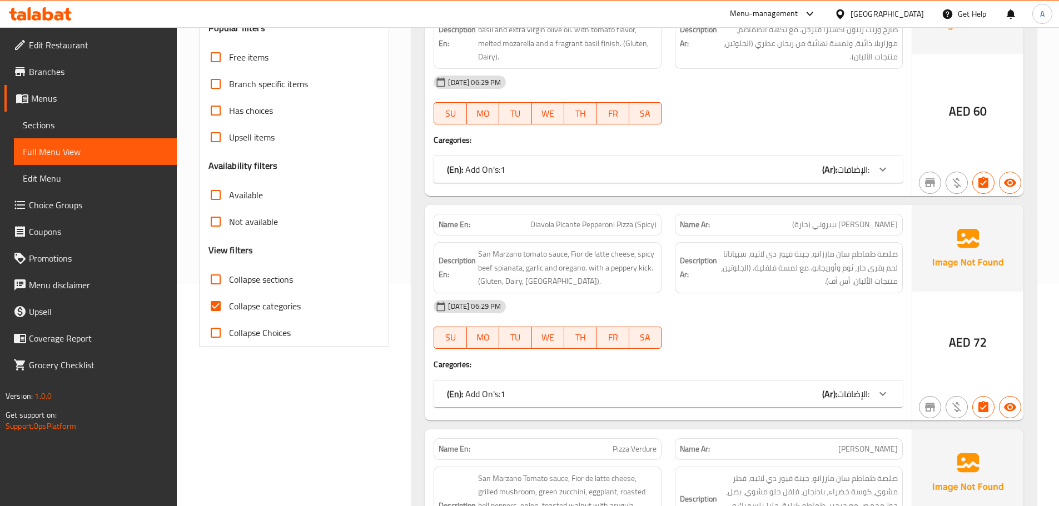
click at [633, 83] on div "09-10-2025 06:29 PM" at bounding box center [668, 82] width 483 height 27
click at [705, 91] on div "09-10-2025 06:29 PM" at bounding box center [668, 82] width 483 height 27
click at [616, 106] on span "FR" at bounding box center [612, 114] width 23 height 16
type button "5"
click at [665, 112] on div "SU MO TU WE TH FR SA" at bounding box center [547, 114] width 241 height 36
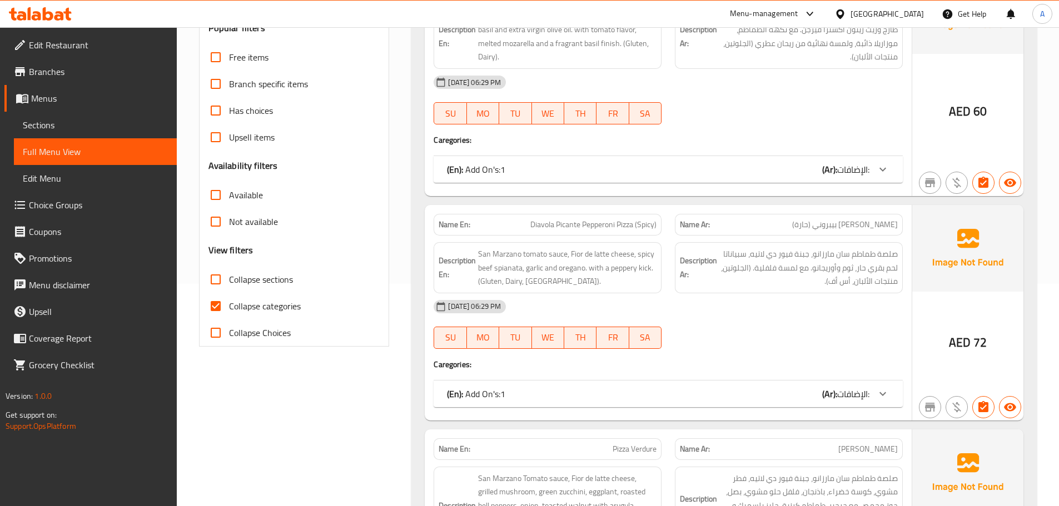
click at [667, 115] on div "SU MO TU WE TH FR SA" at bounding box center [547, 114] width 241 height 36
click at [632, 129] on div "SU MO TU WE TH FR SA" at bounding box center [547, 114] width 241 height 36
click at [667, 138] on h4 "Caregories:" at bounding box center [668, 140] width 469 height 11
click at [649, 79] on div "[DATE] 06:29 PM" at bounding box center [668, 82] width 483 height 27
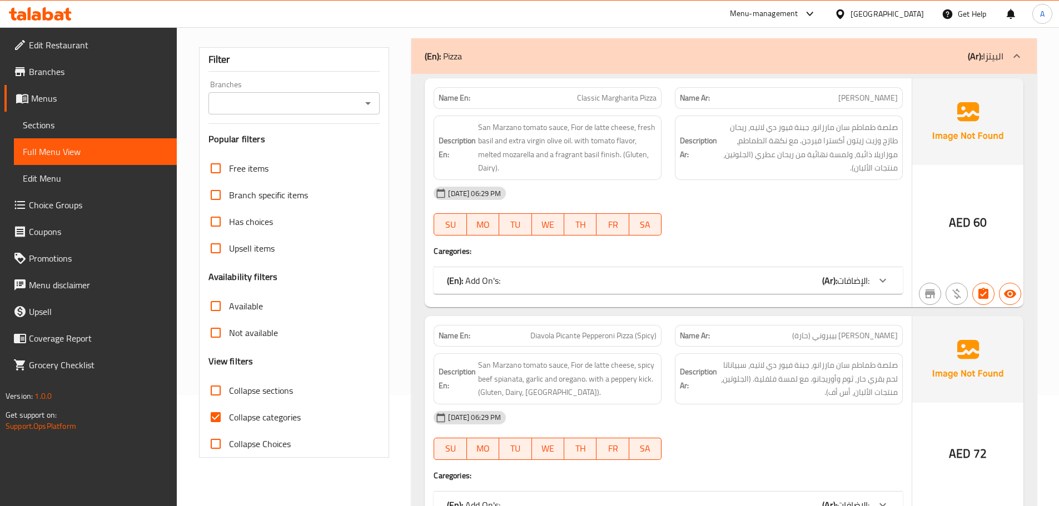
scroll to position [278, 0]
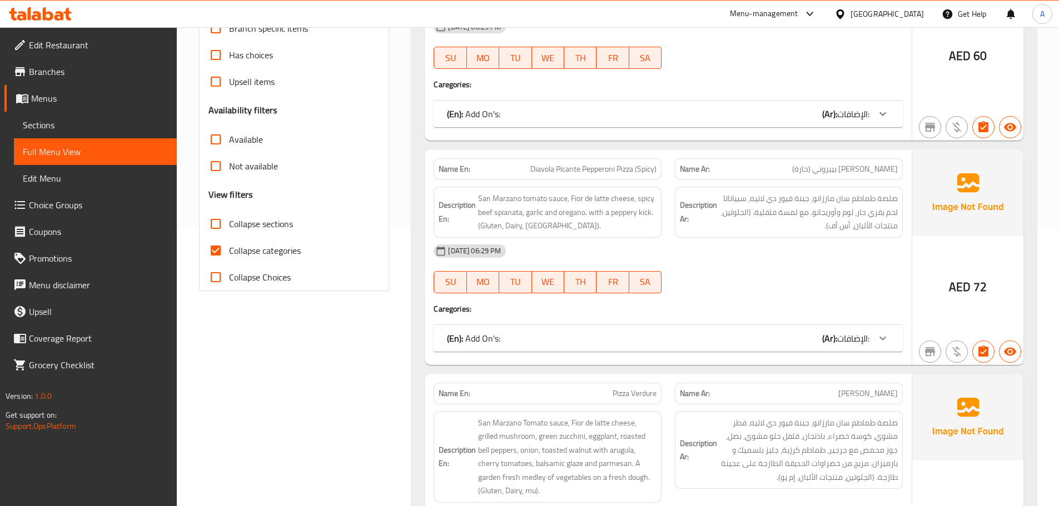
click at [469, 115] on p "(En): Add On's:" at bounding box center [473, 113] width 53 height 13
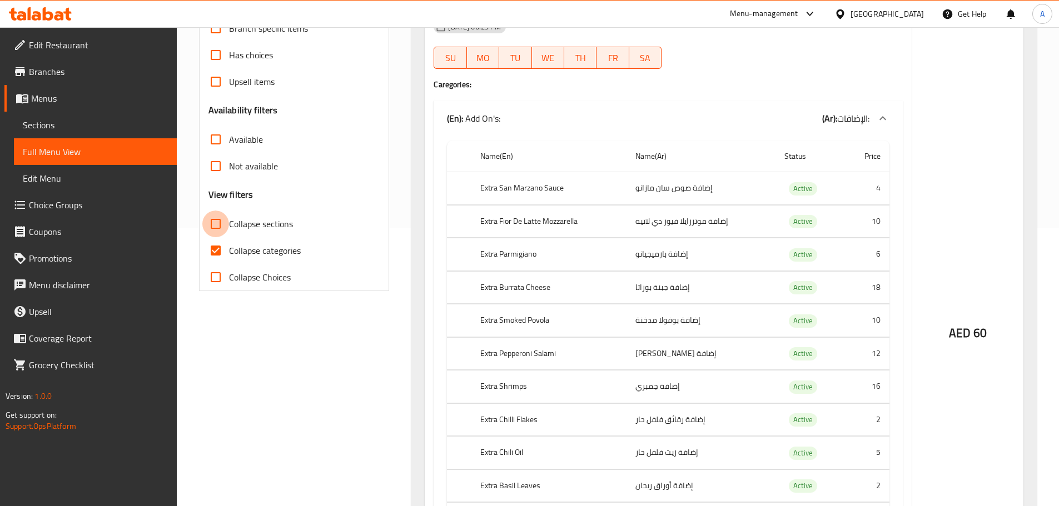
click at [215, 223] on input "Collapse sections" at bounding box center [215, 224] width 27 height 27
checkbox input "true"
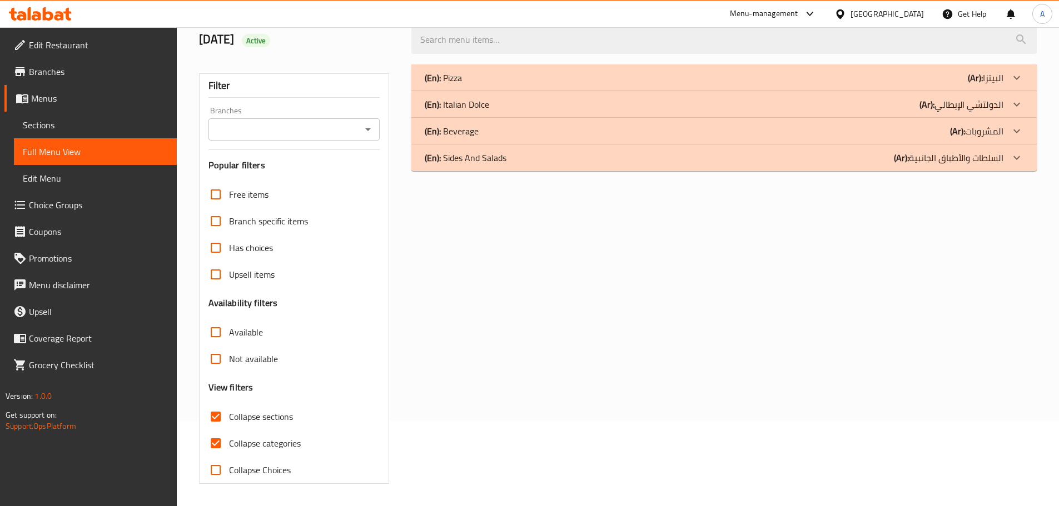
scroll to position [85, 0]
click at [454, 68] on div "(En): Pizza (Ar): البيتزا" at bounding box center [723, 77] width 625 height 27
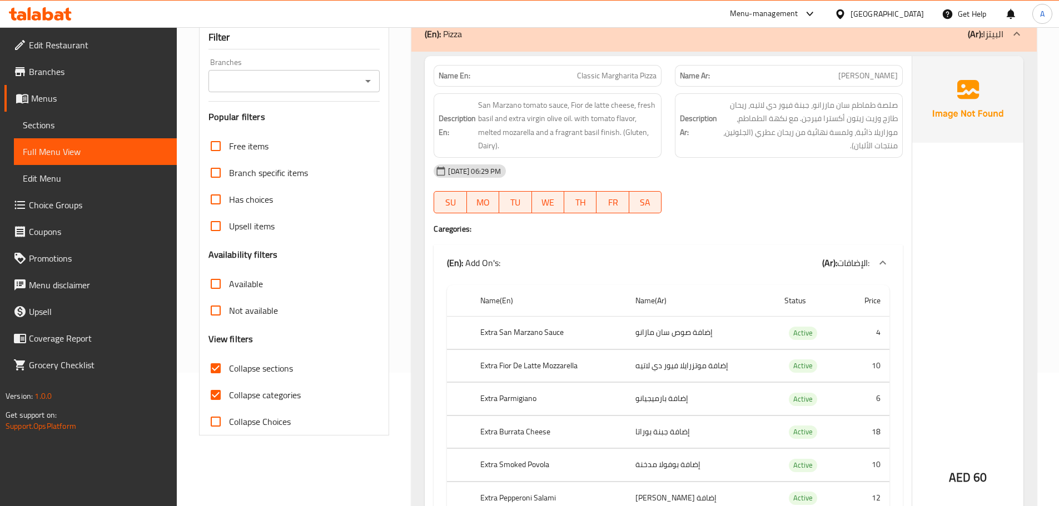
scroll to position [141, 0]
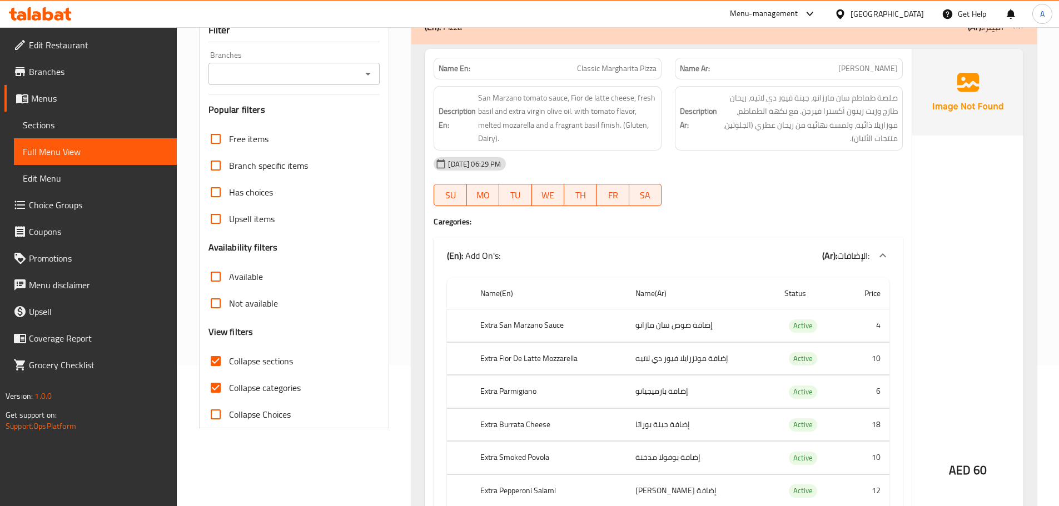
click at [222, 385] on input "Collapse categories" at bounding box center [215, 388] width 27 height 27
click at [222, 384] on input "Collapse categories" at bounding box center [215, 388] width 27 height 27
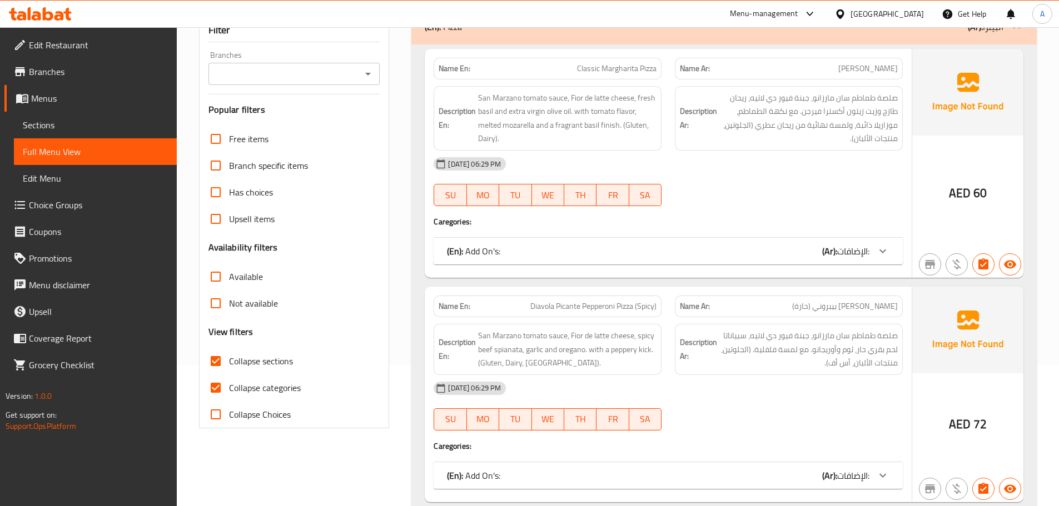
click at [224, 383] on input "Collapse categories" at bounding box center [215, 388] width 27 height 27
checkbox input "false"
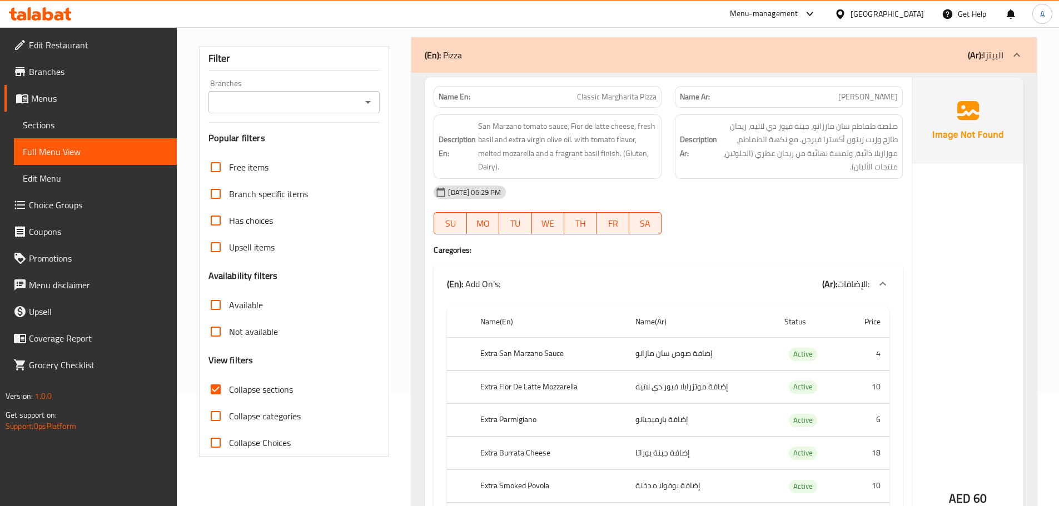
scroll to position [222, 0]
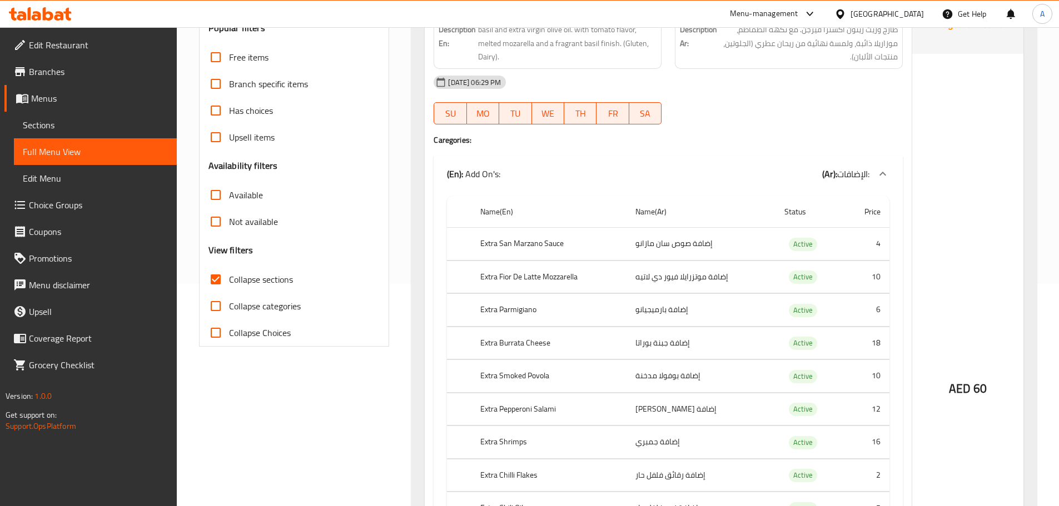
click at [220, 282] on input "Collapse sections" at bounding box center [215, 279] width 27 height 27
checkbox input "true"
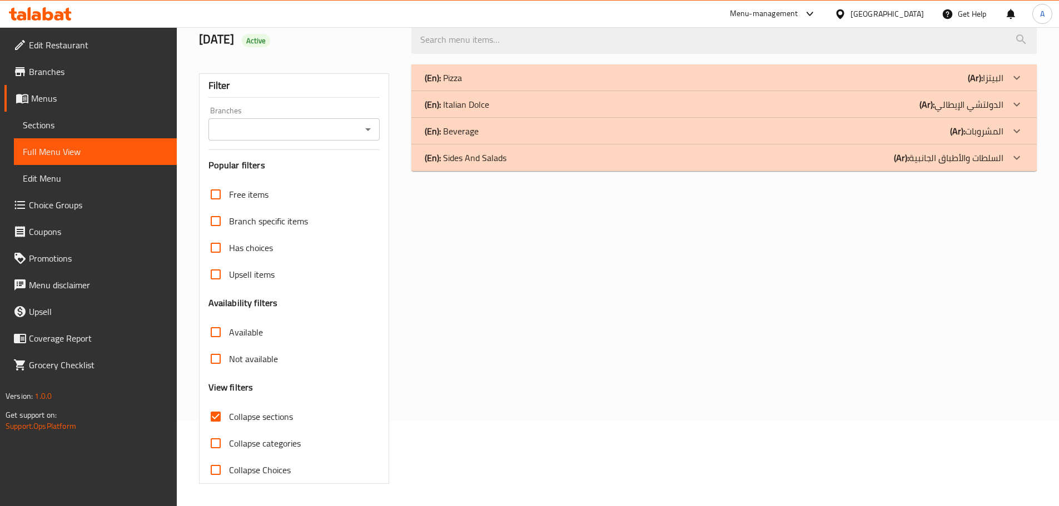
scroll to position [85, 0]
drag, startPoint x: 213, startPoint y: 443, endPoint x: 214, endPoint y: 432, distance: 10.6
click at [213, 442] on input "Collapse categories" at bounding box center [215, 443] width 27 height 27
checkbox input "true"
click at [470, 82] on div "(En): Pizza (Ar): البيتزا" at bounding box center [714, 77] width 579 height 13
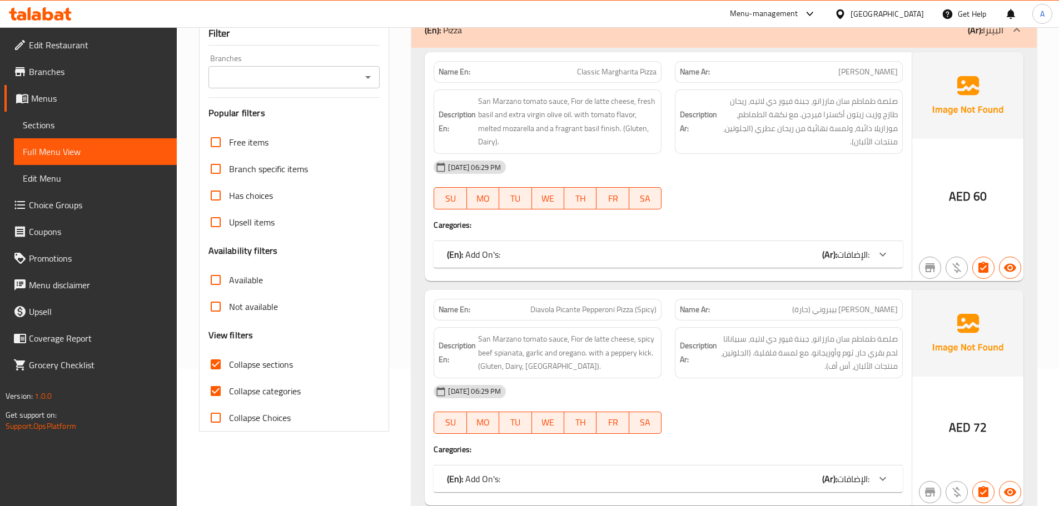
scroll to position [196, 0]
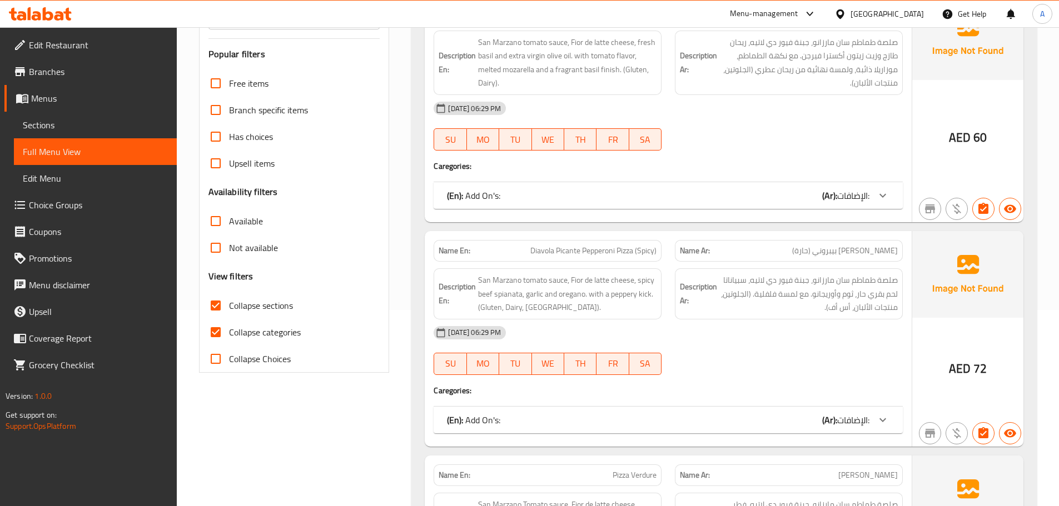
click at [501, 196] on div "(En): Add On's: (Ar): الإضافات:" at bounding box center [658, 195] width 422 height 13
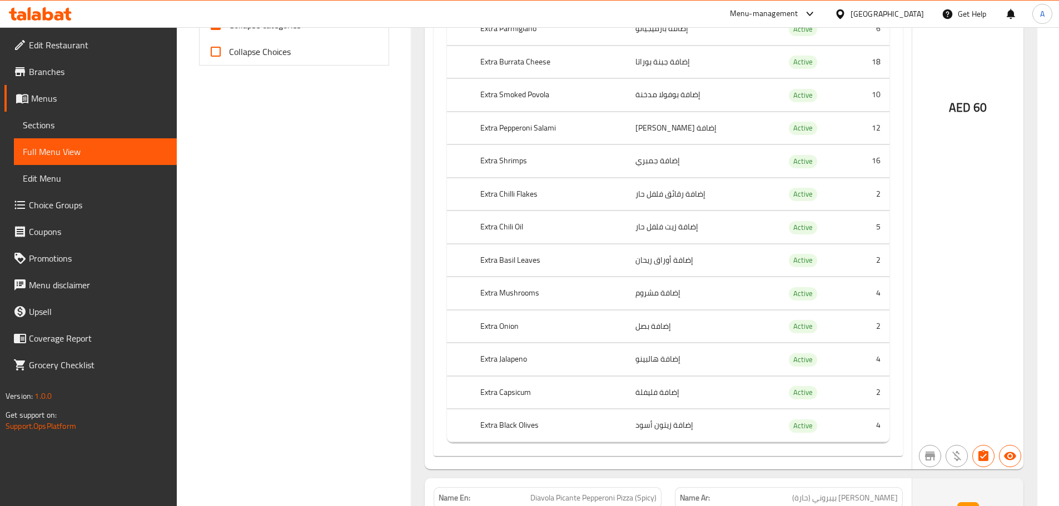
scroll to position [599, 0]
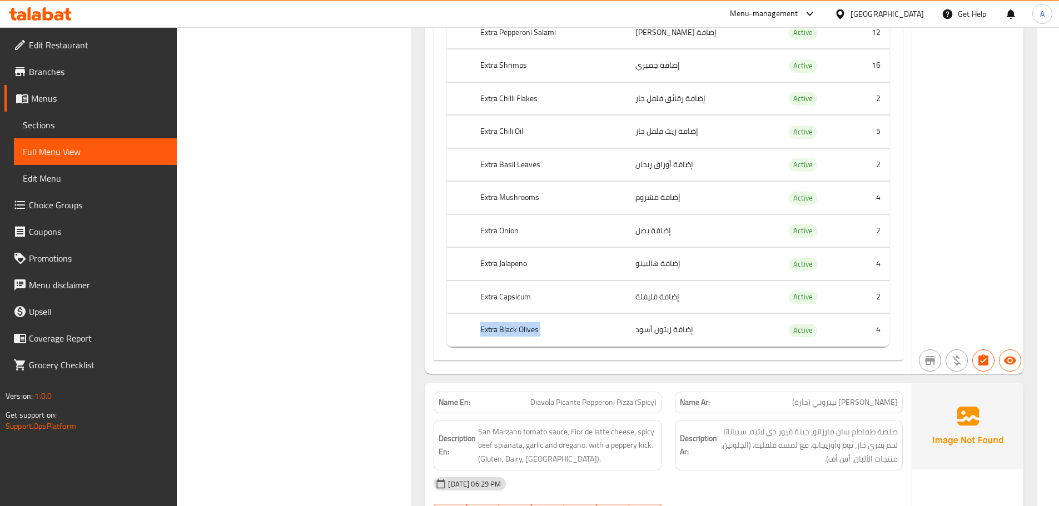
drag, startPoint x: 479, startPoint y: 329, endPoint x: 692, endPoint y: 322, distance: 213.0
click at [695, 326] on tr "Extra Black Olives إضافة زيتون أسود Active 4" at bounding box center [668, 330] width 442 height 33
drag, startPoint x: 664, startPoint y: 296, endPoint x: 481, endPoint y: 296, distance: 182.9
click at [482, 297] on tr "Extra Capsicum إضافة فليفلة Active 2" at bounding box center [668, 297] width 442 height 33
drag, startPoint x: 480, startPoint y: 262, endPoint x: 586, endPoint y: 238, distance: 108.8
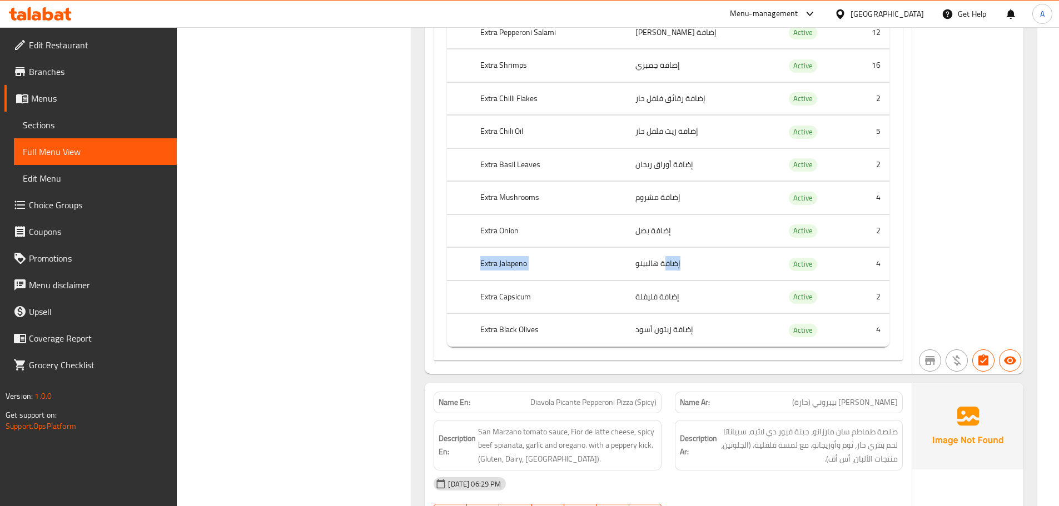
click at [668, 261] on tr "Extra Jalapeno إضافة هالبينو Active 4" at bounding box center [668, 264] width 442 height 33
drag, startPoint x: 473, startPoint y: 223, endPoint x: 722, endPoint y: 226, distance: 249.1
click at [722, 226] on tr "Extra Onion إضافة بصل Active 2" at bounding box center [668, 231] width 442 height 33
drag, startPoint x: 471, startPoint y: 195, endPoint x: 702, endPoint y: 196, distance: 230.1
click at [702, 196] on tr "Extra Mushrooms إضافة مشروم Active 4" at bounding box center [668, 198] width 442 height 33
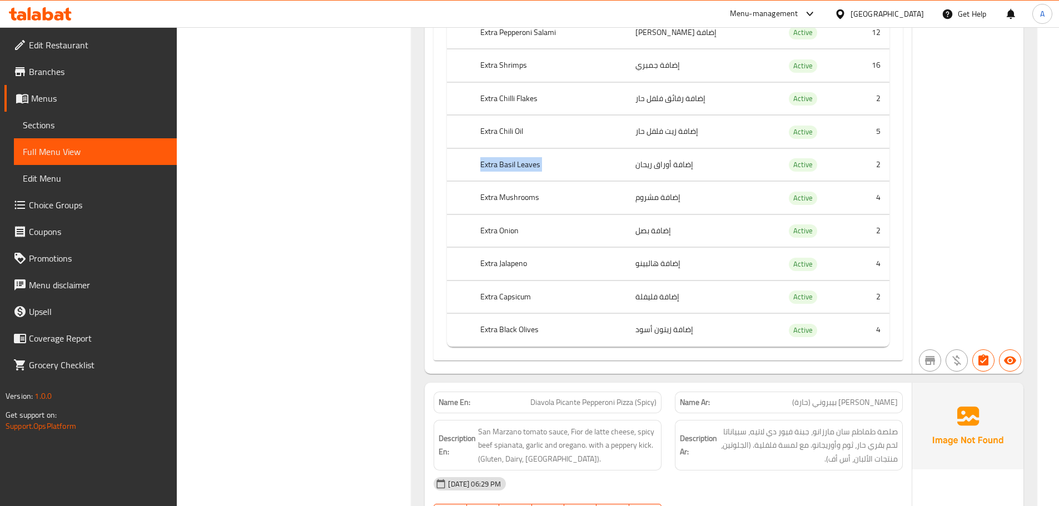
drag, startPoint x: 468, startPoint y: 160, endPoint x: 695, endPoint y: 161, distance: 227.9
click at [695, 161] on tr "Extra Basil Leaves إضافة أوراق ريحان Active 2" at bounding box center [668, 164] width 442 height 33
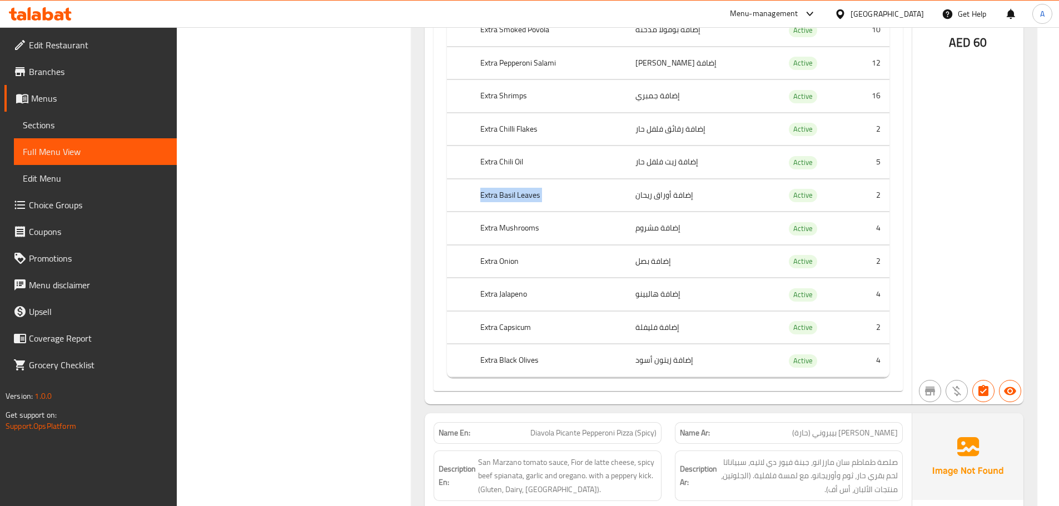
scroll to position [544, 0]
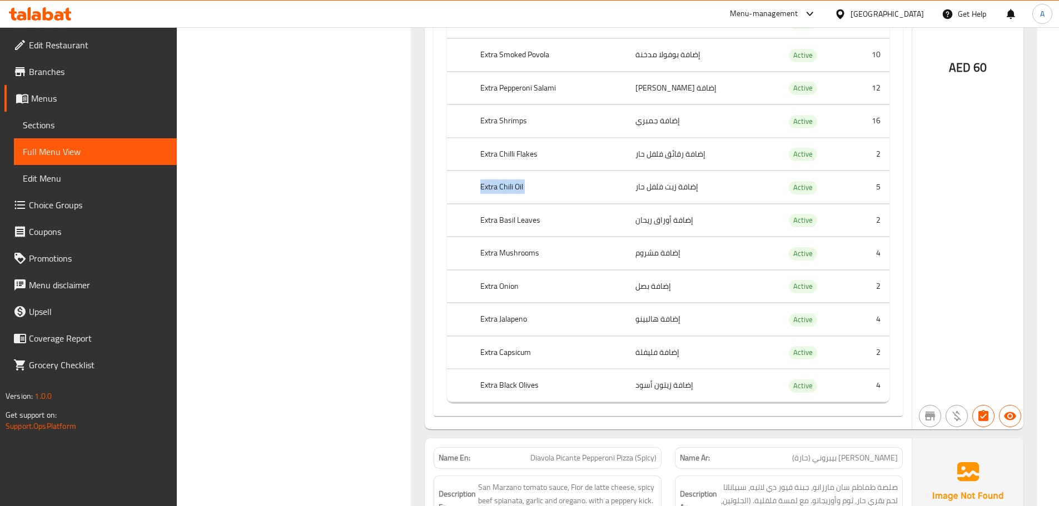
drag, startPoint x: 477, startPoint y: 183, endPoint x: 703, endPoint y: 184, distance: 226.3
click at [703, 184] on tr "Extra Chili Oil إضافة زيت فلفل حار Active 5" at bounding box center [668, 187] width 442 height 33
drag, startPoint x: 461, startPoint y: 152, endPoint x: 676, endPoint y: 152, distance: 215.1
click at [676, 152] on tr "Extra Chilli Flakes إضافة رقائق فلفل حار Active 2" at bounding box center [668, 154] width 442 height 33
drag, startPoint x: 475, startPoint y: 124, endPoint x: 647, endPoint y: 112, distance: 172.7
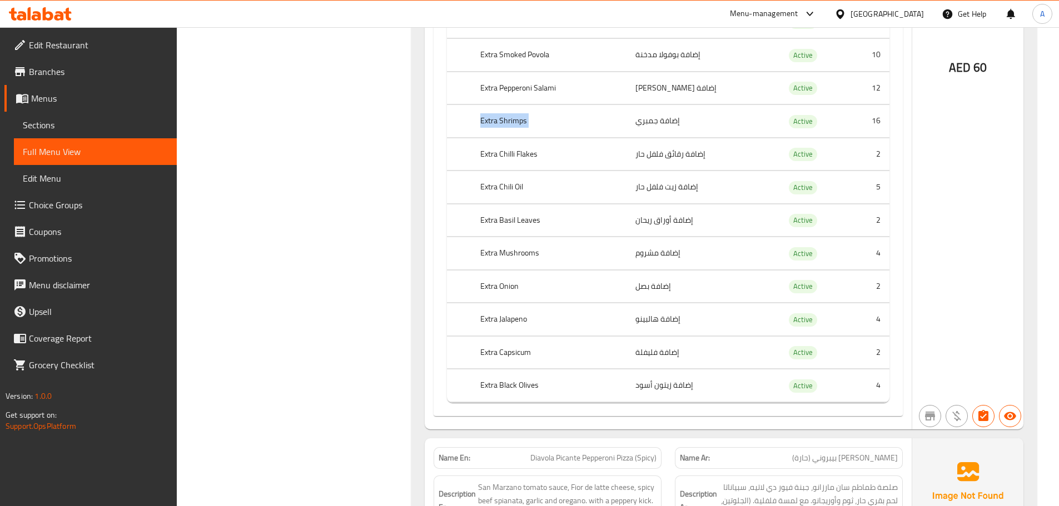
click at [692, 123] on tr "Extra Shrimps إضافة جمبري Active 16" at bounding box center [668, 121] width 442 height 33
drag, startPoint x: 485, startPoint y: 86, endPoint x: 737, endPoint y: 85, distance: 251.3
click at [737, 85] on tr "Extra Pepperoni Salami إضافة سلامي بيبروني Active 12" at bounding box center [668, 88] width 442 height 33
drag, startPoint x: 450, startPoint y: 50, endPoint x: 676, endPoint y: 51, distance: 225.7
click at [676, 51] on tr "Extra Smoked Povola إضافة بوفولا مدخنة Active 10" at bounding box center [668, 55] width 442 height 33
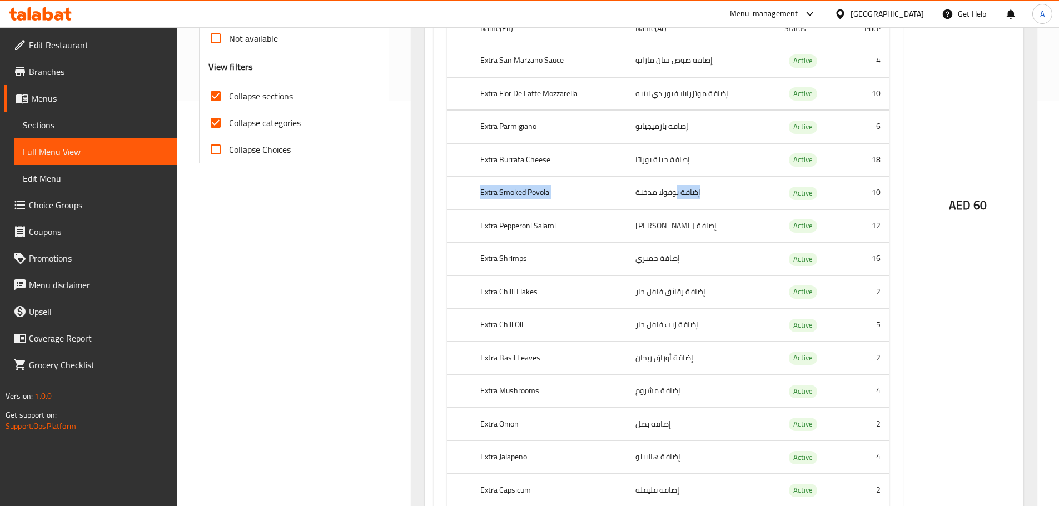
scroll to position [377, 0]
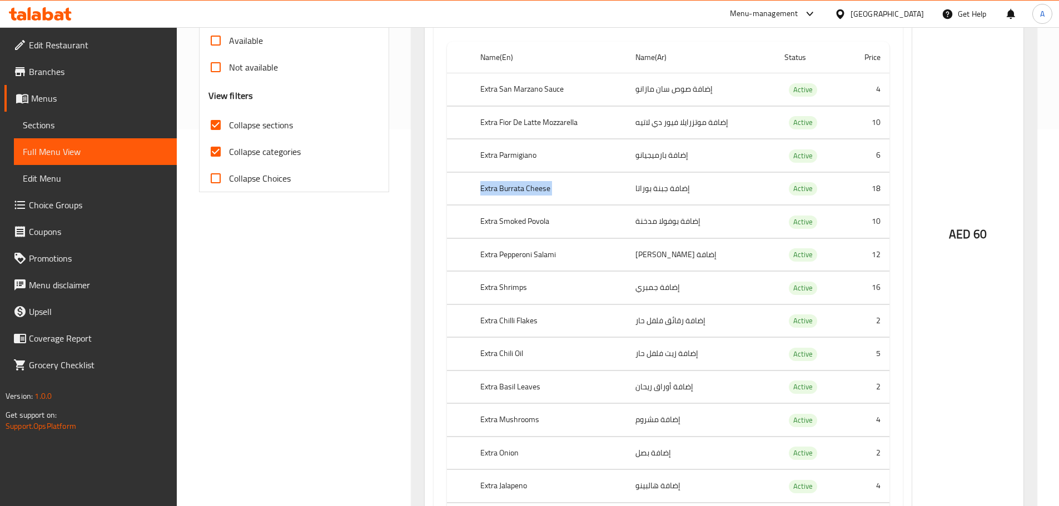
drag, startPoint x: 475, startPoint y: 187, endPoint x: 695, endPoint y: 184, distance: 220.2
click at [695, 184] on tr "Extra Burrata Cheese إضافة جبنة بوراتا Active 18" at bounding box center [668, 188] width 442 height 33
drag, startPoint x: 467, startPoint y: 153, endPoint x: 622, endPoint y: 155, distance: 155.1
click at [622, 155] on tr "Extra Parmigiano إضافة بارميجيانو Active 6" at bounding box center [668, 156] width 442 height 33
drag, startPoint x: 583, startPoint y: 124, endPoint x: 466, endPoint y: 123, distance: 117.3
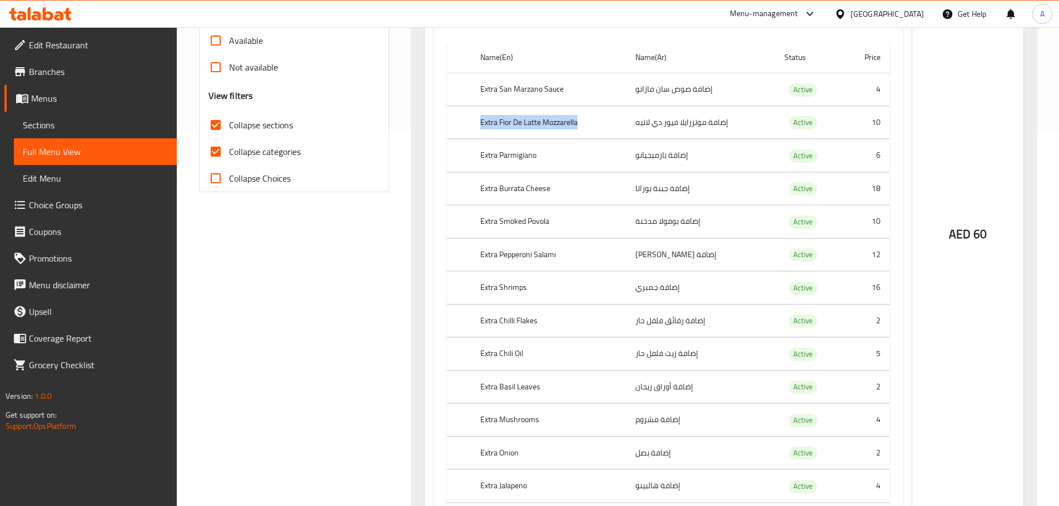
click at [466, 123] on tr "Extra Fior De Latte Mozzarella إضافة موتزرايلا فيور دي لاتيه Active 10" at bounding box center [668, 122] width 442 height 33
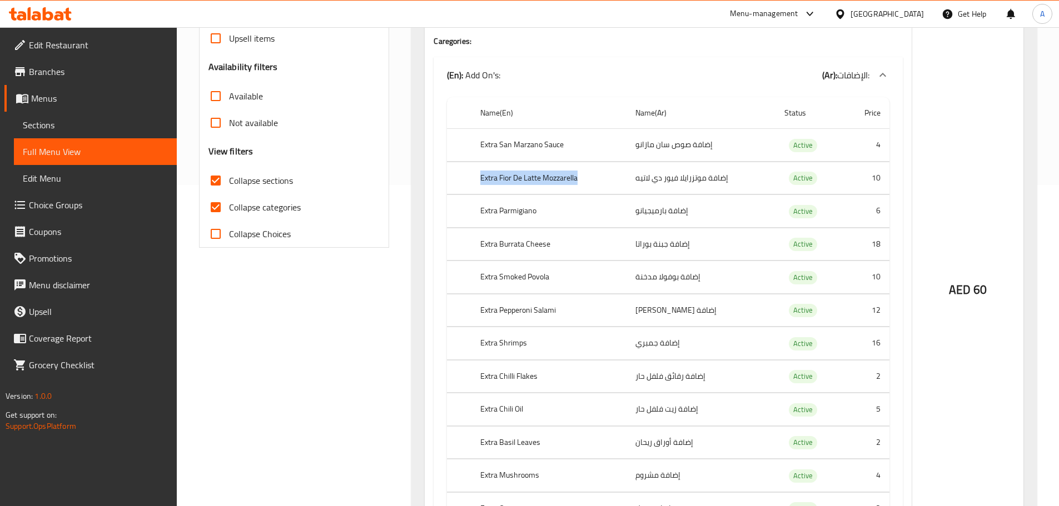
scroll to position [210, 0]
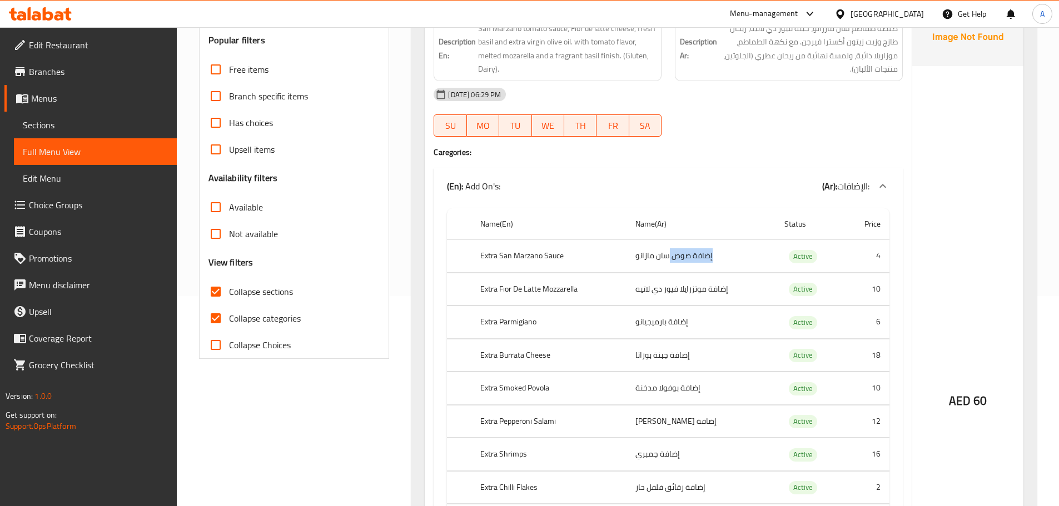
drag, startPoint x: 668, startPoint y: 257, endPoint x: 614, endPoint y: 256, distance: 54.5
click at [614, 256] on tr "Extra San Marzano Sauce إضافة صوص سان مازانو Active 4" at bounding box center [668, 256] width 442 height 33
click at [571, 149] on h4 "Caregories:" at bounding box center [668, 152] width 469 height 11
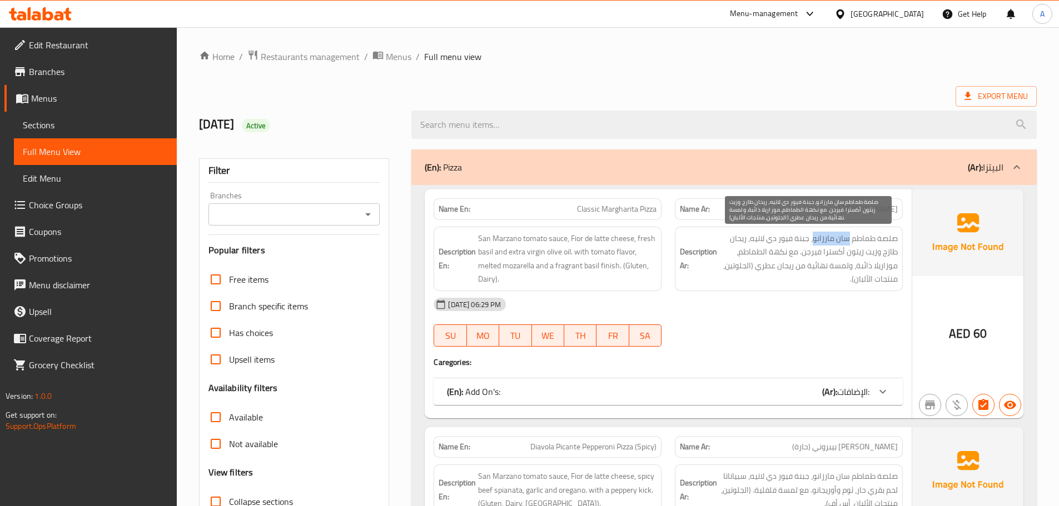
drag, startPoint x: 851, startPoint y: 240, endPoint x: 814, endPoint y: 240, distance: 36.1
click at [814, 240] on span "صلصة طماطم سان مارزانو، جبنة فيور دي لاتيه، ريحان طازج وزيت زيتون أكسترا فيرجن.…" at bounding box center [808, 259] width 178 height 54
copy span "سان مارزانو"
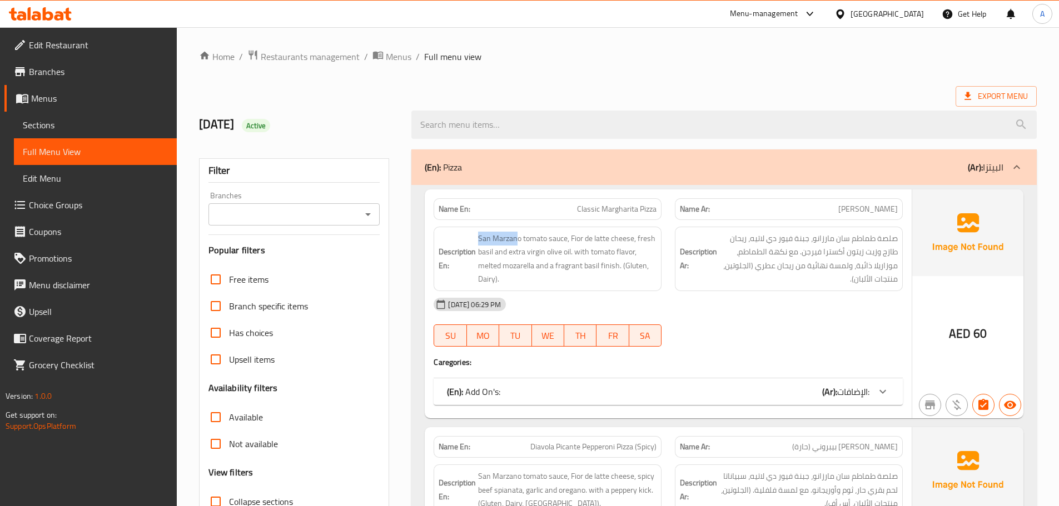
drag, startPoint x: 519, startPoint y: 238, endPoint x: 475, endPoint y: 237, distance: 43.9
click at [475, 237] on h6 "Description En: San Marzano tomato sauce, Fior de latte cheese, fresh basil and…" at bounding box center [548, 259] width 218 height 54
copy span "San Marzan"
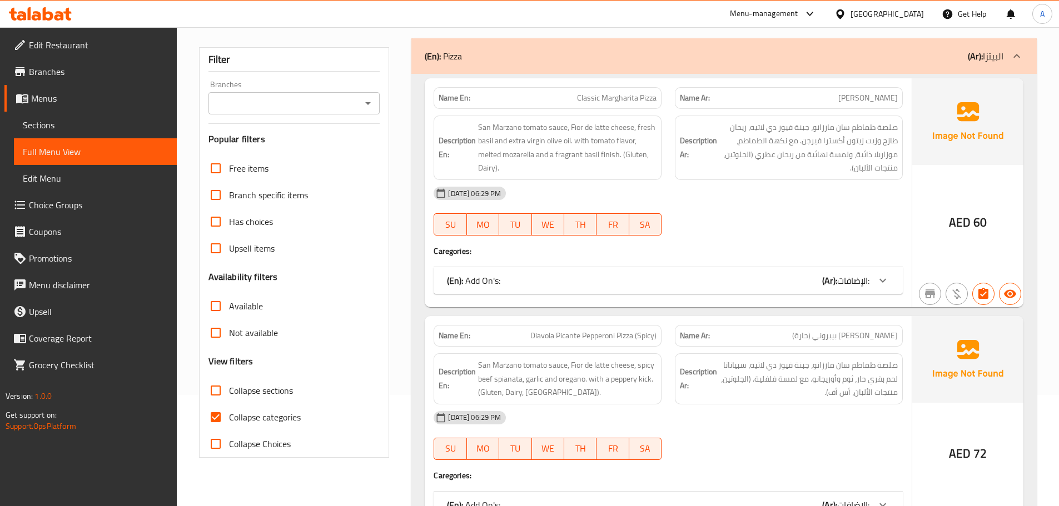
click at [207, 416] on input "Collapse categories" at bounding box center [215, 417] width 27 height 27
checkbox input "false"
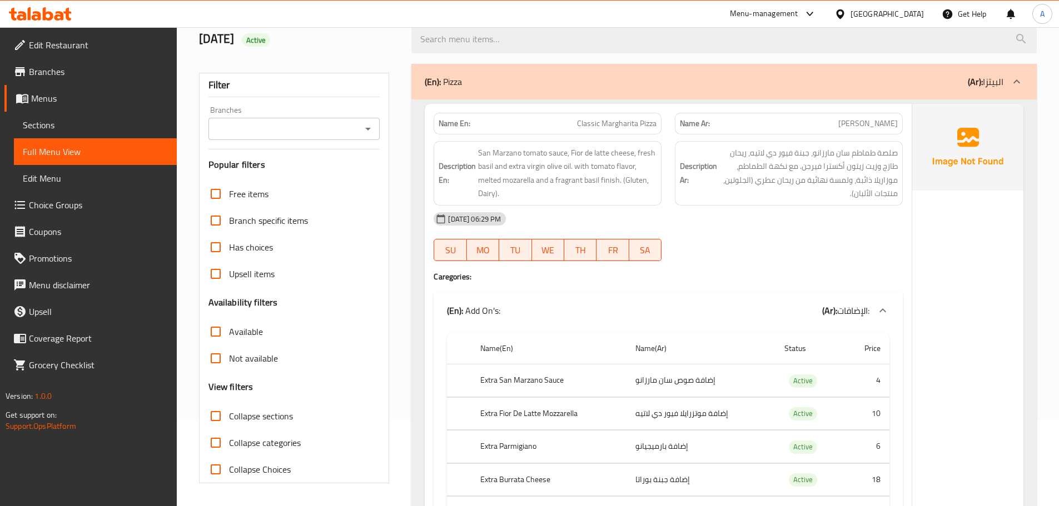
scroll to position [111, 0]
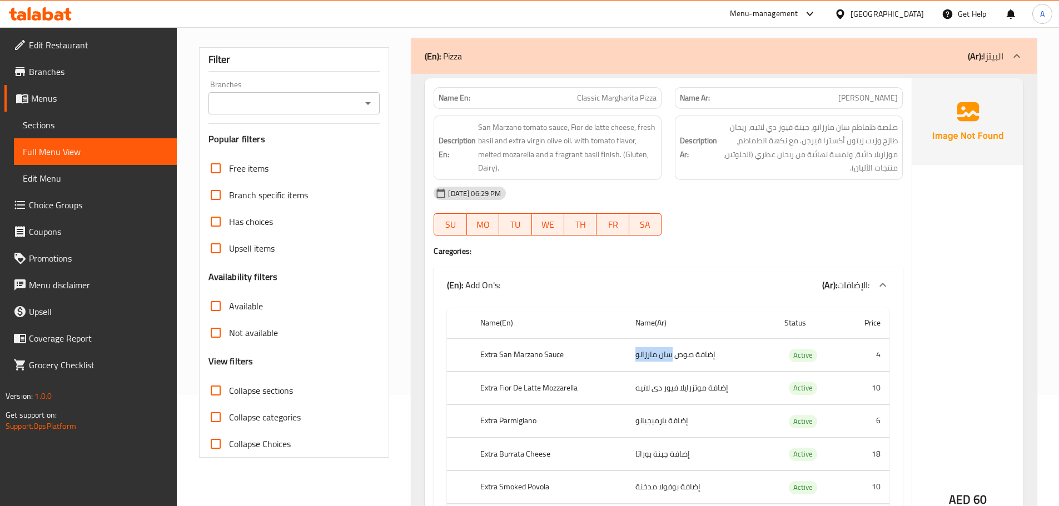
drag, startPoint x: 673, startPoint y: 356, endPoint x: 630, endPoint y: 358, distance: 42.3
click at [630, 358] on td "إضافة صوص سان مارزانو" at bounding box center [701, 355] width 149 height 33
copy td "سان مارزانو"
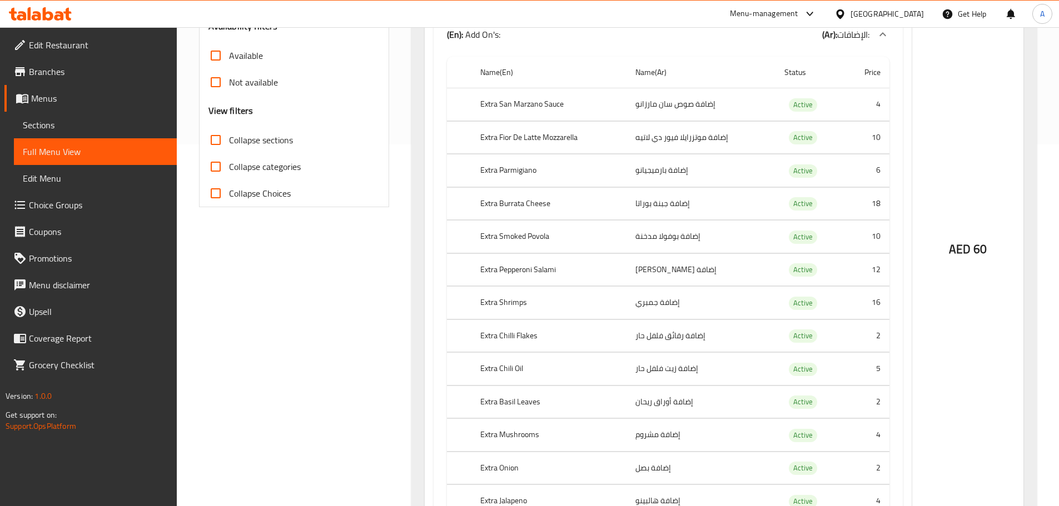
scroll to position [389, 0]
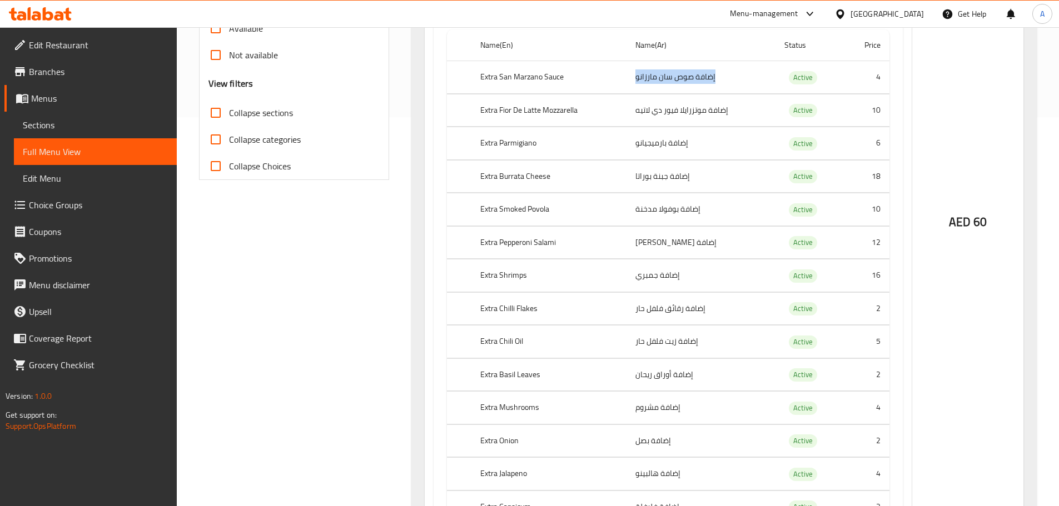
drag, startPoint x: 723, startPoint y: 76, endPoint x: 634, endPoint y: 79, distance: 88.5
click at [634, 79] on td "إضافة صوص سان مارزانو" at bounding box center [701, 77] width 149 height 33
click at [881, 238] on td "12" at bounding box center [867, 242] width 46 height 33
click at [881, 242] on td "12" at bounding box center [867, 242] width 46 height 33
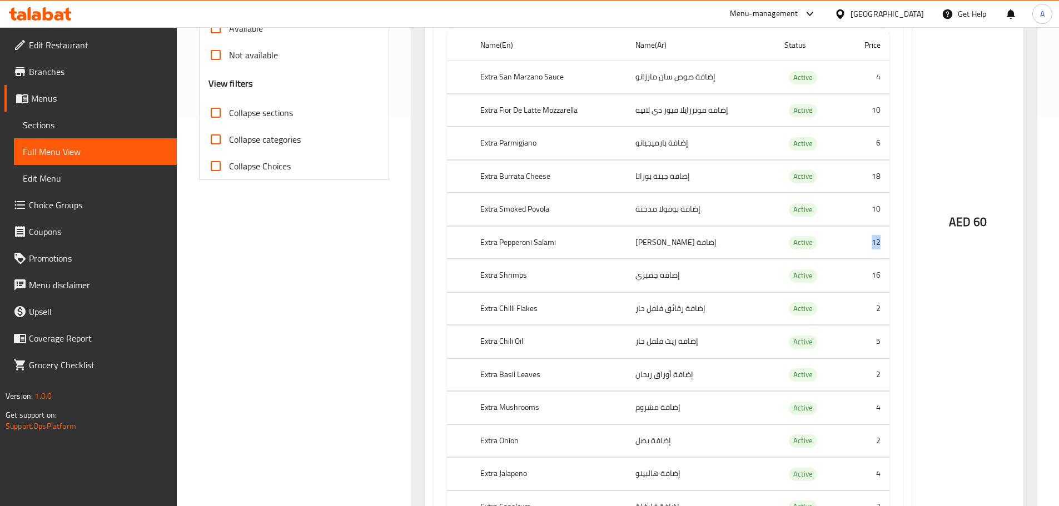
click at [880, 242] on td "12" at bounding box center [867, 242] width 46 height 33
click at [874, 337] on td "5" at bounding box center [867, 342] width 46 height 33
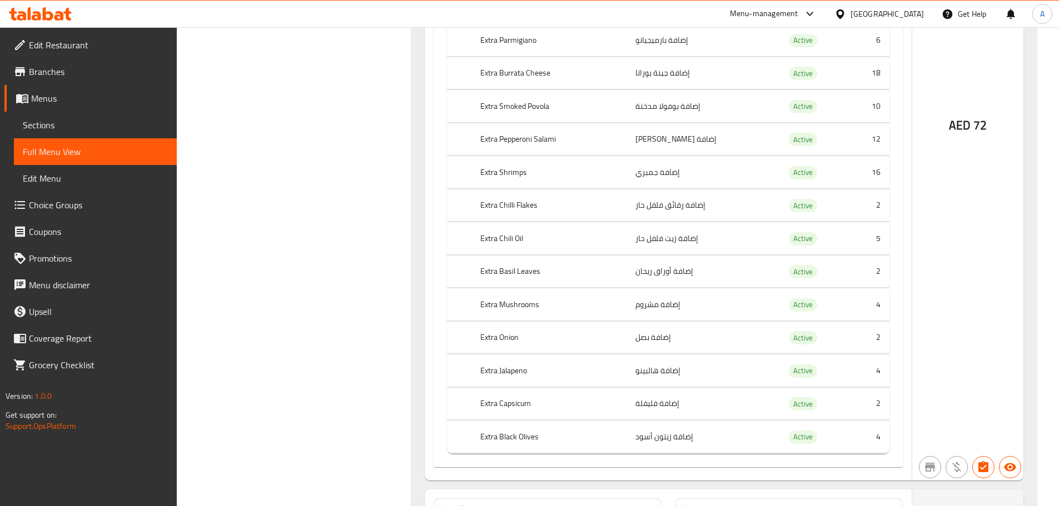
scroll to position [1335, 0]
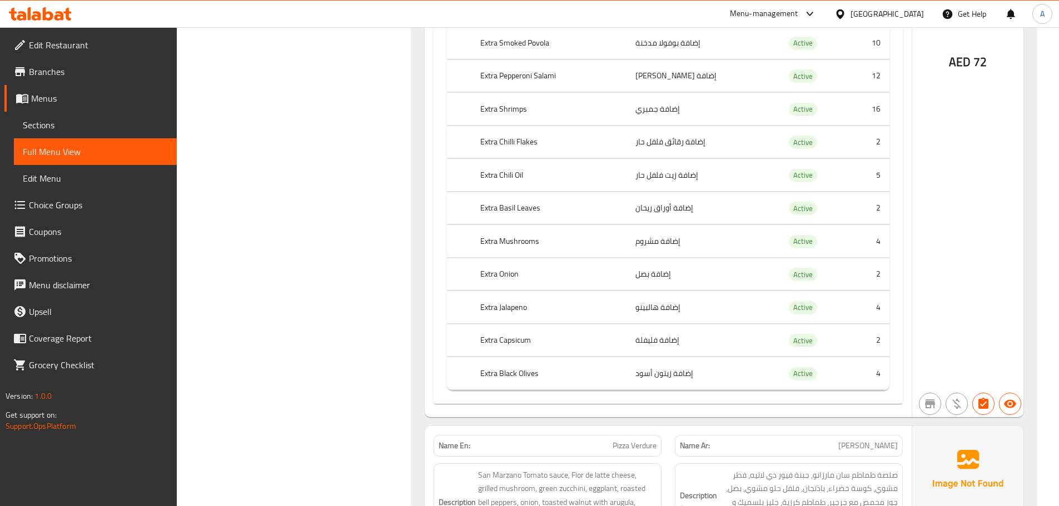
click at [872, 104] on td "16" at bounding box center [867, 109] width 46 height 33
click at [874, 104] on td "16" at bounding box center [867, 109] width 46 height 33
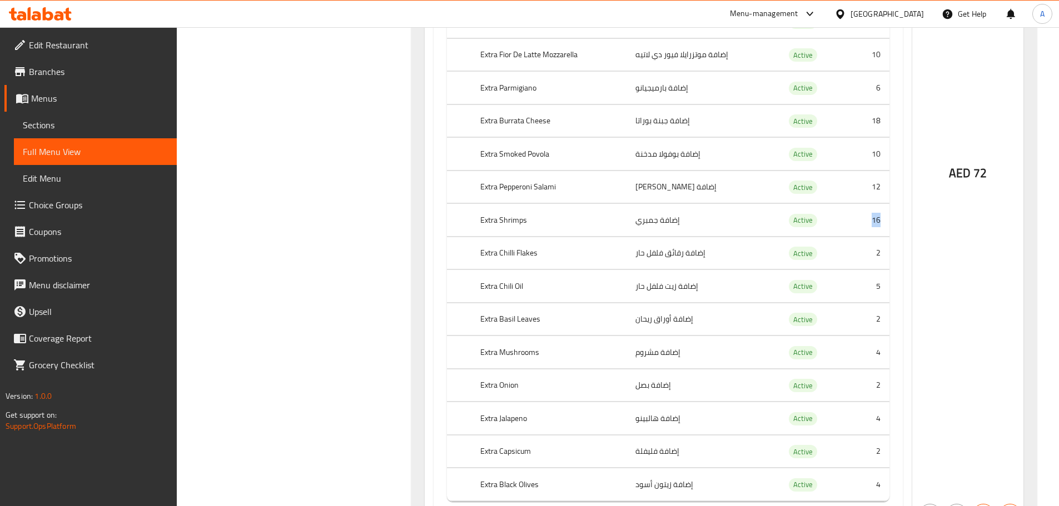
scroll to position [1168, 0]
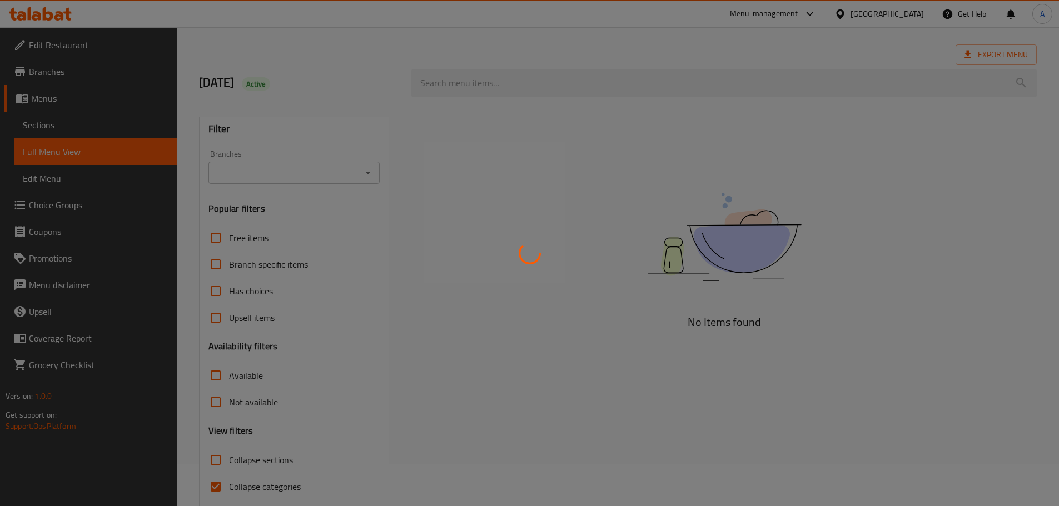
scroll to position [85, 0]
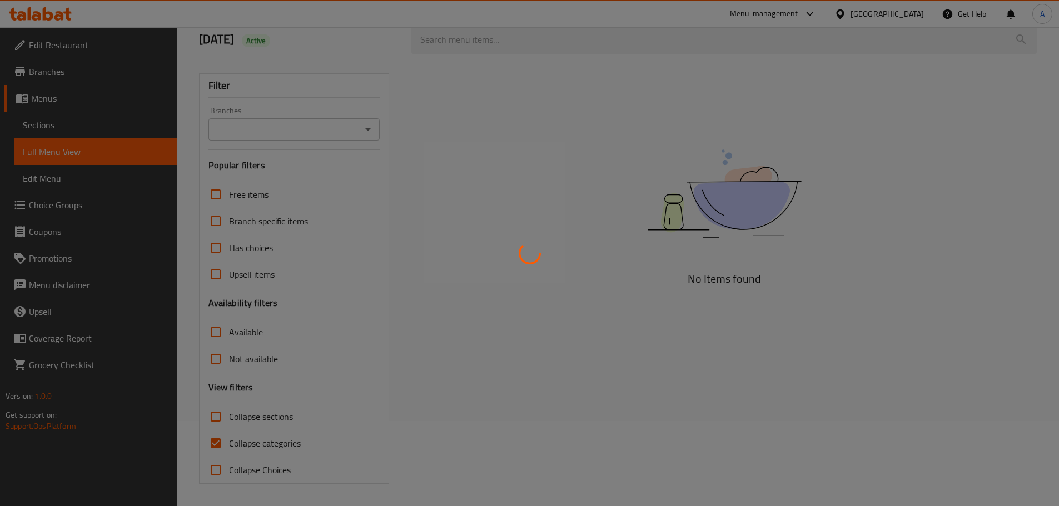
click at [217, 446] on div at bounding box center [529, 253] width 1059 height 506
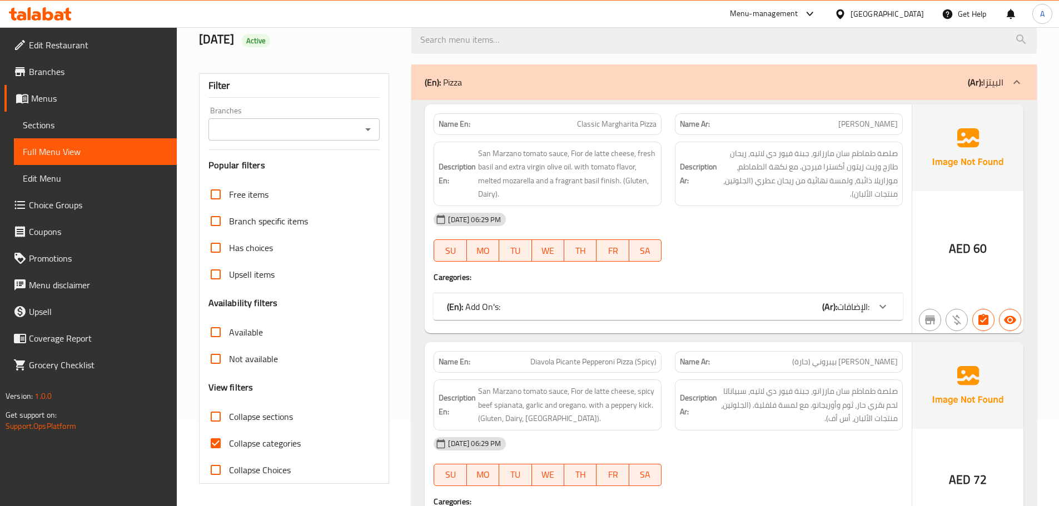
click at [217, 444] on input "Collapse categories" at bounding box center [215, 443] width 27 height 27
checkbox input "false"
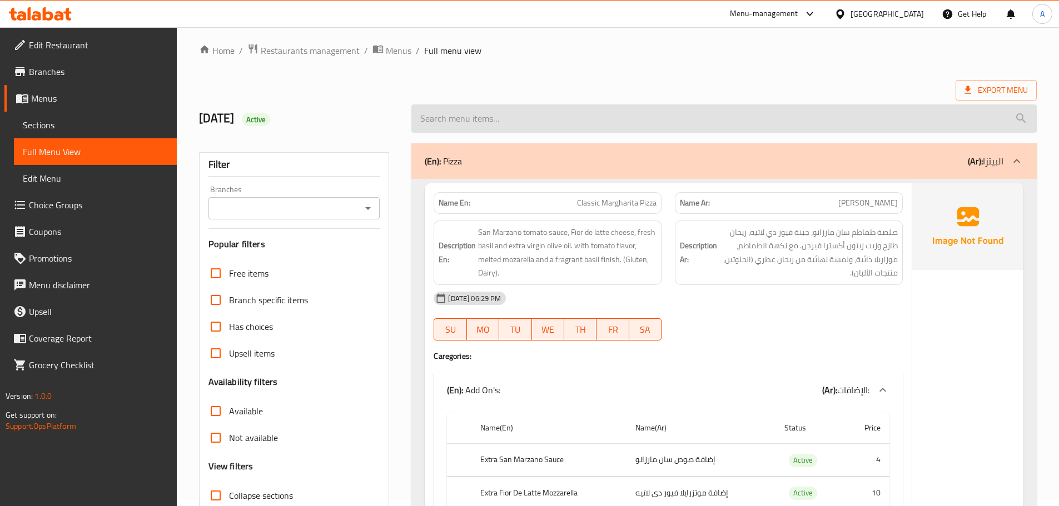
scroll to position [0, 0]
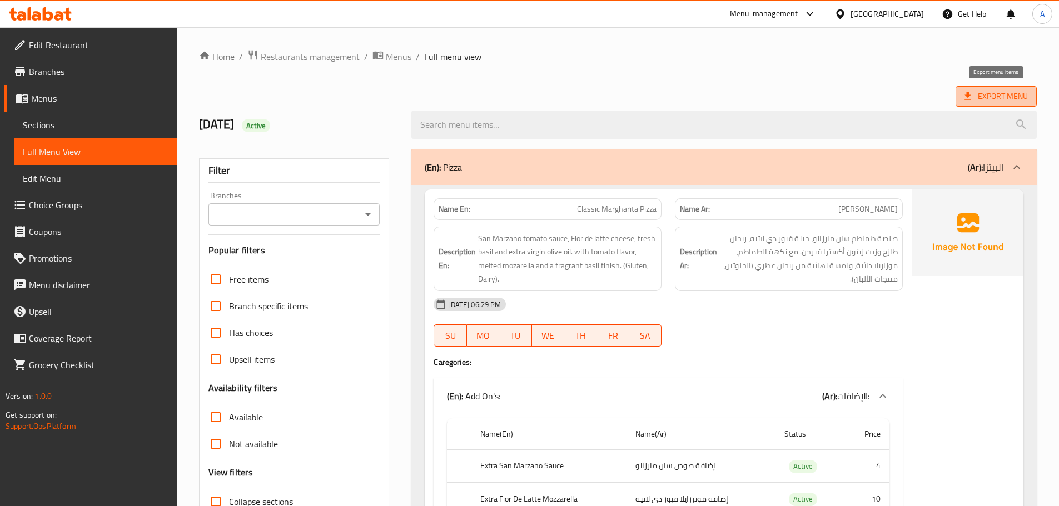
click at [982, 102] on span "Export Menu" at bounding box center [995, 97] width 63 height 14
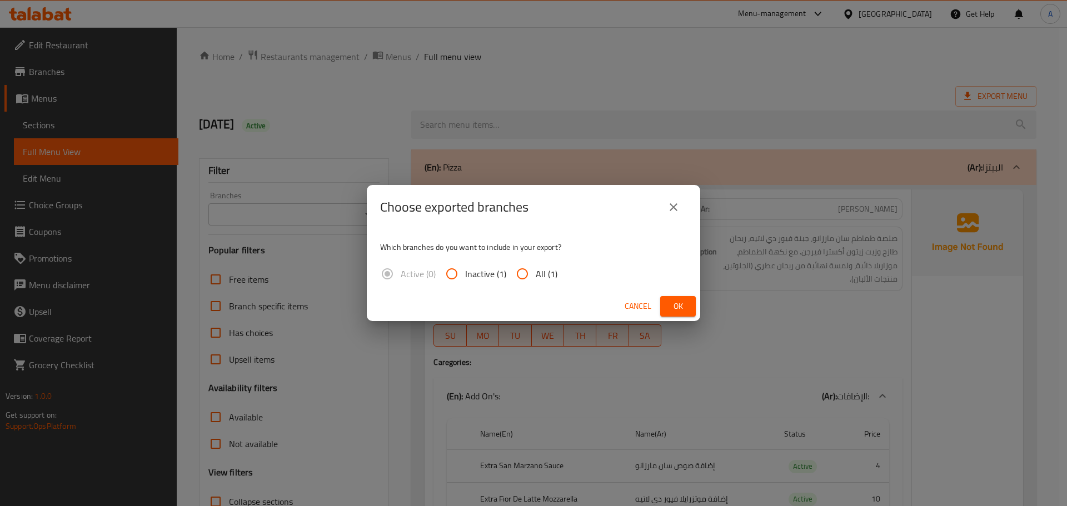
click at [539, 263] on label "All (1)" at bounding box center [533, 274] width 48 height 27
click at [536, 263] on input "All (1)" at bounding box center [522, 274] width 27 height 27
radio input "true"
click at [683, 305] on span "Ok" at bounding box center [678, 307] width 18 height 14
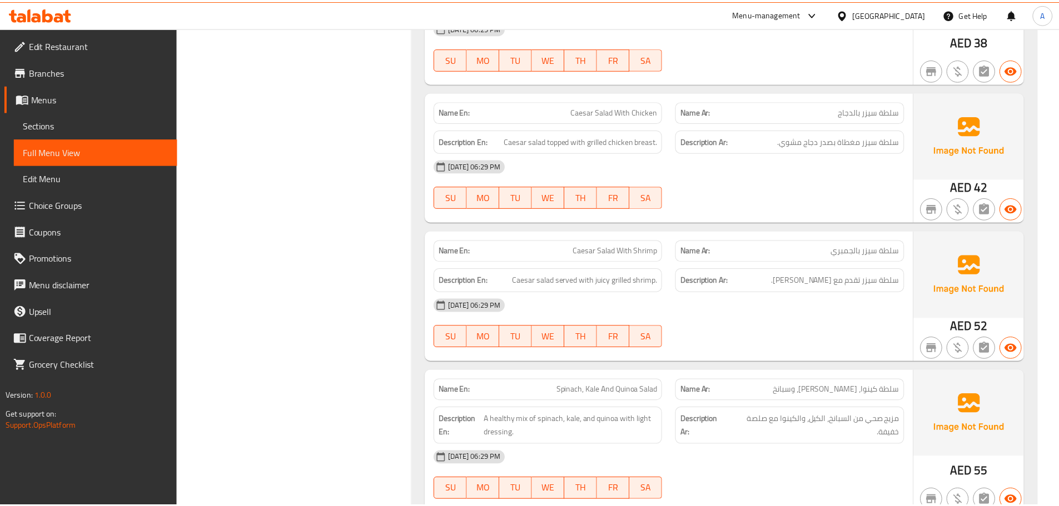
scroll to position [6224, 0]
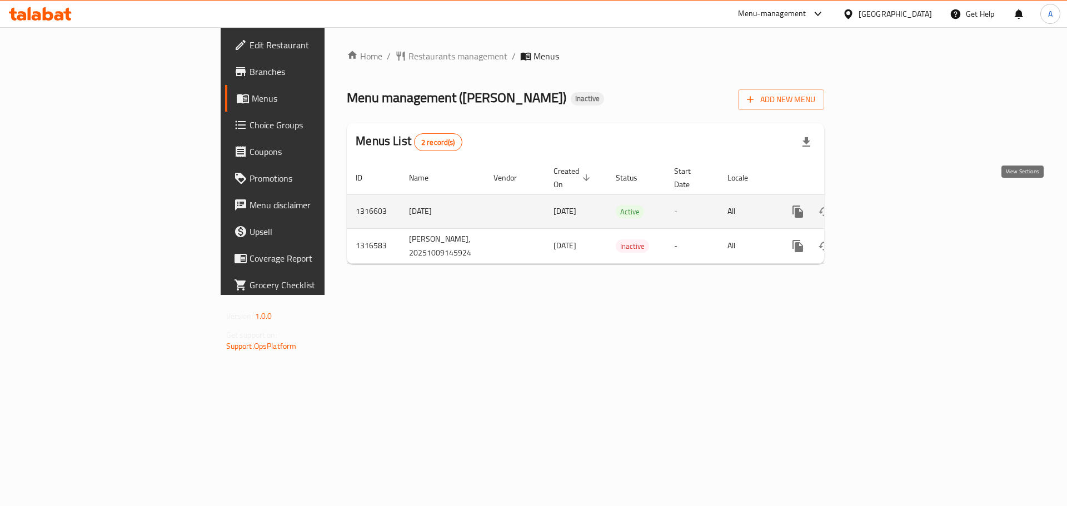
click at [885, 205] on icon "enhanced table" at bounding box center [878, 211] width 13 height 13
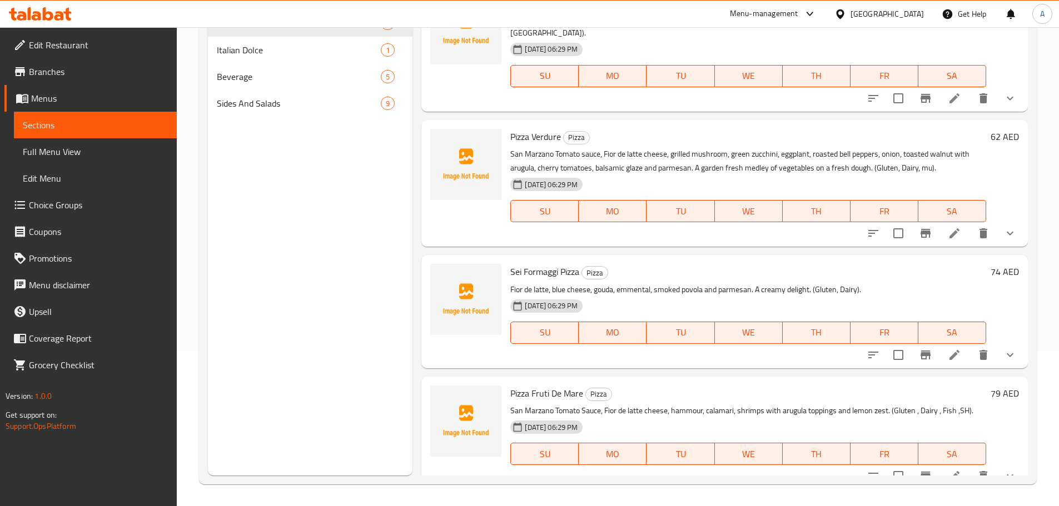
scroll to position [156, 0]
click at [120, 91] on link "Menus" at bounding box center [90, 98] width 172 height 27
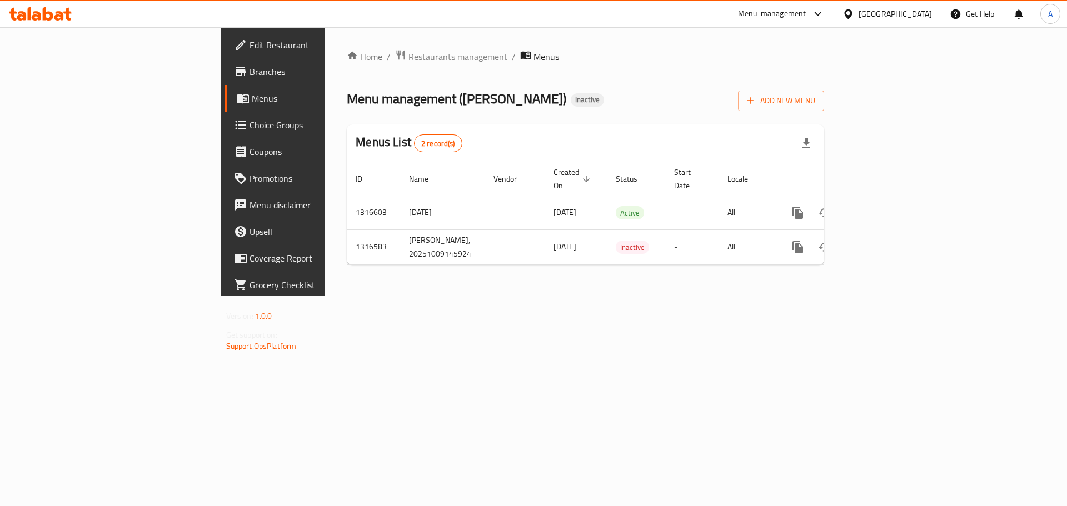
click at [847, 197] on div "Home / Restaurants management / Menus Menu management ( [PERSON_NAME] ) Inactiv…" at bounding box center [586, 161] width 522 height 269
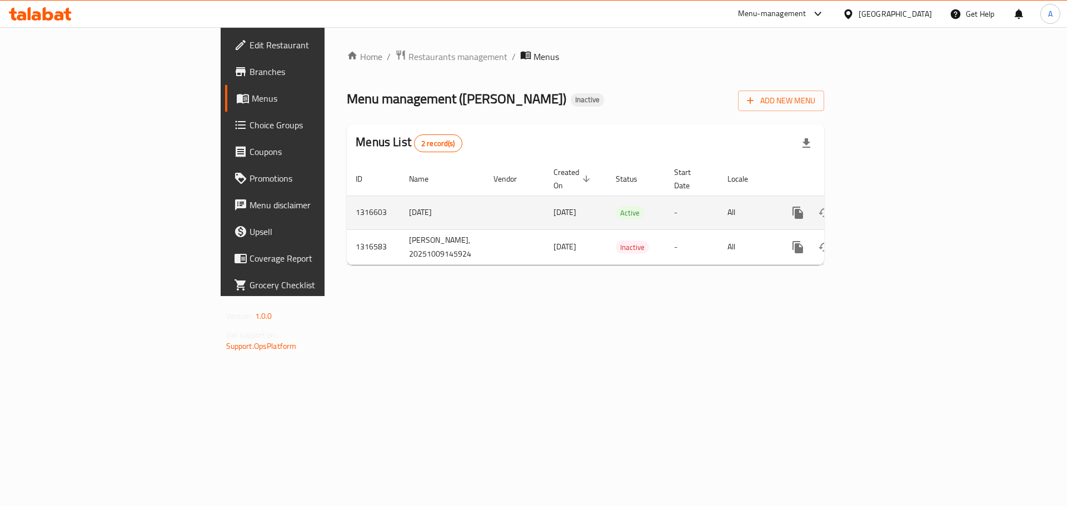
click at [892, 200] on link "enhanced table" at bounding box center [878, 213] width 27 height 27
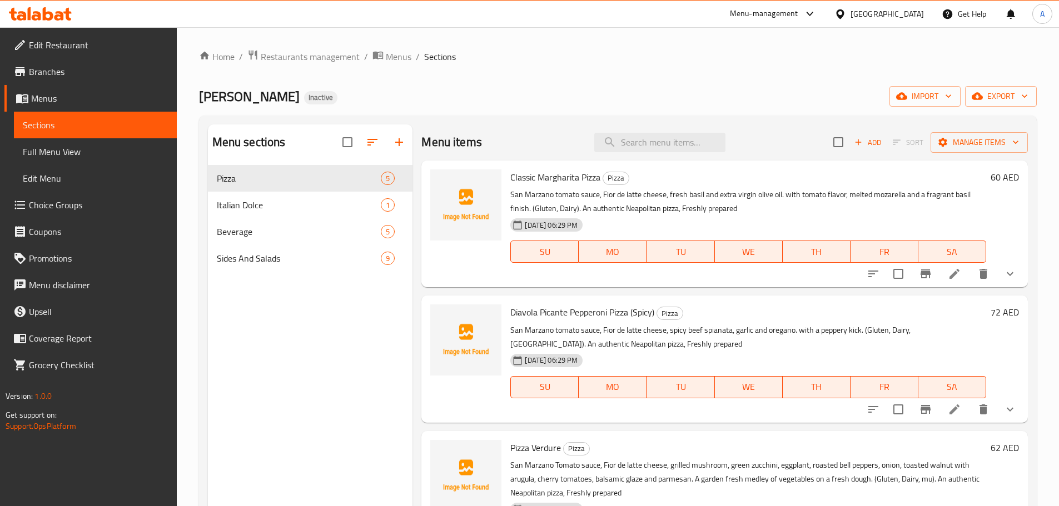
click at [71, 150] on span "Full Menu View" at bounding box center [95, 151] width 145 height 13
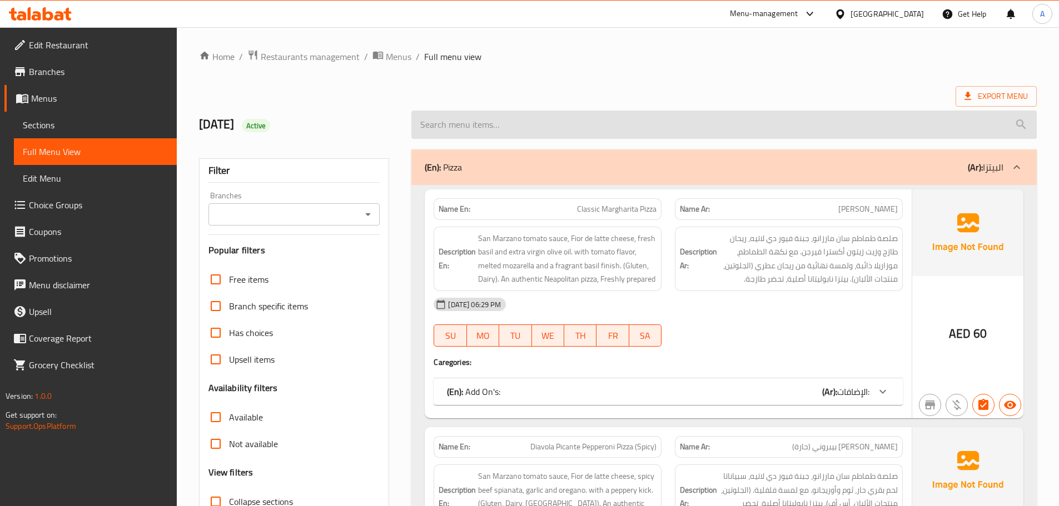
click at [759, 111] on input "search" at bounding box center [723, 125] width 625 height 28
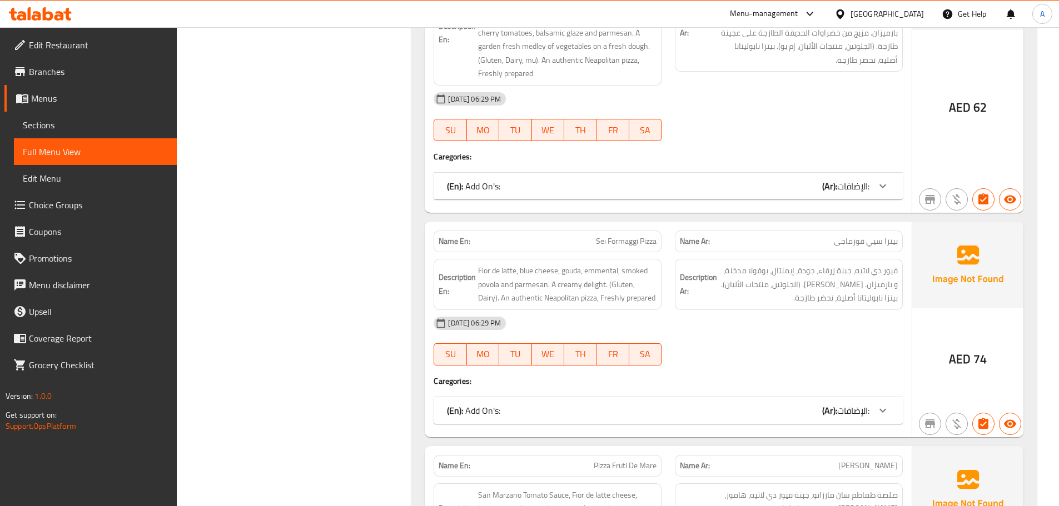
scroll to position [889, 0]
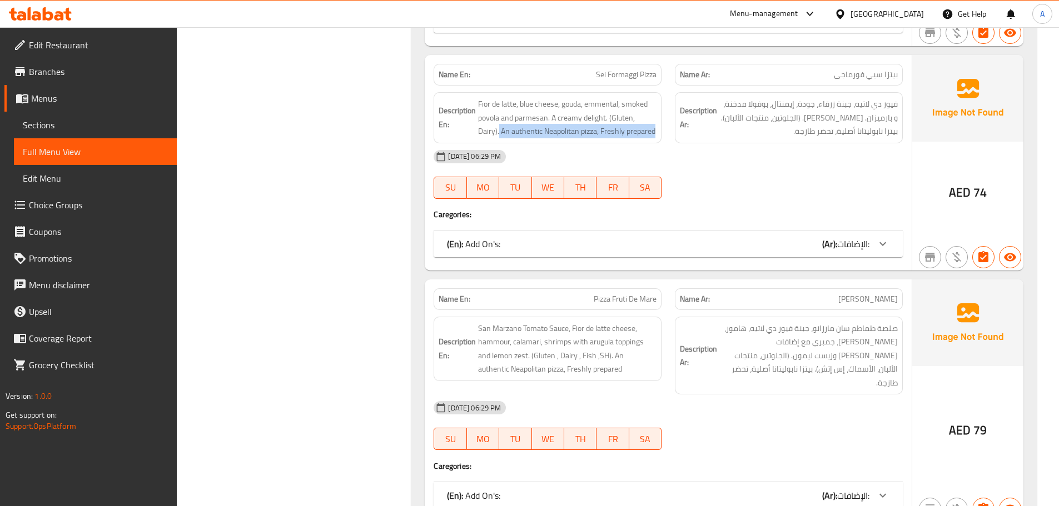
drag, startPoint x: 500, startPoint y: 131, endPoint x: 661, endPoint y: 130, distance: 160.7
click at [660, 130] on div "Description En: Fior de latte, blue cheese, gouda, emmental, smoked povola and …" at bounding box center [548, 117] width 228 height 51
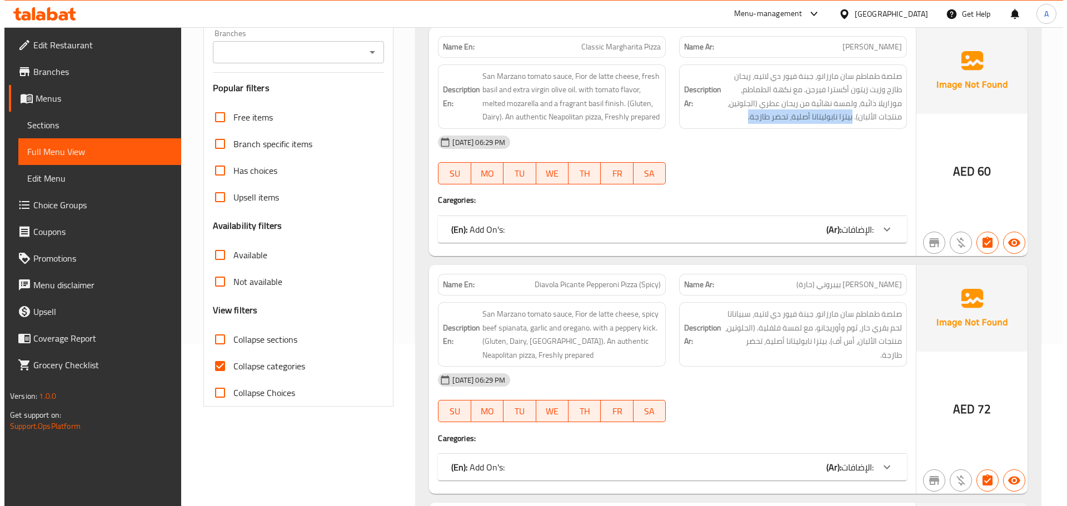
scroll to position [0, 0]
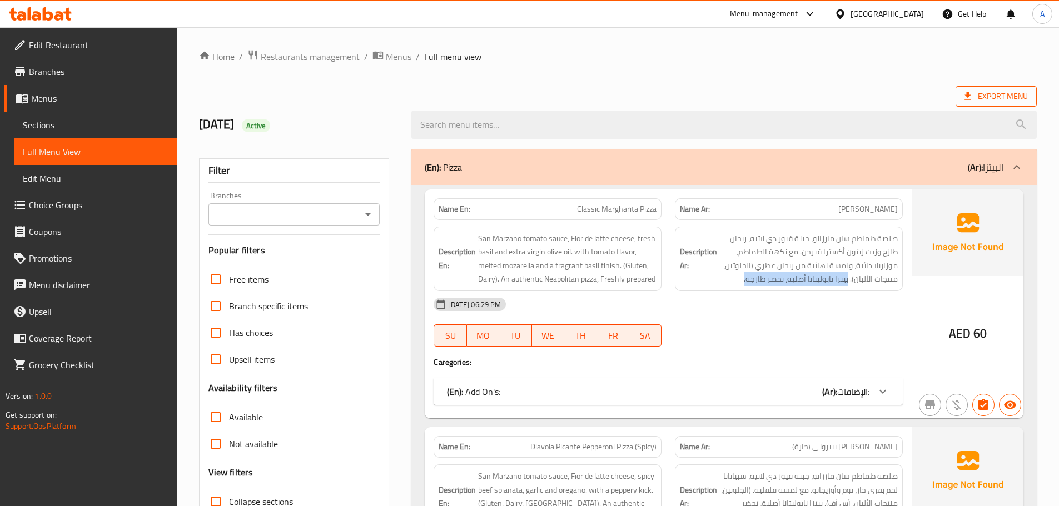
click at [987, 106] on span "Export Menu" at bounding box center [996, 96] width 81 height 21
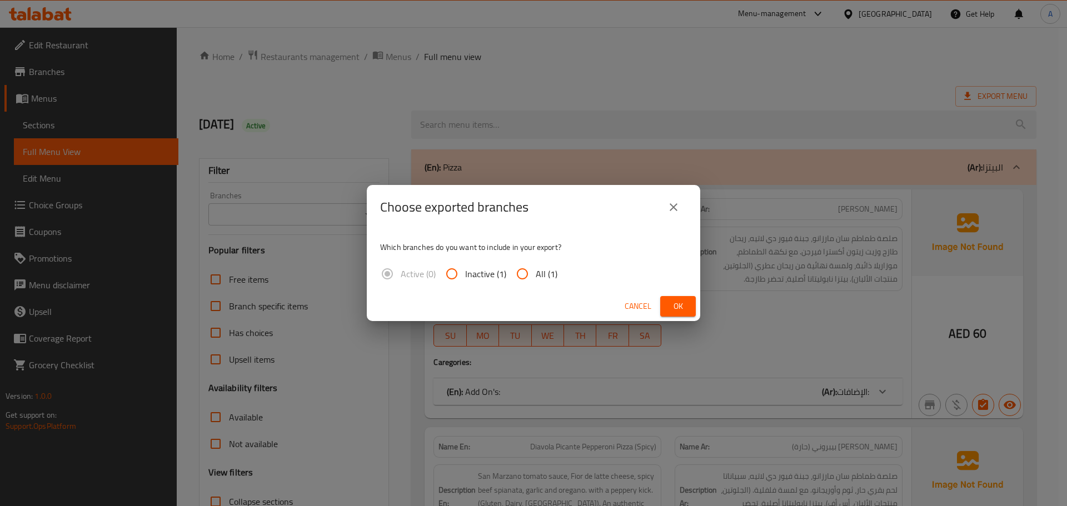
click at [536, 269] on span "All (1)" at bounding box center [547, 273] width 22 height 13
click at [535, 269] on input "All (1)" at bounding box center [522, 274] width 27 height 27
radio input "true"
click at [675, 300] on span "Ok" at bounding box center [678, 307] width 18 height 14
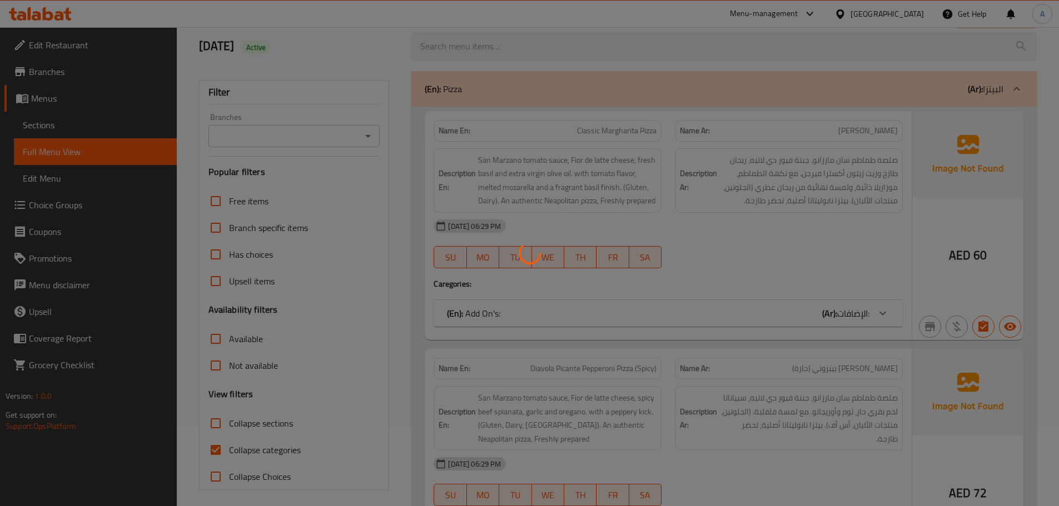
scroll to position [167, 0]
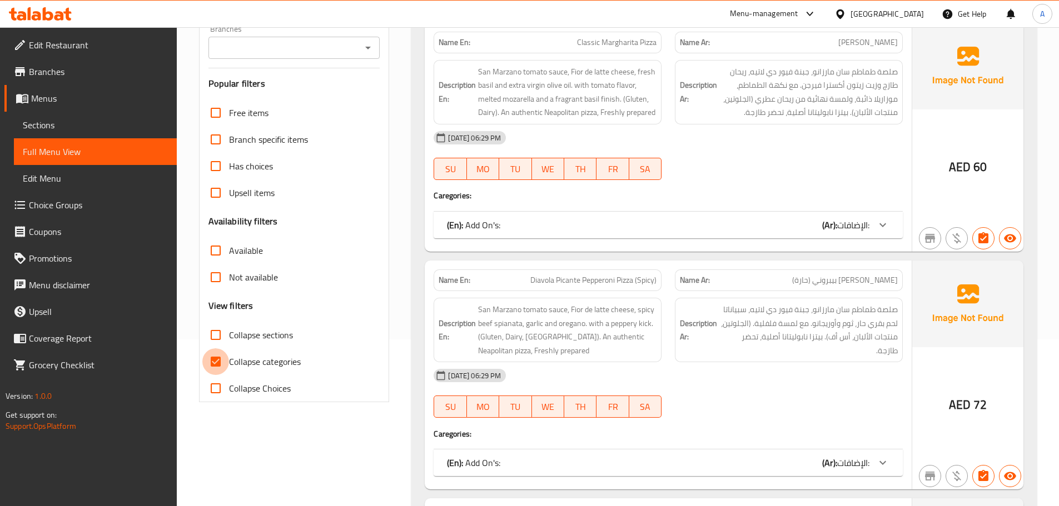
click at [214, 361] on input "Collapse categories" at bounding box center [215, 362] width 27 height 27
checkbox input "false"
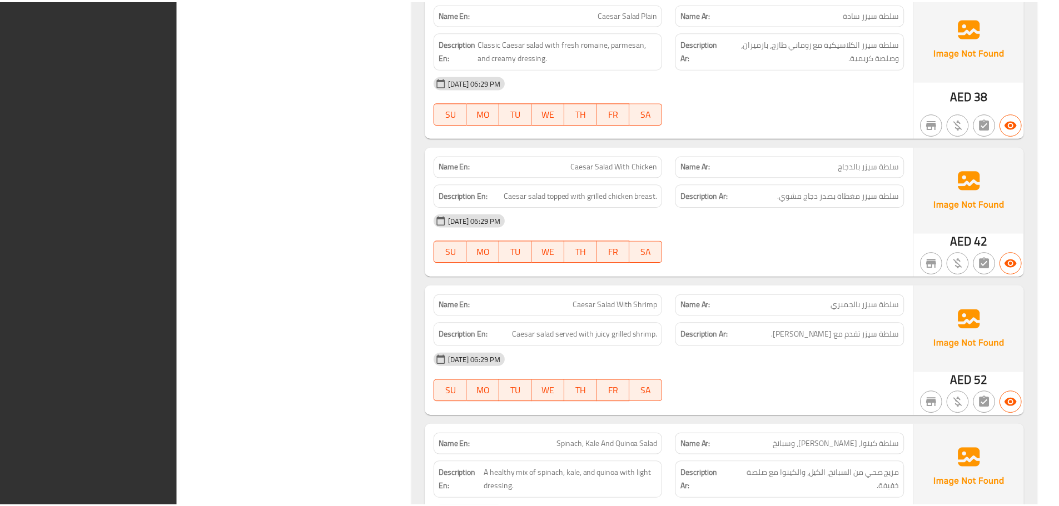
scroll to position [6278, 0]
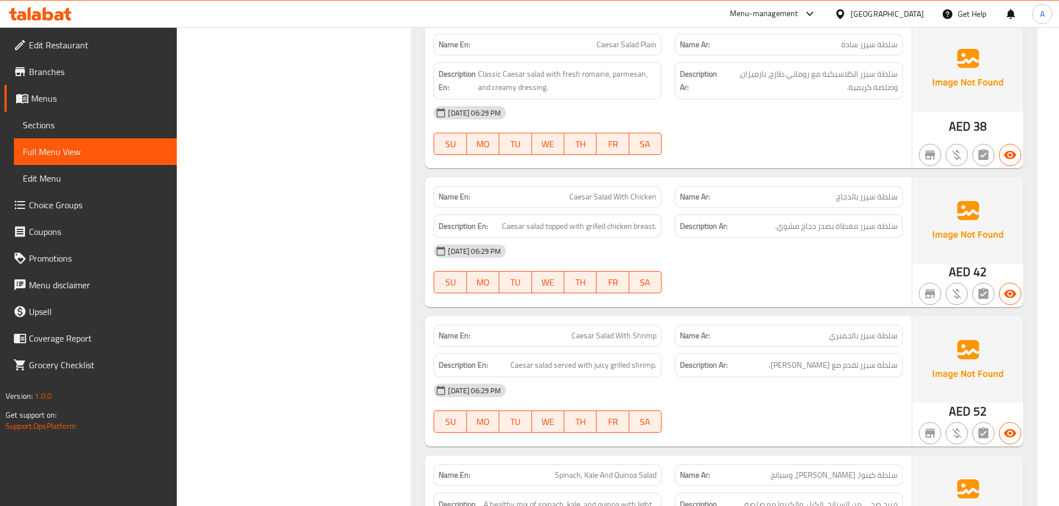
scroll to position [5834, 0]
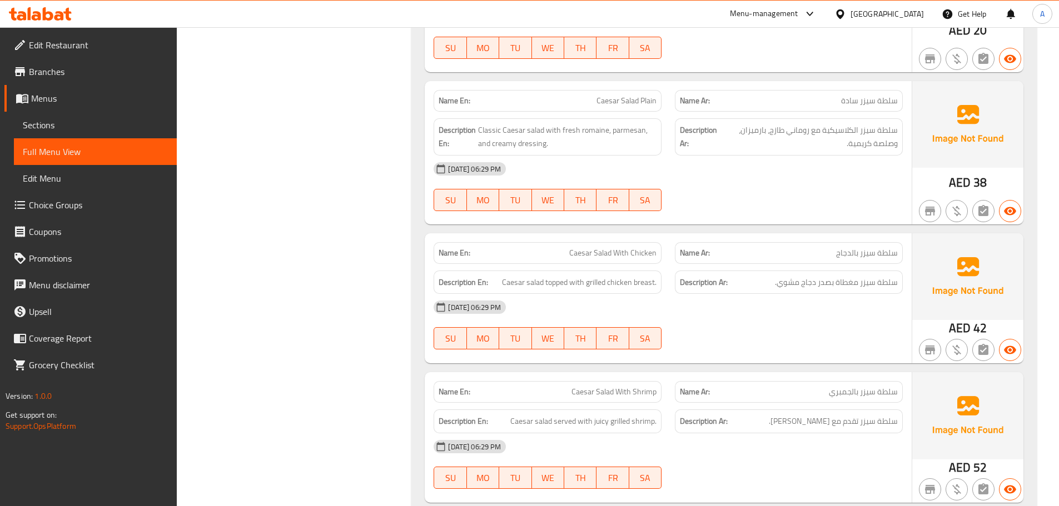
click at [91, 128] on span "Sections" at bounding box center [95, 124] width 145 height 13
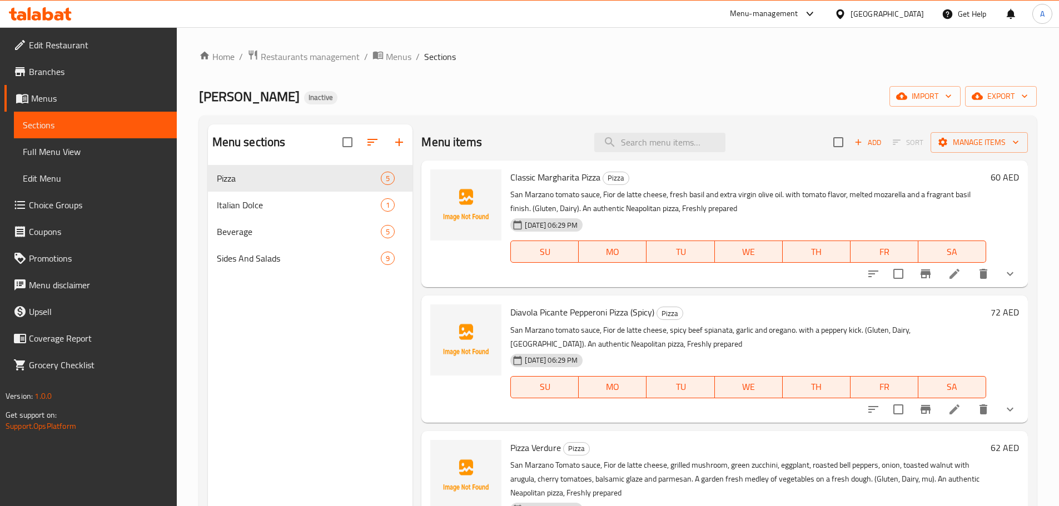
click at [222, 92] on span "[PERSON_NAME]" at bounding box center [249, 96] width 101 height 25
copy span "[PERSON_NAME]"
click at [256, 94] on span "[PERSON_NAME]" at bounding box center [249, 96] width 101 height 25
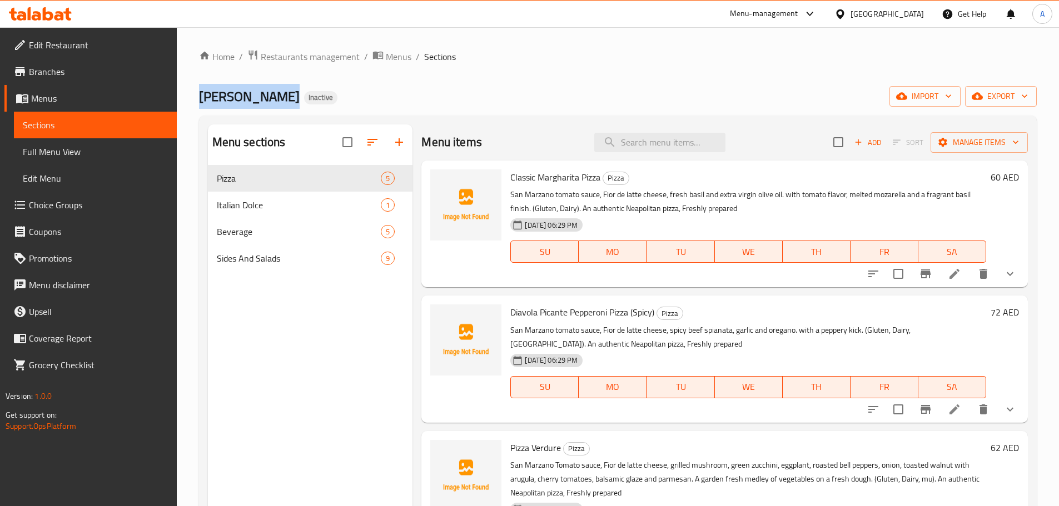
click at [256, 94] on span "[PERSON_NAME]" at bounding box center [249, 96] width 101 height 25
copy span "[PERSON_NAME]"
click at [387, 176] on input "Menu sections" at bounding box center [398, 178] width 23 height 23
checkbox input "true"
click at [348, 143] on icon "button" at bounding box center [345, 142] width 13 height 13
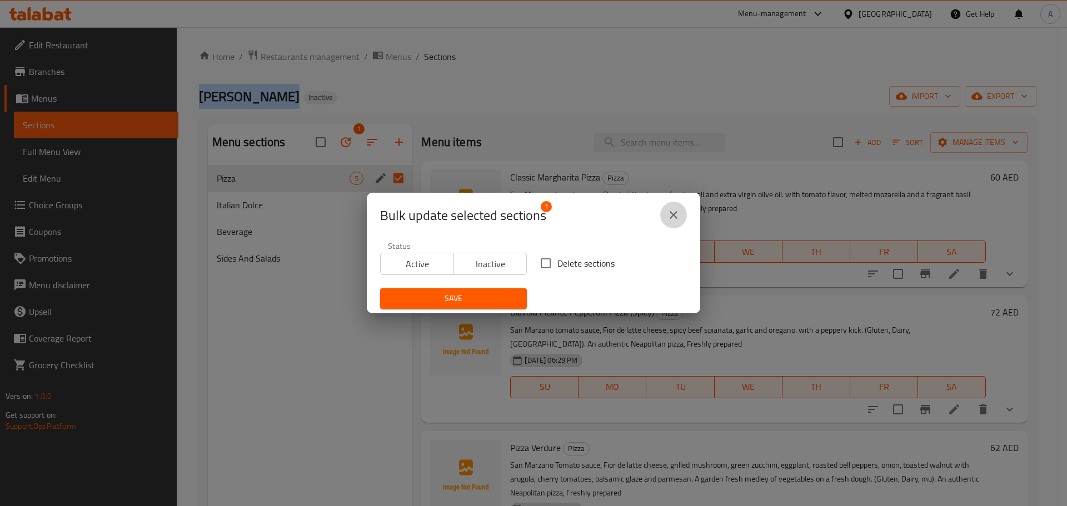
click at [670, 215] on icon "close" at bounding box center [673, 214] width 13 height 13
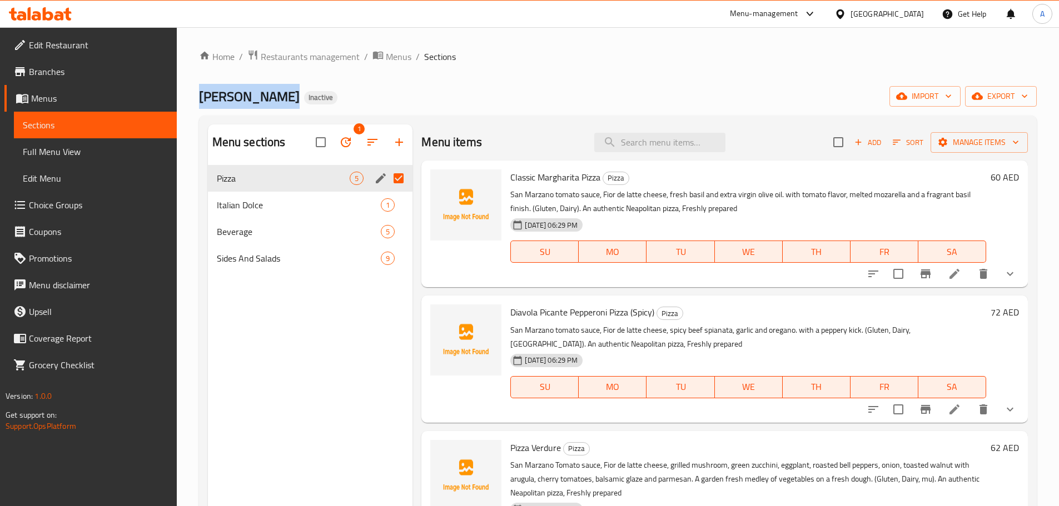
click at [377, 176] on icon "edit" at bounding box center [380, 178] width 13 height 13
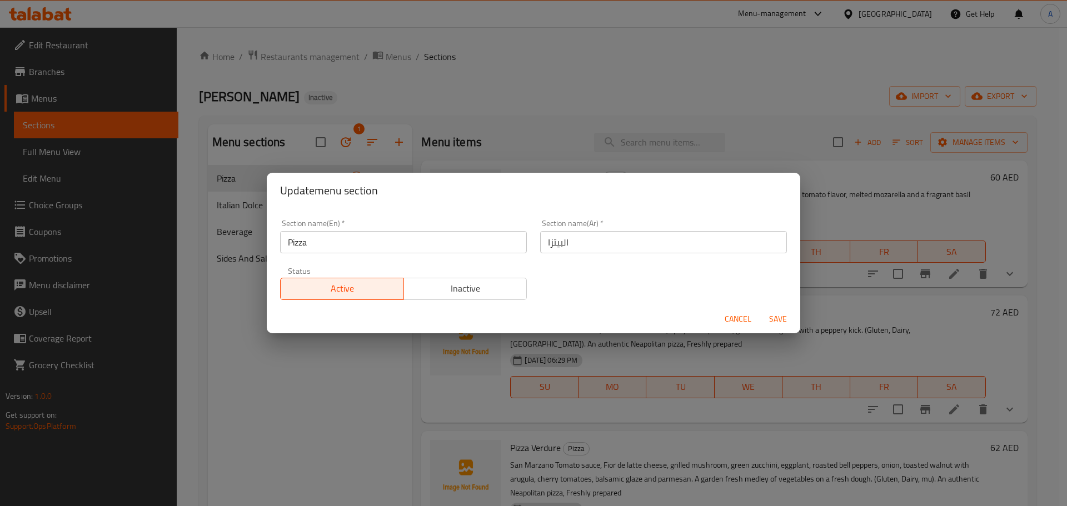
click at [379, 248] on input "Pizza" at bounding box center [403, 242] width 247 height 22
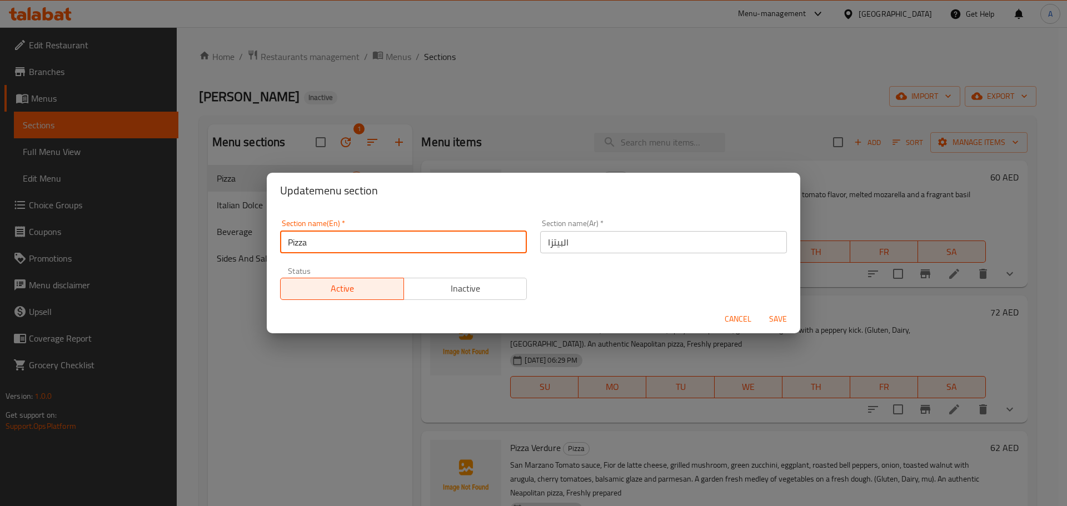
click at [379, 248] on input "Pizza" at bounding box center [403, 242] width 247 height 22
paste input "[PERSON_NAME]"
type input "[PERSON_NAME]"
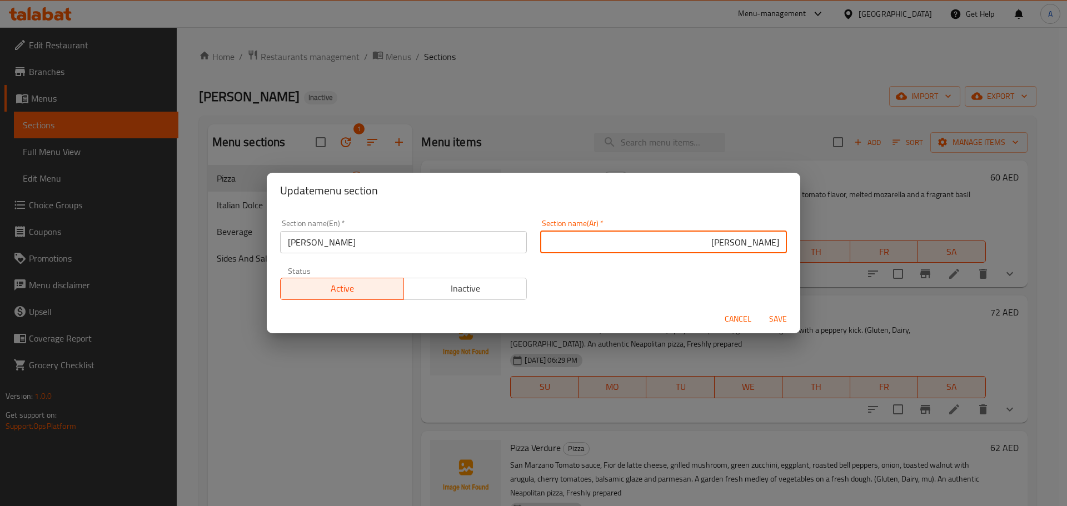
type input "[PERSON_NAME]"
click at [760, 309] on button "Save" at bounding box center [778, 319] width 36 height 21
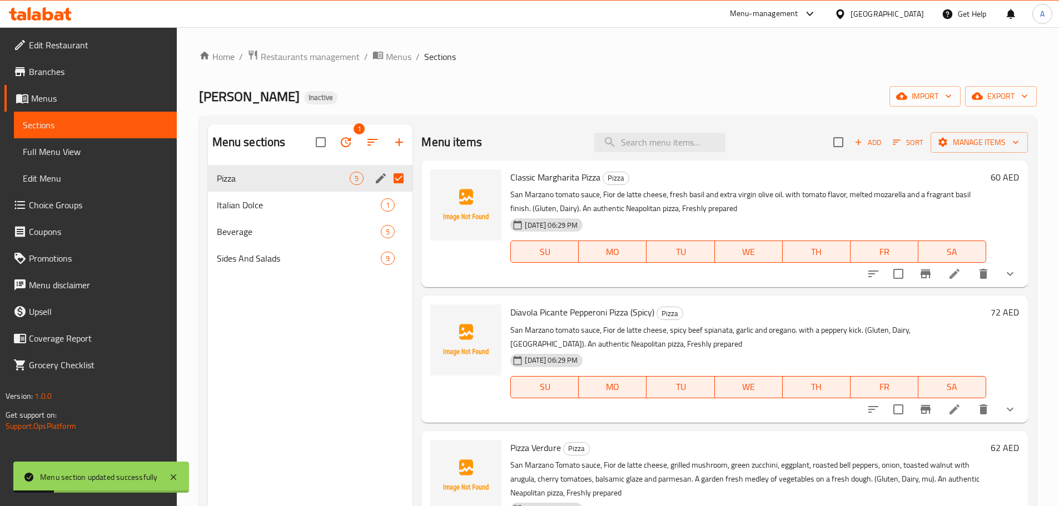
click at [510, 81] on div "Home / Restaurants management / Menus / Sections [PERSON_NAME] Inactive import …" at bounding box center [618, 344] width 838 height 590
drag, startPoint x: 534, startPoint y: 207, endPoint x: 577, endPoint y: 205, distance: 42.9
click at [577, 205] on p "San Marzano tomato sauce, Fior de latte cheese, fresh basil and extra virgin ol…" at bounding box center [748, 202] width 476 height 28
copy p "Gluten, Dairy)"
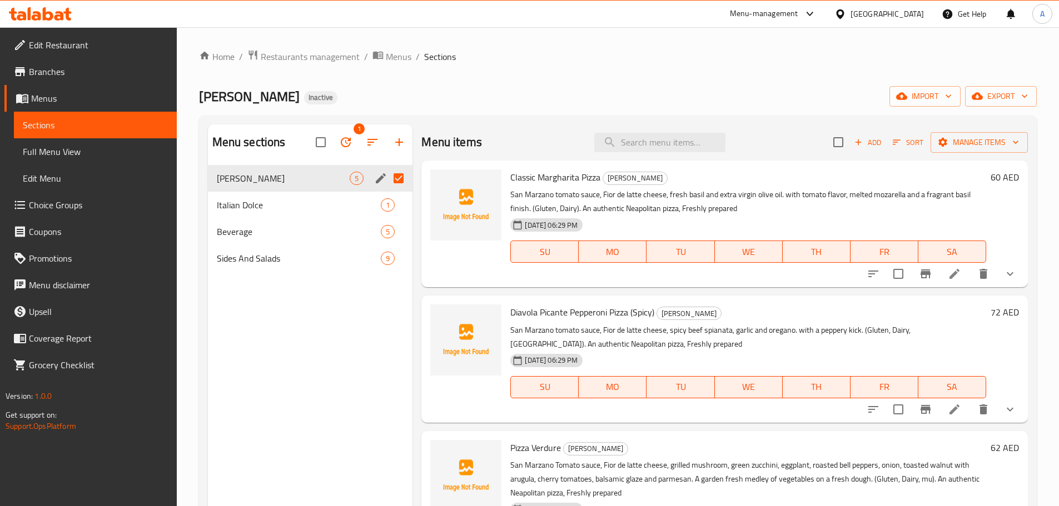
click at [541, 95] on div "[PERSON_NAME] Inactive import export" at bounding box center [618, 96] width 838 height 21
click at [90, 150] on span "Full Menu View" at bounding box center [95, 151] width 145 height 13
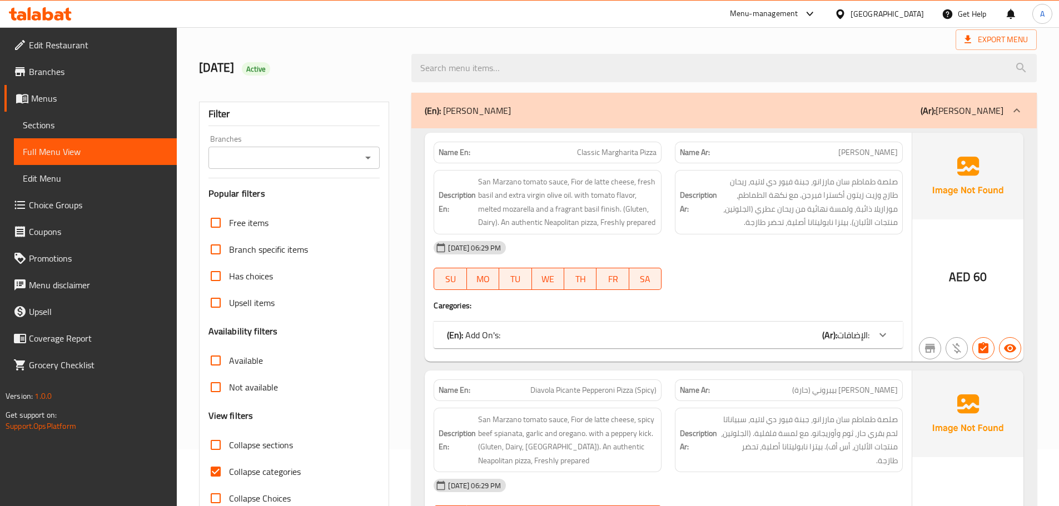
scroll to position [111, 0]
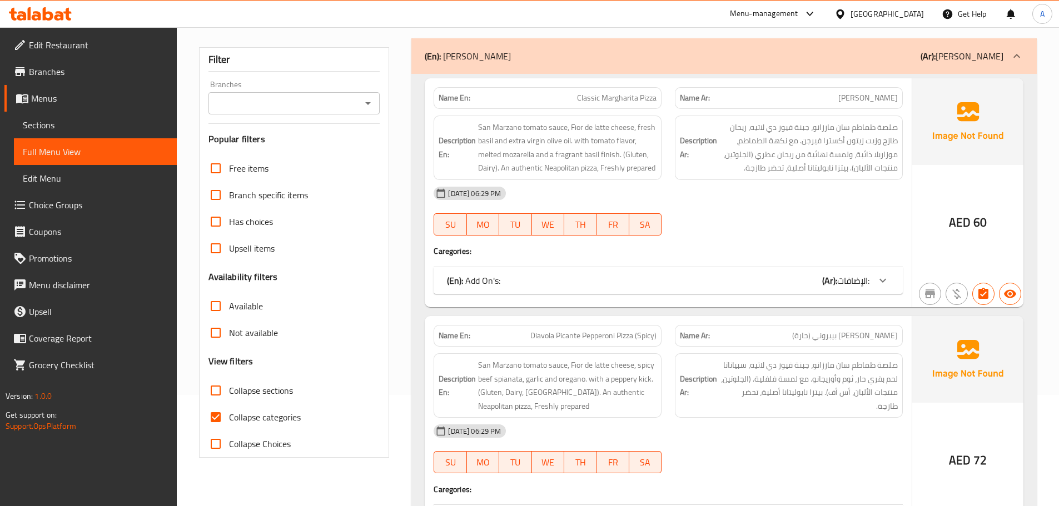
click at [221, 391] on input "Collapse sections" at bounding box center [215, 390] width 27 height 27
checkbox input "true"
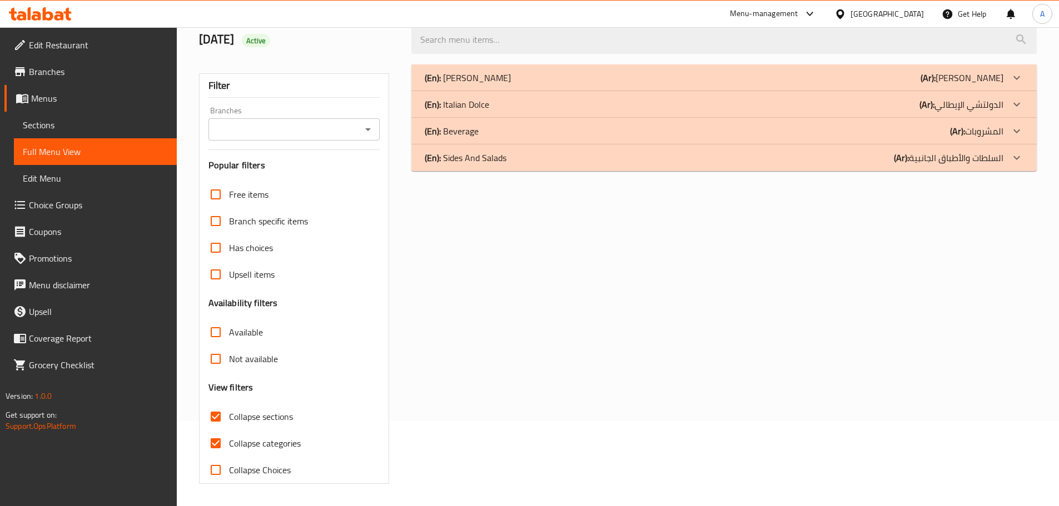
scroll to position [85, 0]
click at [66, 122] on span "Sections" at bounding box center [95, 124] width 145 height 13
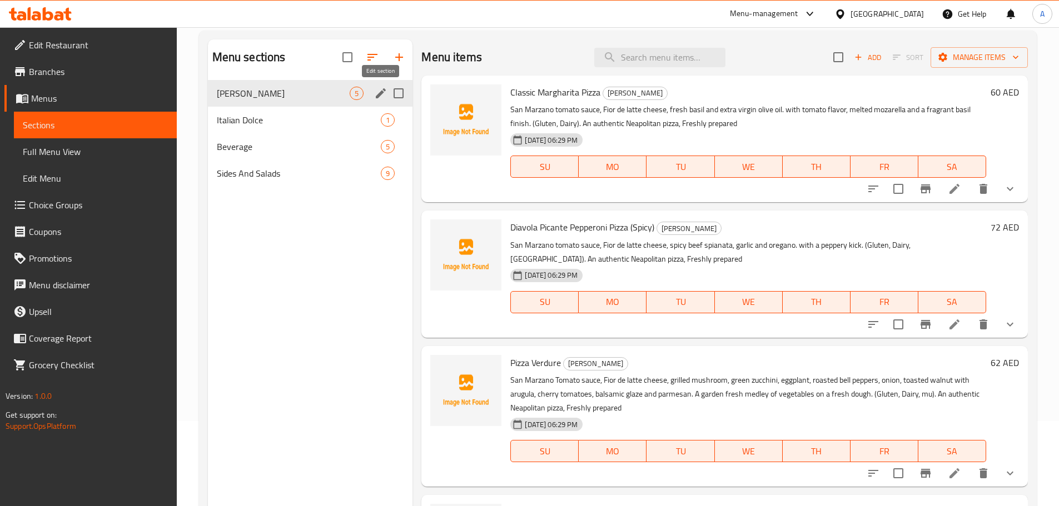
click at [385, 98] on icon "edit" at bounding box center [380, 93] width 13 height 13
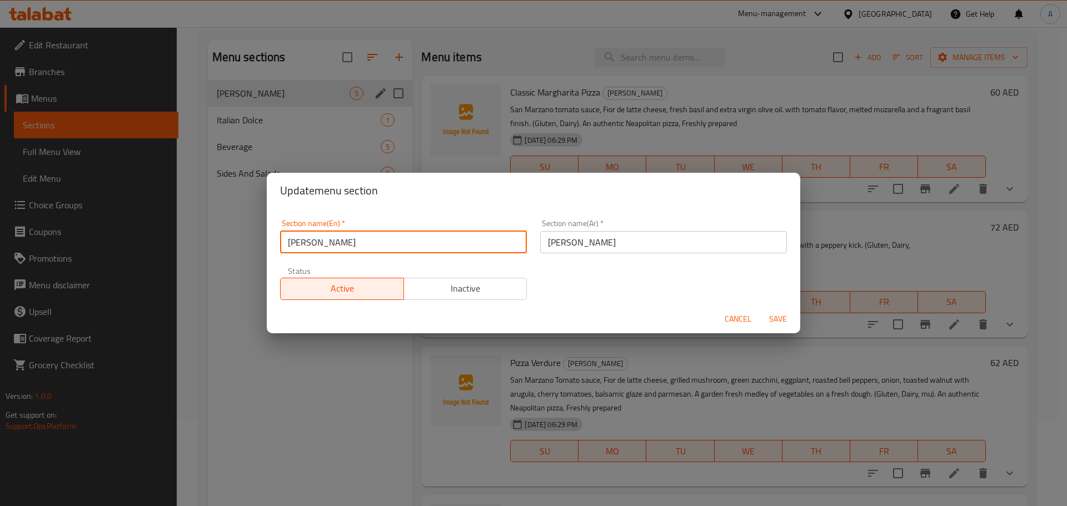
click at [400, 240] on input "[PERSON_NAME]" at bounding box center [403, 242] width 247 height 22
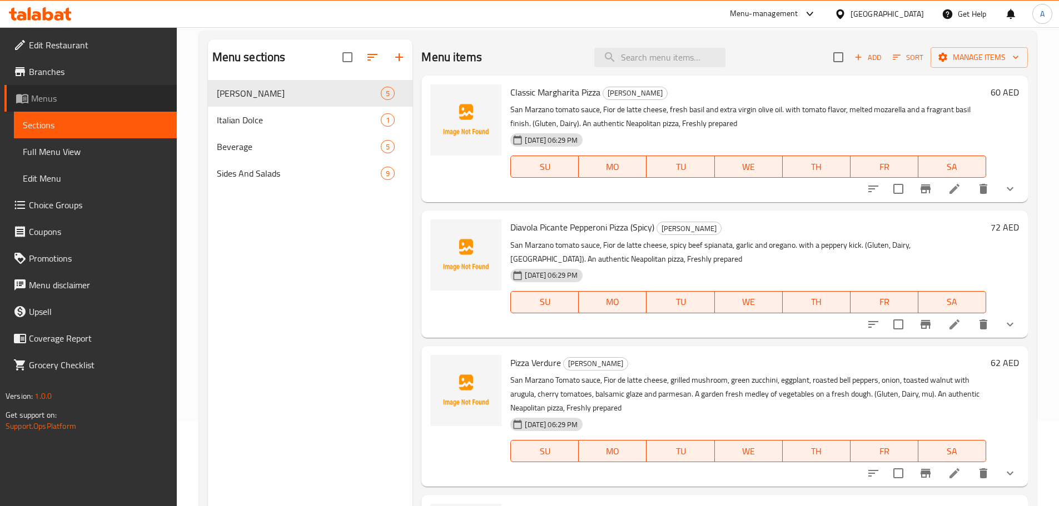
click at [51, 93] on span "Menus" at bounding box center [99, 98] width 137 height 13
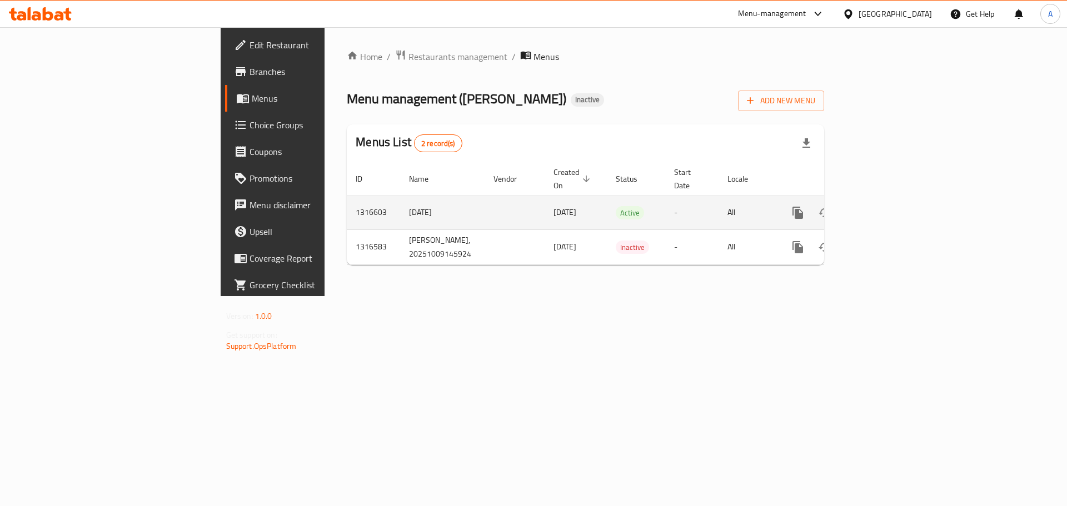
click at [885, 206] on icon "enhanced table" at bounding box center [878, 212] width 13 height 13
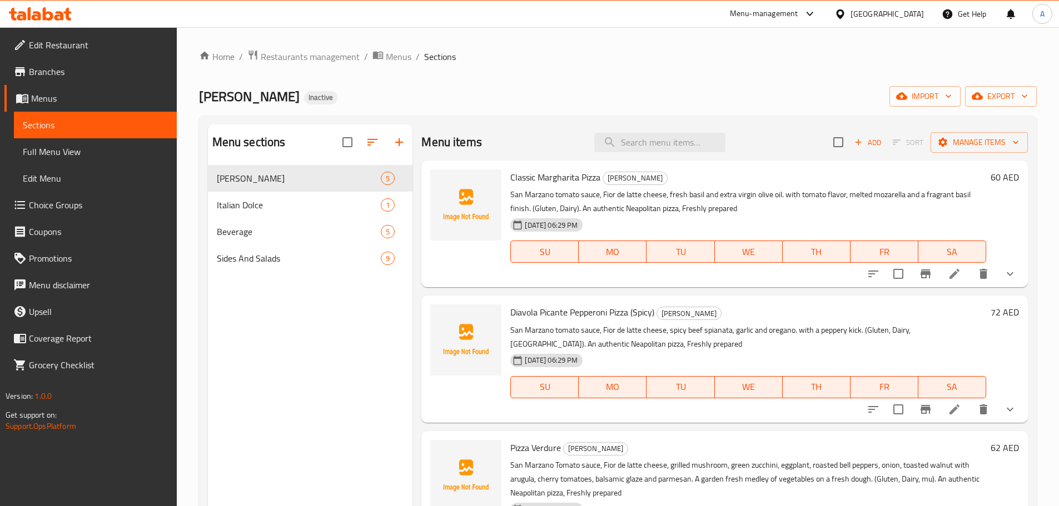
click at [99, 147] on span "Full Menu View" at bounding box center [95, 151] width 145 height 13
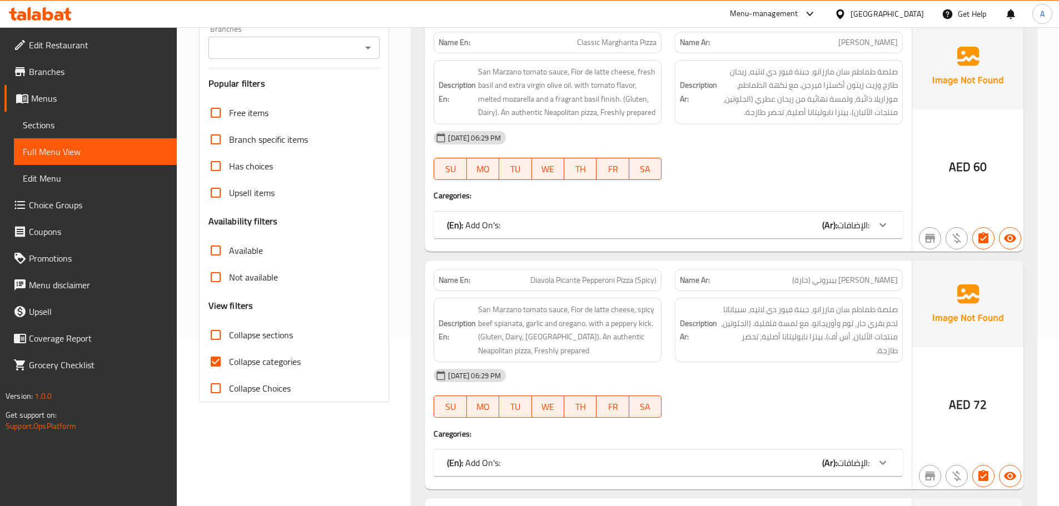
click at [218, 337] on input "Collapse sections" at bounding box center [215, 335] width 27 height 27
checkbox input "true"
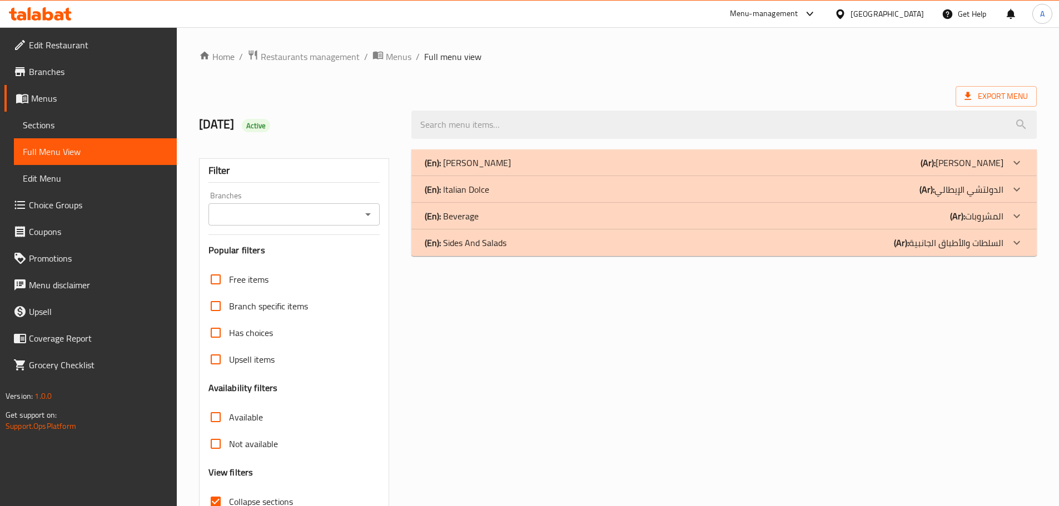
click at [86, 49] on span "Edit Restaurant" at bounding box center [98, 44] width 139 height 13
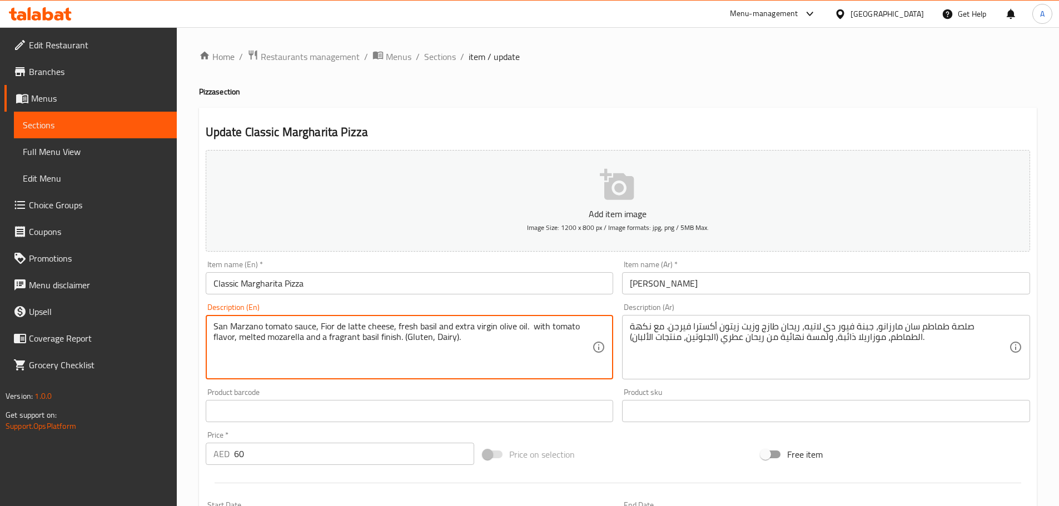
paste textarea "An authentic Neopolitan pizzas"
drag, startPoint x: 544, startPoint y: 339, endPoint x: 535, endPoint y: 343, distance: 9.9
click at [543, 339] on textarea "San Marzano tomato sauce, Fior de latte cheese, fresh basil and extra virgin ol…" at bounding box center [402, 347] width 379 height 53
paste textarea "apolitan"
click at [540, 333] on textarea "San Marzano tomato sauce, Fior de latte cheese, fresh basil and extra virgin ol…" at bounding box center [402, 347] width 379 height 53
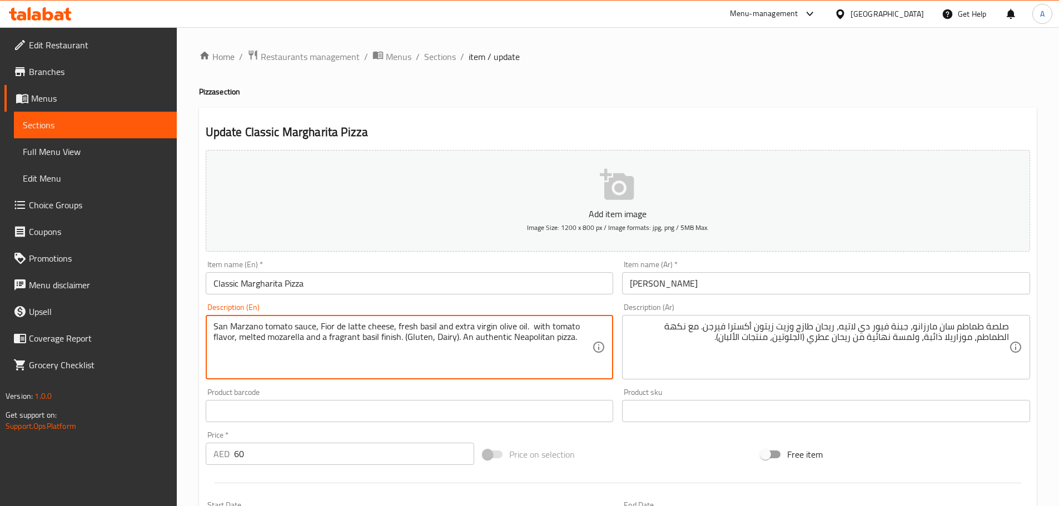
click at [540, 333] on textarea "San Marzano tomato sauce, Fior de latte cheese, fresh basil and extra virgin ol…" at bounding box center [402, 347] width 379 height 53
click at [542, 340] on textarea "San Marzano tomato sauce, Fior de latte cheese, fresh basil and extra virgin ol…" at bounding box center [402, 347] width 379 height 53
type textarea "San Marzano tomato sauce, Fior de latte cheese, fresh basil and extra virgin ol…"
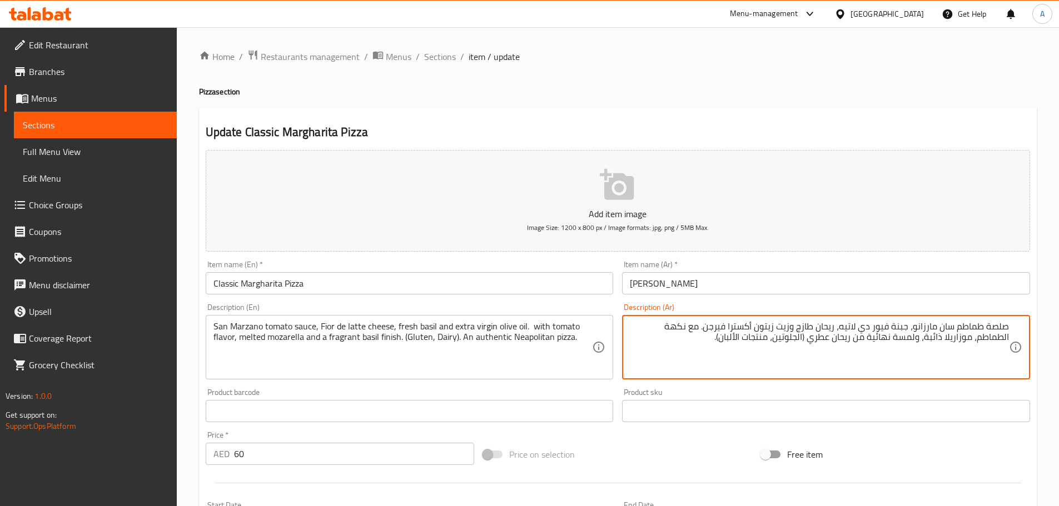
drag, startPoint x: 707, startPoint y: 356, endPoint x: 717, endPoint y: 349, distance: 13.1
paste textarea "بيتزا نابولي الأصلية"
click at [726, 337] on textarea "صلصة طماطم سان مارزانو، جبنة فيور دي لاتيه، ريحان طازج وزيت زيتون أكسترا فيرجن.…" at bounding box center [819, 347] width 379 height 53
paste textarea "تانا"
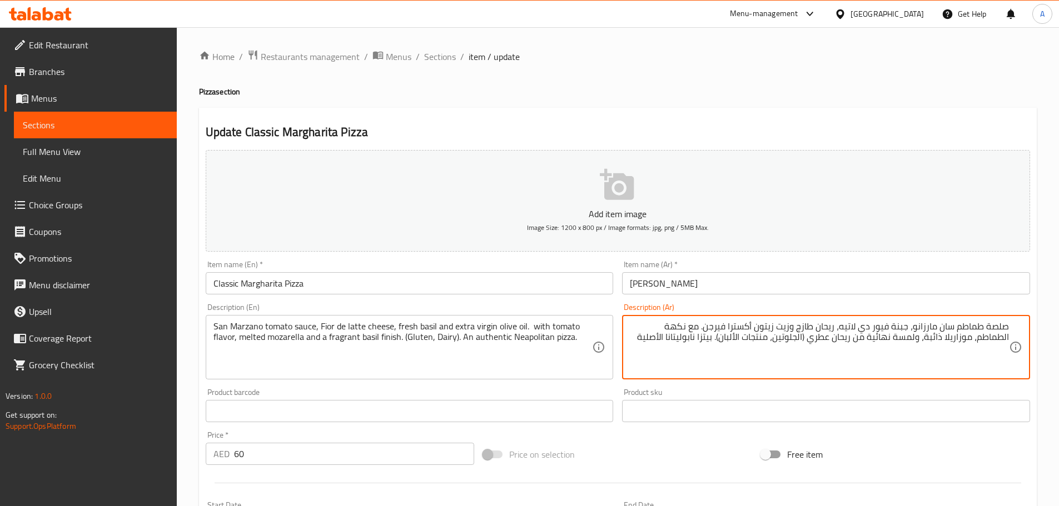
click at [699, 340] on textarea "صلصة طماطم سان مارزانو، جبنة فيور دي لاتيه، ريحان طازج وزيت زيتون أكسترا فيرجن.…" at bounding box center [819, 347] width 379 height 53
click at [671, 344] on textarea "صلصة طماطم سان مارزانو، جبنة فيور دي لاتيه، ريحان طازج وزيت زيتون أكسترا فيرجن.…" at bounding box center [819, 347] width 379 height 53
type textarea "صلصة طماطم سان مارزانو، جبنة فيور دي لاتيه، ريحان طازج وزيت زيتون أكسترا فيرجن.…"
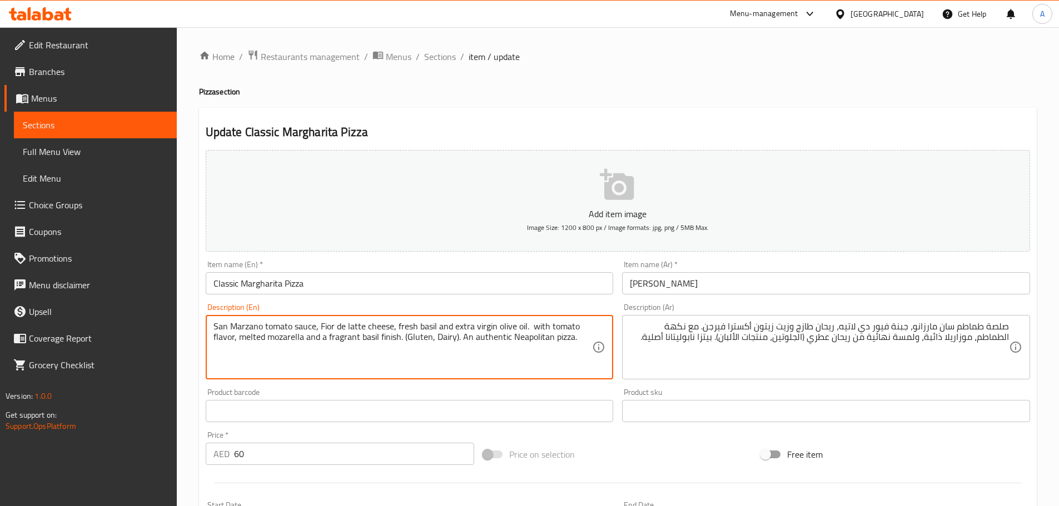
drag, startPoint x: 460, startPoint y: 338, endPoint x: 594, endPoint y: 340, distance: 133.4
click at [478, 360] on textarea "San Marzano tomato sauce, Fior de latte cheese, fresh basil and extra virgin ol…" at bounding box center [402, 347] width 379 height 53
drag, startPoint x: 460, startPoint y: 341, endPoint x: 647, endPoint y: 341, distance: 187.3
click at [647, 341] on div "Add item image Image Size: 1200 x 800 px / Image formats: jpg, png / 5MB Max. I…" at bounding box center [617, 385] width 833 height 479
paste textarea ", Freshly prepared"
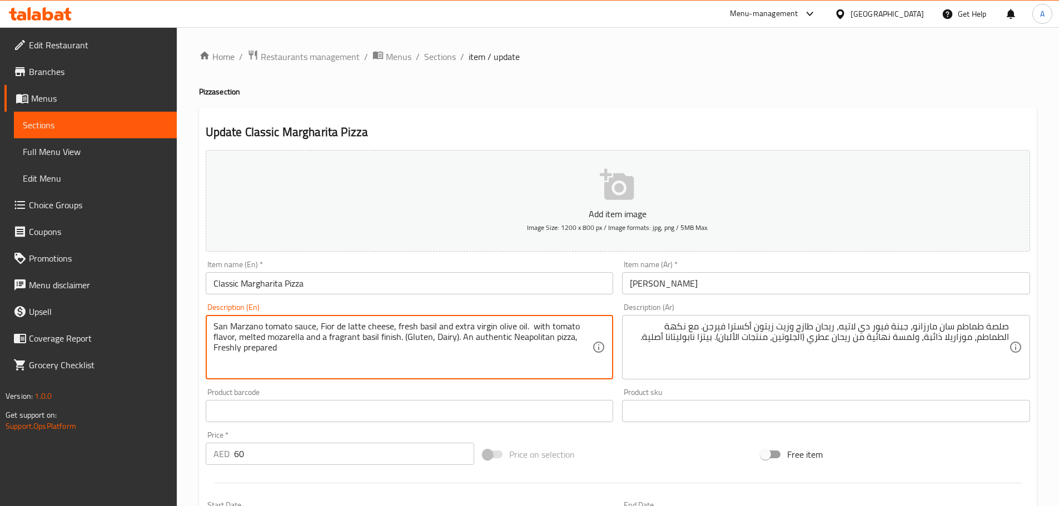
type textarea "San Marzano tomato sauce, Fior de latte cheese, fresh basil and extra virgin ol…"
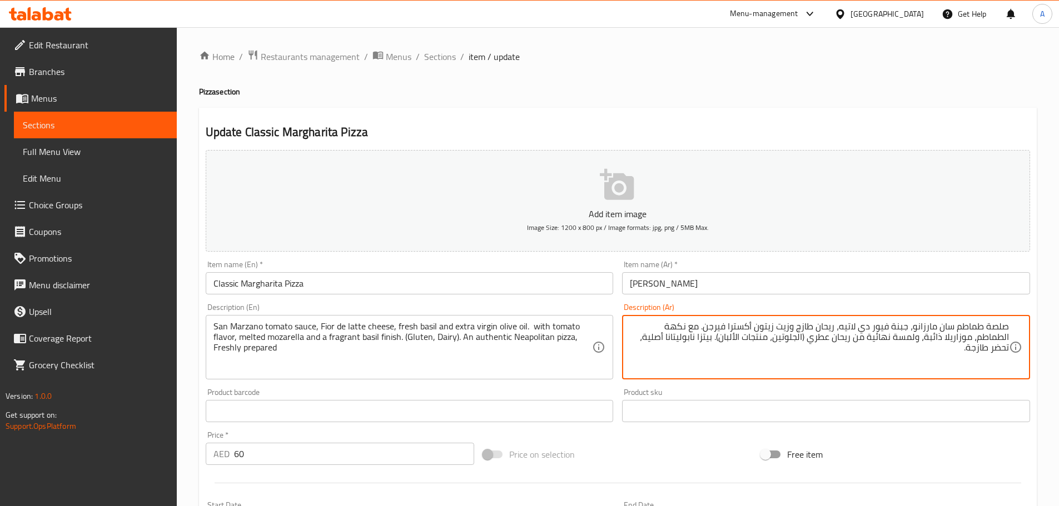
drag, startPoint x: 752, startPoint y: 339, endPoint x: 622, endPoint y: 342, distance: 130.1
click at [622, 342] on div "Description (Ar) صلصة طماطم سان مارزانو، جبنة فيور دي لاتيه، ريحان طازج وزيت زي…" at bounding box center [826, 341] width 417 height 85
type textarea "صلصة طماطم سان مارزانو، جبنة فيور دي لاتيه، ريحان طازج وزيت زيتون أكسترا فيرجن.…"
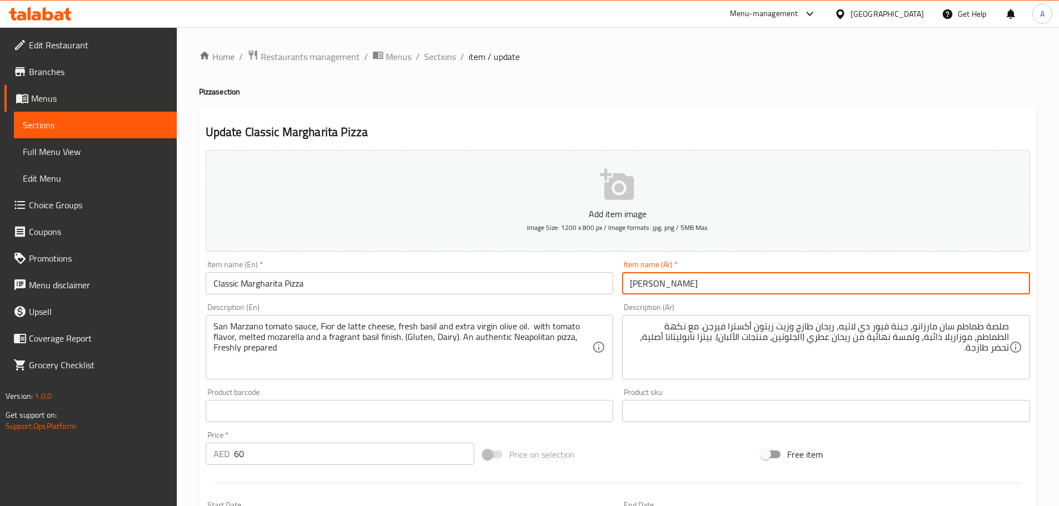
click at [710, 279] on input "بيتزا مارجريتا كلاسيك" at bounding box center [826, 283] width 408 height 22
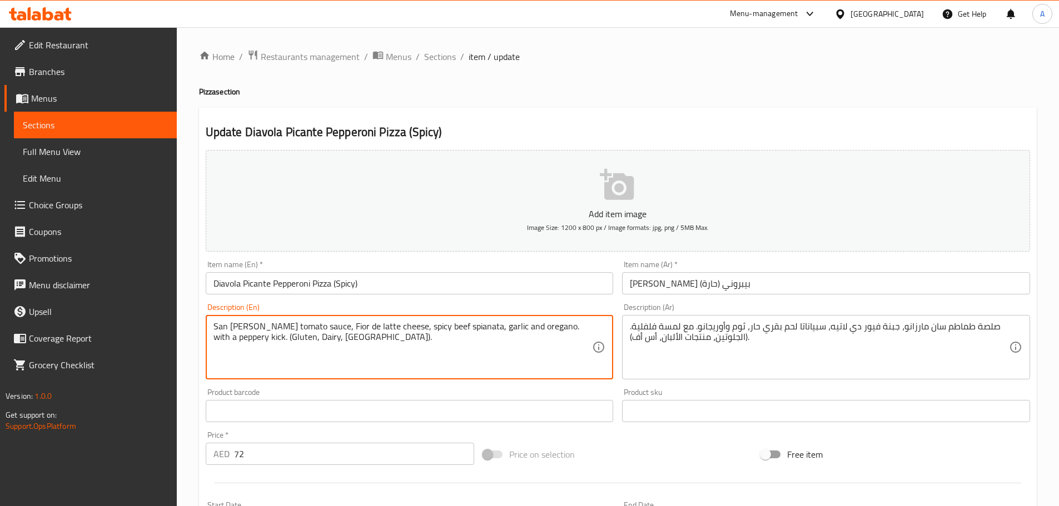
click at [402, 346] on textarea "San [PERSON_NAME] tomato sauce, Fior de latte cheese, spicy beef spianata, garl…" at bounding box center [402, 347] width 379 height 53
paste textarea "An authentic Neapolitan pizza."
type textarea "San [PERSON_NAME] tomato sauce, Fior de latte cheese, spicy beef spianata, garl…"
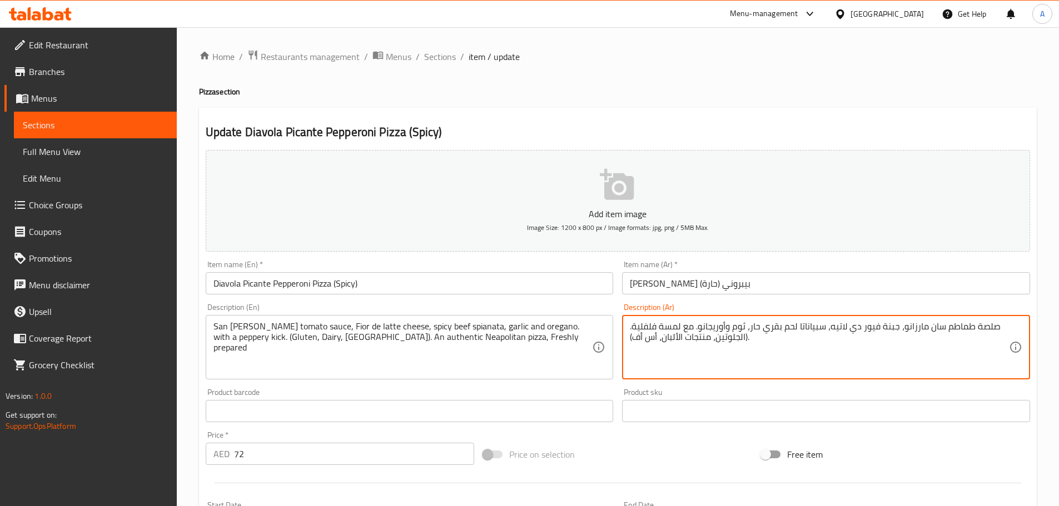
drag, startPoint x: 803, startPoint y: 354, endPoint x: 808, endPoint y: 337, distance: 18.1
paste textarea "بيتزا نابوليتانا أصلية، تحضر طازجة."
type textarea "صلصة طماطم سان مارزانو، جبنة فيور دي لاتيه، سبياناتا لحم بقري حار، ثوم وأوريجان…"
click at [821, 280] on input "[PERSON_NAME] بيبروني (حارة)" at bounding box center [826, 283] width 408 height 22
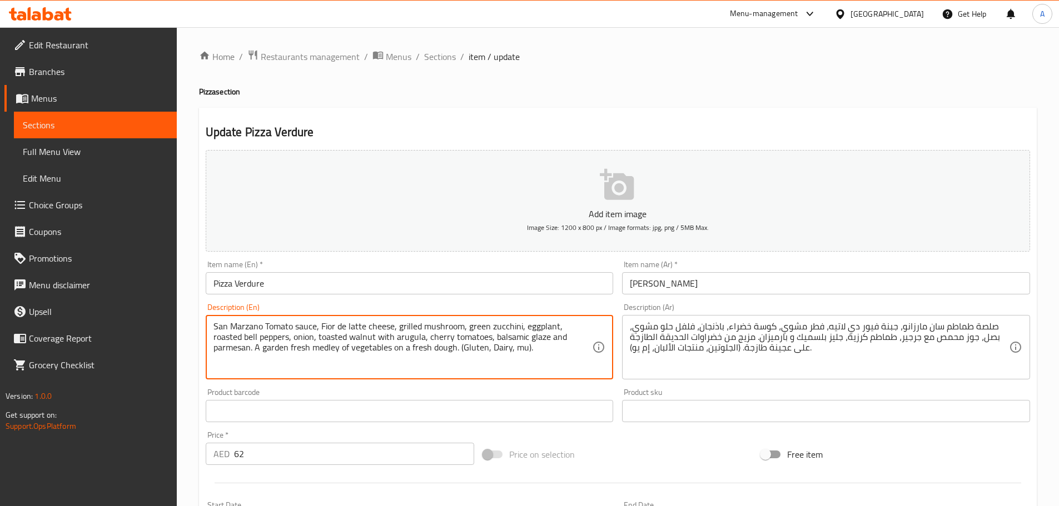
paste textarea "An authentic Neapolitan pizza."
click at [489, 351] on textarea "San Marzano Tomato sauce, Fior de latte cheese, grilled mushroom, green zucchin…" at bounding box center [402, 347] width 379 height 53
drag, startPoint x: 485, startPoint y: 347, endPoint x: 501, endPoint y: 366, distance: 24.8
click at [501, 366] on textarea "San Marzano Tomato sauce, Fior de latte cheese, grilled mushroom, green zucchin…" at bounding box center [402, 347] width 379 height 53
paste textarea ", Freshly prepared"
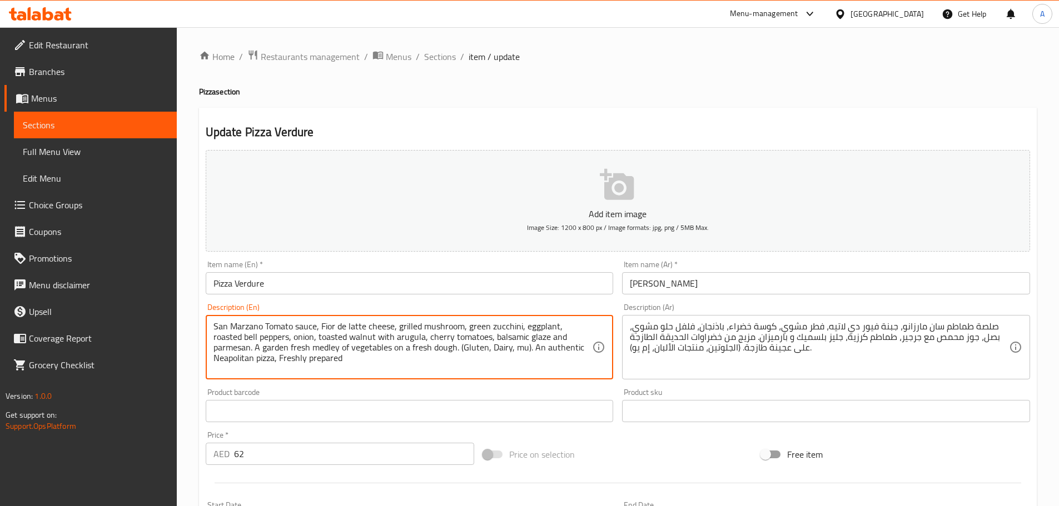
type textarea "San Marzano Tomato sauce, Fior de latte cheese, grilled mushroom, green zucchin…"
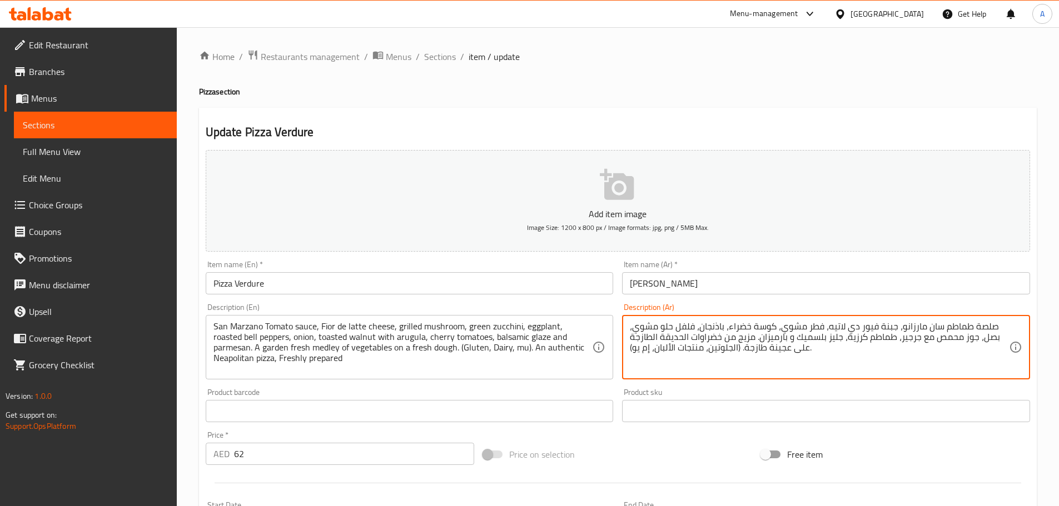
click at [856, 352] on textarea "صلصة طماطم سان مارزانو، جبنة فيور دي لاتيه، فطر مشوي، كوسة خضراء، باذنجان، فلفل…" at bounding box center [819, 347] width 379 height 53
paste textarea "بيتزا نابوليتانا أصلية، تحضر طازجة."
type textarea "صلصة طماطم سان مارزانو، جبنة فيور دي لاتيه، فطر مشوي، كوسة خضراء، باذنجان، فلفل…"
click at [811, 286] on input "[PERSON_NAME]" at bounding box center [826, 283] width 408 height 22
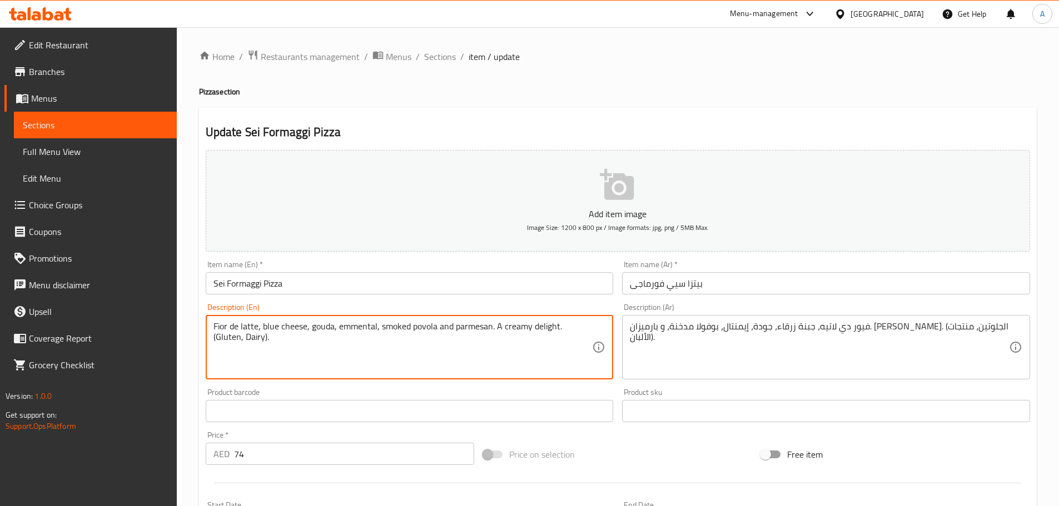
paste textarea "An authentic Neapolitan pizza."
drag, startPoint x: 240, startPoint y: 338, endPoint x: 400, endPoint y: 341, distance: 160.7
click at [400, 341] on textarea "Fior de latte, blue cheese, gouda, emmental, smoked povola and parmesan. A crea…" at bounding box center [402, 347] width 379 height 53
paste textarea ", Freshly prepared"
type textarea "Fior de latte, blue cheese, gouda, emmental, smoked povola and parmesan. A crea…"
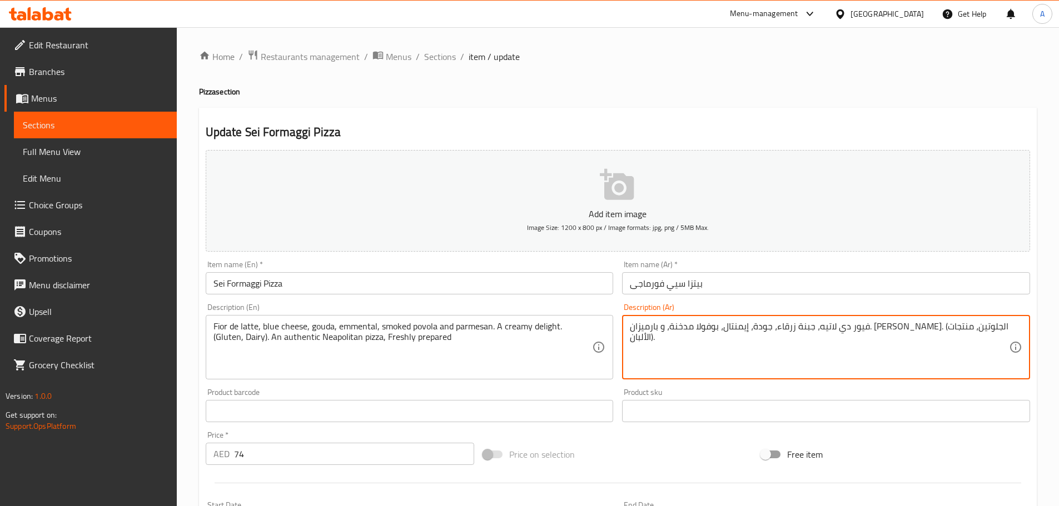
click at [773, 345] on textarea "فيور دي لاتيه، جبنة زرقاء، جودة، إيمنتال، بوفولا مدخنة، و بارميزان. ديلايت كريم…" at bounding box center [819, 347] width 379 height 53
click at [770, 345] on textarea "فيور دي لاتيه، جبنة زرقاء، جودة، إيمنتال، بوفولا مدخنة، و بارميزان. ديلايت كريم…" at bounding box center [819, 347] width 379 height 53
paste textarea "بيتزا نابوليتانا أصلية، تحضر طازجة."
type textarea "فيور دي لاتيه، جبنة زرقاء، جودة، إيمنتال، بوفولا مدخنة، و بارميزان. ديلايت كريم…"
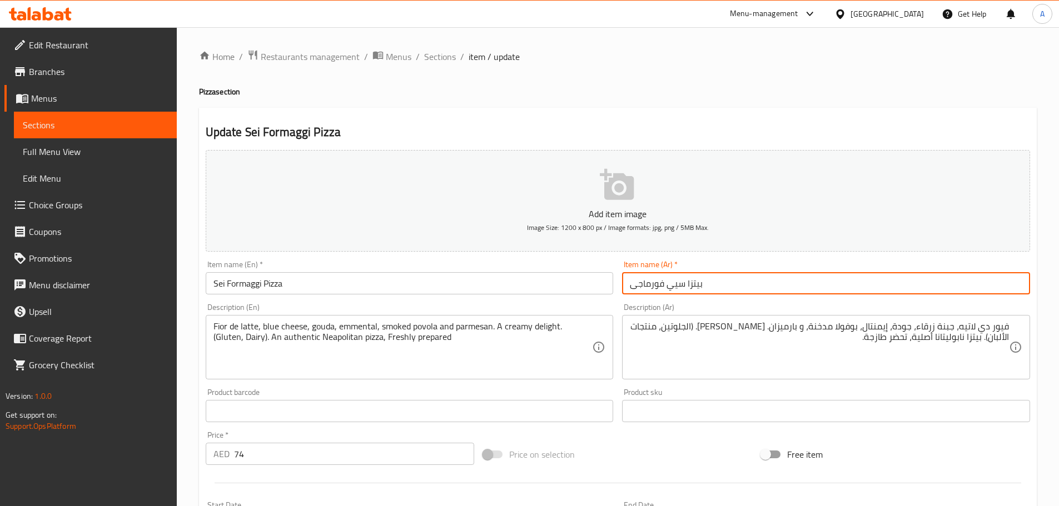
click at [769, 282] on input "بيتزا سيي فورماجى" at bounding box center [826, 283] width 408 height 22
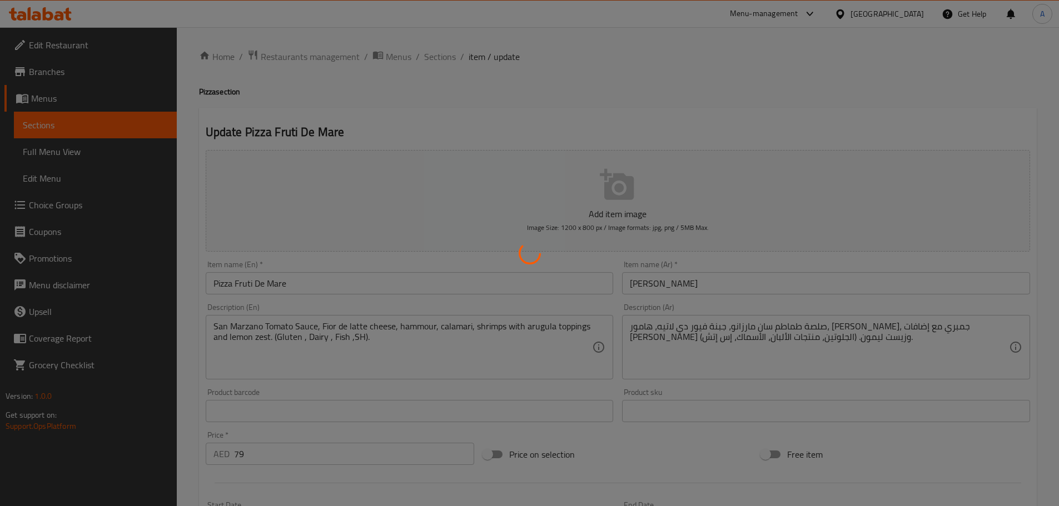
type input "الإضافات:"
type input "0"
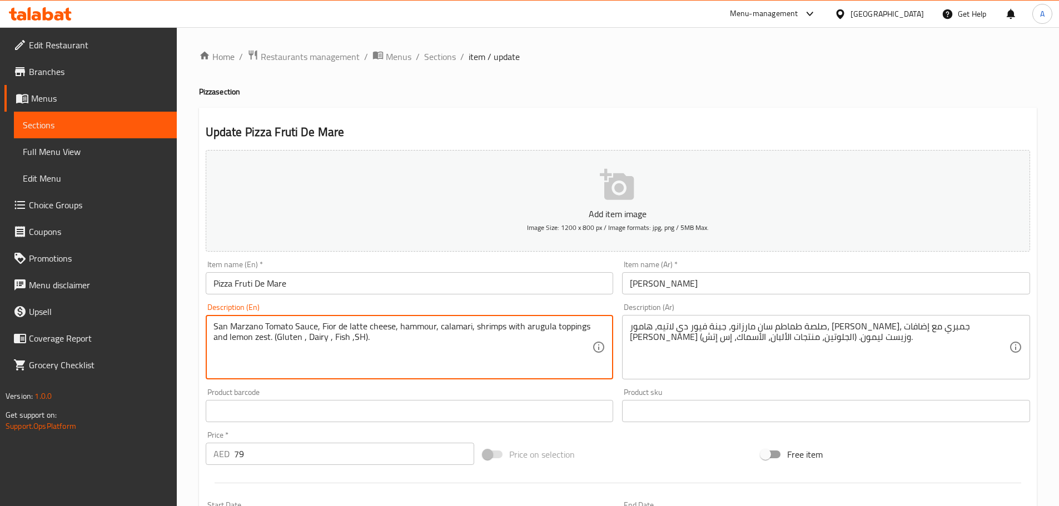
click at [412, 342] on textarea "San Marzano Tomato Sauce, Fior de latte cheese, hammour, calamari, shrimps with…" at bounding box center [402, 347] width 379 height 53
paste textarea "An authentic Neapolitan pizza."
drag, startPoint x: 370, startPoint y: 336, endPoint x: 538, endPoint y: 344, distance: 168.6
click at [538, 344] on textarea "San Marzano Tomato Sauce, Fior de latte cheese, hammour, calamari, shrimps with…" at bounding box center [402, 347] width 379 height 53
paste textarea ", Freshly prepared"
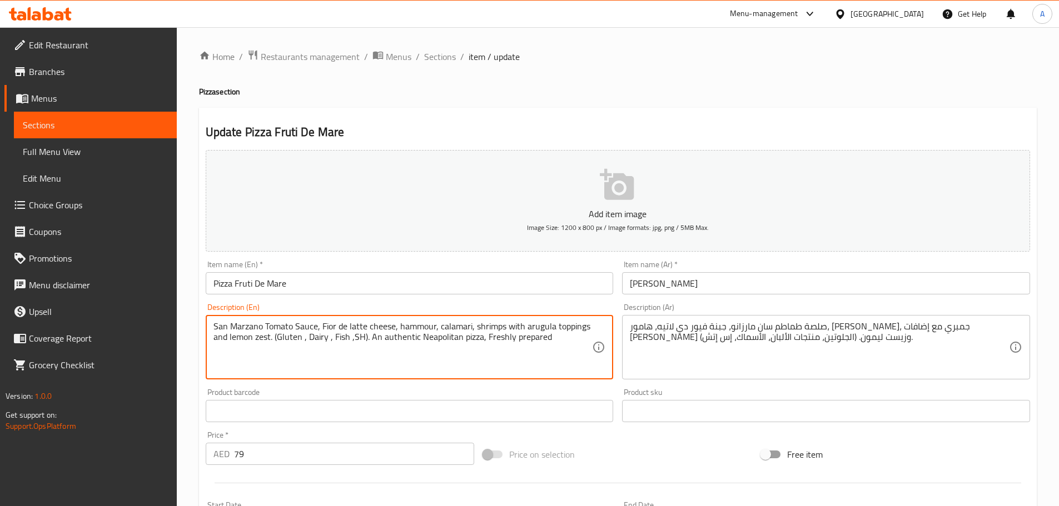
type textarea "San Marzano Tomato Sauce, Fior de latte cheese, hammour, calamari, shrimps with…"
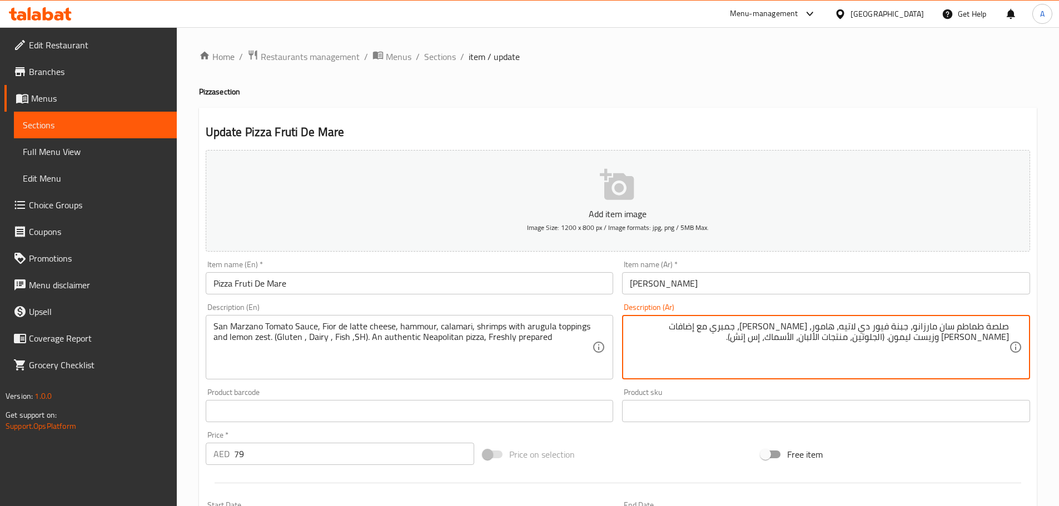
paste textarea "بيتزا نابوليتانا أصلية، تحضر طازجة."
type textarea "صلصة طماطم سان مارزانو، جبنة فيور دي لاتيه، هامور، كاليماري، جمبري مع إضافات جر…"
click at [814, 280] on input "بيتزا فروتي دي ماري" at bounding box center [826, 283] width 408 height 22
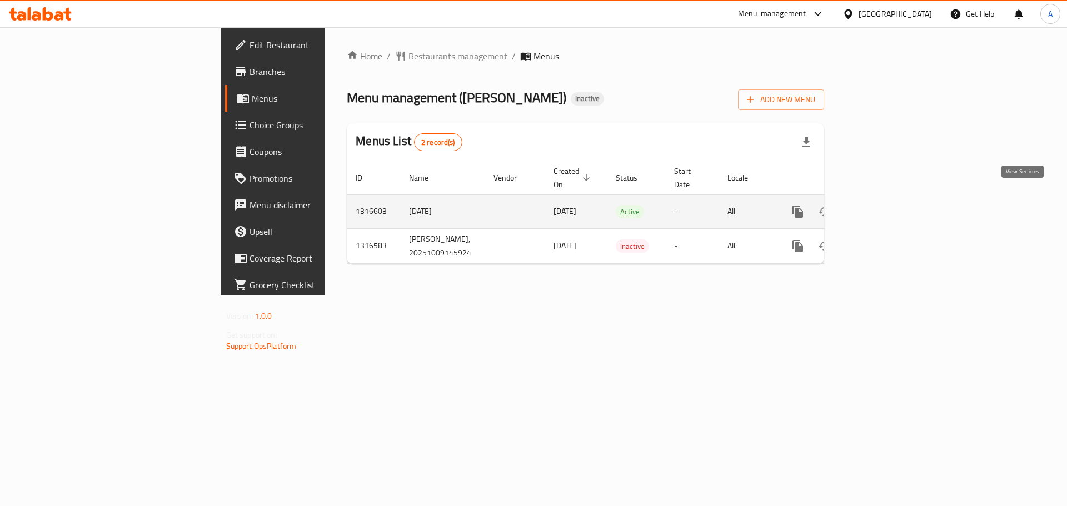
click at [883, 207] on icon "enhanced table" at bounding box center [878, 212] width 10 height 10
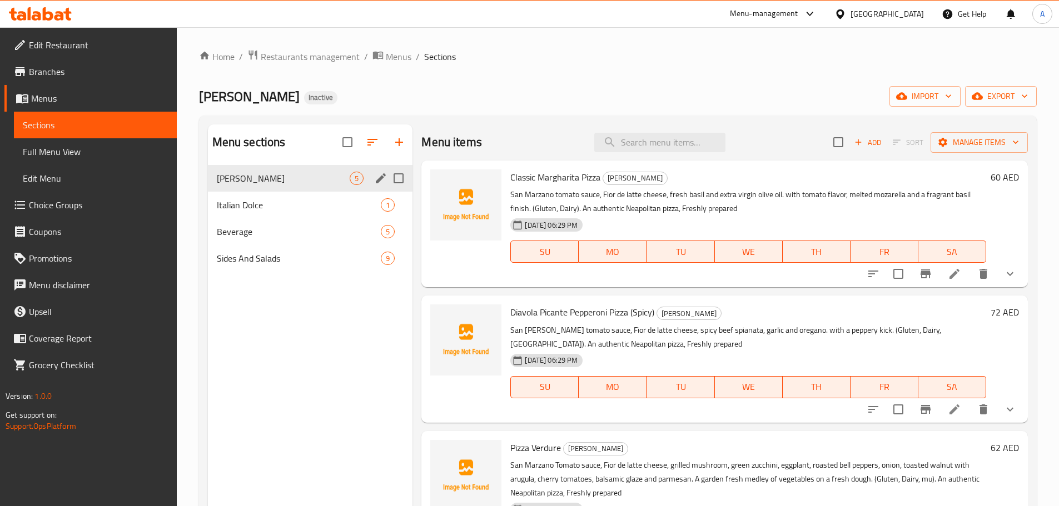
click at [390, 175] on input "Menu sections" at bounding box center [398, 178] width 23 height 23
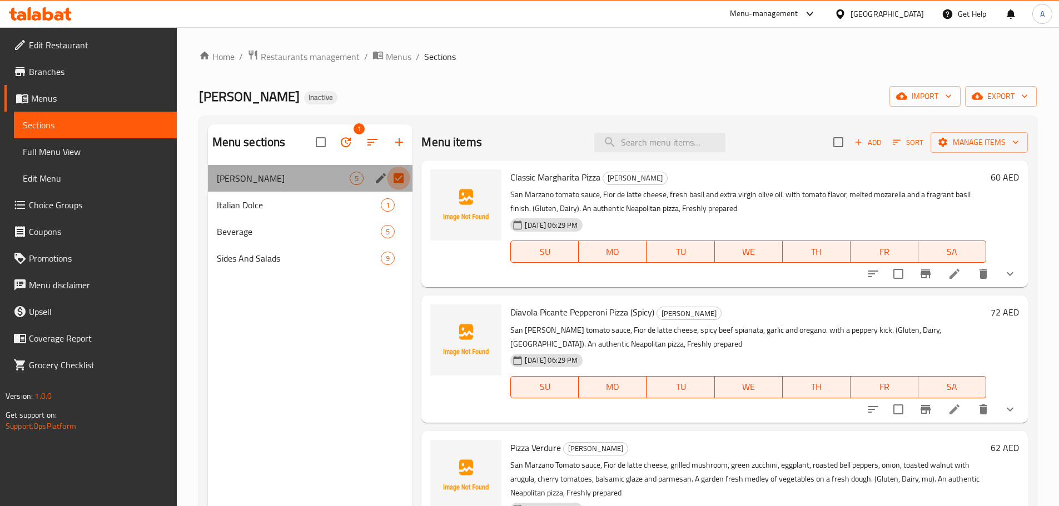
drag, startPoint x: 399, startPoint y: 176, endPoint x: 375, endPoint y: 177, distance: 23.4
click at [399, 176] on input "Menu sections" at bounding box center [398, 178] width 23 height 23
checkbox input "false"
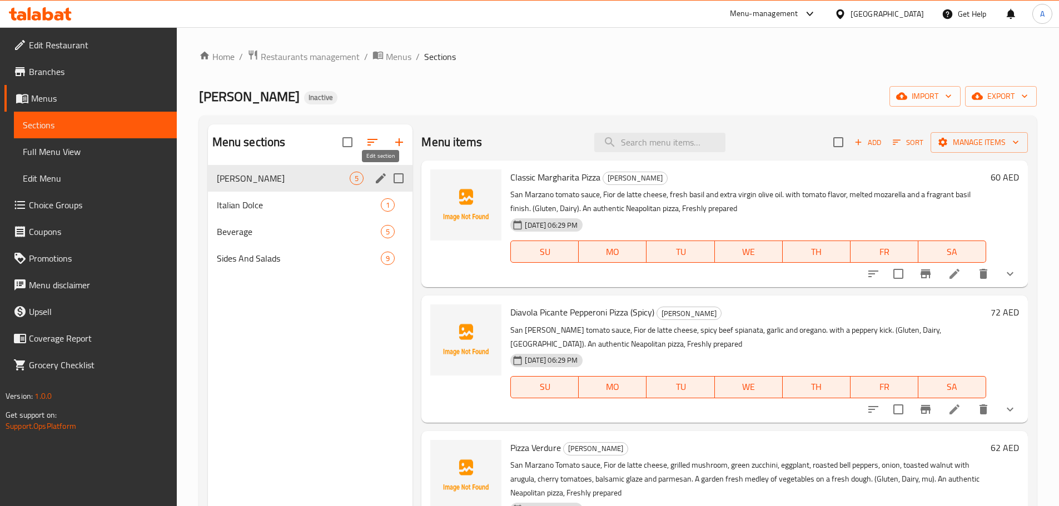
click at [375, 177] on icon "edit" at bounding box center [380, 178] width 13 height 13
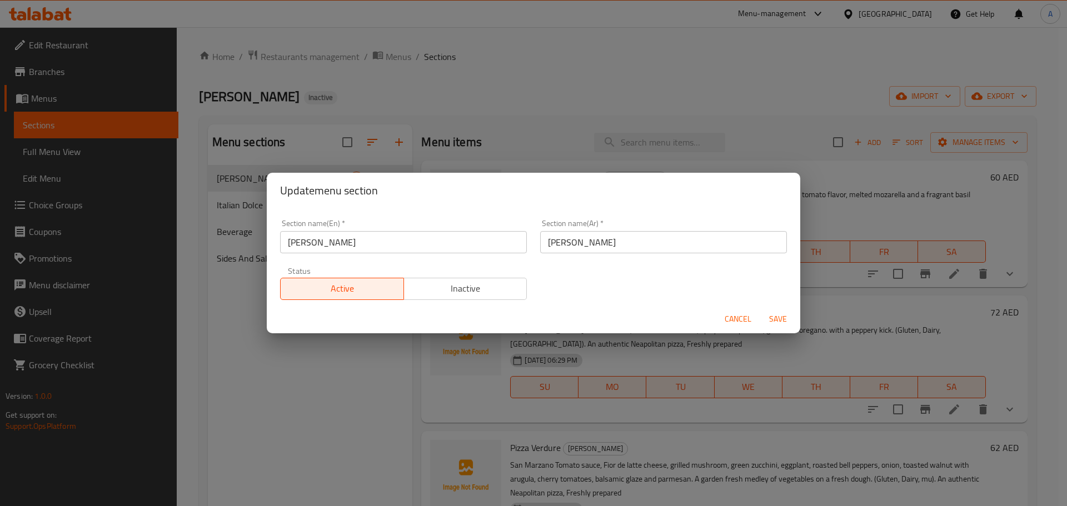
click at [628, 248] on input "رفاييلي بيتزا" at bounding box center [663, 242] width 247 height 22
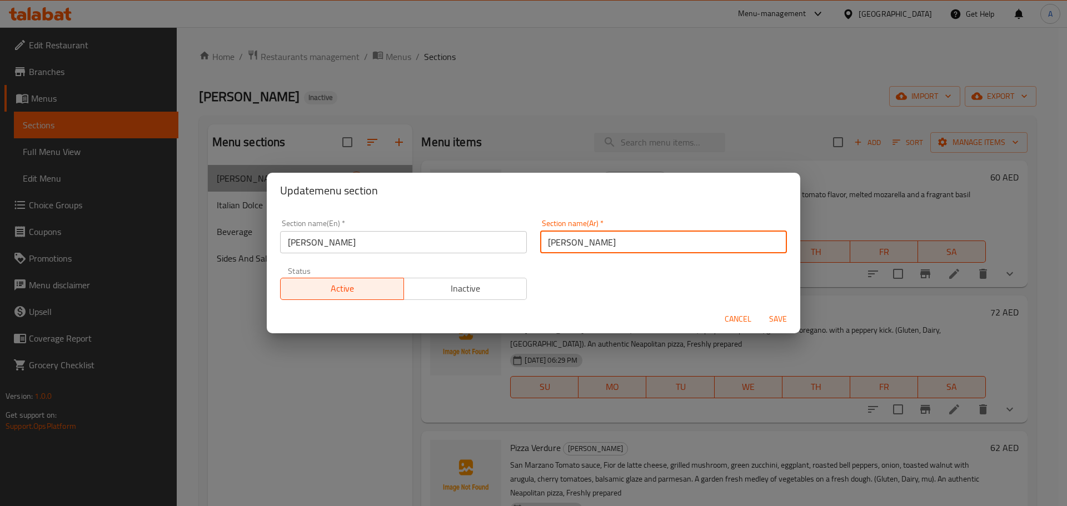
click at [628, 248] on input "رفاييلي بيتزا" at bounding box center [663, 242] width 247 height 22
paste input "ا"
type input "[PERSON_NAME]"
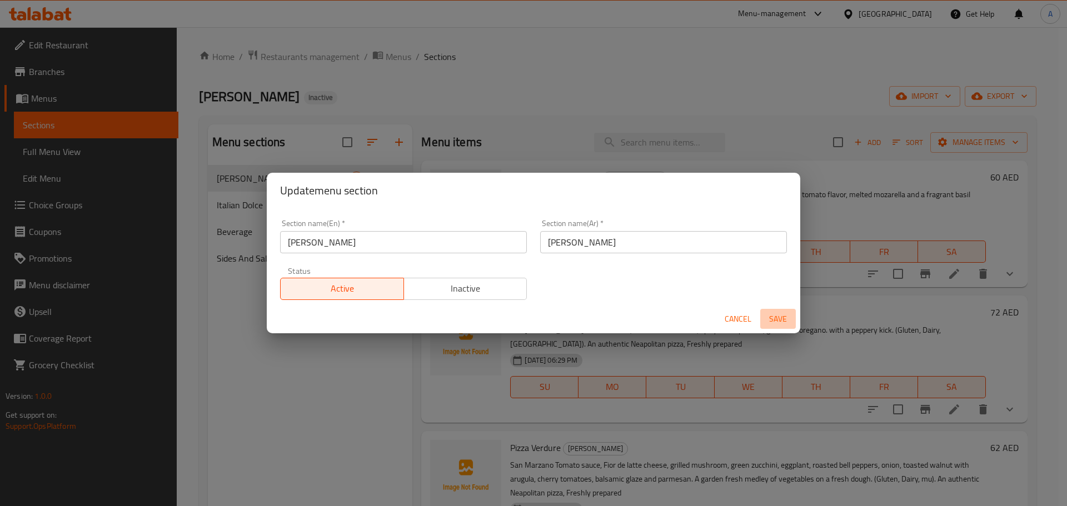
click at [773, 313] on span "Save" at bounding box center [778, 319] width 27 height 14
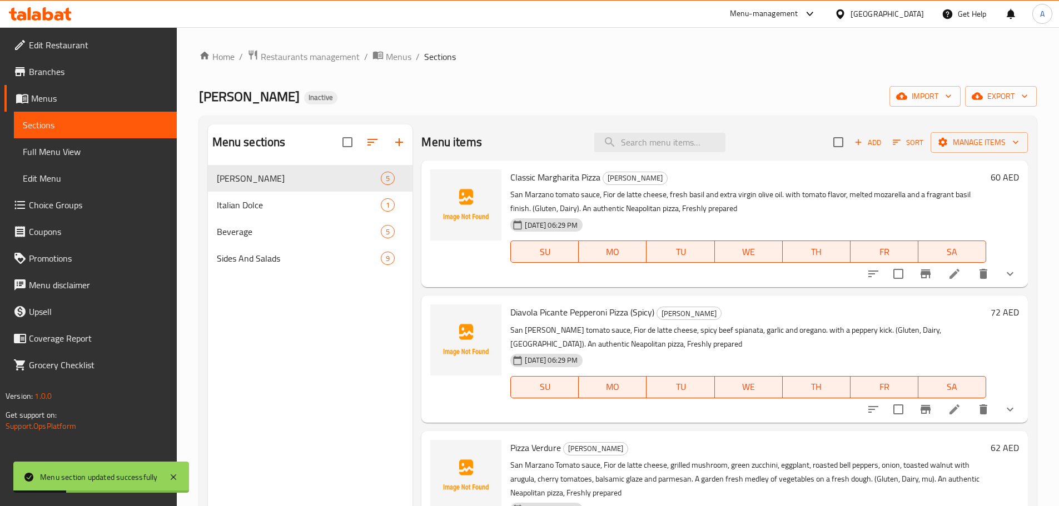
click at [71, 88] on link "Menus" at bounding box center [90, 98] width 172 height 27
click at [76, 145] on span "Full Menu View" at bounding box center [95, 151] width 145 height 13
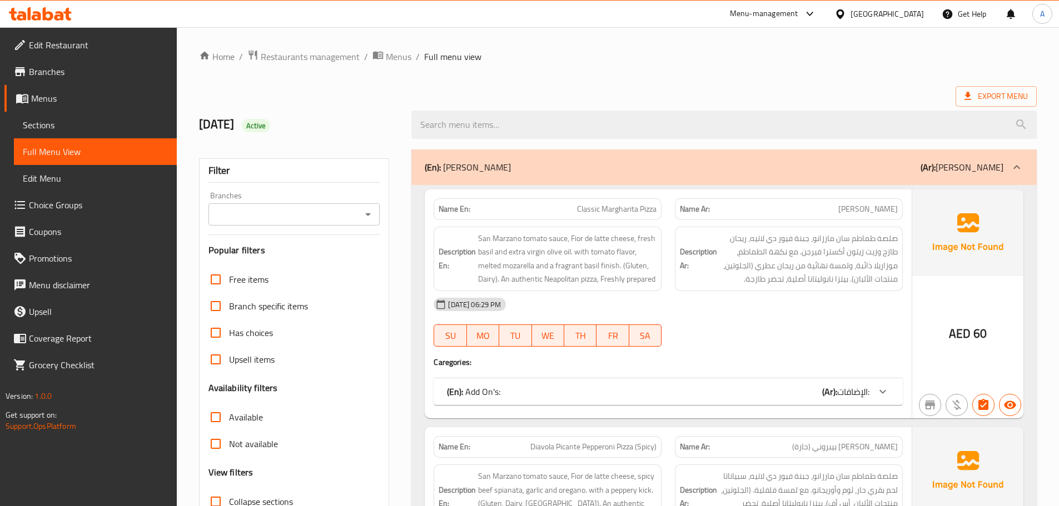
click at [82, 122] on span "Sections" at bounding box center [95, 124] width 145 height 13
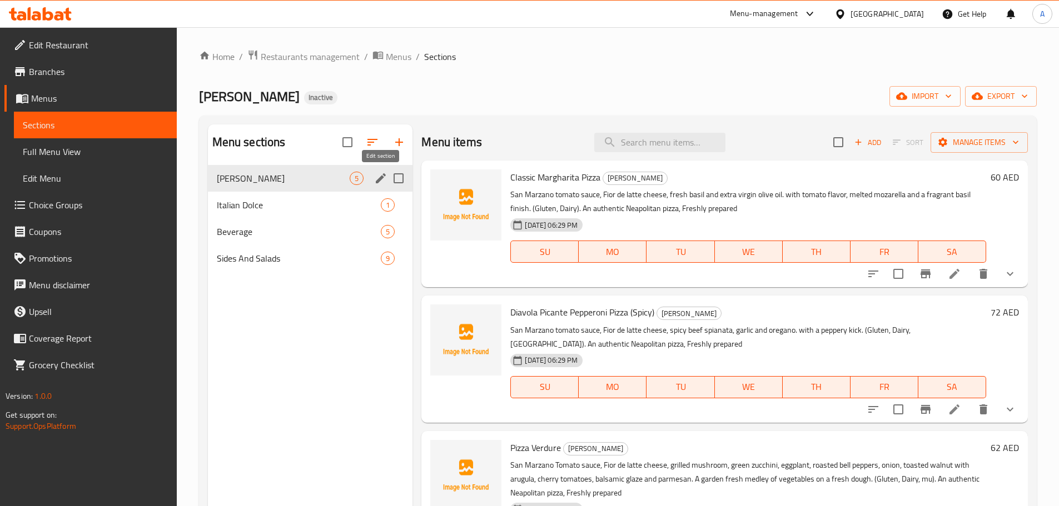
click at [377, 179] on icon "edit" at bounding box center [380, 178] width 13 height 13
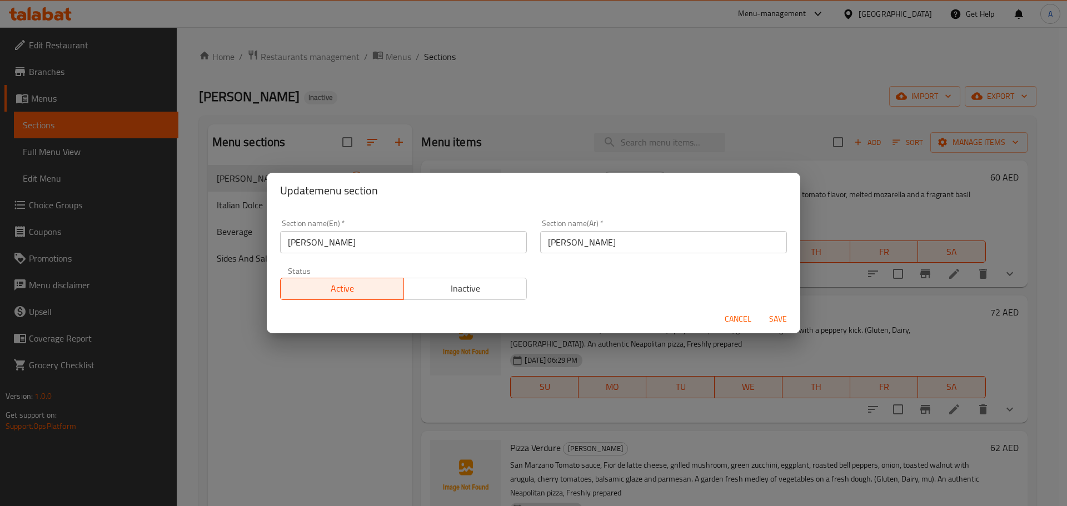
click at [736, 319] on span "Cancel" at bounding box center [738, 319] width 27 height 14
